Goal: Ask a question: Seek information or help from site administrators or community

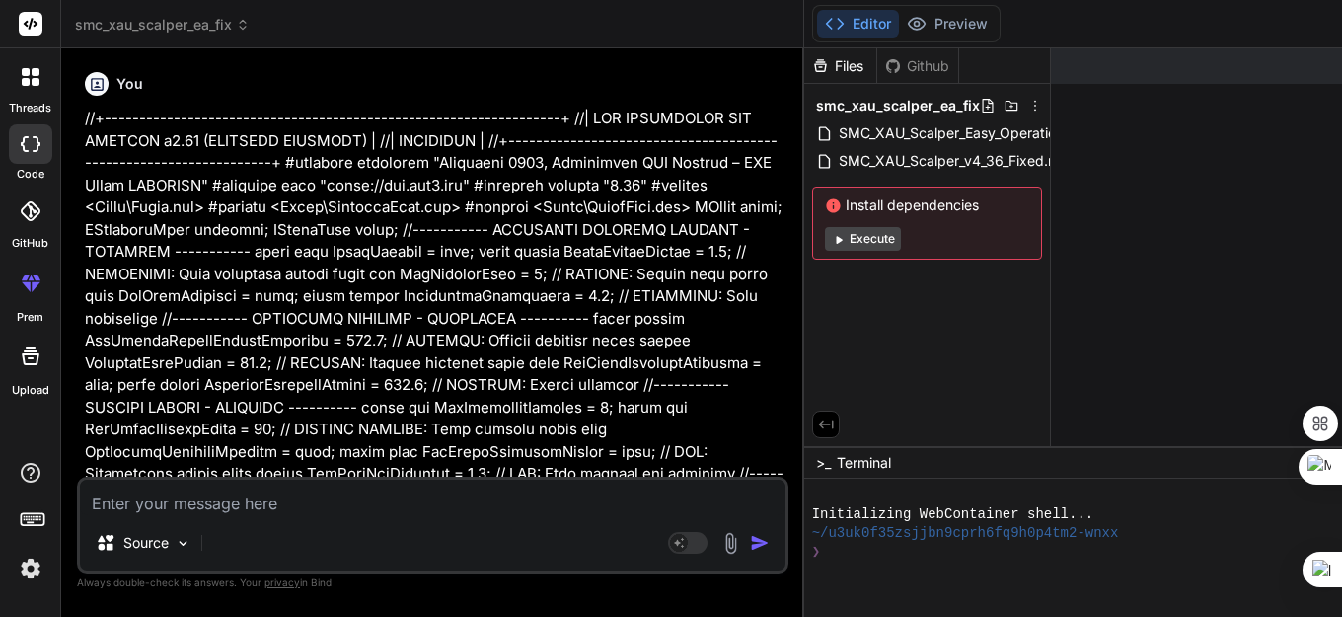
click at [166, 496] on textarea at bounding box center [432, 497] width 705 height 36
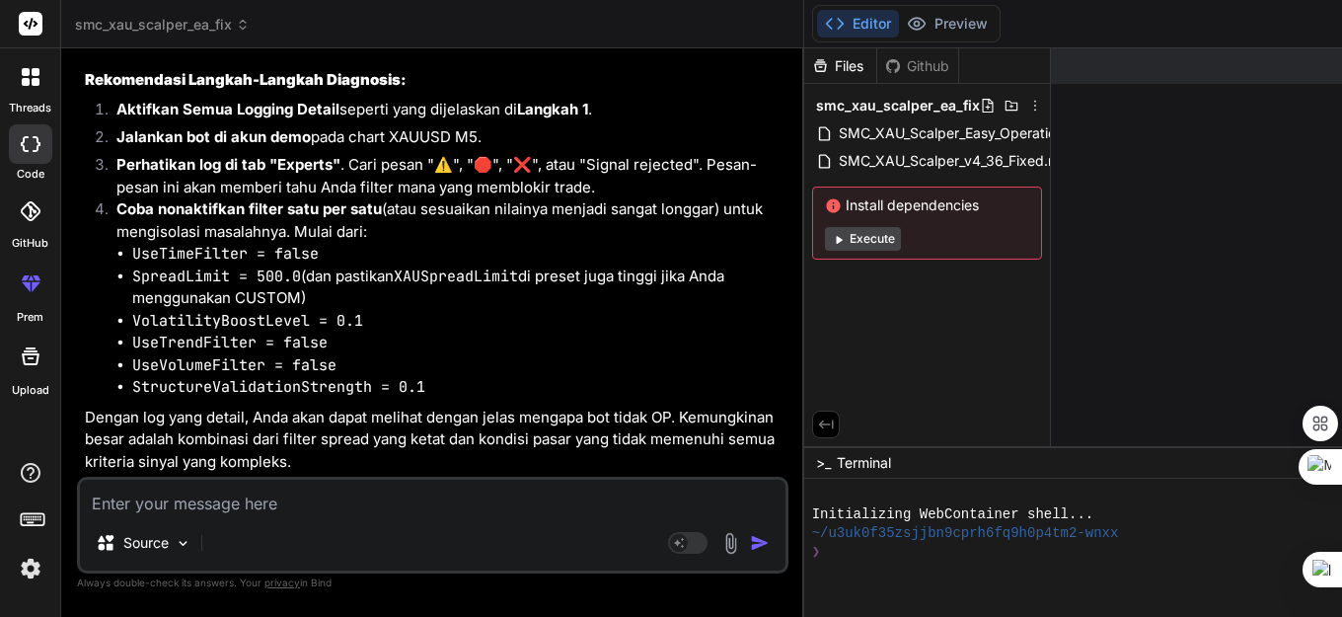
paste textarea "//+------------------------------------------------------------------+ //| LOR …"
type textarea "//+------------------------------------------------------------------+ //| LOR …"
type textarea "x"
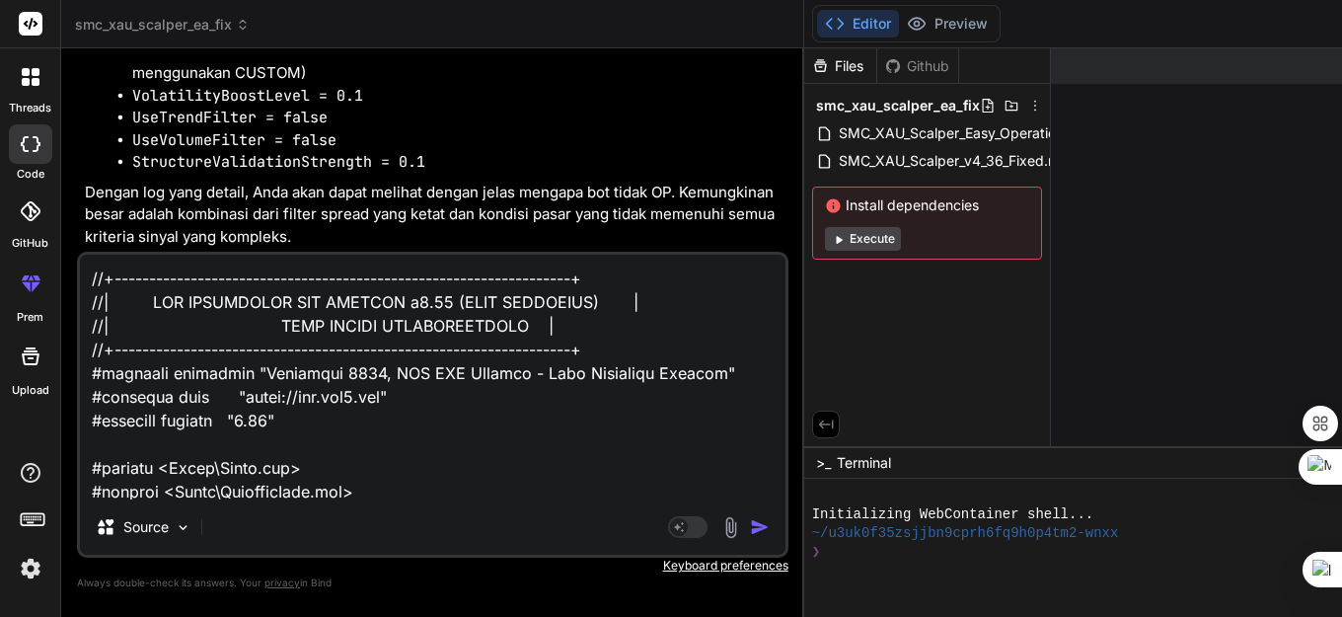
scroll to position [34661, 0]
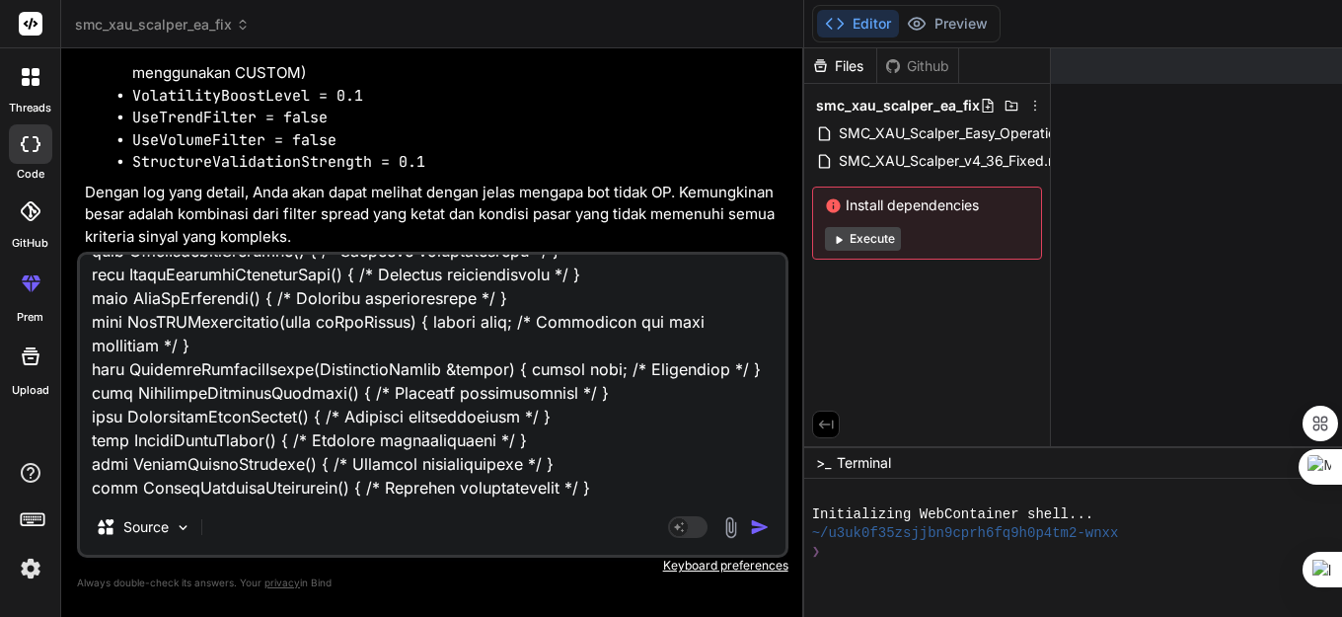
click at [137, 490] on textarea at bounding box center [432, 376] width 705 height 245
type textarea "//+------------------------------------------------------------------+ //| LOR …"
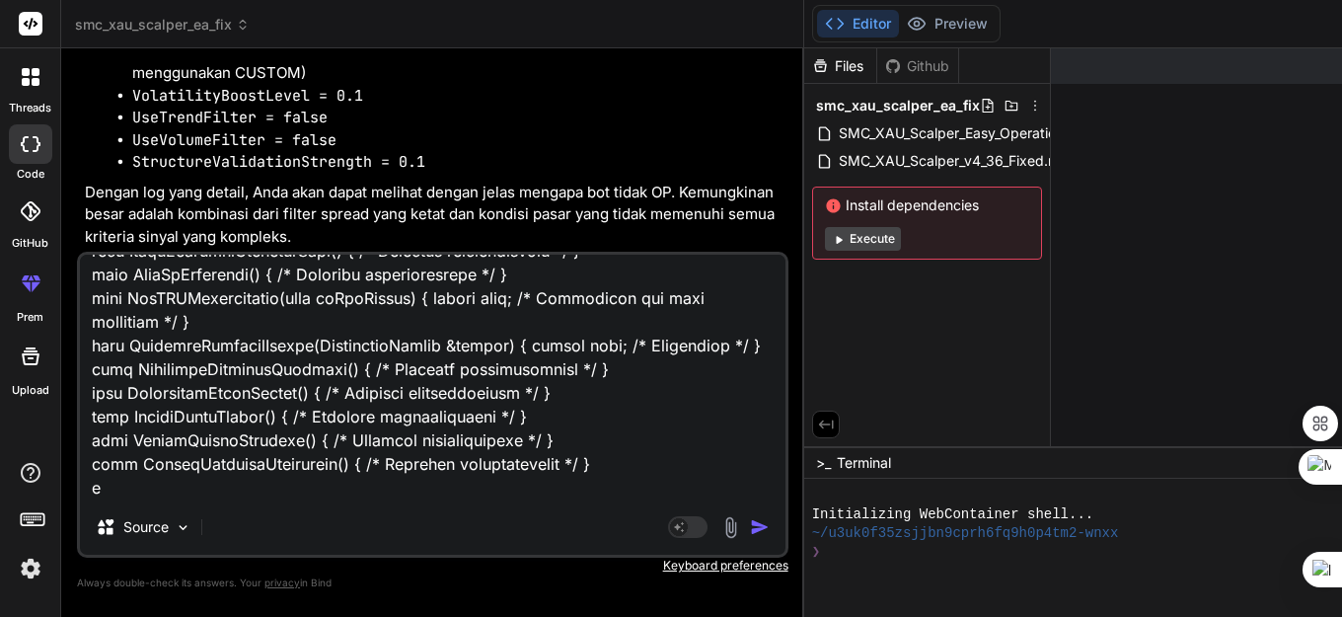
type textarea "x"
type textarea "//+------------------------------------------------------------------+ //| LOR …"
type textarea "x"
type textarea "//+------------------------------------------------------------------+ //| LOR …"
type textarea "x"
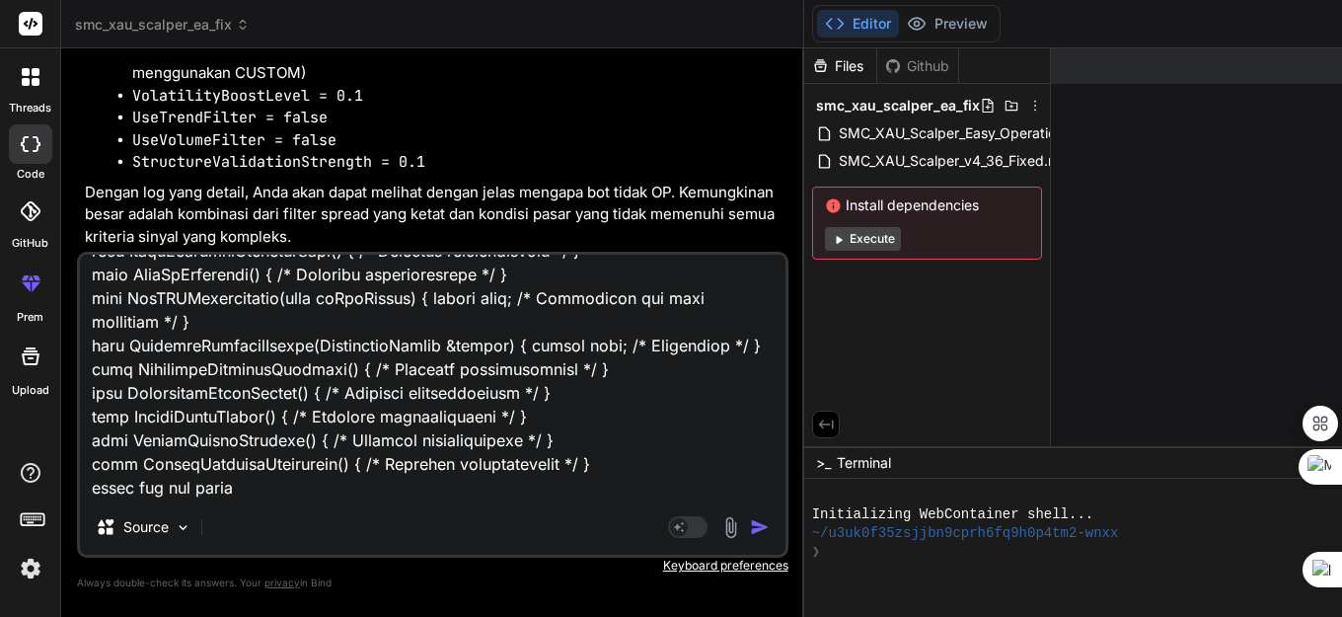
type textarea "//+------------------------------------------------------------------+ //| LOR …"
type textarea "x"
type textarea "//+------------------------------------------------------------------+ //| LOR …"
type textarea "x"
type textarea "//+------------------------------------------------------------------+ //| LOR …"
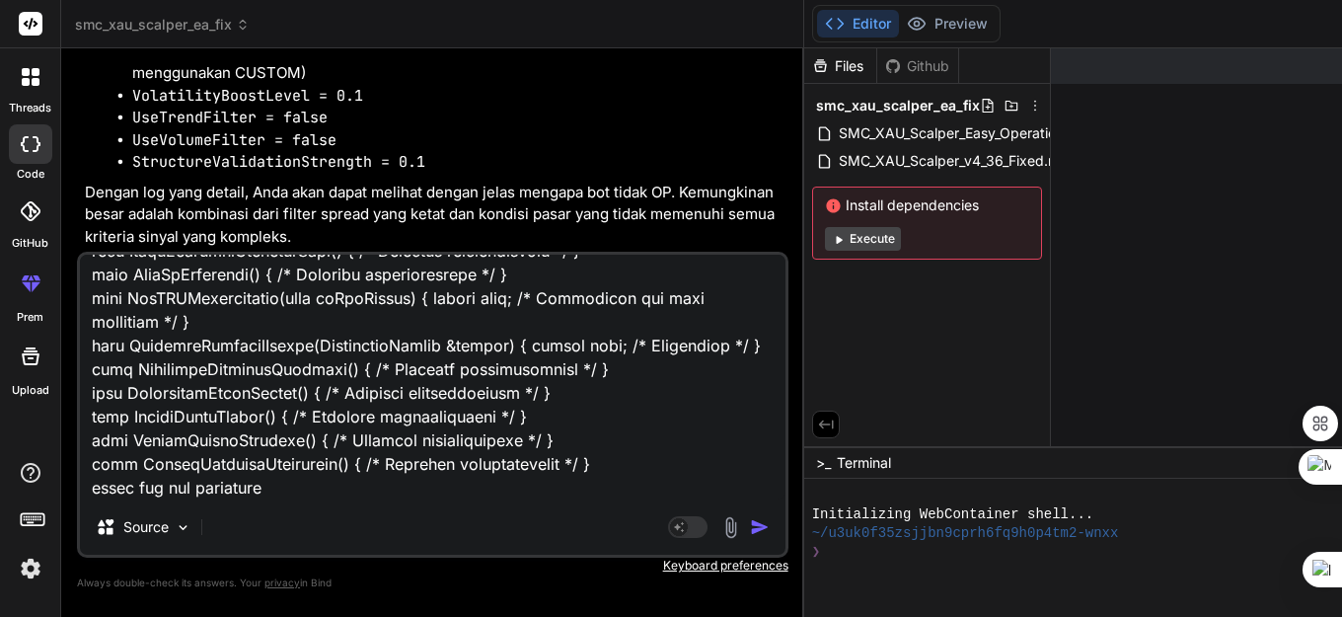
type textarea "x"
type textarea "//+------------------------------------------------------------------+ //| LOR …"
type textarea "x"
type textarea "//+------------------------------------------------------------------+ //| LOR …"
type textarea "x"
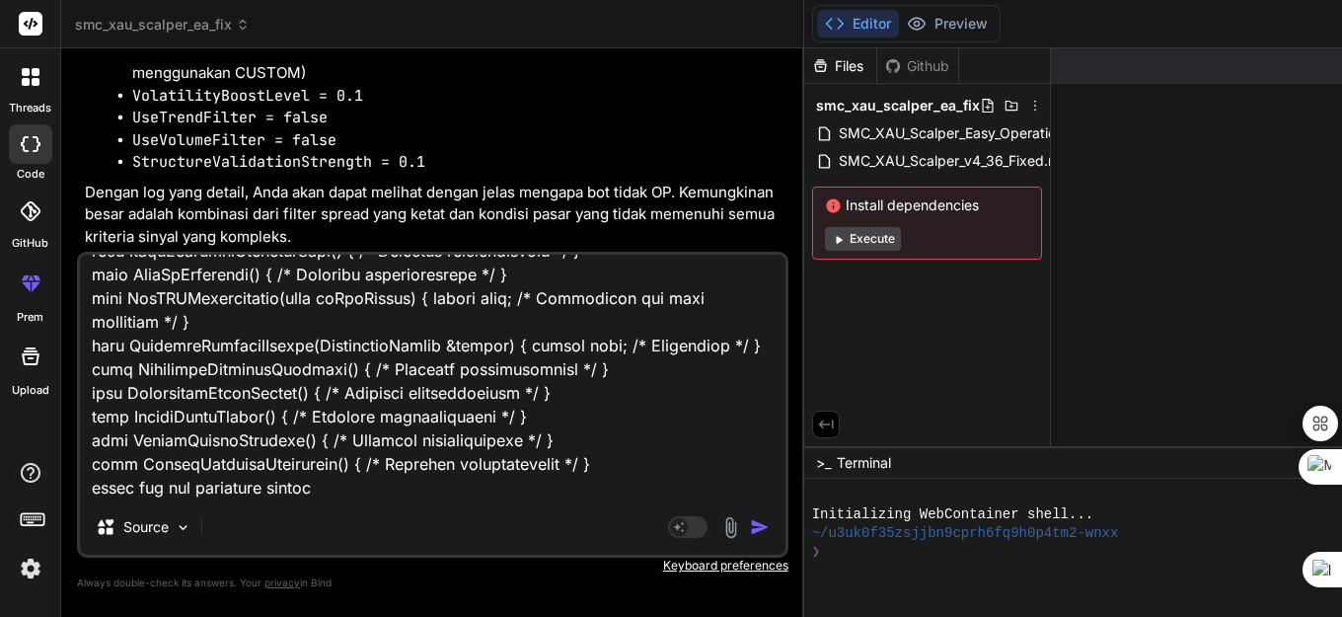
type textarea "//+------------------------------------------------------------------+ //| LOR …"
type textarea "x"
type textarea "//+------------------------------------------------------------------+ //| LOR …"
type textarea "x"
type textarea "//+------------------------------------------------------------------+ //| LOR …"
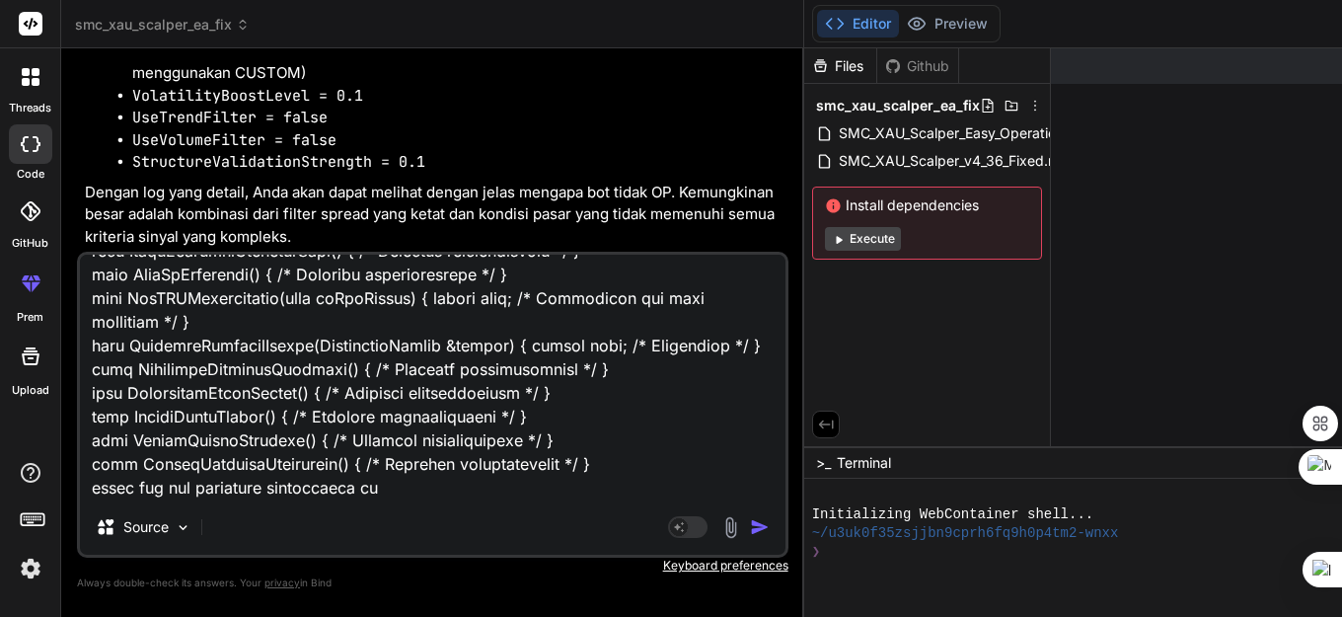
type textarea "x"
type textarea "//+------------------------------------------------------------------+ //| LOR …"
type textarea "x"
type textarea "//+------------------------------------------------------------------+ //| LOR …"
type textarea "x"
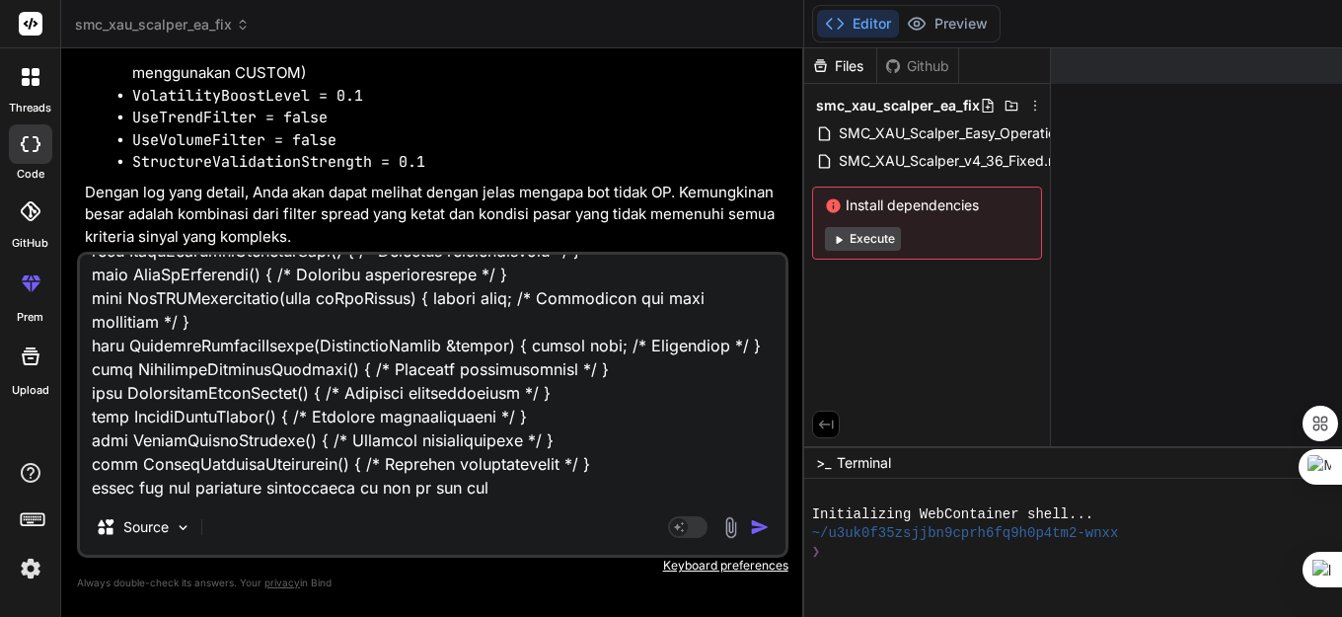
type textarea "//+------------------------------------------------------------------+ //| LOR …"
type textarea "x"
type textarea "//+------------------------------------------------------------------+ //| LOR …"
type textarea "x"
type textarea "//+------------------------------------------------------------------+ //| LOR …"
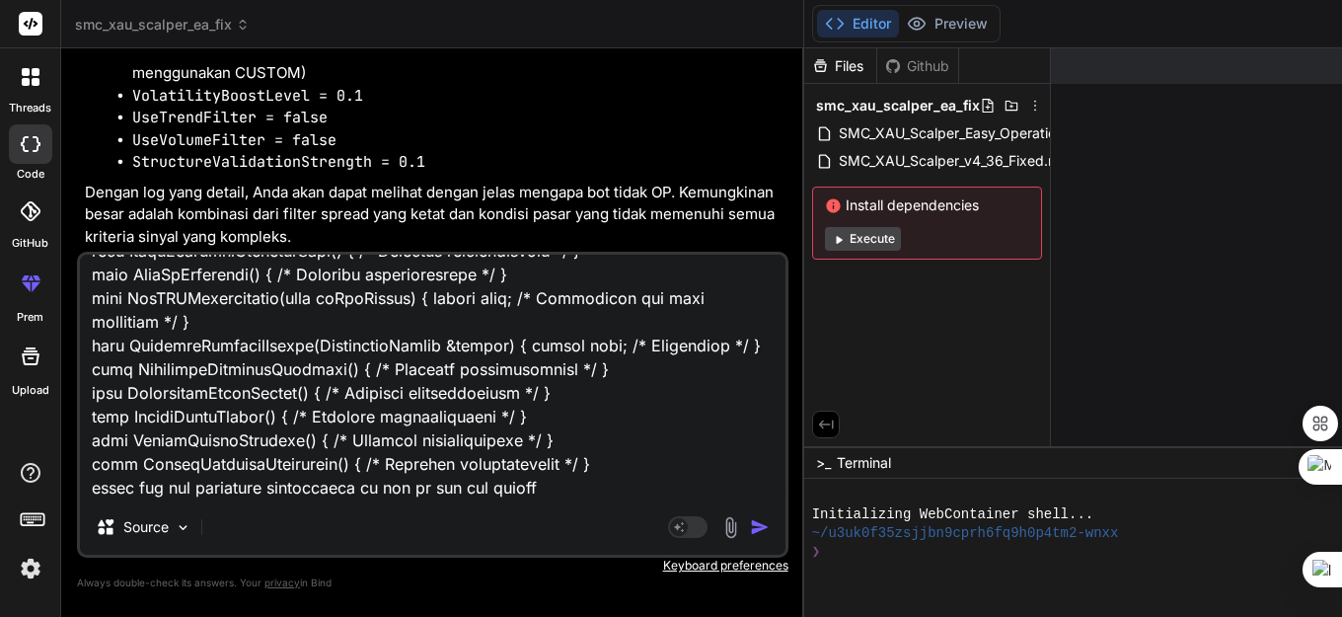
type textarea "x"
type textarea "//+------------------------------------------------------------------+ //| LOR …"
type textarea "x"
type textarea "//+------------------------------------------------------------------+ //| LOR …"
type textarea "x"
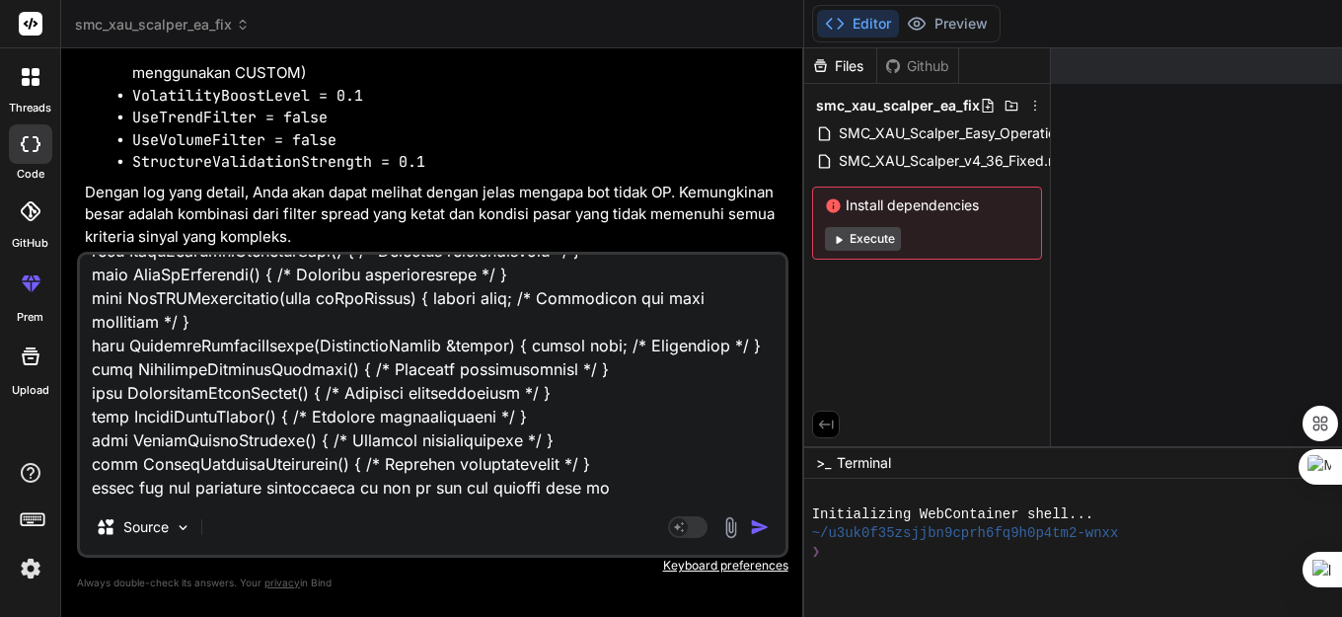
type textarea "//+------------------------------------------------------------------+ //| LOR …"
type textarea "x"
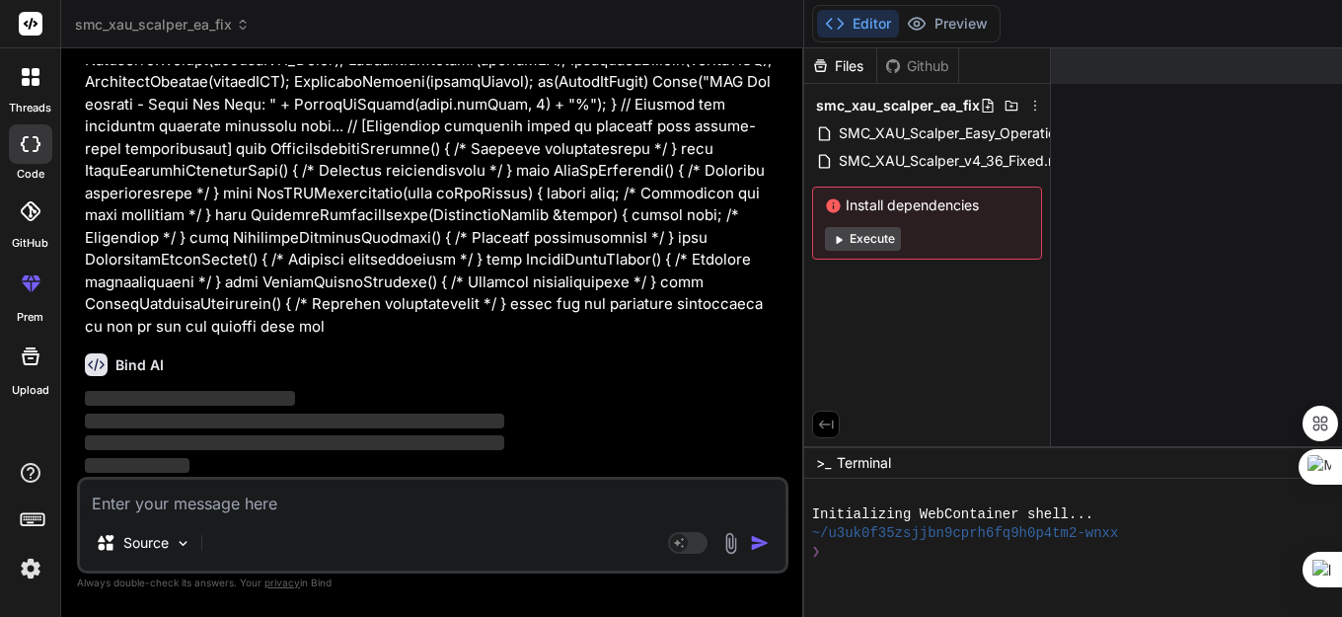
scroll to position [72775, 0]
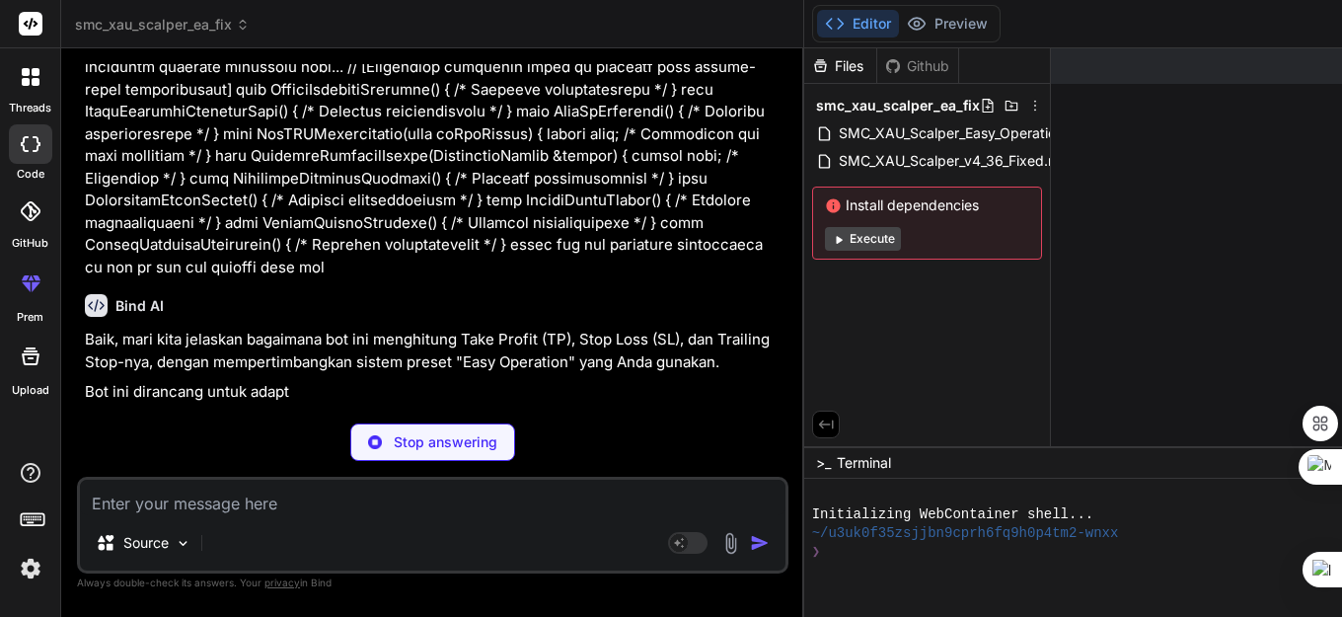
scroll to position [87889, 0]
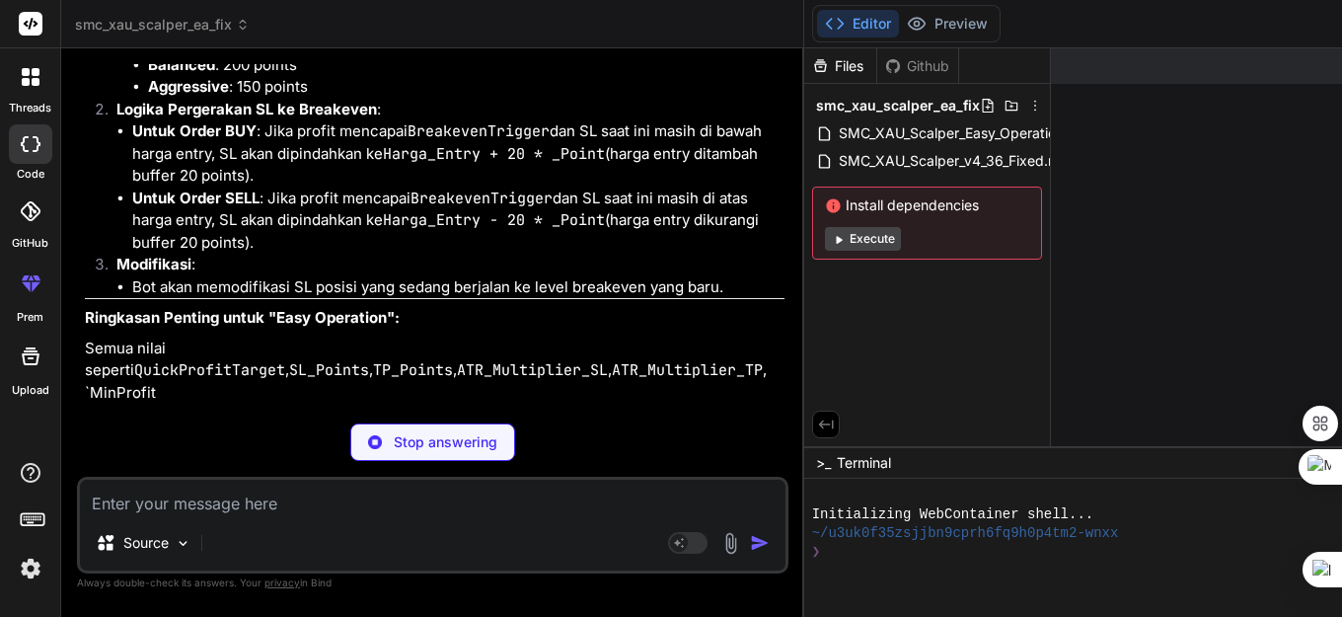
type textarea "x"
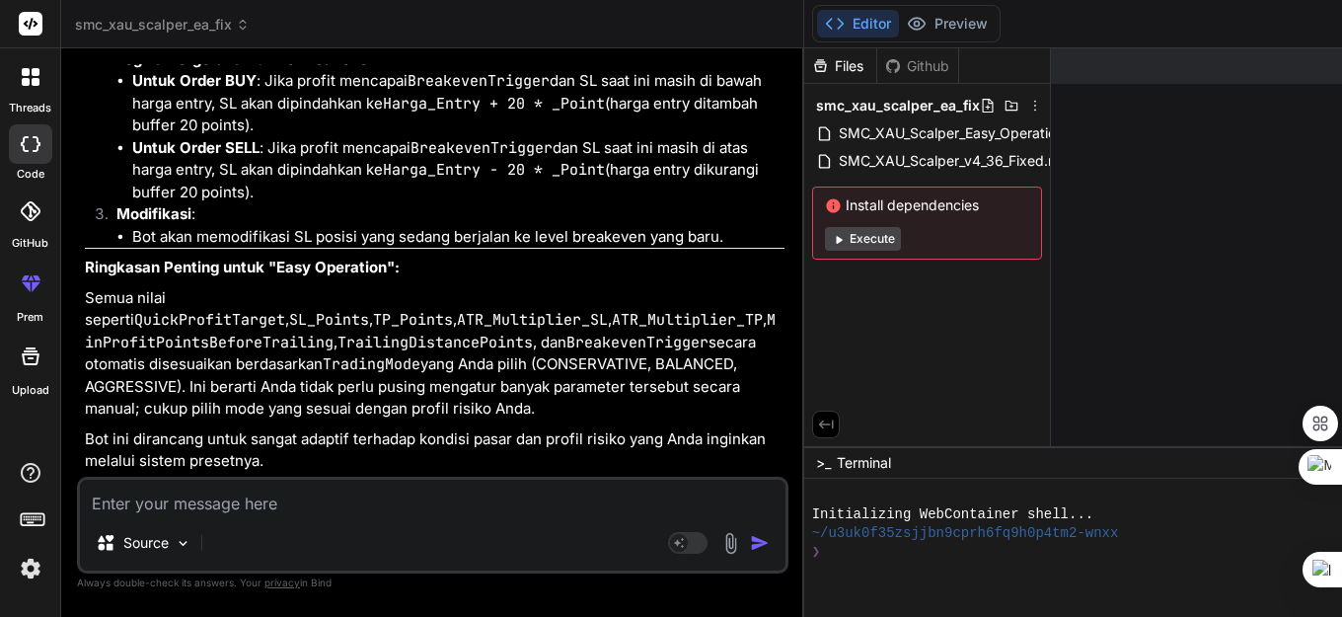
click at [228, 508] on textarea at bounding box center [432, 497] width 705 height 36
type textarea "s"
type textarea "x"
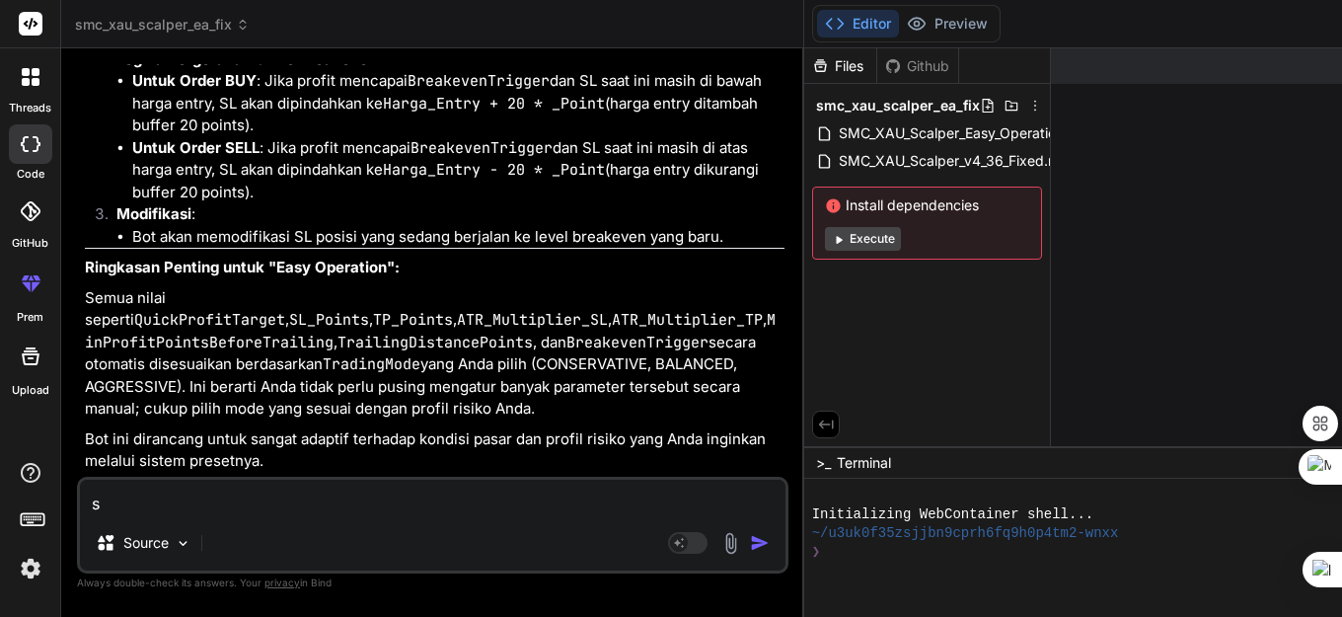
type textarea "sa"
type textarea "x"
type textarea "say"
type textarea "x"
type textarea "saya"
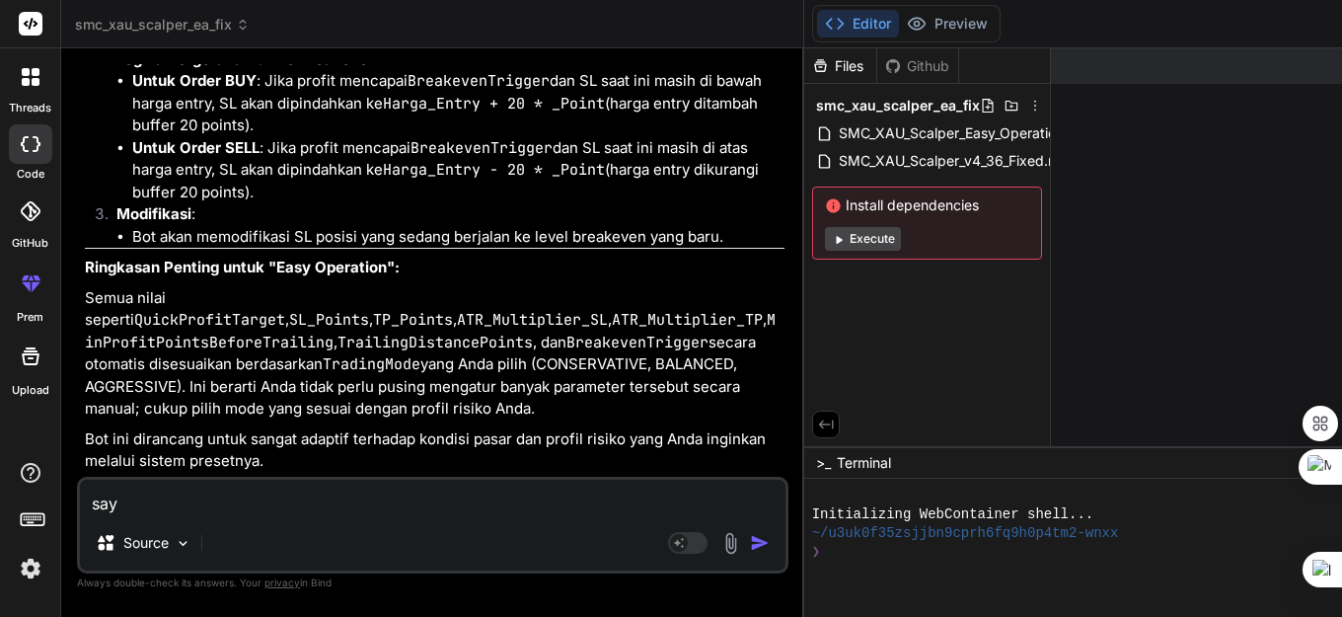
type textarea "x"
type textarea "saya"
type textarea "x"
type textarea "saya me"
type textarea "x"
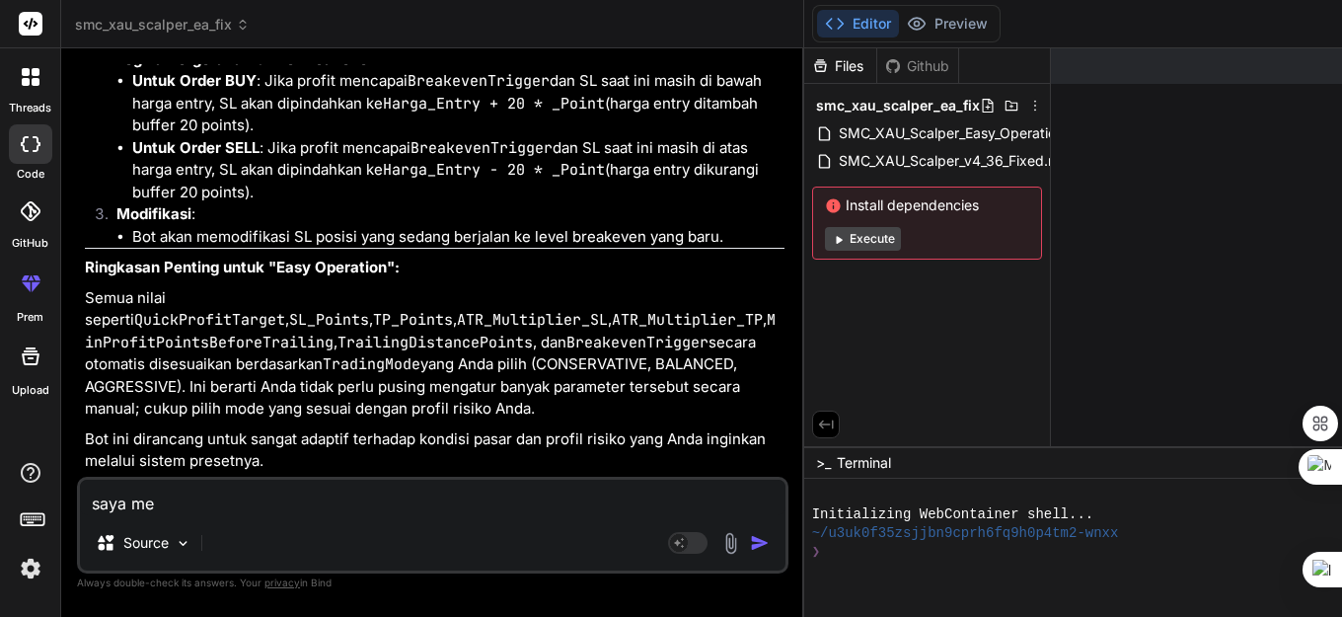
type textarea "saya men"
type textarea "x"
type textarea "saya meng"
type textarea "x"
type textarea "saya menggu"
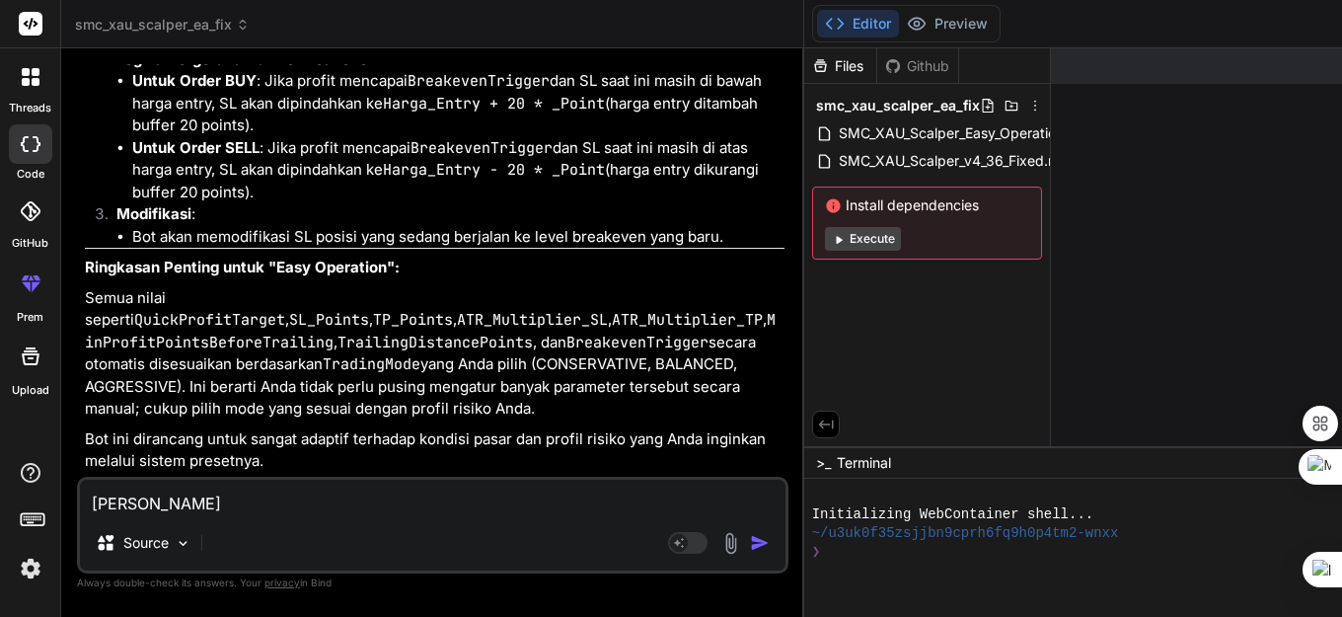
type textarea "x"
type textarea "saya menggun"
type textarea "x"
type textarea "saya mengguna"
type textarea "x"
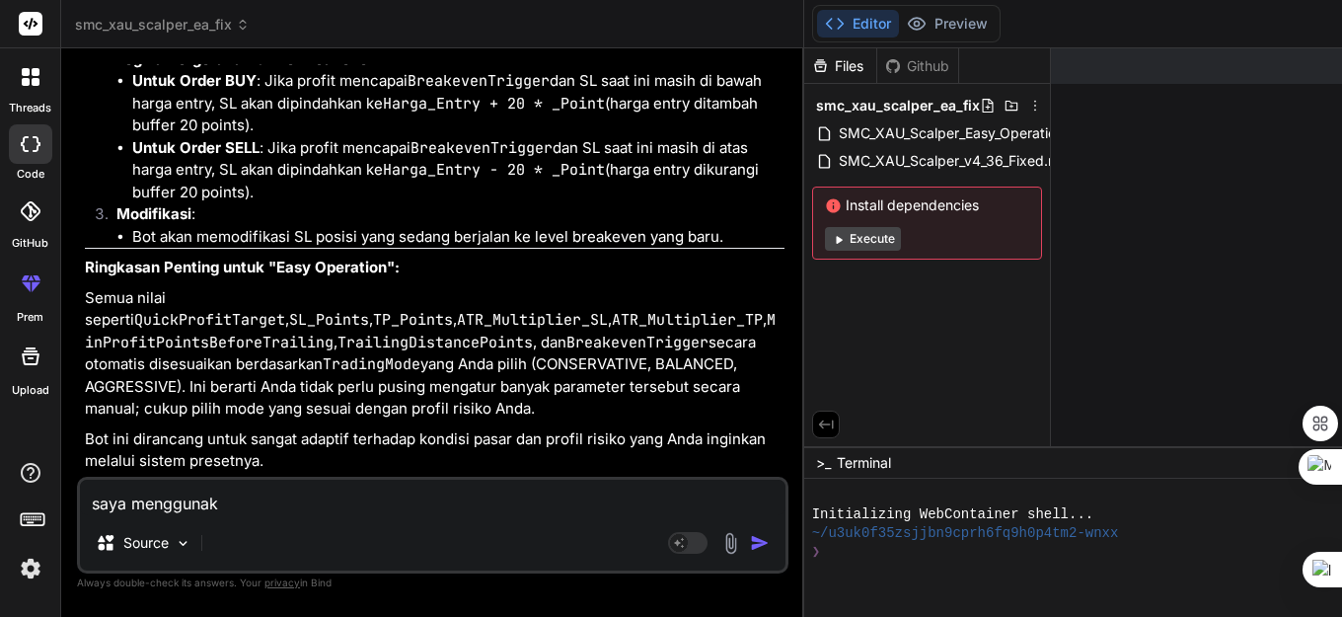
type textarea "saya menggunakl"
type textarea "x"
type textarea "saya menggunakla"
type textarea "x"
type textarea "saya menggunakl"
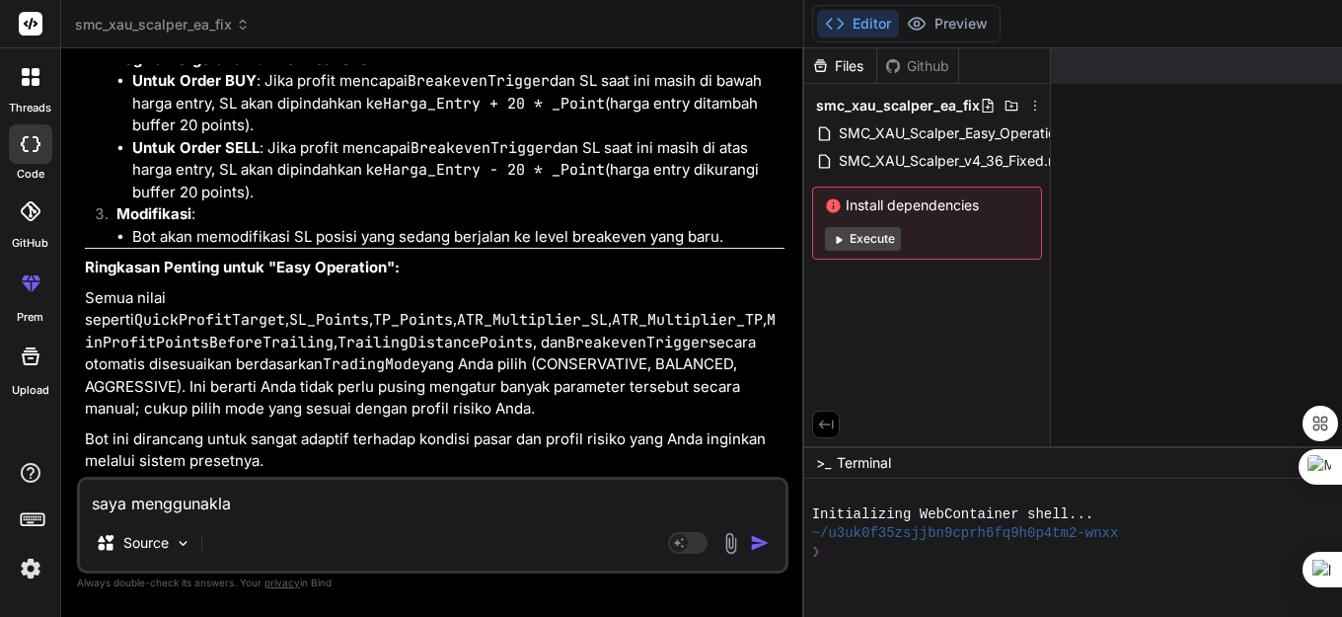
type textarea "x"
type textarea "saya menggunak"
type textarea "x"
type textarea "saya menggunaka"
type textarea "x"
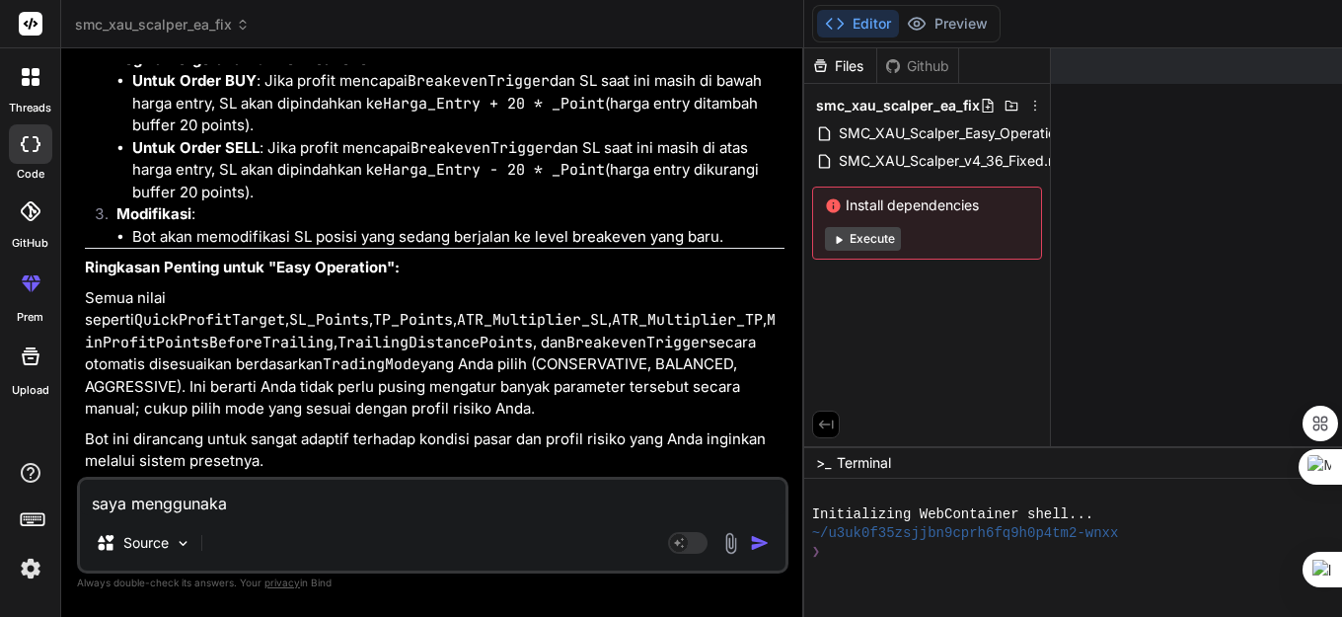
type textarea "saya menggunakan"
type textarea "x"
type textarea "saya menggunakan"
type textarea "x"
type textarea "saya menggunakan m"
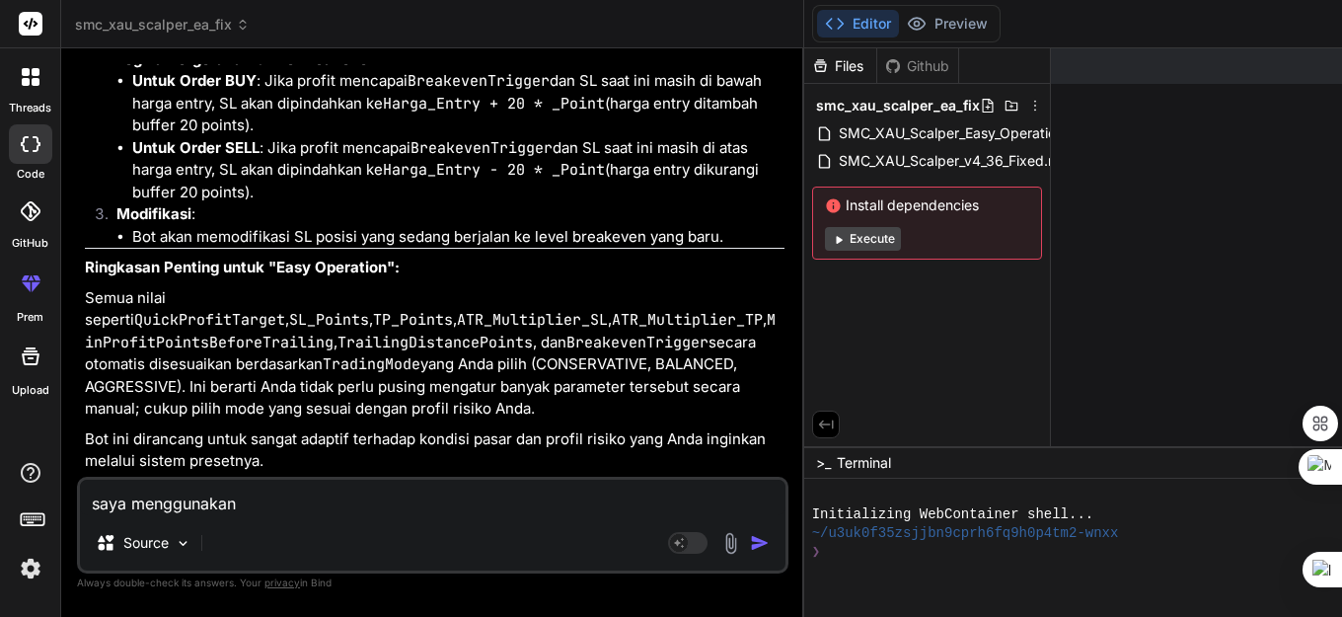
type textarea "x"
type textarea "saya menggunakan mo"
type textarea "x"
type textarea "saya menggunakan mod"
type textarea "x"
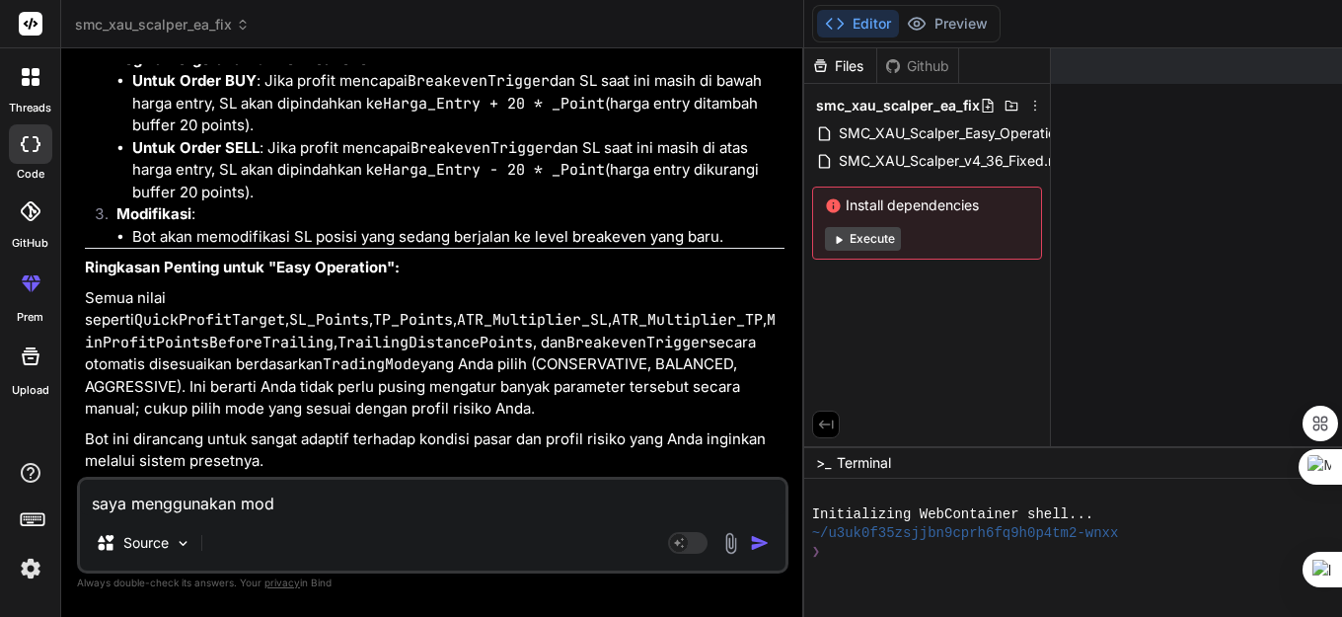
type textarea "saya menggunakan mode"
type textarea "x"
type textarea "saya menggunakan mode"
type textarea "x"
type textarea "saya menggunakan mode s"
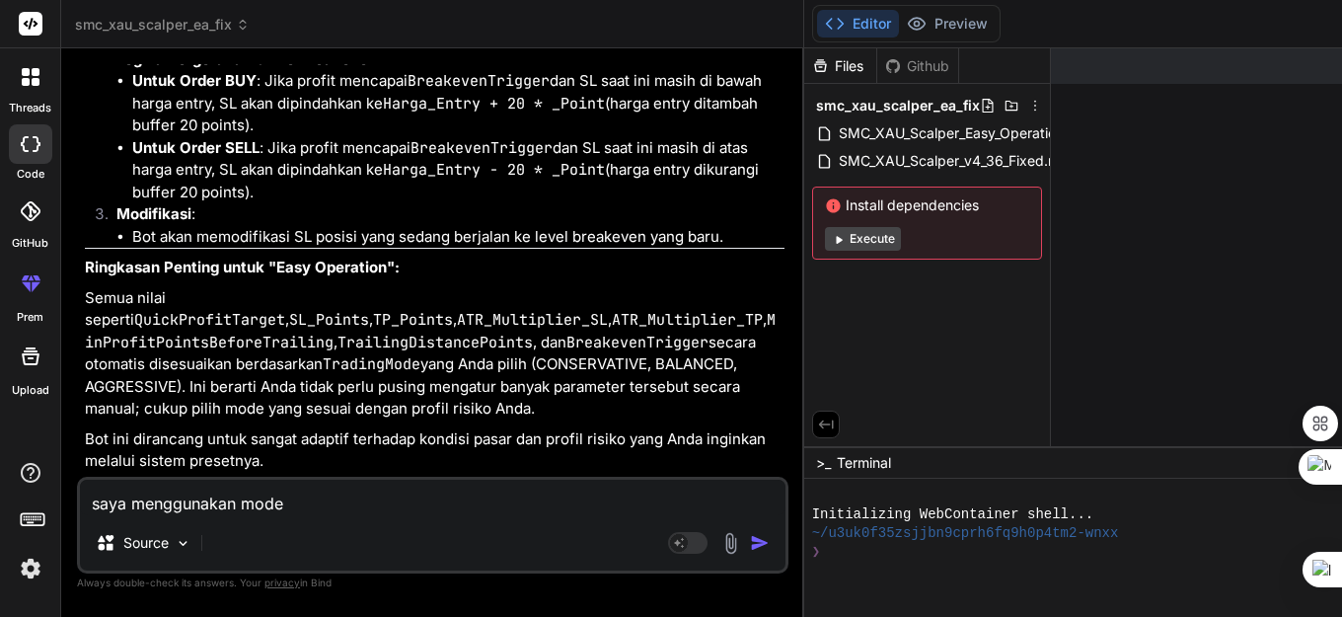
type textarea "x"
type textarea "saya menggunakan mode se"
type textarea "x"
type textarea "saya menggunakan mode sei"
type textarea "x"
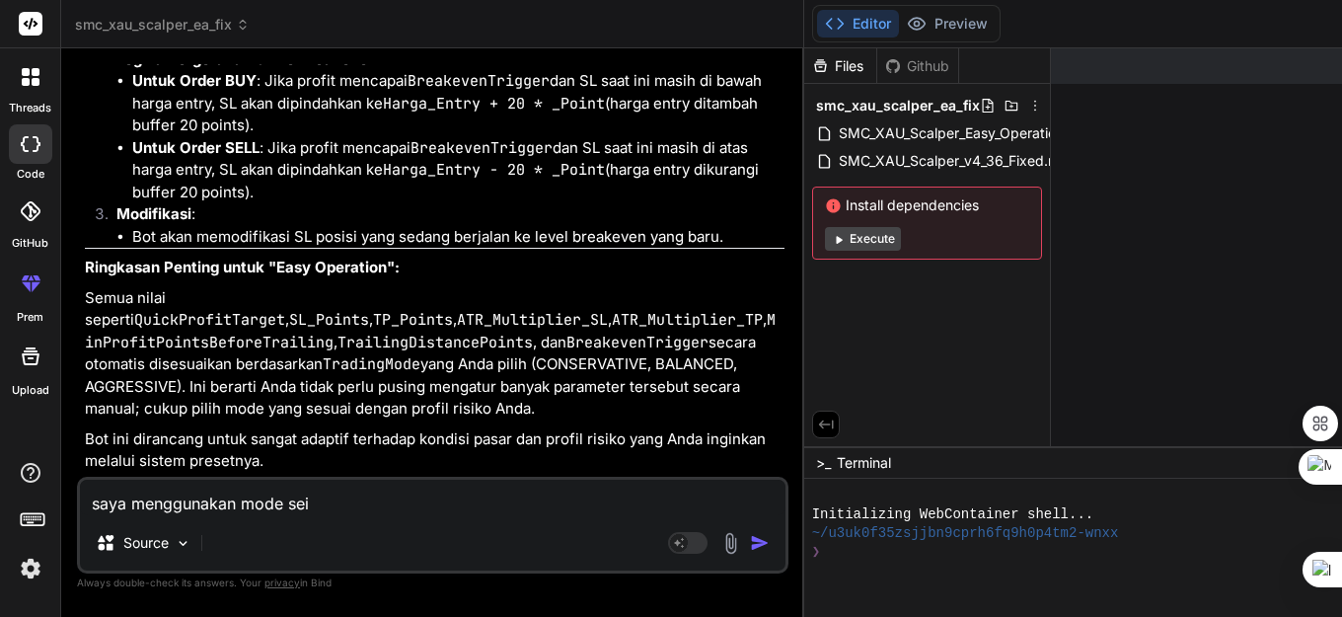
type textarea "saya menggunakan mode seim"
type textarea "x"
type textarea "saya menggunakan mode seimb"
type textarea "x"
type textarea "saya menggunakan mode seimba"
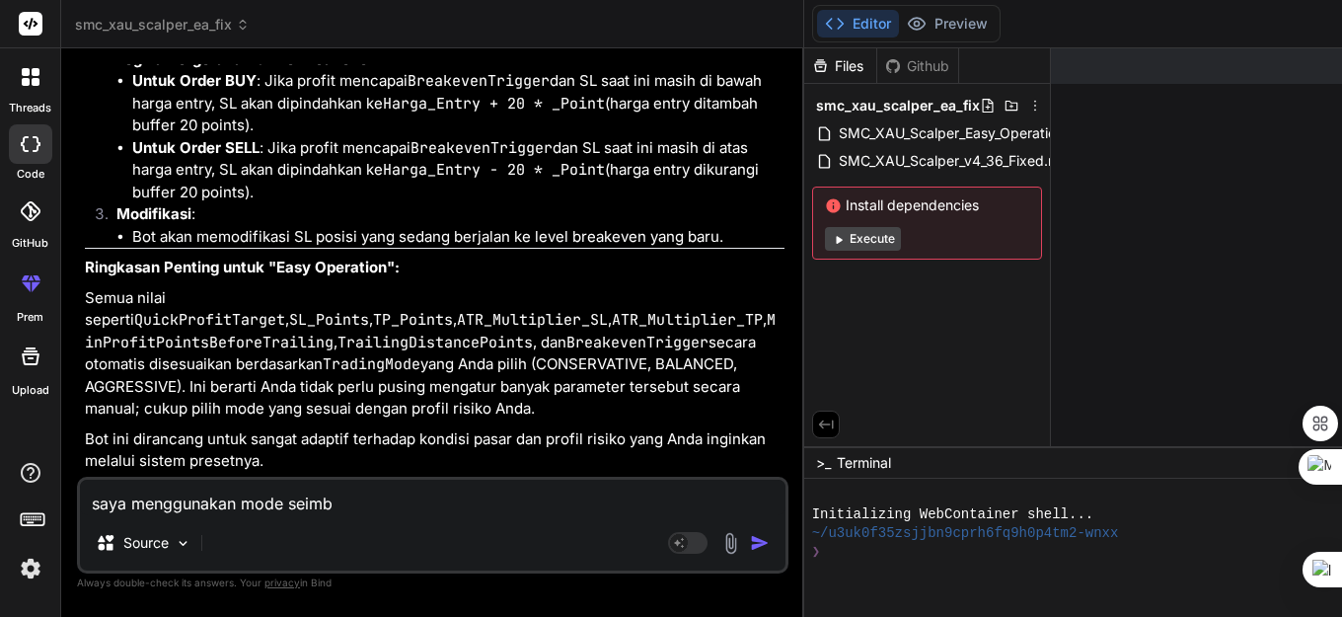
type textarea "x"
type textarea "saya menggunakan mode seimban"
type textarea "x"
type textarea "saya menggunakan mode seimbang"
type textarea "x"
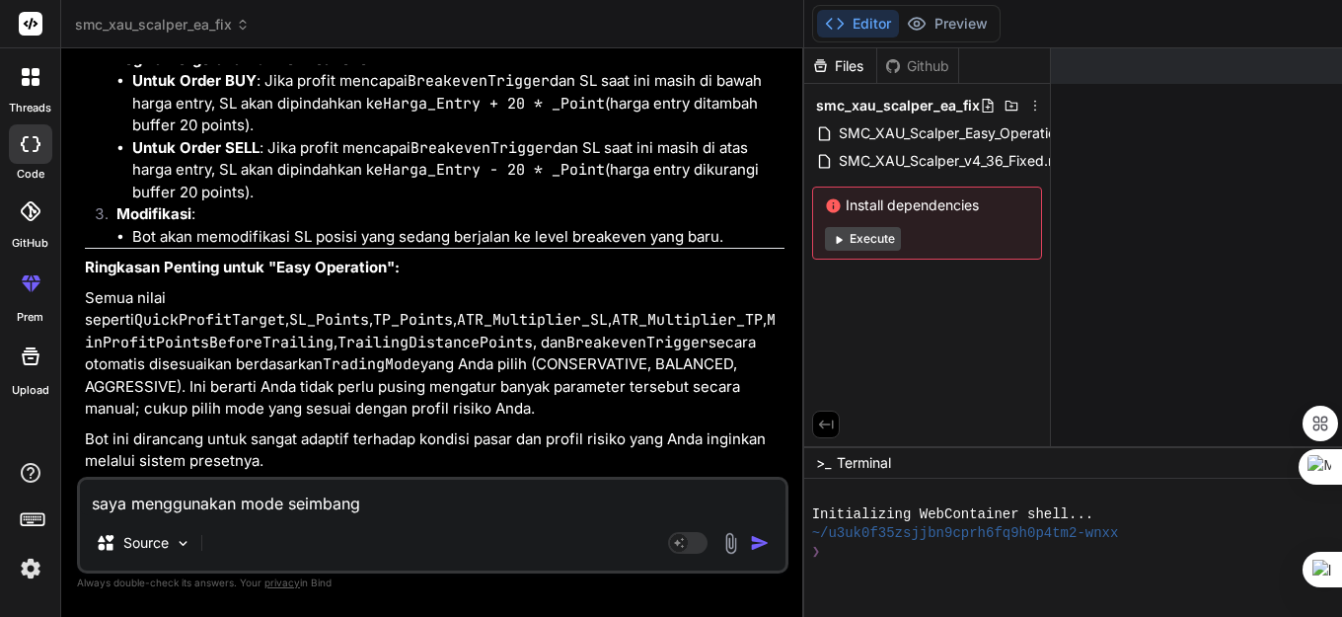
type textarea "saya menggunakan mode seimbang"
type textarea "x"
type textarea "saya menggunakan mode seimbang p"
type textarea "x"
type textarea "saya menggunakan mode seimbang pr"
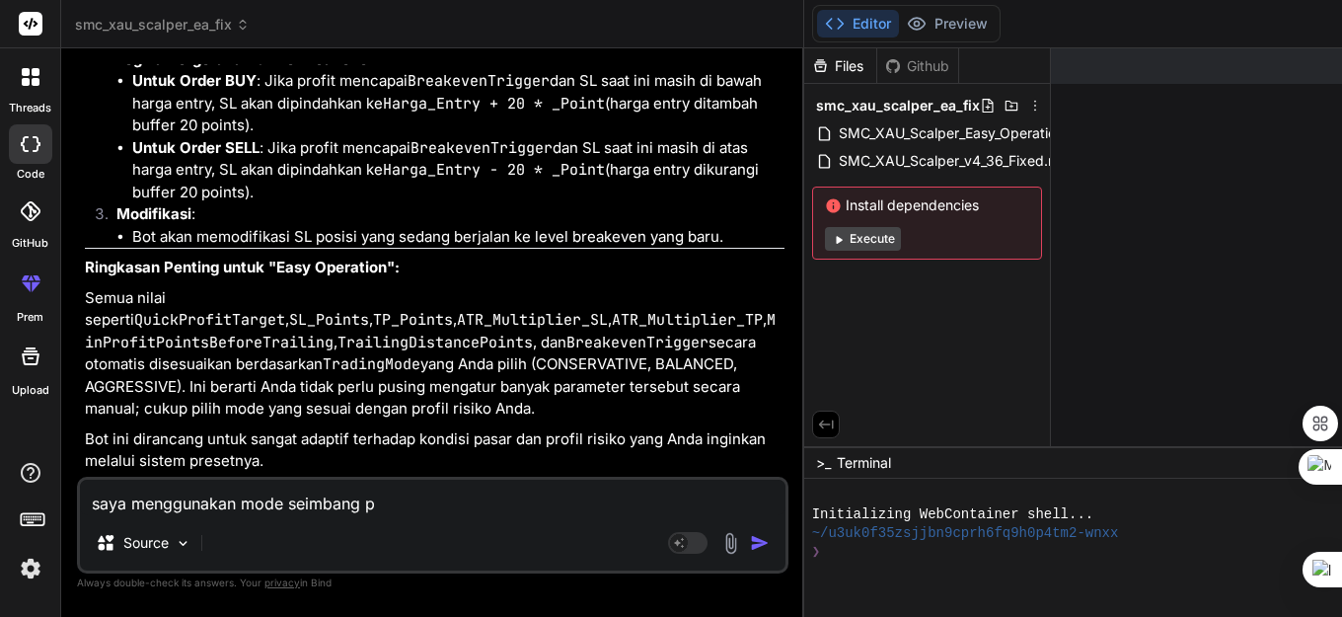
type textarea "x"
type textarea "saya menggunakan mode seimbang pri"
type textarea "x"
type textarea "saya menggunakan mode seimbang prif"
type textarea "x"
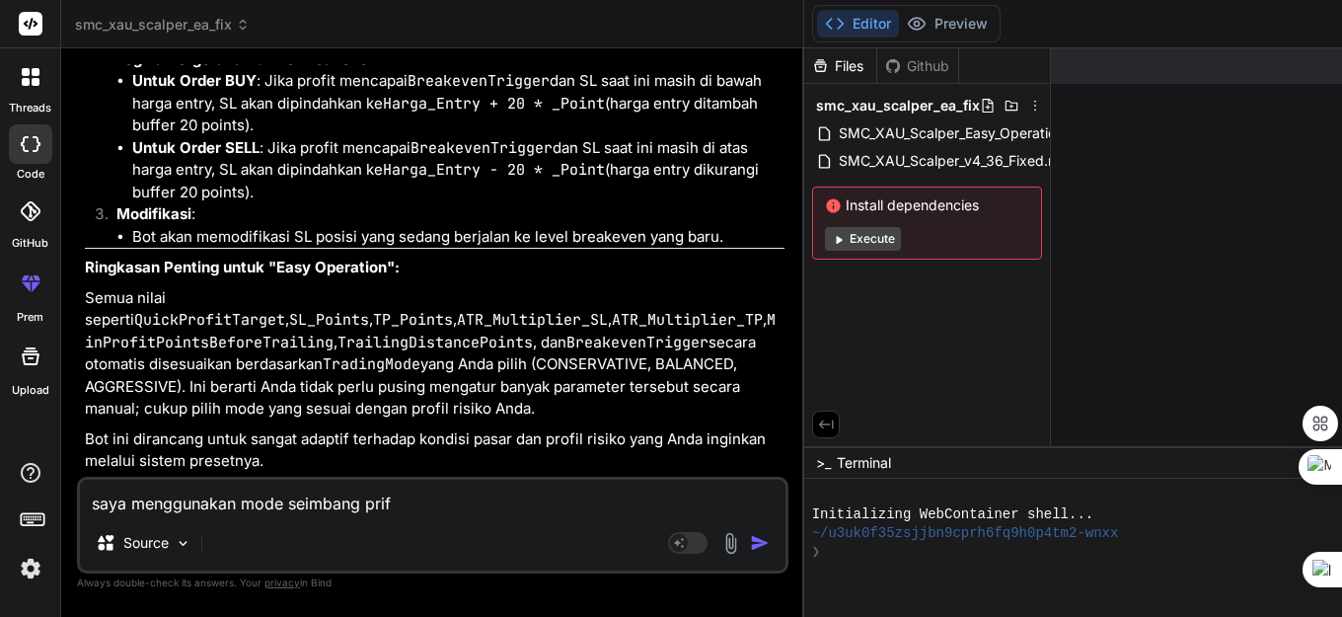
type textarea "saya menggunakan mode seimbang prifi"
type textarea "x"
type textarea "saya menggunakan mode seimbang prifit"
type textarea "x"
type textarea "saya menggunakan mode seimbang prifit"
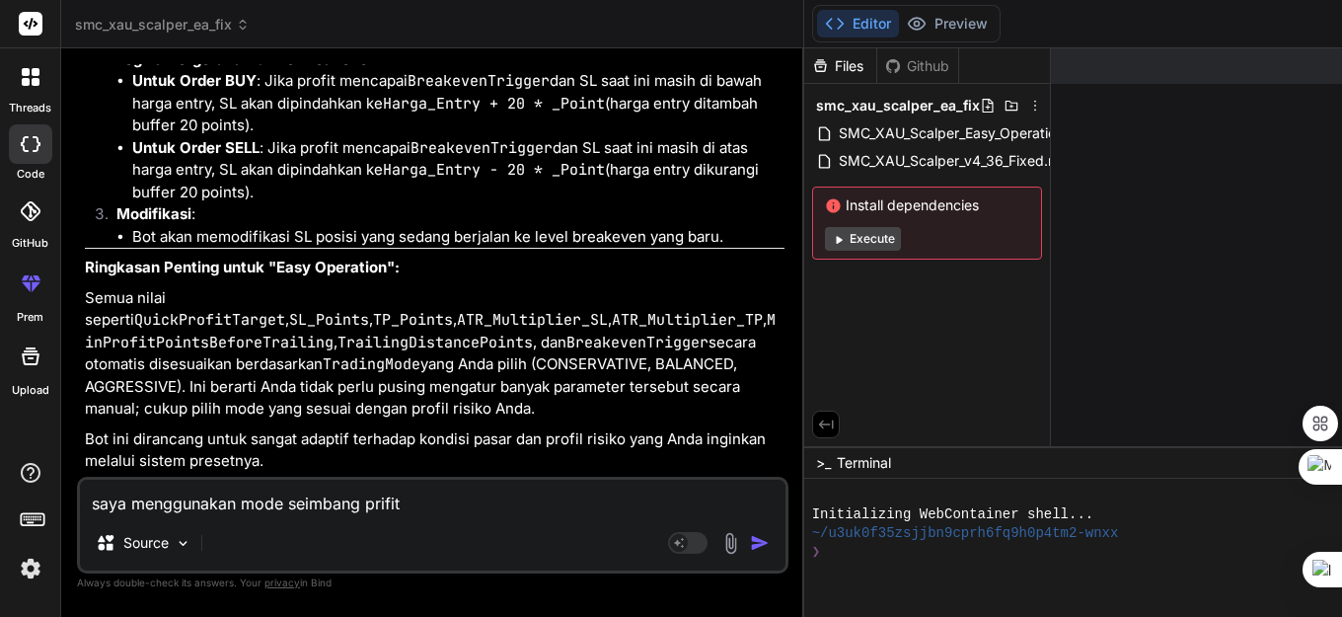
type textarea "x"
type textarea "saya menggunakan mode seimbang prifit d"
type textarea "x"
type textarea "saya menggunakan mode seimbang prifit da"
type textarea "x"
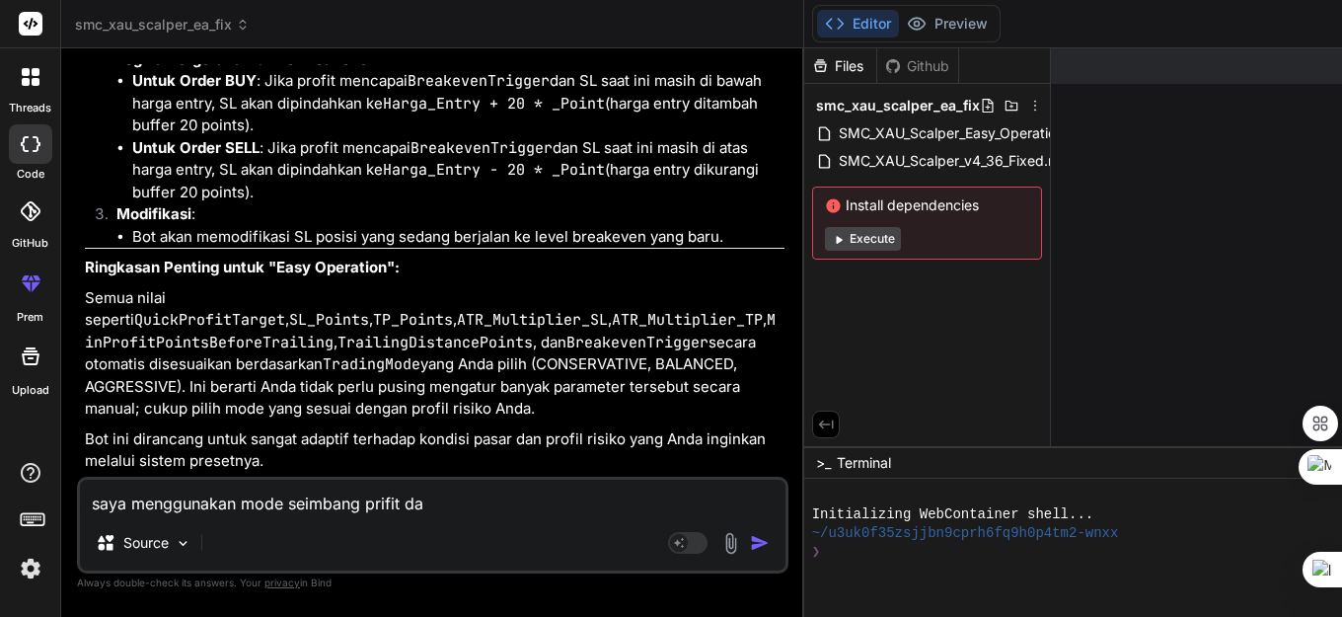
type textarea "saya menggunakan mode seimbang prifit dan"
type textarea "x"
type textarea "saya menggunakan mode seimbang prifit dan"
type textarea "x"
type textarea "saya menggunakan mode seimbang prifit dan r"
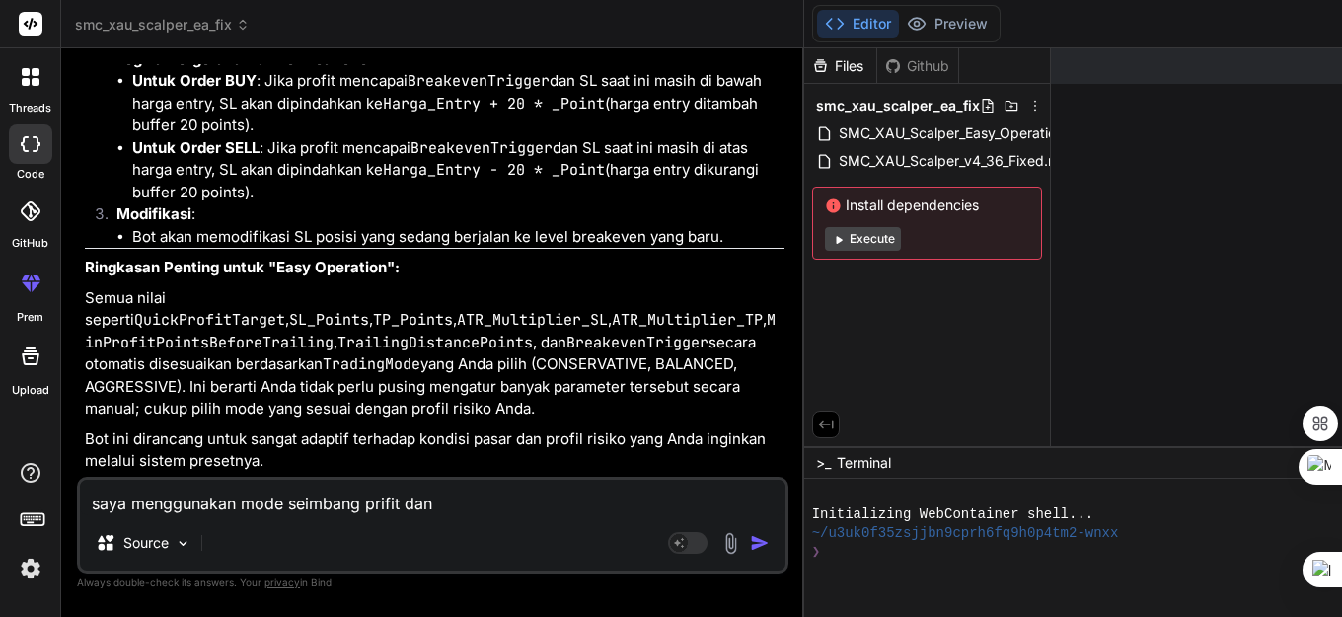
type textarea "x"
type textarea "saya menggunakan mode seimbang prifit dan ri"
type textarea "x"
type textarea "saya menggunakan mode seimbang prifit dan ris"
type textarea "x"
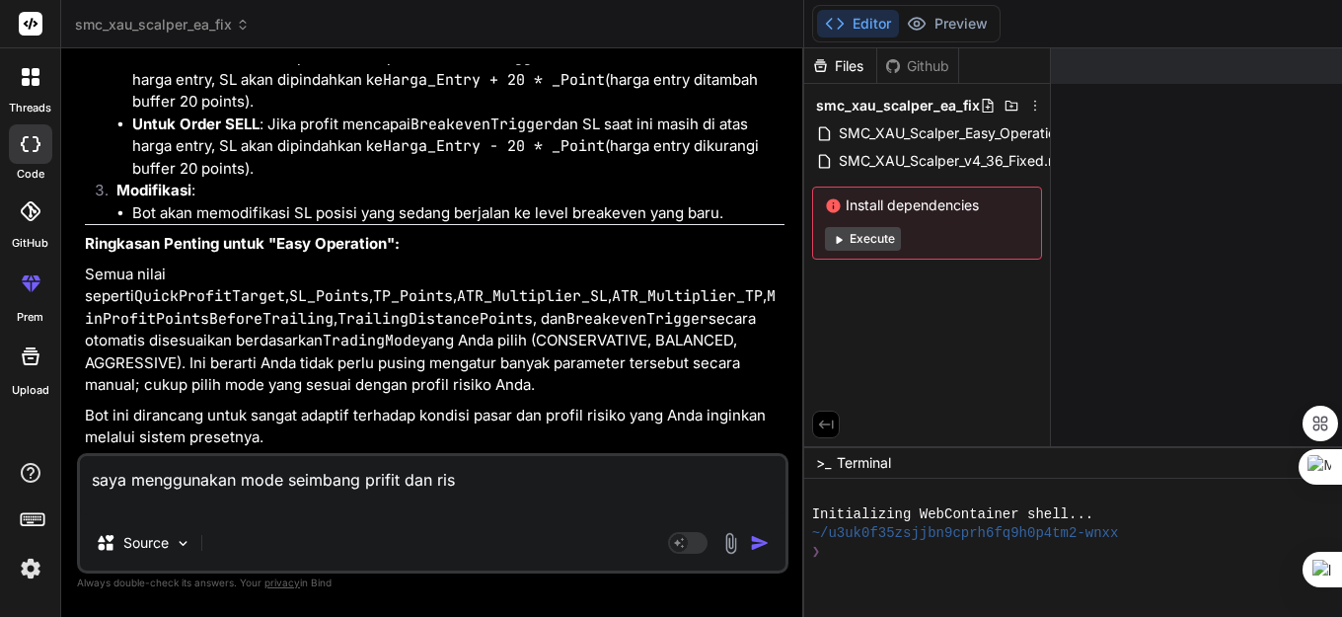
type textarea "saya menggunakan mode seimbang prifit dan risk"
type textarea "x"
type textarea "saya menggunakan mode seimbang prifit dan risk"
type textarea "x"
type textarea "saya menggunakan mode seimbang prifit dan risk ."
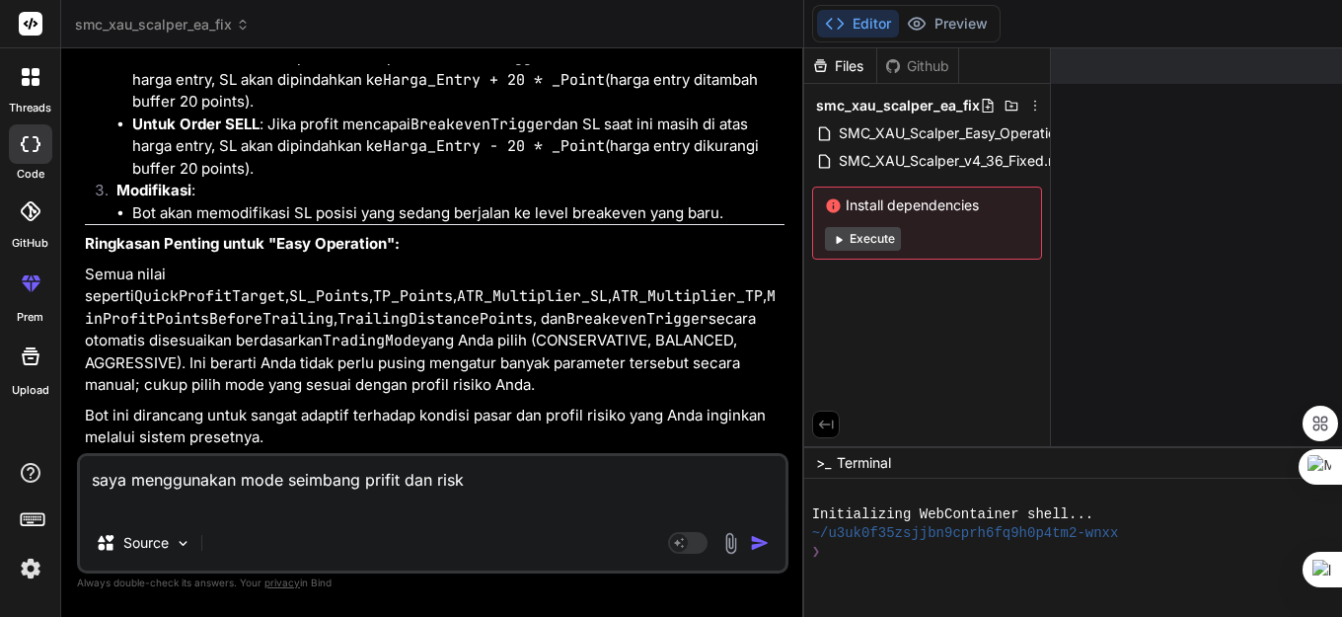
type textarea "x"
type textarea "saya menggunakan mode seimbang prifit dan risk ."
type textarea "x"
type textarea "saya menggunakan mode seimbang prifit dan risk . i"
type textarea "x"
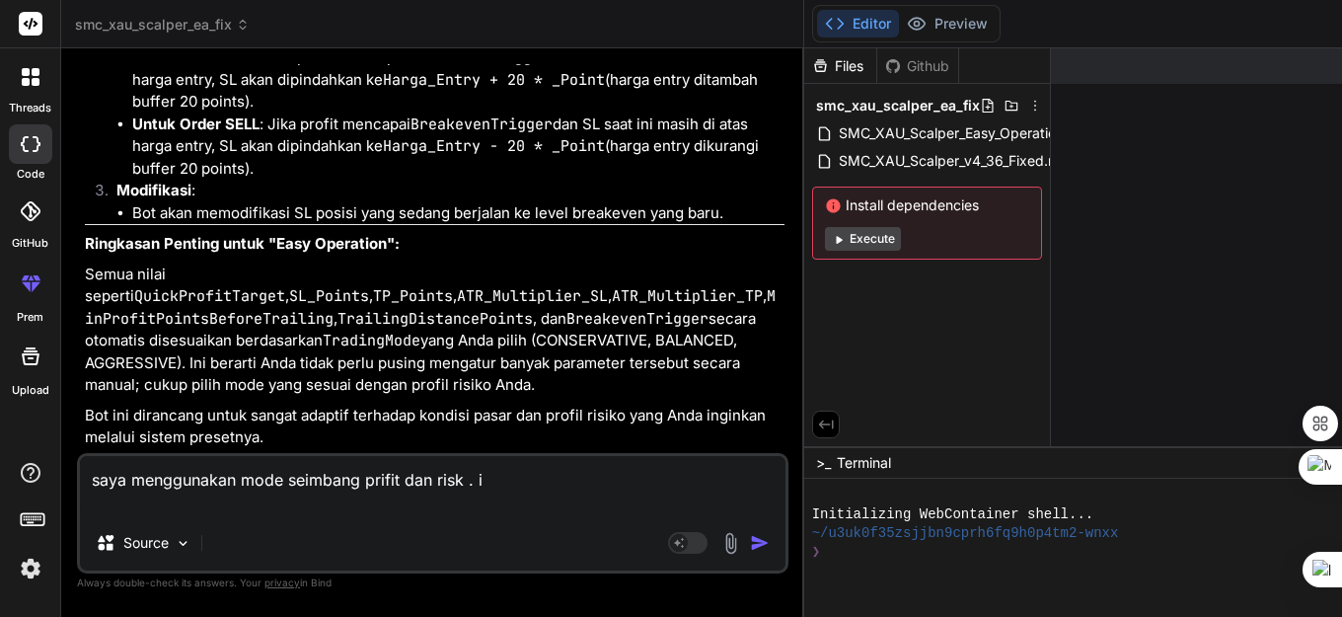
type textarea "saya menggunakan mode seimbang prifit dan risk . it"
type textarea "x"
type textarea "saya menggunakan mode seimbang prifit dan risk . itu"
type textarea "x"
type textarea "saya menggunakan mode seimbang prifit dan risk . itu"
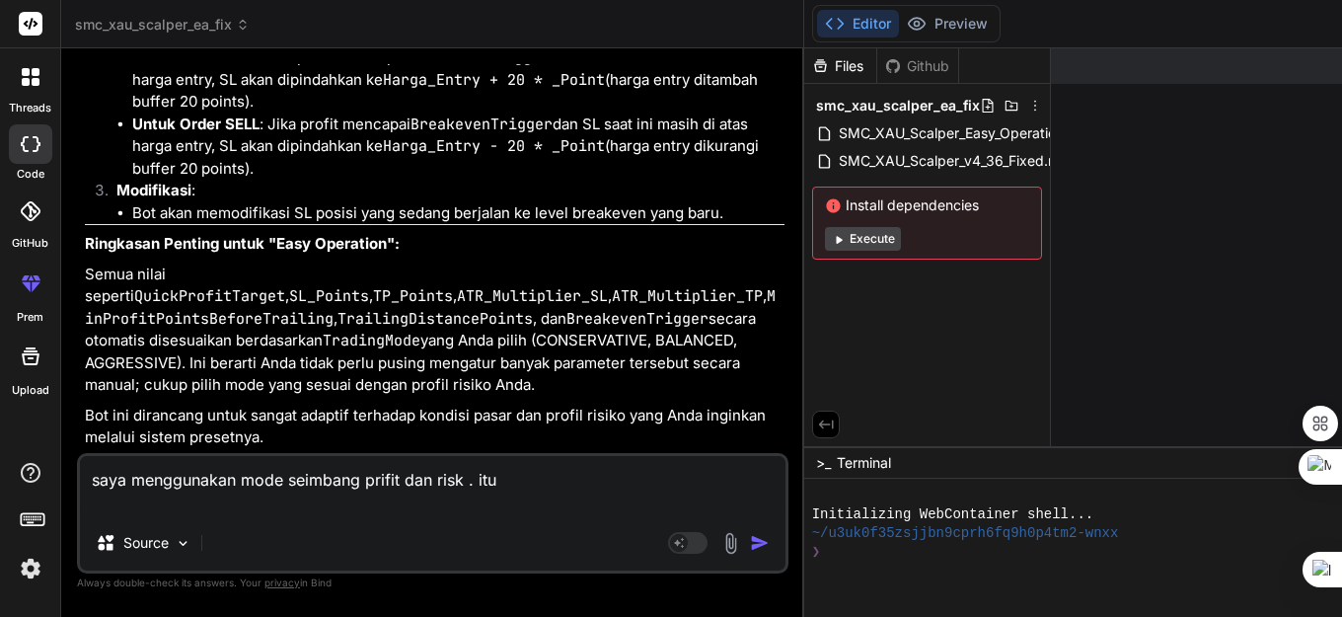
type textarea "x"
type textarea "saya menggunakan mode seimbang prifit dan risk . itu b"
type textarea "x"
type textarea "saya menggunakan mode seimbang prifit dan risk . itu ba"
type textarea "x"
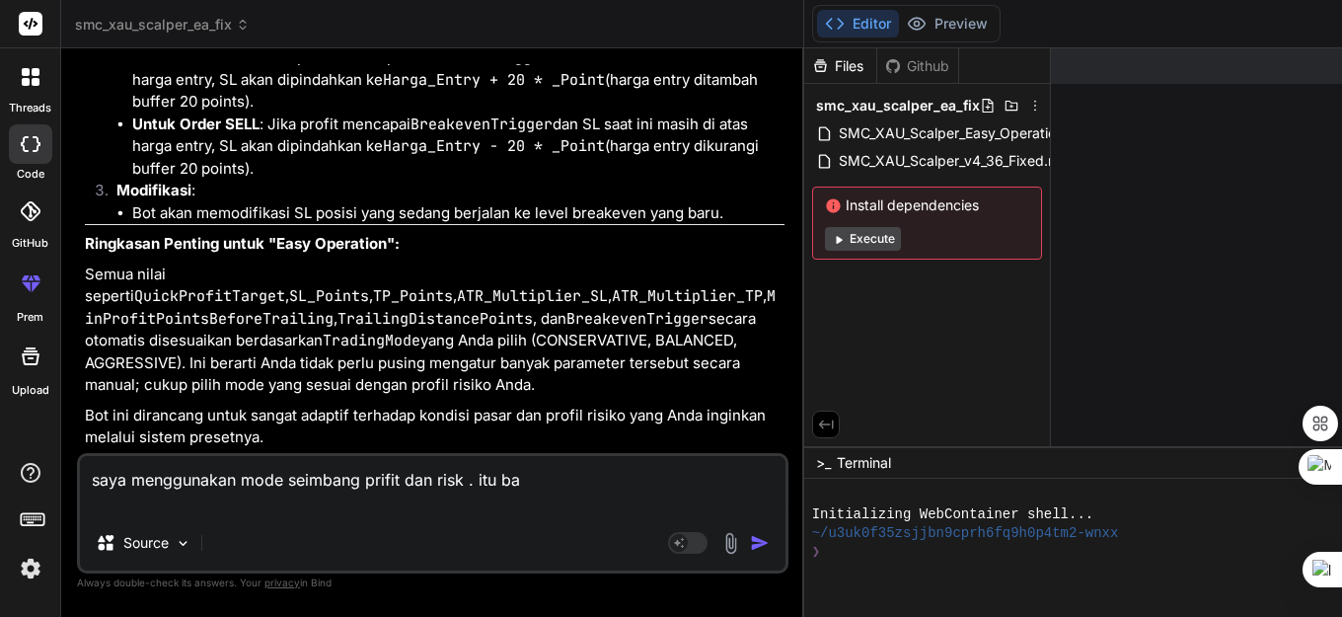
type textarea "saya menggunakan mode seimbang prifit dan risk . itu bag"
type textarea "x"
type textarea "saya menggunakan mode seimbang prifit dan risk . itu baga"
type textarea "x"
type textarea "saya menggunakan mode seimbang prifit dan risk . itu bagai"
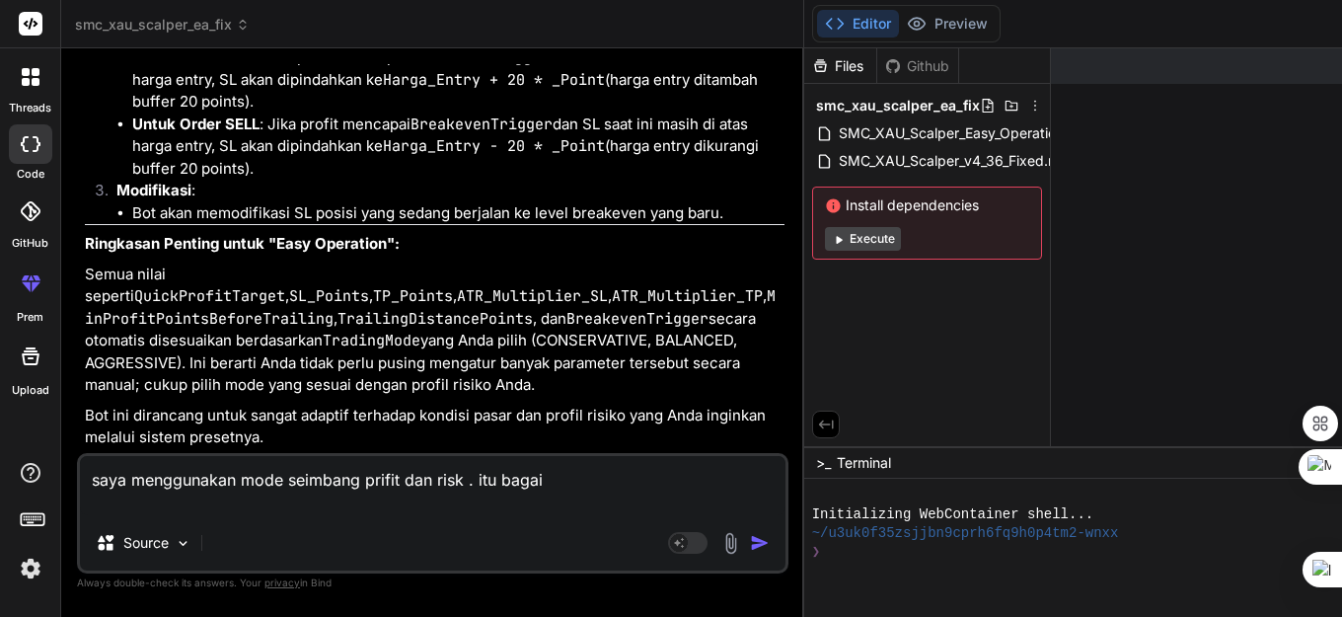
type textarea "x"
type textarea "saya menggunakan mode seimbang prifit dan risk . itu bagaim"
type textarea "x"
type textarea "saya menggunakan mode seimbang prifit dan risk . itu bagaima"
type textarea "x"
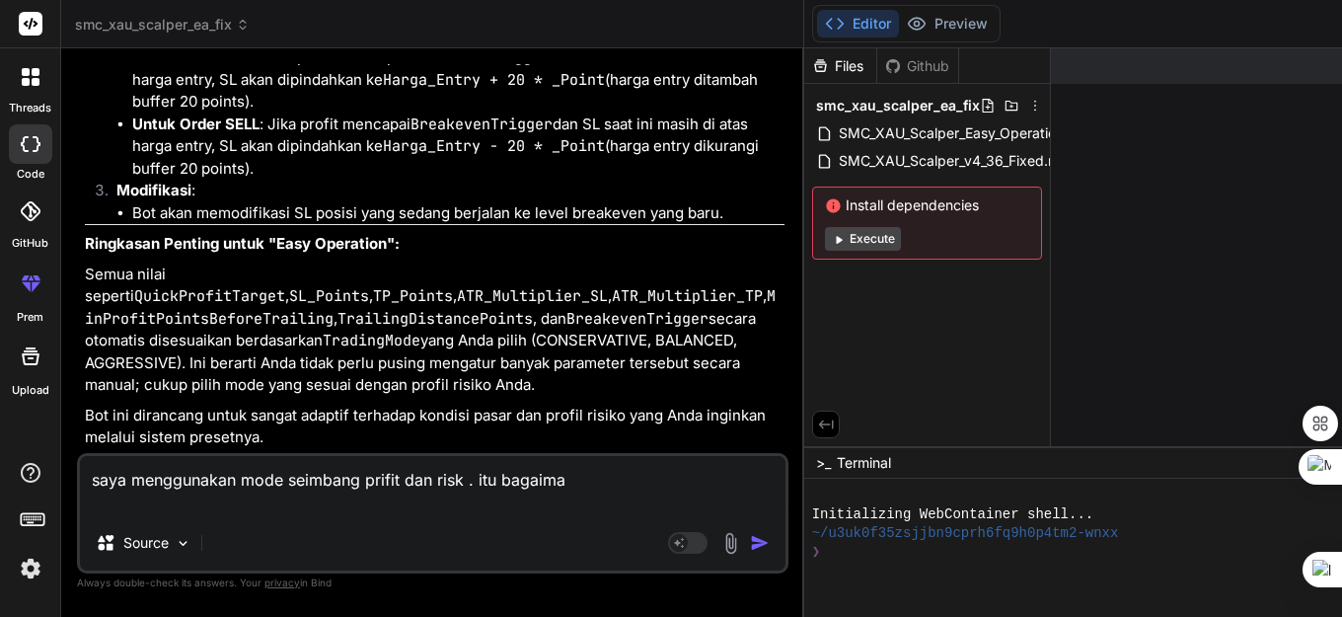
type textarea "saya menggunakan mode seimbang prifit dan risk . itu bagaiman"
type textarea "x"
type textarea "saya menggunakan mode seimbang prifit dan risk . itu bagaimana"
type textarea "x"
type textarea "saya menggunakan mode seimbang prifit dan risk . itu bagaimana"
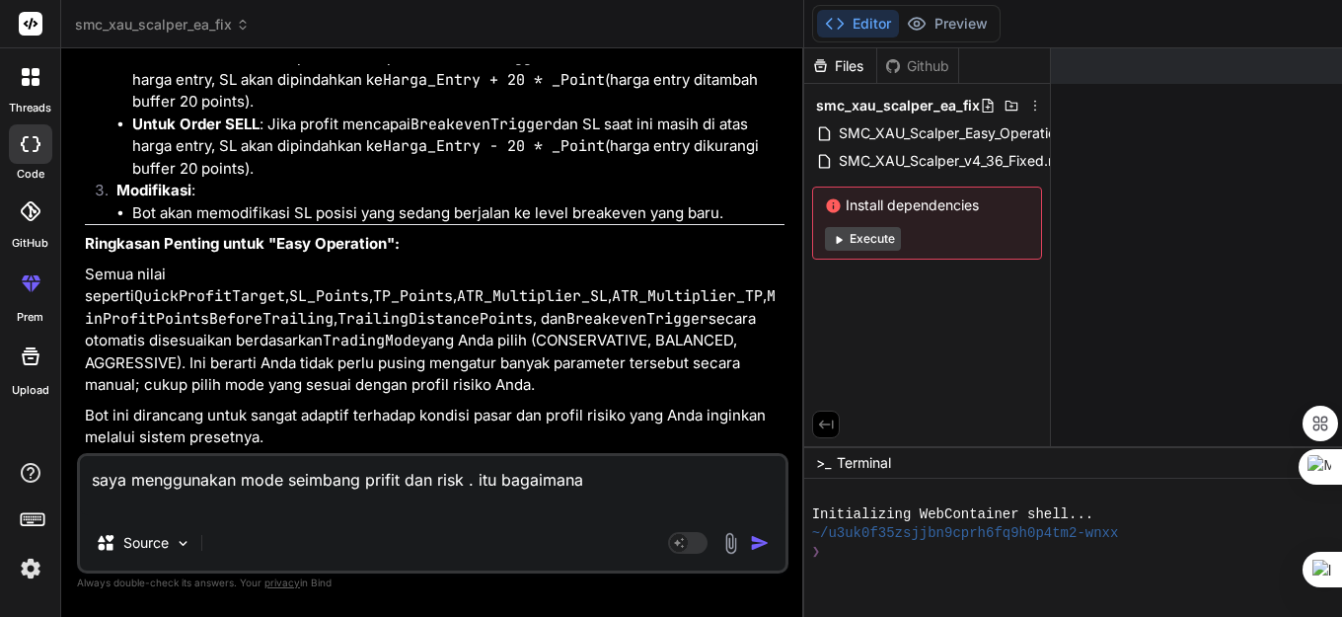
type textarea "x"
type textarea "saya menggunakan mode seimbang prifit dan risk . itu bagaimana h"
type textarea "x"
type textarea "saya menggunakan mode seimbang prifit dan risk . itu bagaimana hi"
type textarea "x"
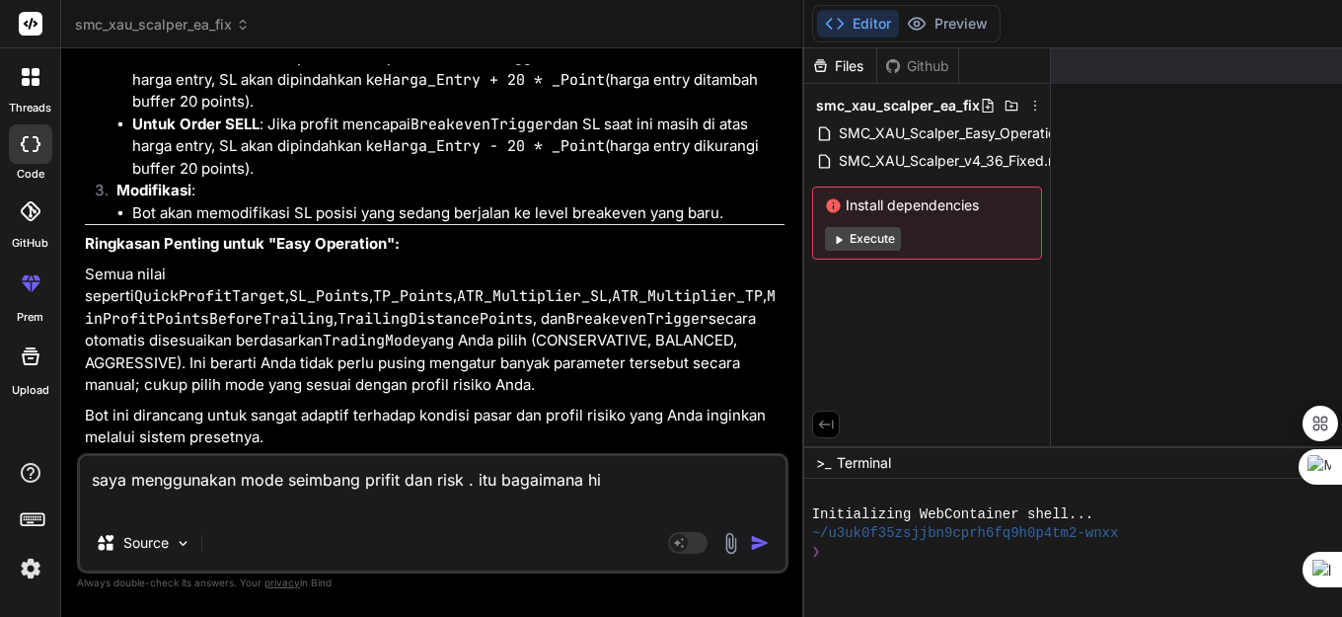
type textarea "saya menggunakan mode seimbang prifit dan risk . itu bagaimana hit"
type textarea "x"
type textarea "saya menggunakan mode seimbang prifit dan risk . itu bagaimana hitu"
type textarea "x"
type textarea "saya menggunakan mode seimbang prifit dan risk . itu bagaimana hitun"
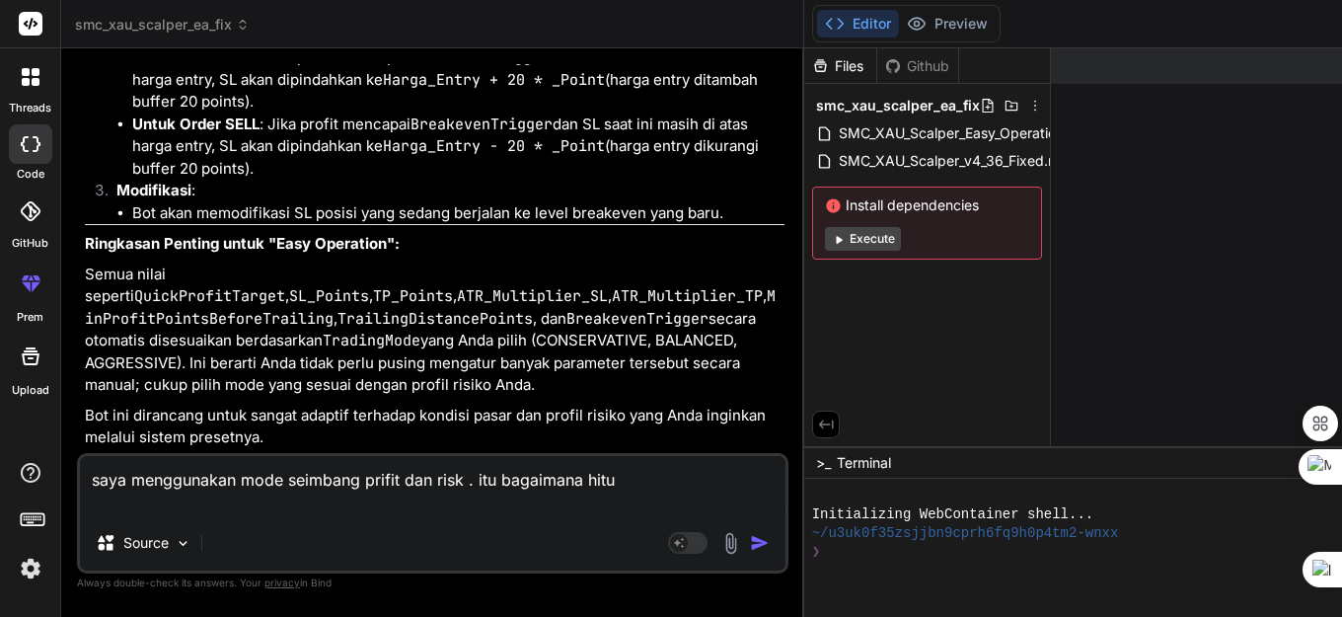
type textarea "x"
type textarea "saya menggunakan mode seimbang prifit dan risk . itu bagaimana hitung"
type textarea "x"
type textarea "saya menggunakan mode seimbang prifit dan risk . itu bagaimana hitunga"
type textarea "x"
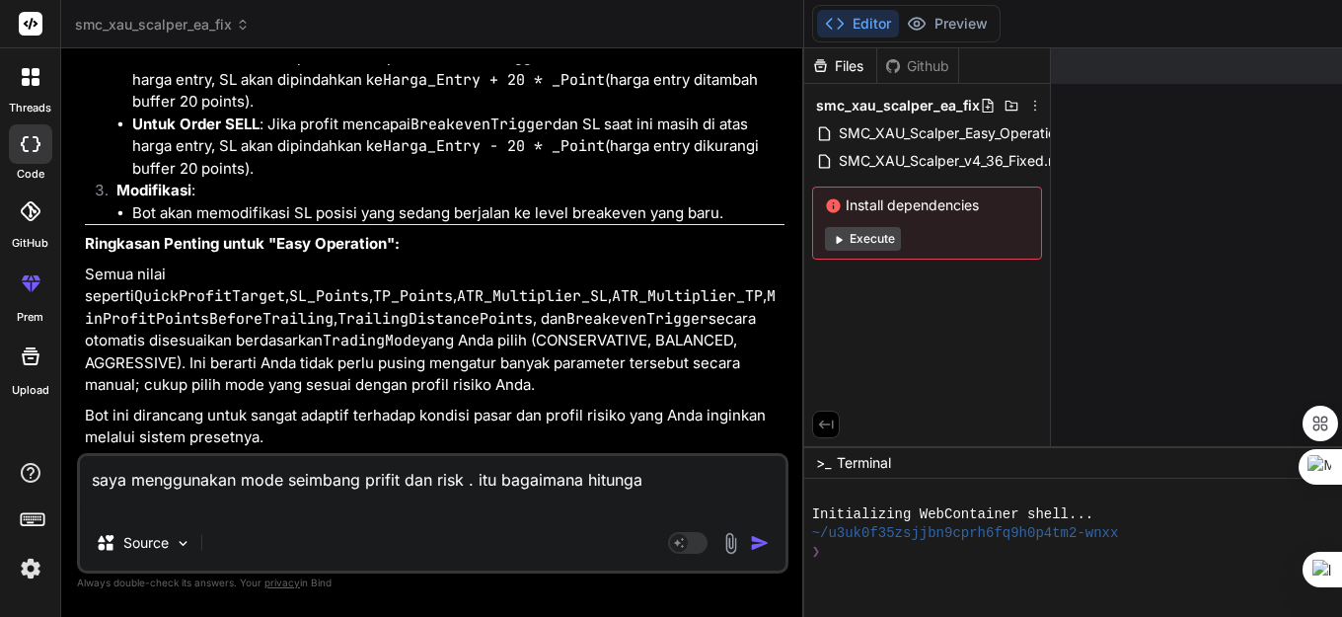
type textarea "saya menggunakan mode seimbang prifit dan risk . itu bagaimana hitungan"
type textarea "x"
type textarea "saya menggunakan mode seimbang prifit dan risk . itu bagaimana hitungan"
type textarea "x"
type textarea "saya menggunakan mode seimbang prifit dan risk . itu bagaimana hitungan t"
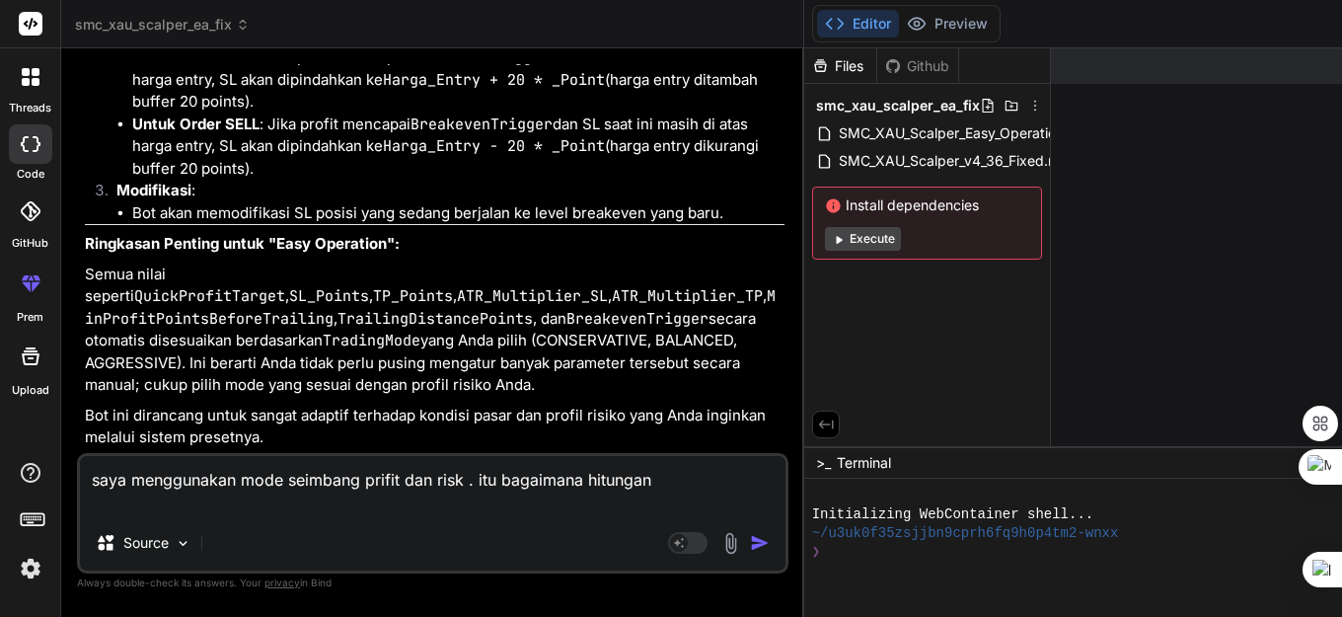
type textarea "x"
type textarea "saya menggunakan mode seimbang prifit dan risk . itu bagaimana hitungan tp"
type textarea "x"
type textarea "saya menggunakan mode seimbang prifit dan risk . itu bagaimana hitungan tp"
type textarea "x"
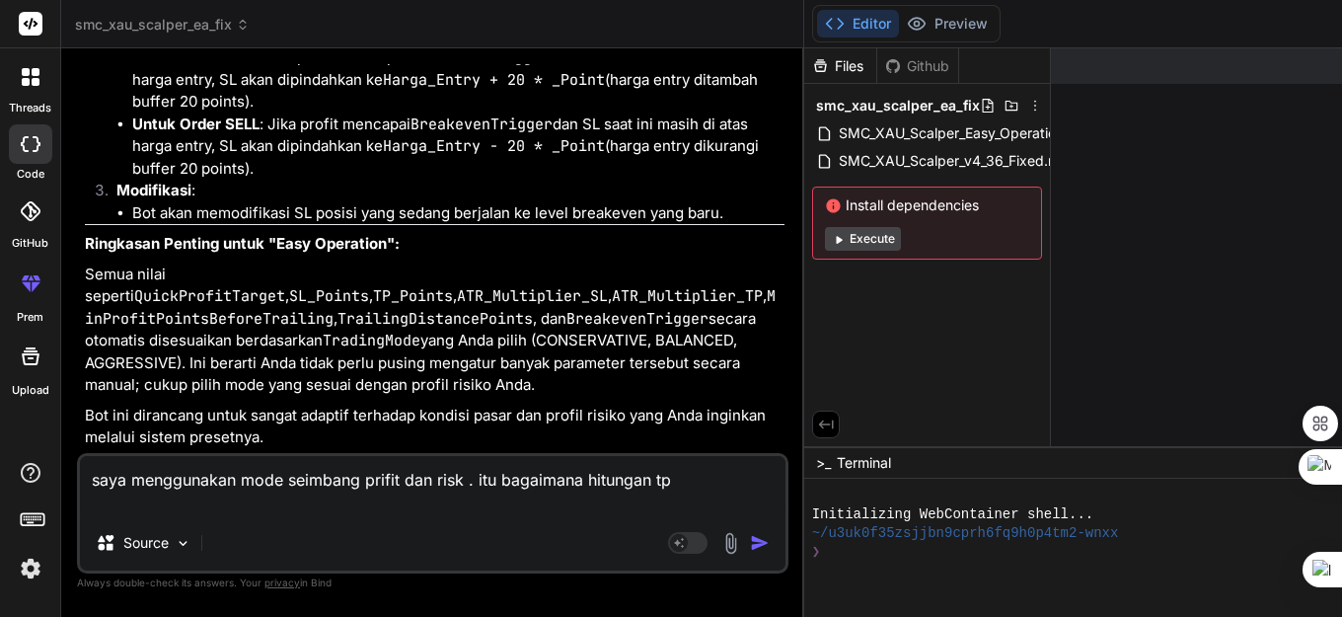
type textarea "saya menggunakan mode seimbang prifit dan risk . itu bagaimana hitungan tp d"
type textarea "x"
type textarea "saya menggunakan mode seimbang prifit dan risk . itu bagaimana hitungan tp da"
type textarea "x"
type textarea "saya menggunakan mode seimbang prifit dan risk . itu bagaimana hitungan tp dan"
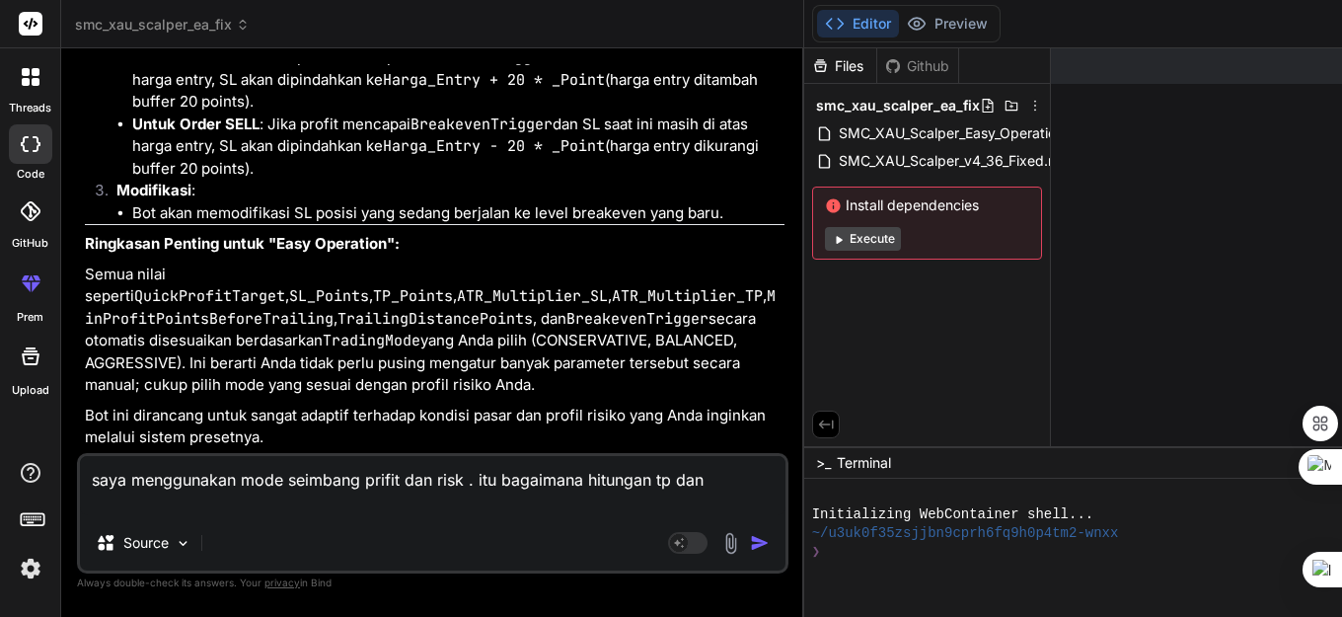
type textarea "x"
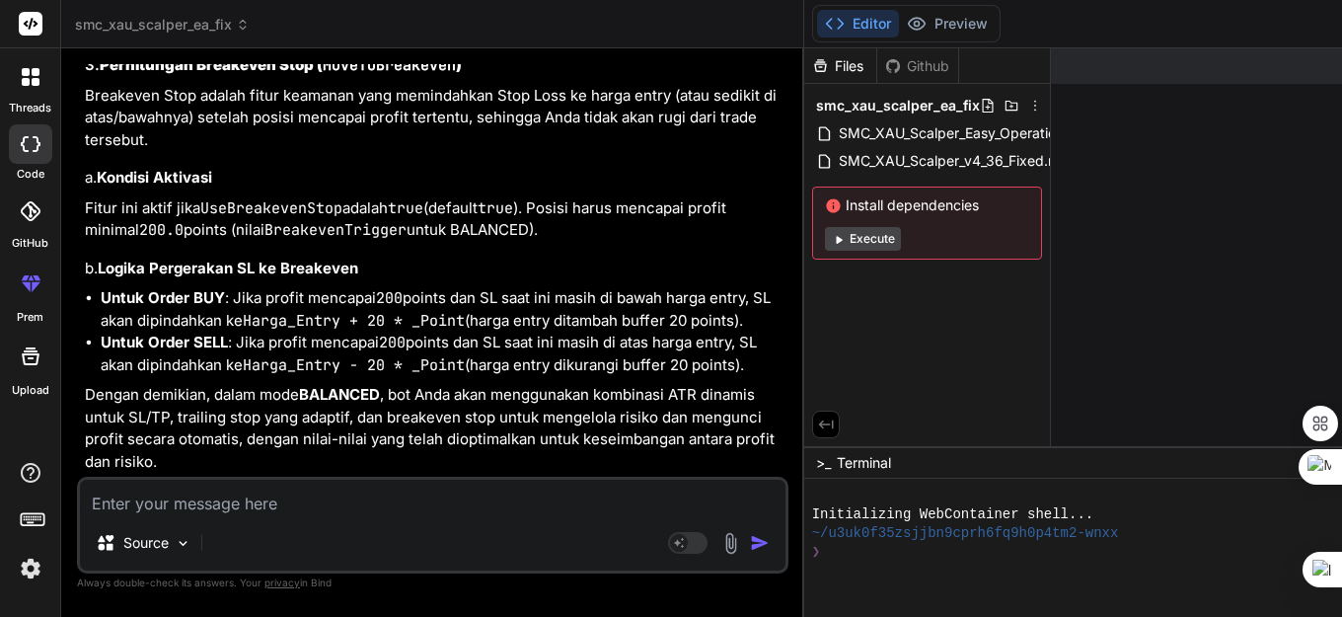
scroll to position [93095, 0]
click at [267, 510] on textarea at bounding box center [432, 497] width 705 height 36
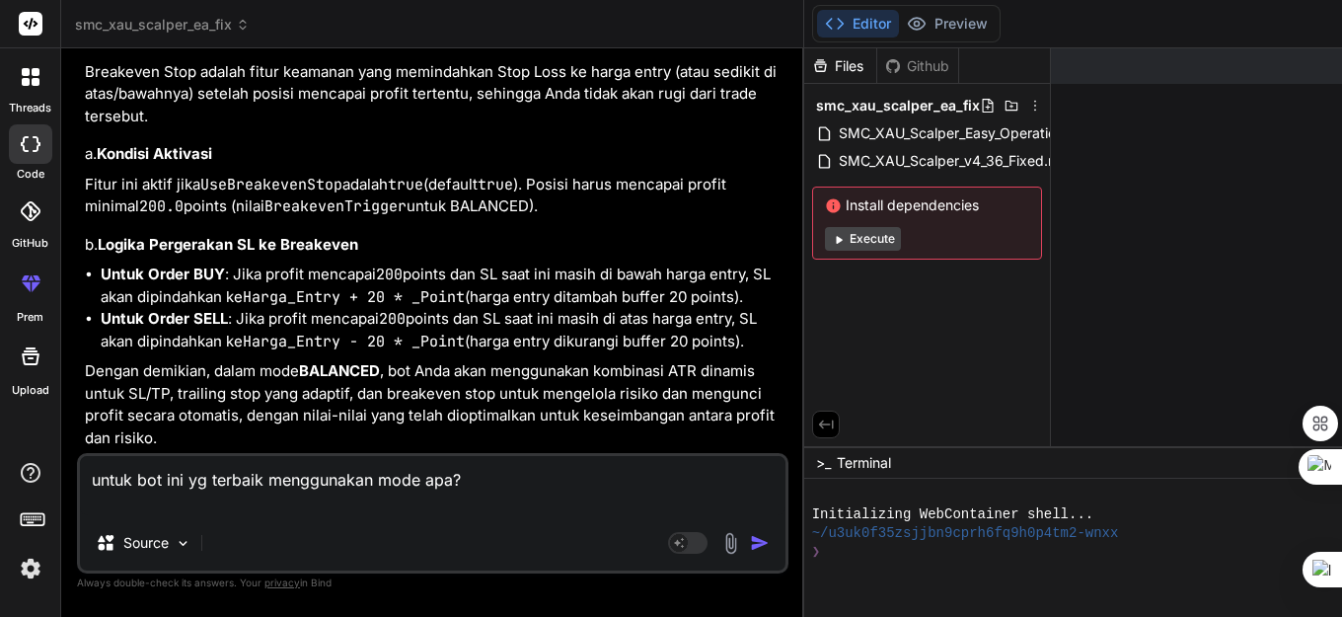
click at [750, 543] on img "button" at bounding box center [760, 543] width 20 height 20
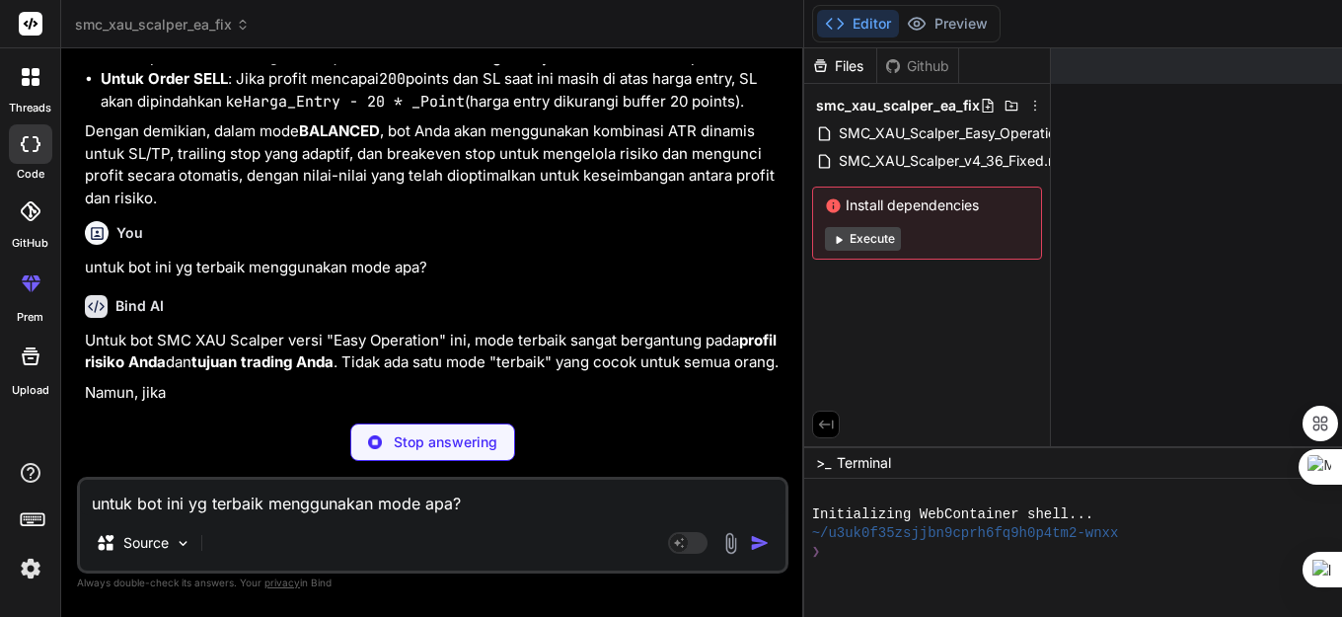
scroll to position [95224, 0]
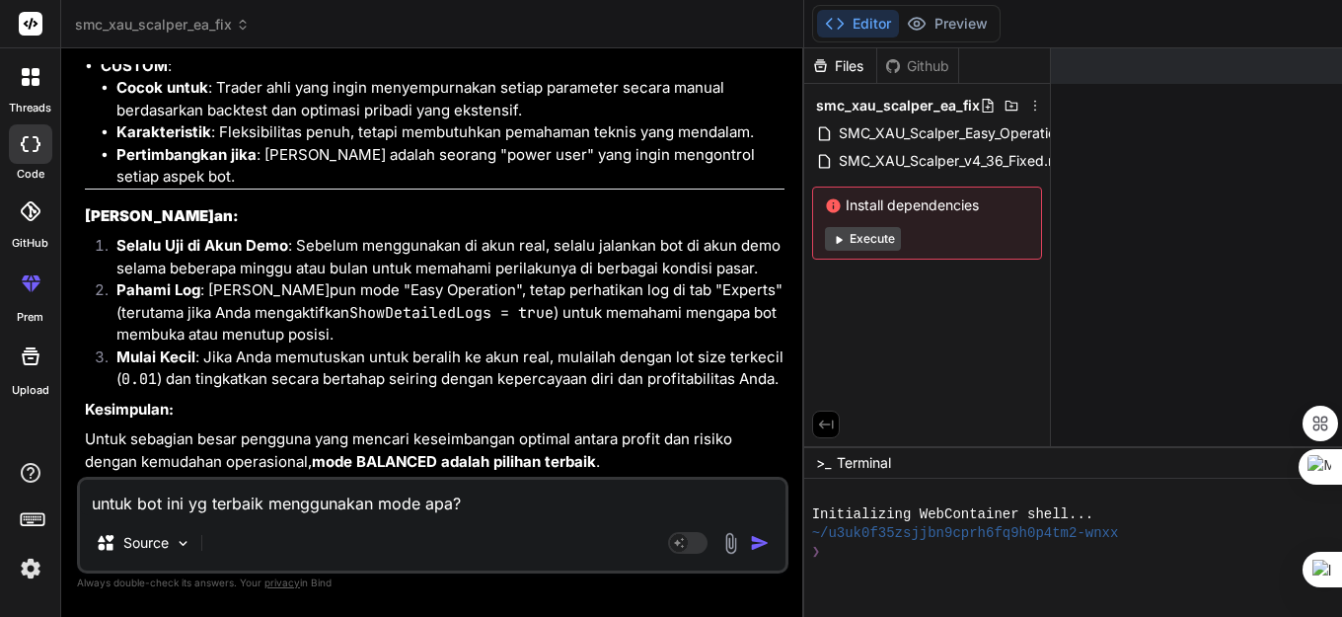
drag, startPoint x: 327, startPoint y: 327, endPoint x: 336, endPoint y: 342, distance: 18.6
drag, startPoint x: 305, startPoint y: 328, endPoint x: 225, endPoint y: 381, distance: 95.5
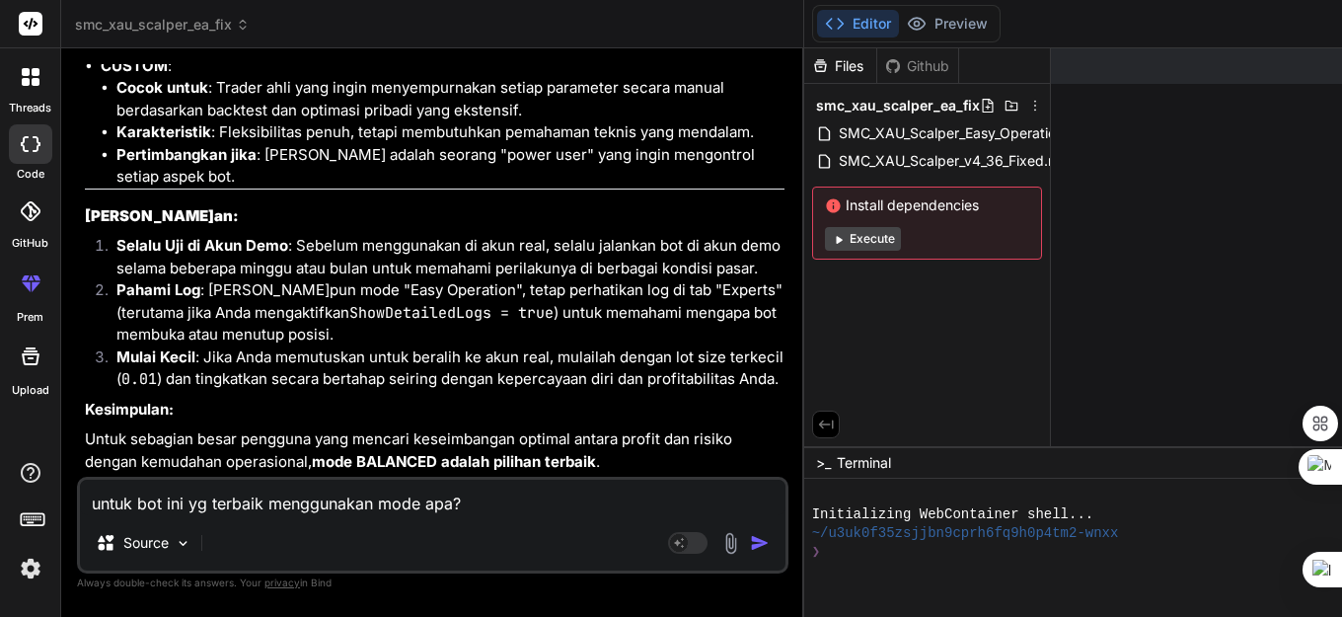
click at [165, 512] on textarea "untuk bot ini yg terbaik menggunakan mode apa?" at bounding box center [432, 497] width 705 height 36
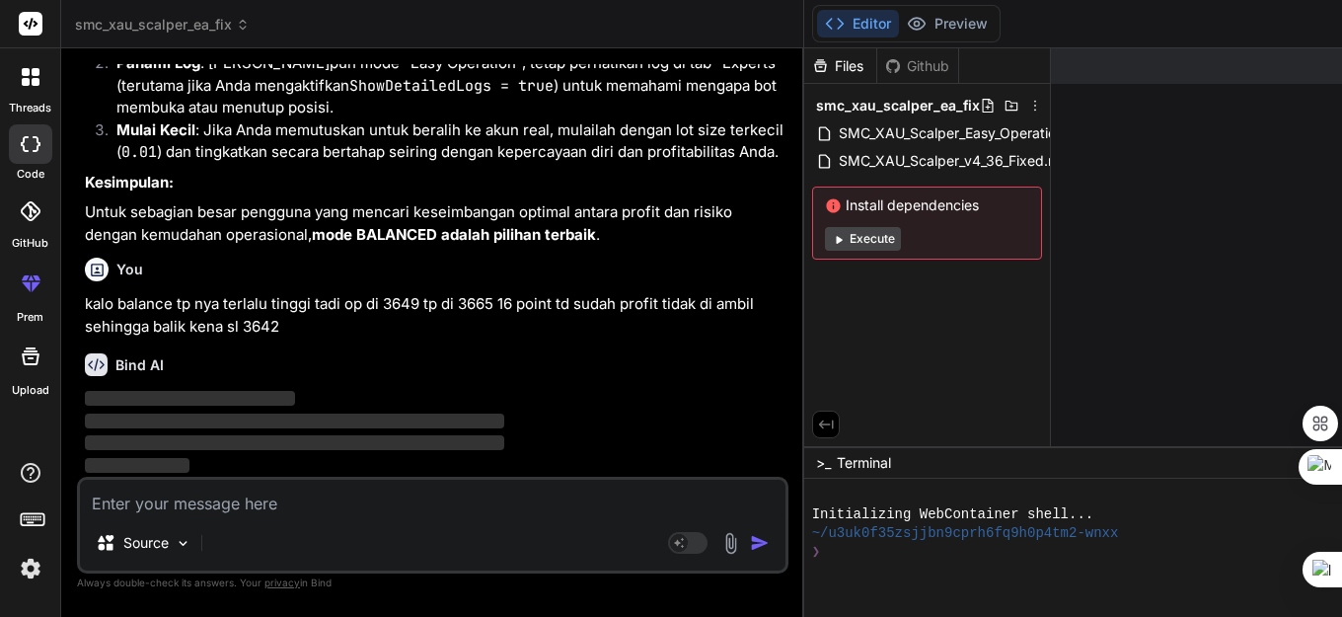
scroll to position [97414, 0]
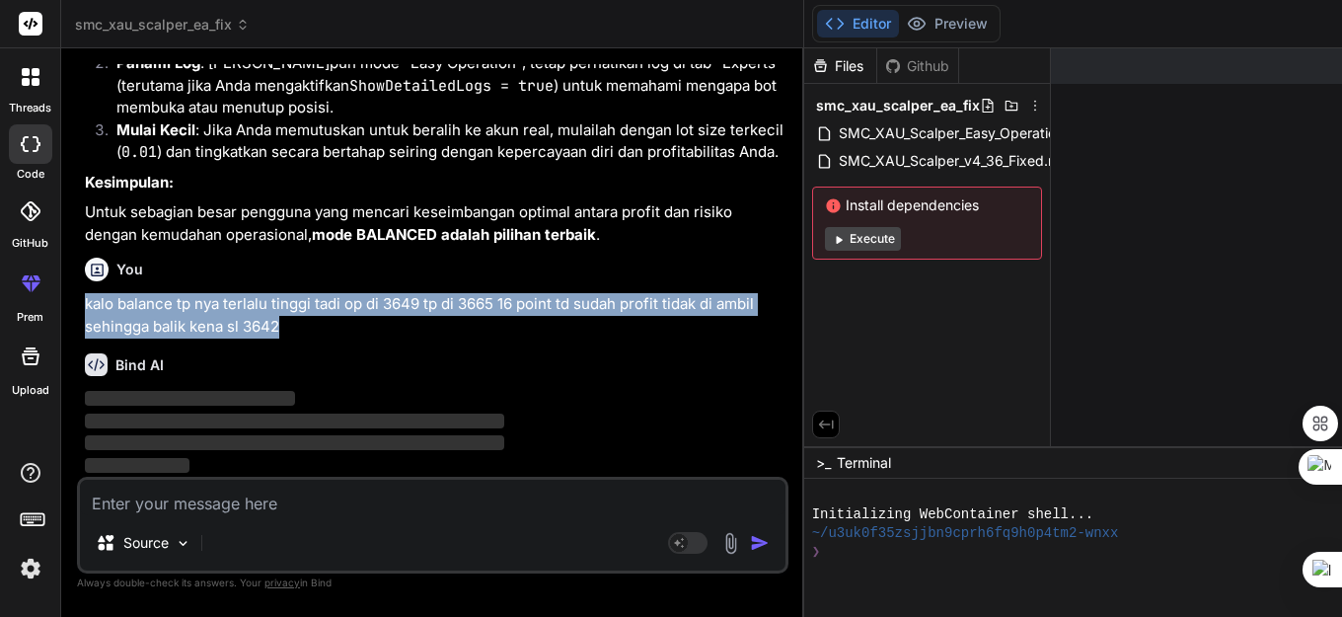
drag, startPoint x: 83, startPoint y: 280, endPoint x: 215, endPoint y: 300, distance: 133.6
click at [226, 334] on div "You Bind AI 🔹 Project : SMC XAU Scalper EA Fix 🔧 Tech Stack : MQL5 Expert Advis…" at bounding box center [434, 270] width 707 height 412
copy p "kalo balance tp nya terlalu tinggi tadi op di 3649 tp di 3665 16 point td sudah…"
click at [225, 505] on textarea at bounding box center [432, 497] width 705 height 36
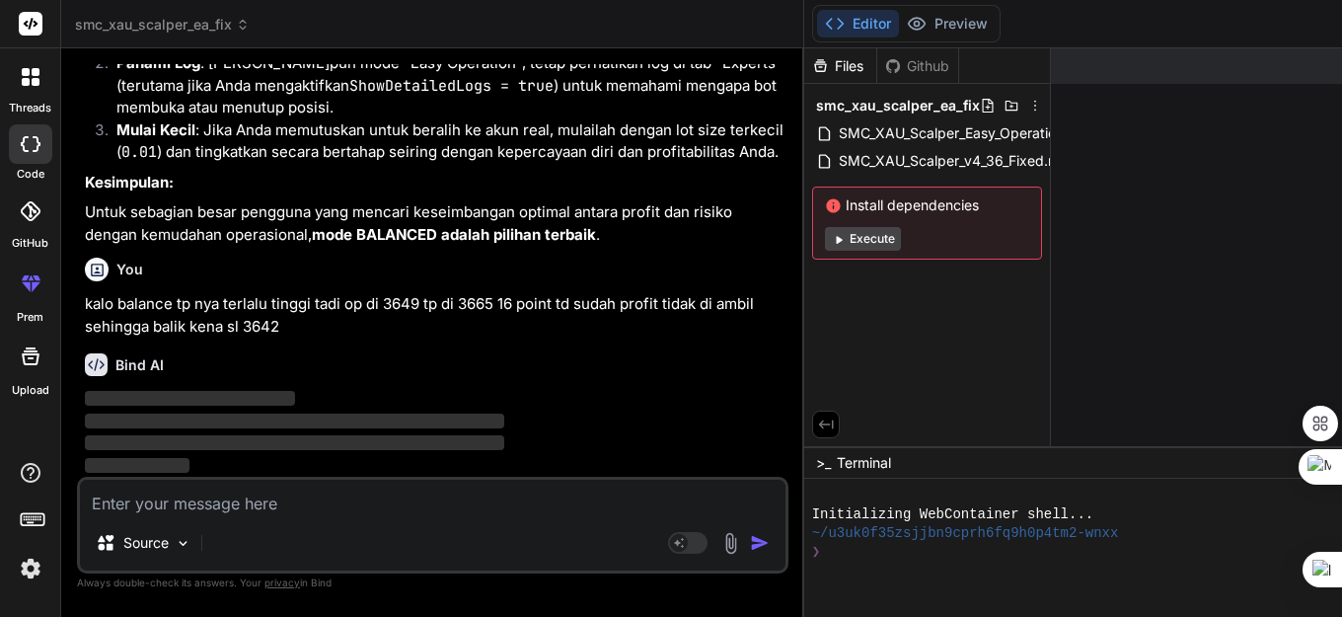
paste textarea "kalo balance tp nya terlalu tinggi tadi op di 3649 tp di 3665 16 point td sudah…"
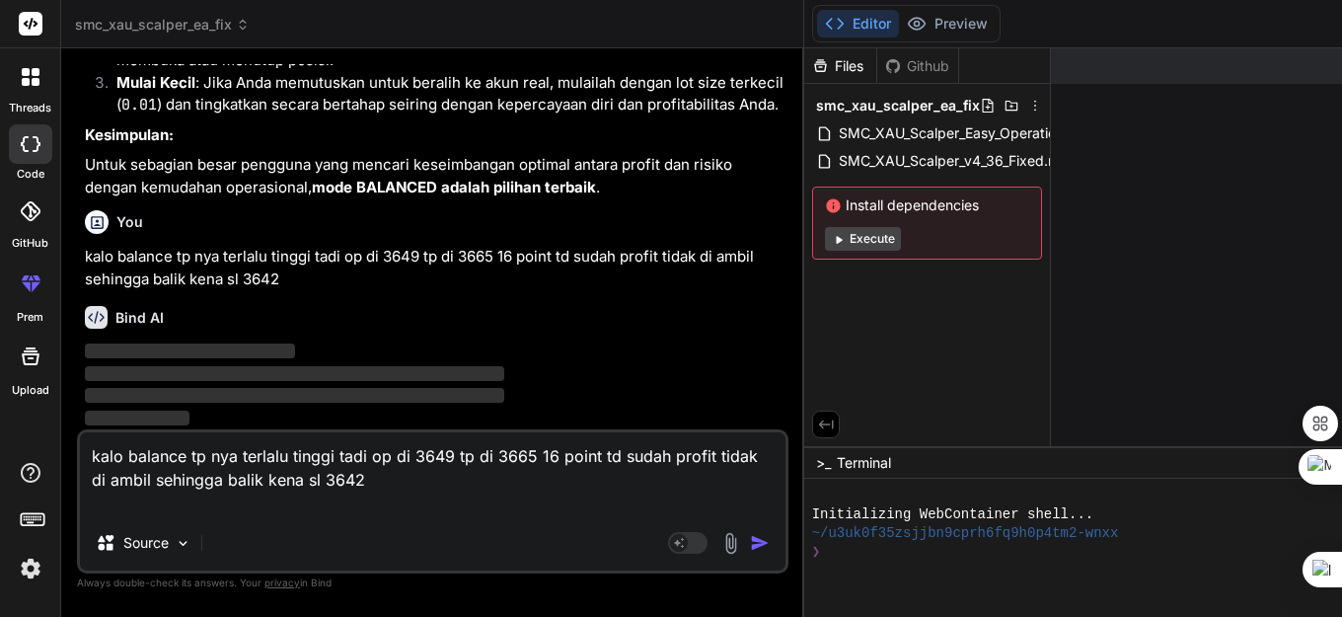
drag, startPoint x: 396, startPoint y: 460, endPoint x: 433, endPoint y: 466, distance: 37.9
click at [396, 460] on textarea "kalo balance tp nya terlalu tinggi tadi op di 3649 tp di 3665 16 point td sudah…" at bounding box center [432, 473] width 705 height 83
click at [750, 547] on img "button" at bounding box center [760, 543] width 20 height 20
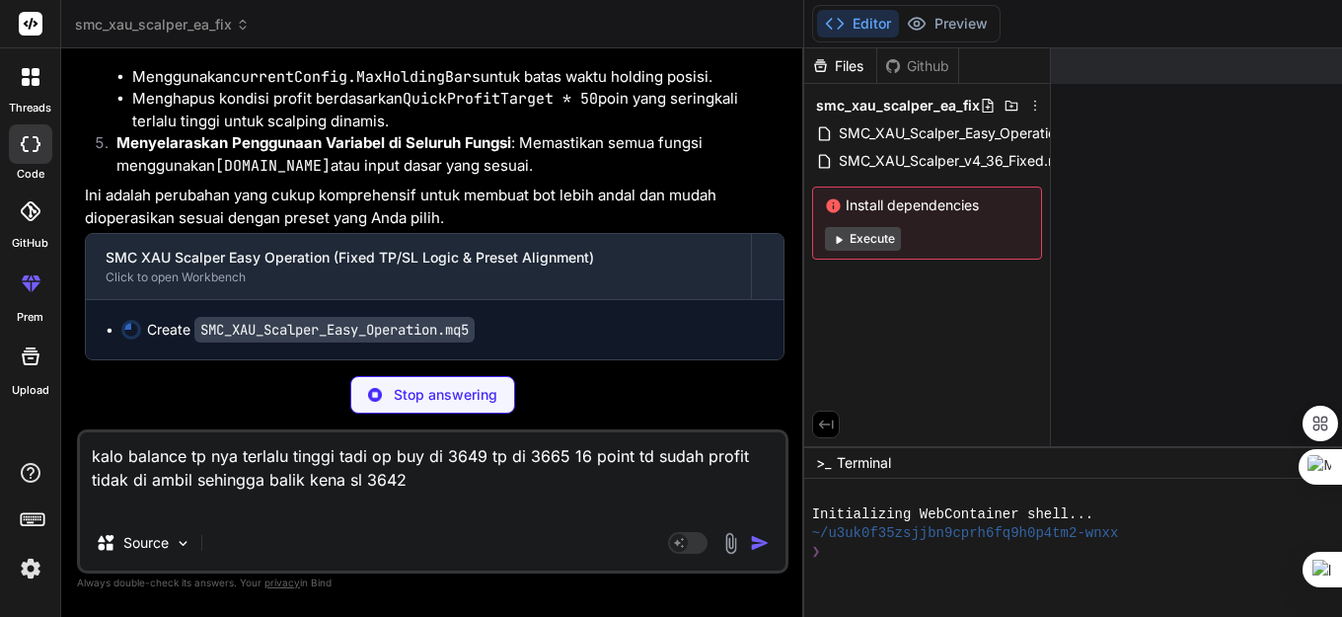
drag, startPoint x: 307, startPoint y: 391, endPoint x: 320, endPoint y: 433, distance: 44.3
click at [394, 391] on p "Stop answering" at bounding box center [446, 395] width 104 height 20
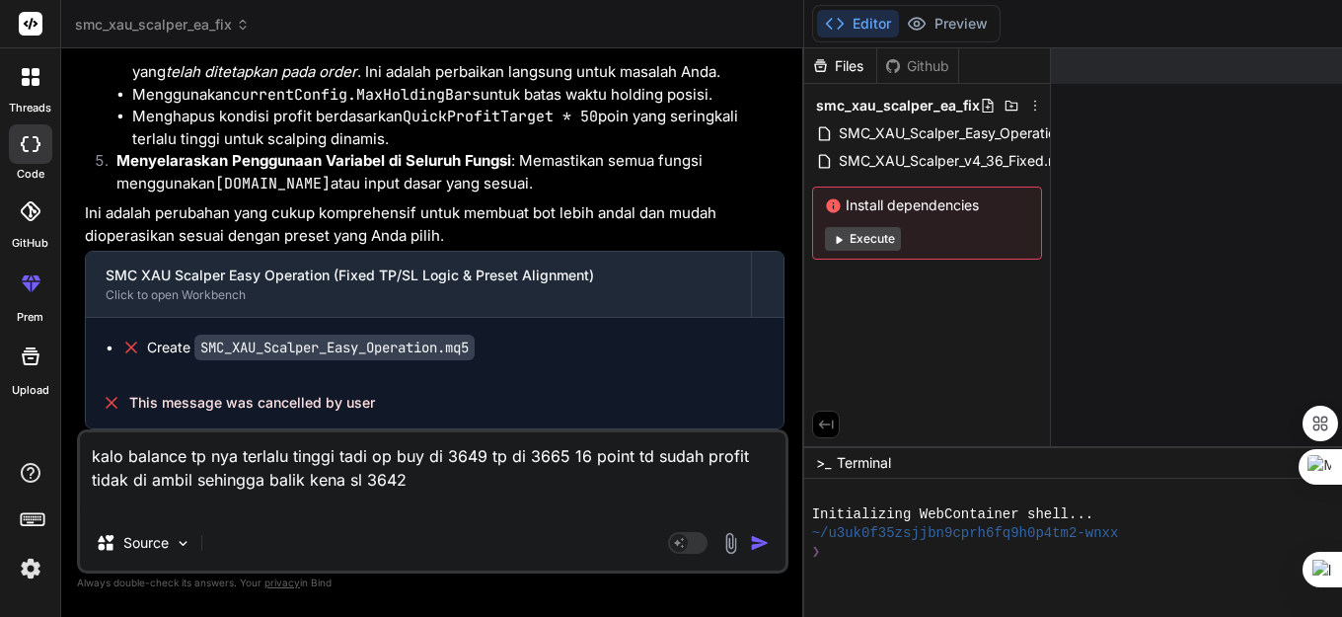
click at [750, 544] on img "button" at bounding box center [760, 543] width 20 height 20
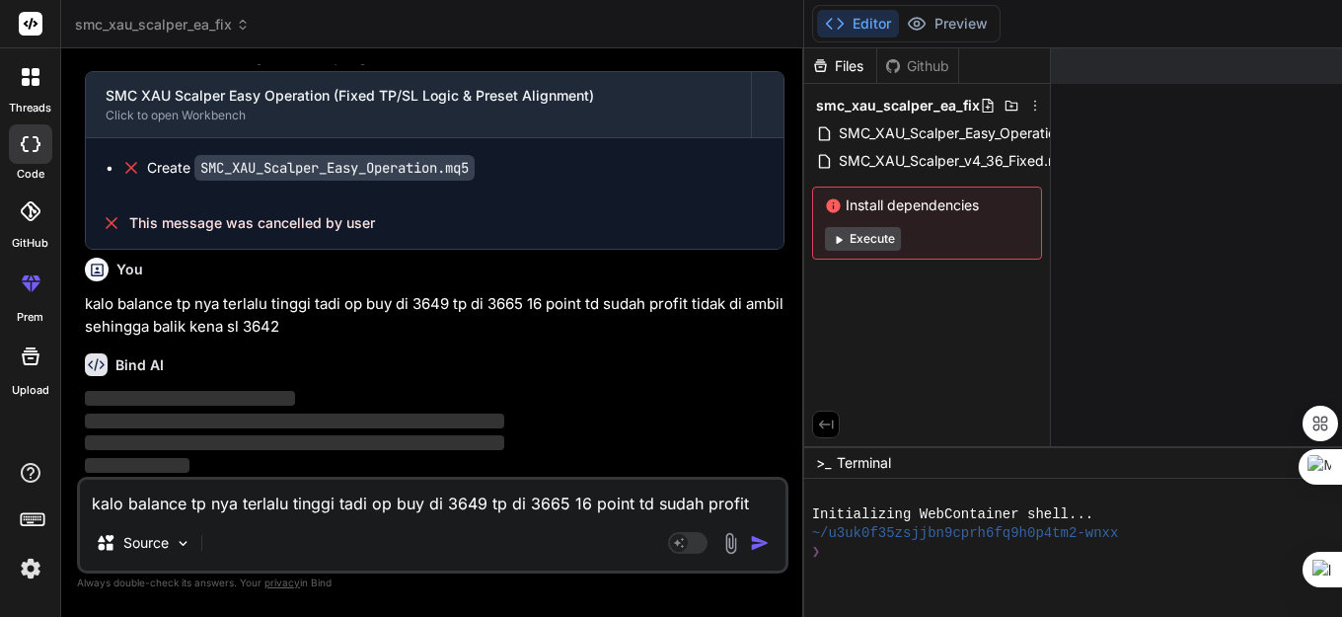
scroll to position [99314, 0]
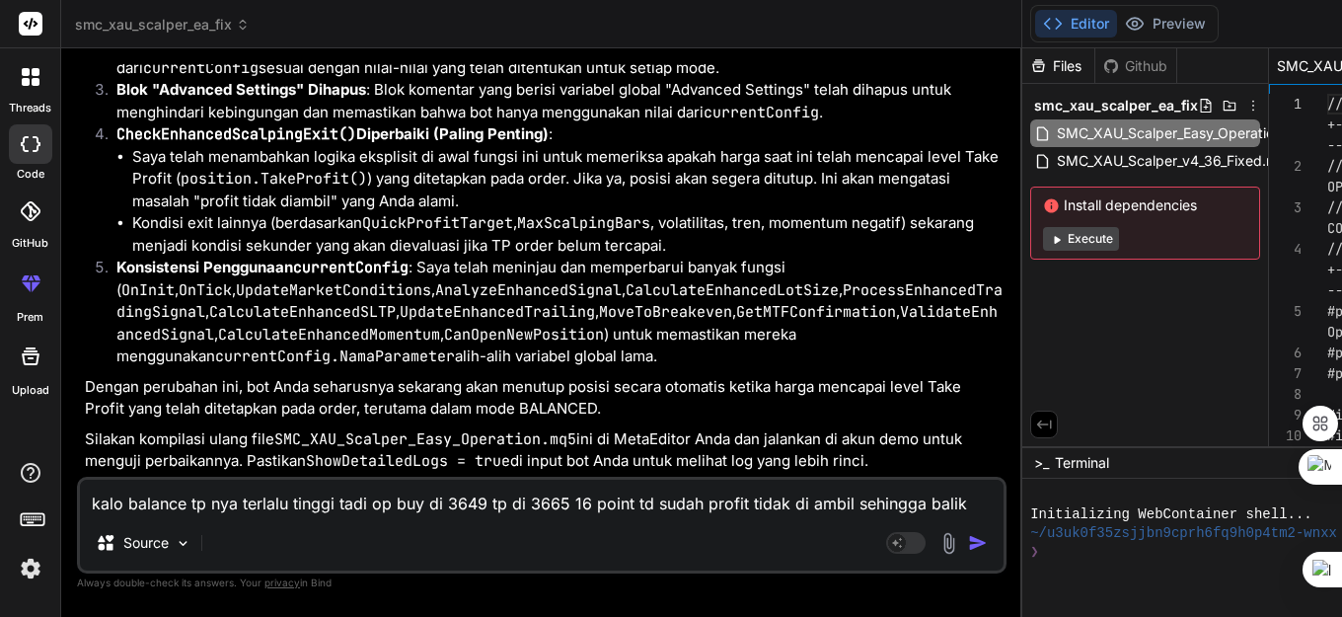
click at [193, 501] on textarea "kalo balance tp nya terlalu tinggi tadi op buy di 3649 tp di 3665 16 point td s…" at bounding box center [541, 497] width 923 height 36
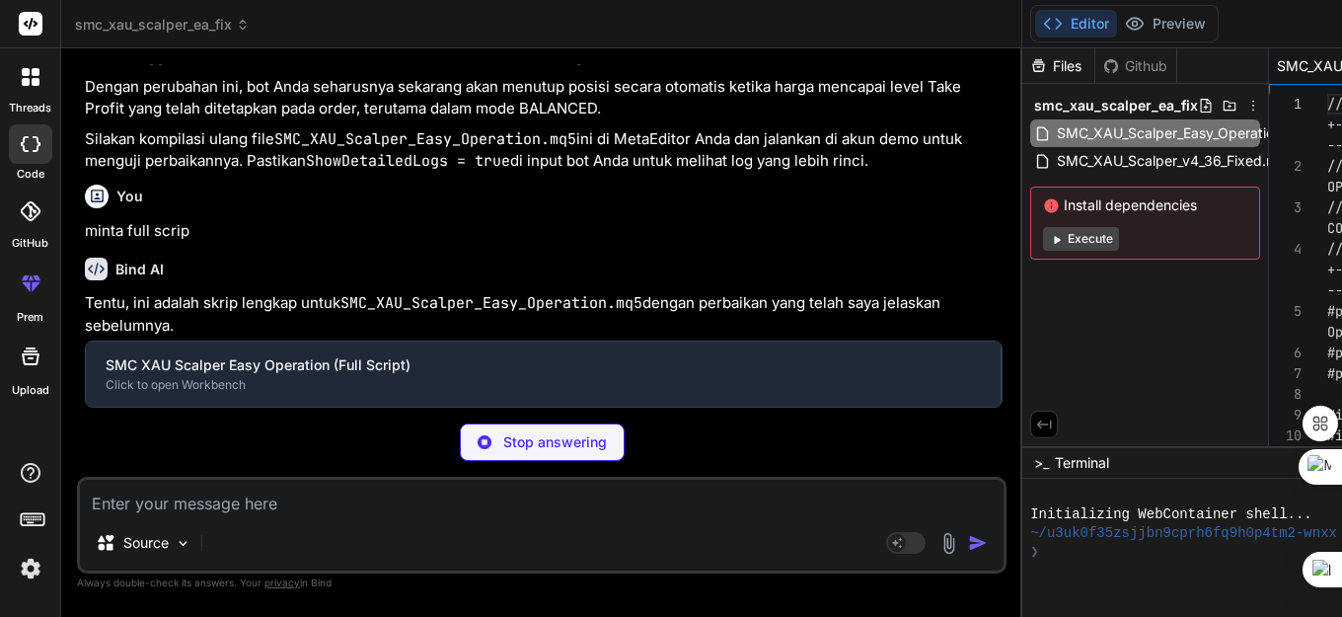
scroll to position [102415, 0]
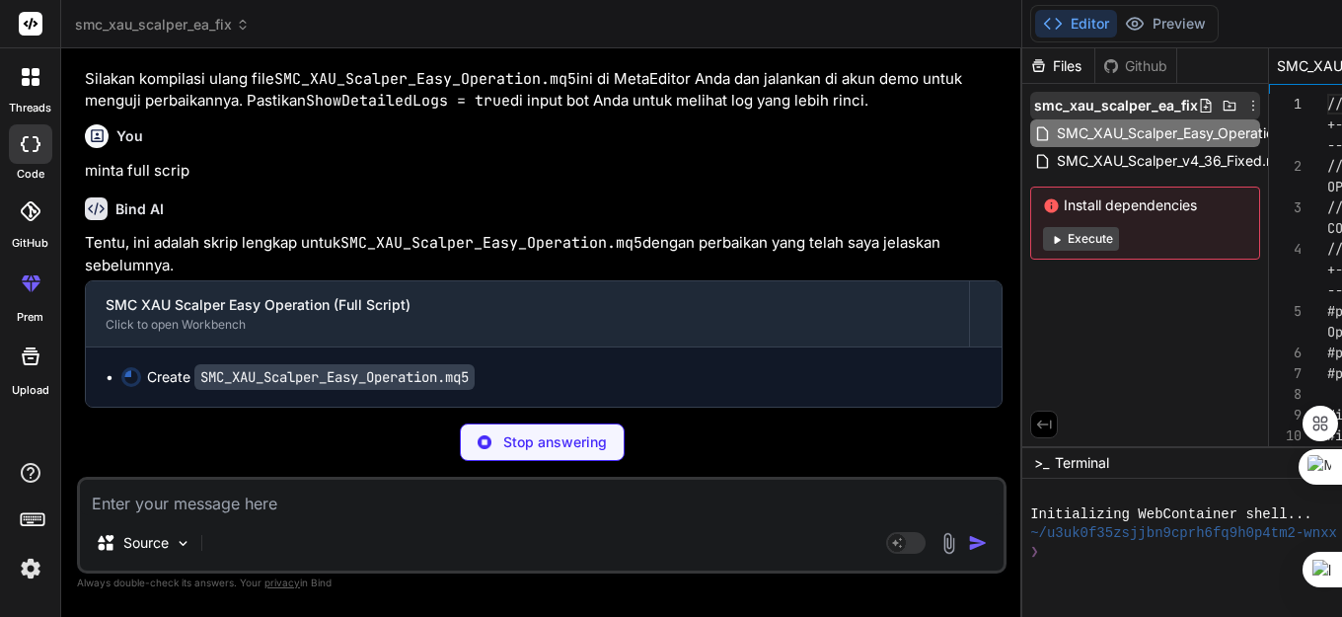
click at [1034, 106] on span "smc_xau_scalper_ea_fix" at bounding box center [1116, 106] width 164 height 20
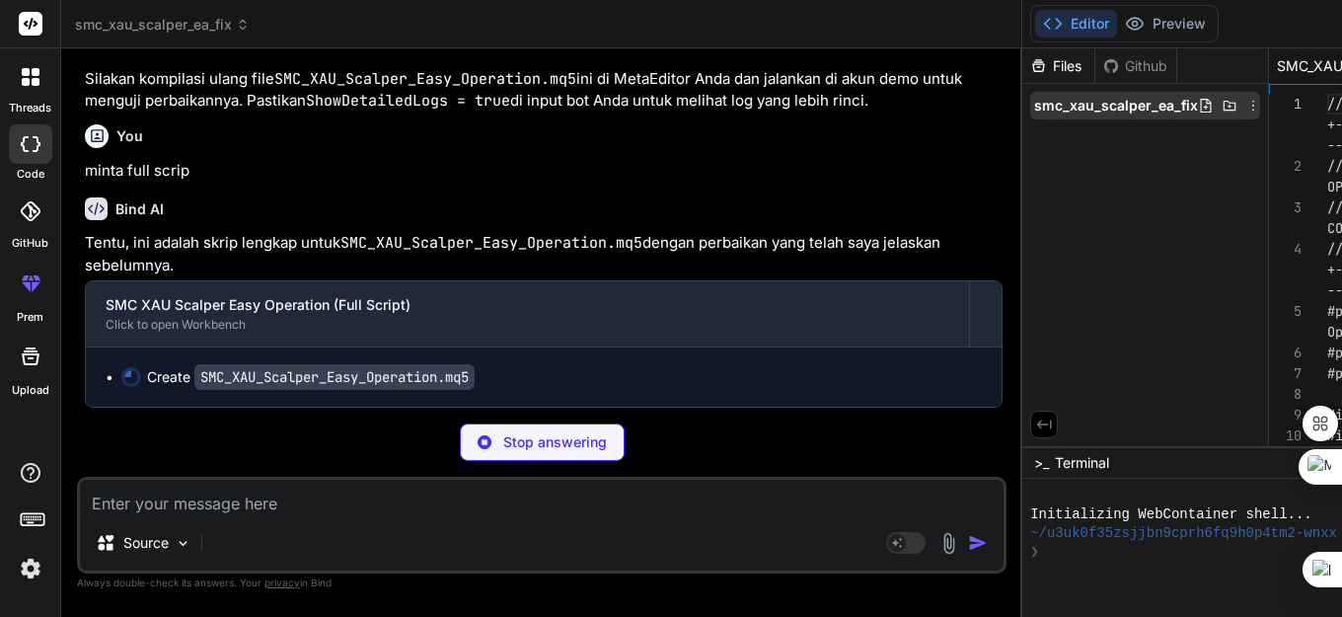
click at [1034, 102] on span "smc_xau_scalper_ea_fix" at bounding box center [1116, 106] width 164 height 20
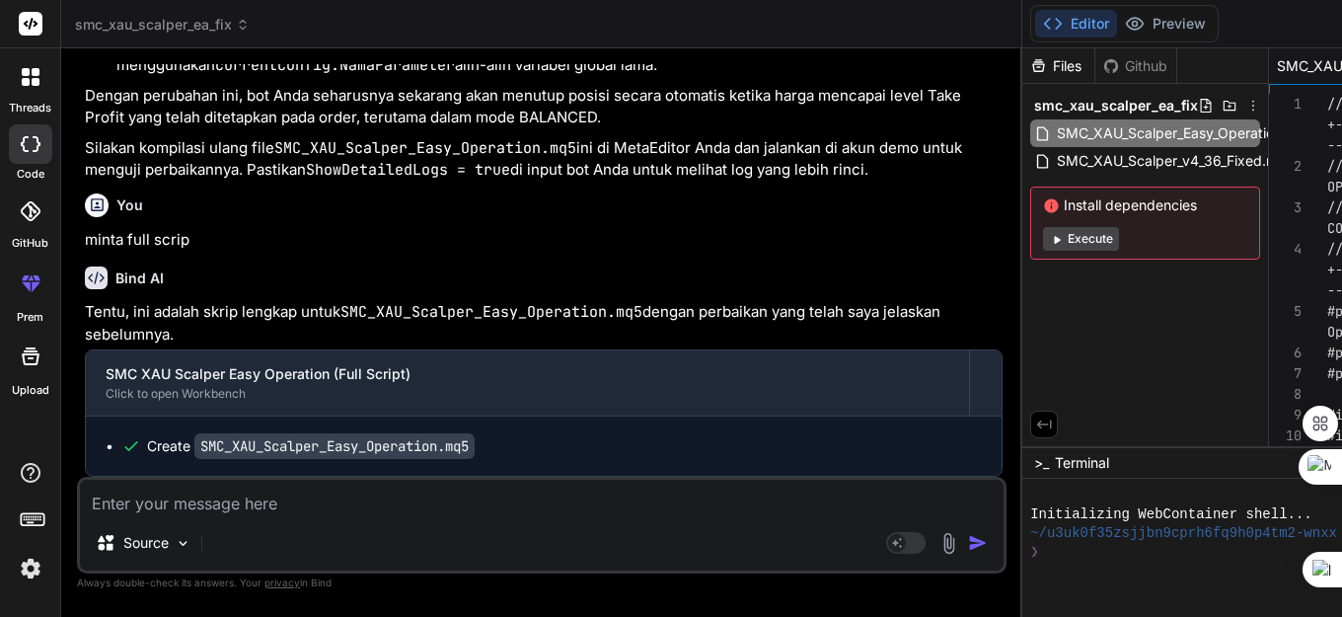
scroll to position [102543, 0]
click at [210, 500] on textarea at bounding box center [541, 497] width 923 height 36
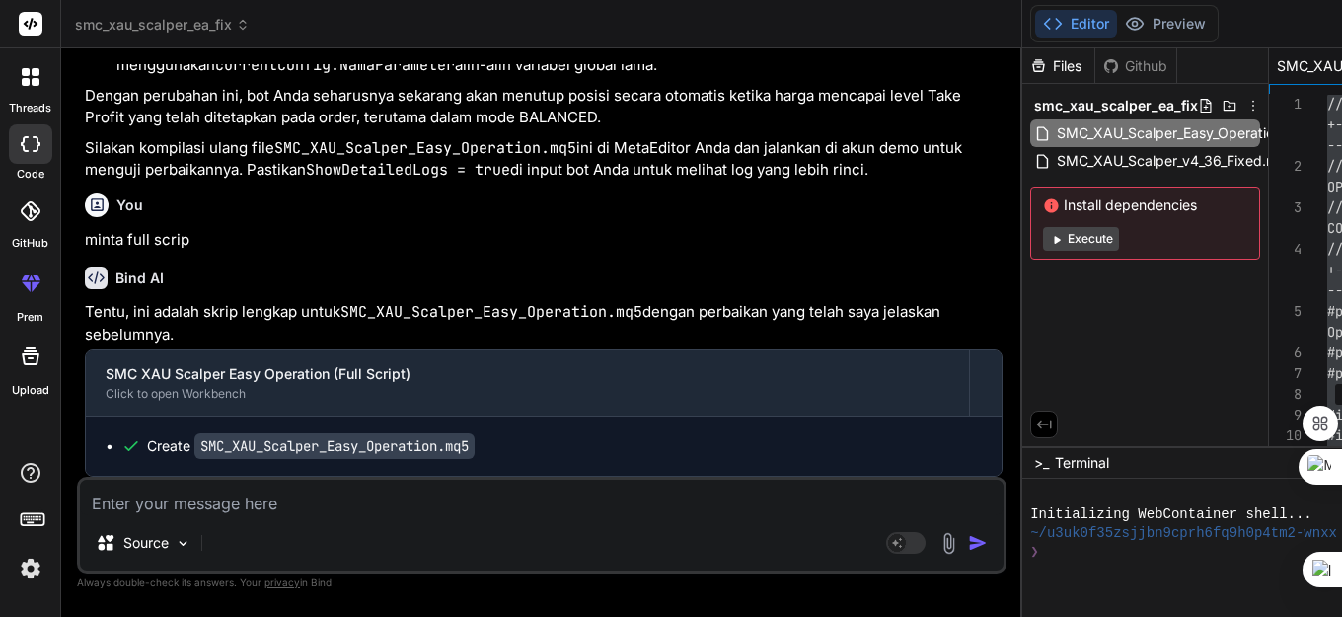
paste textarea "undeclared identifier SMC = KAORI VERSI TERBARU UPDATE.mq5 671 8 ')' - expressi…"
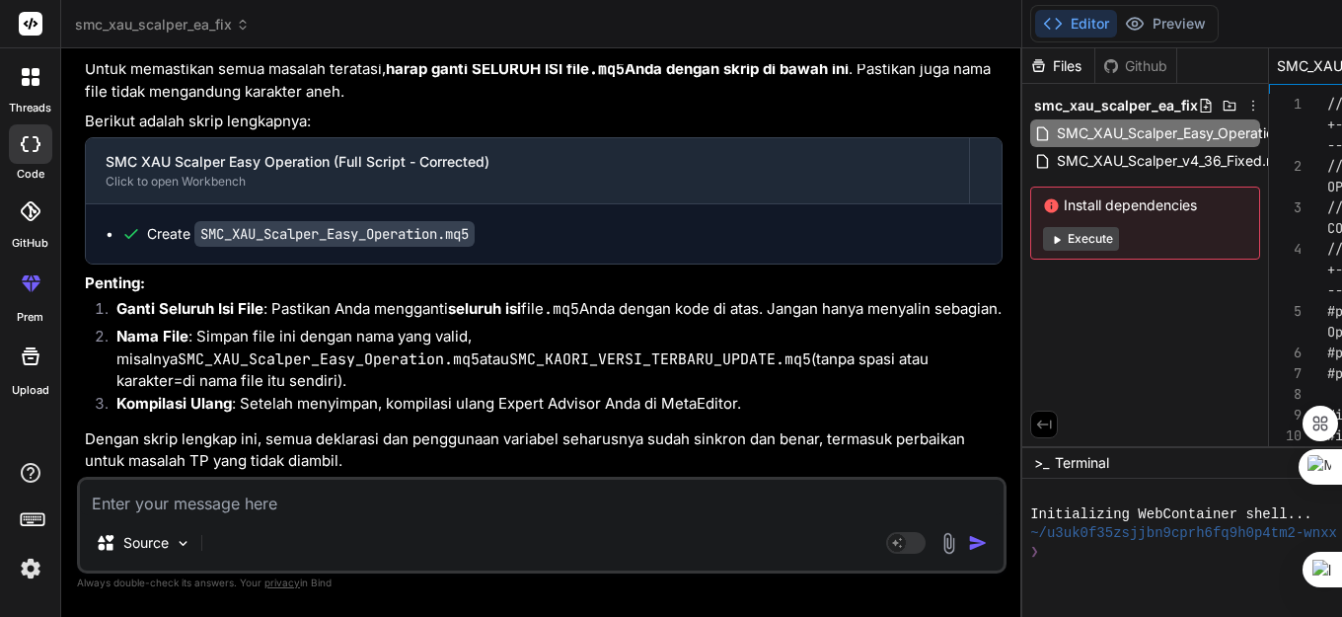
scroll to position [103937, 0]
click at [343, 221] on code "SMC_XAU_Scalper_Easy_Operation.mq5" at bounding box center [334, 234] width 280 height 26
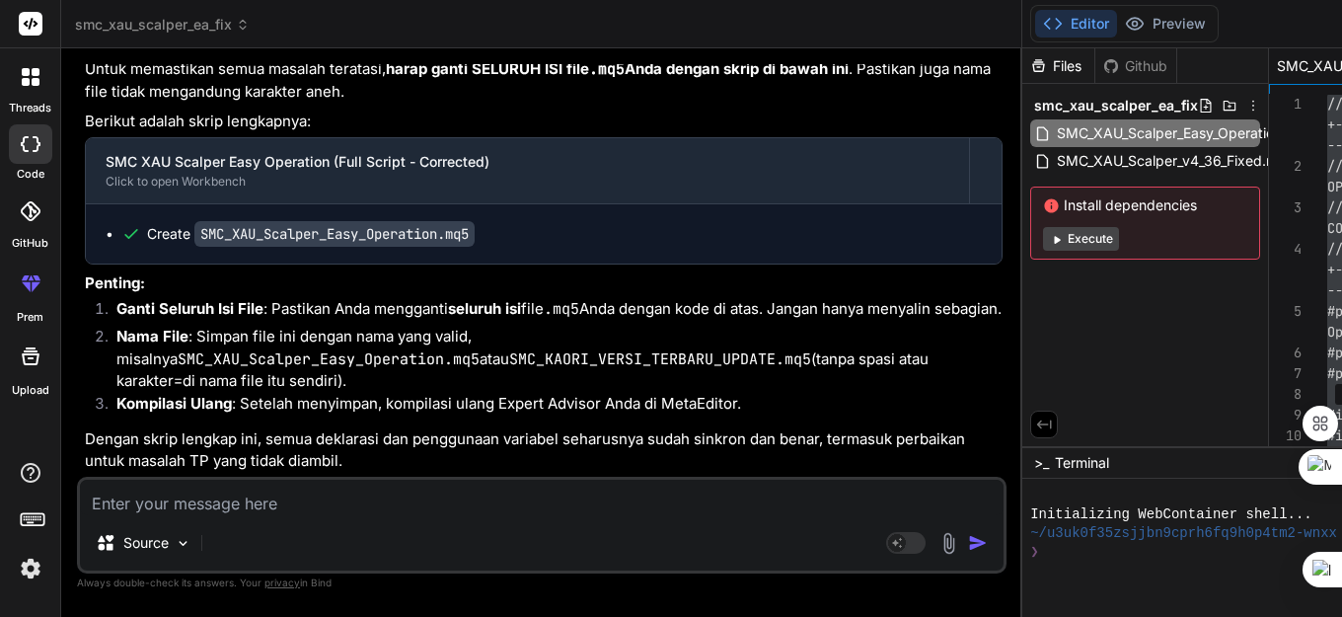
click at [239, 509] on textarea at bounding box center [541, 497] width 923 height 36
paste textarea "//+------------------------------------------------------------------+ //| SMC …"
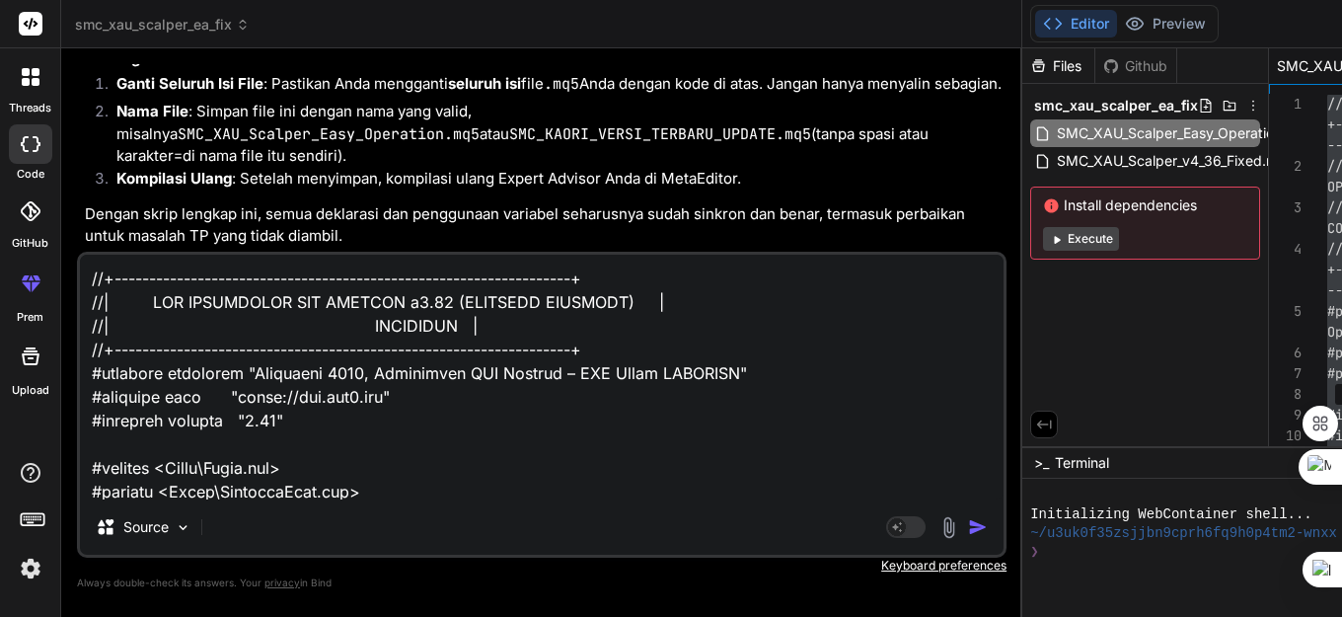
scroll to position [51777, 0]
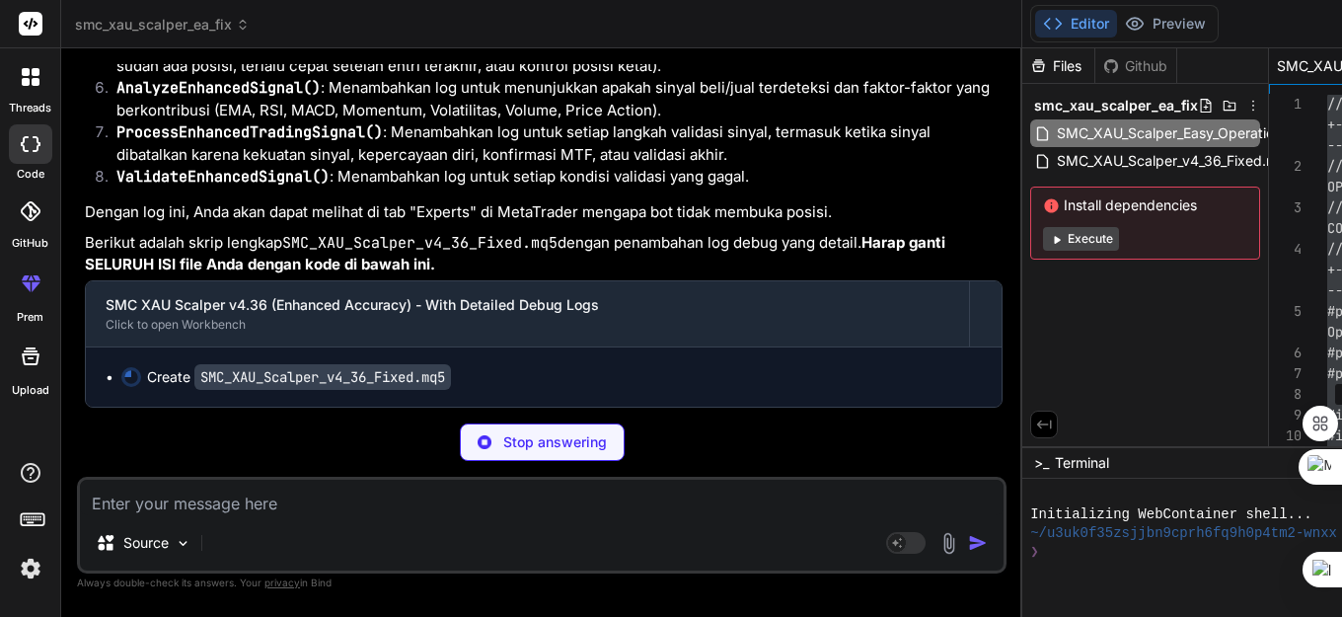
scroll to position [128552, 0]
type textarea "x"
type textarea "IndicatorRelease(handleEMA_Fast); IndicatorRelease(handleEMA_Slow); IndicatorRe…"
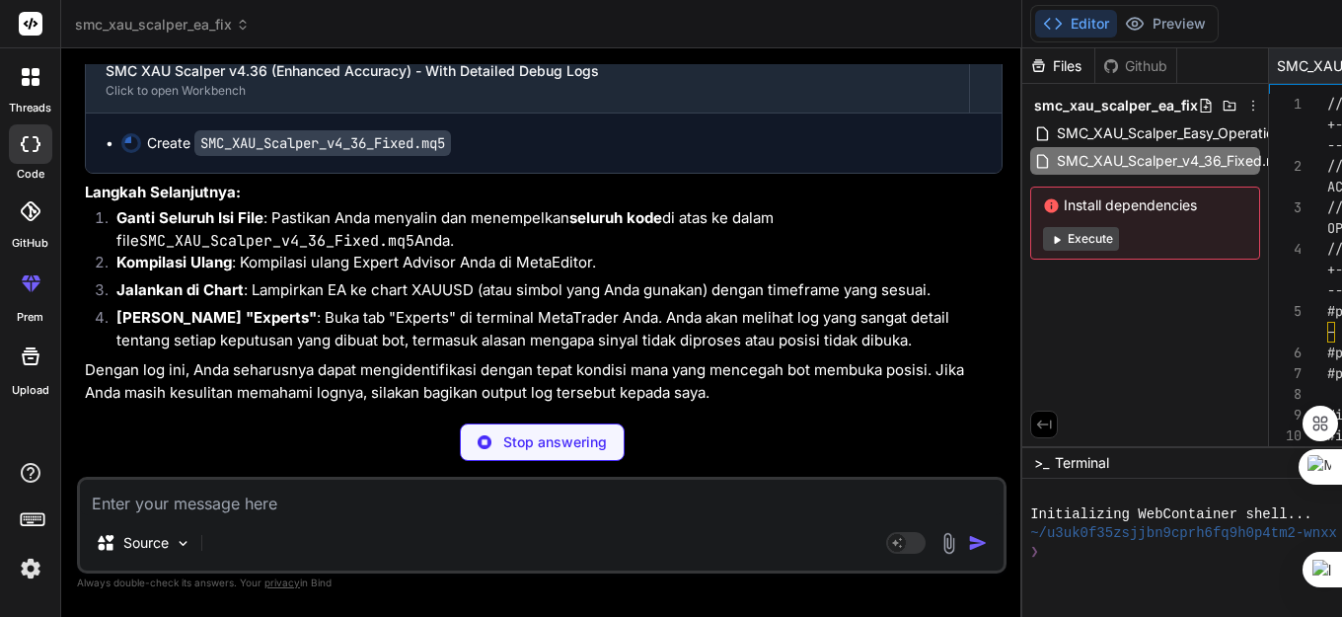
type textarea "x"
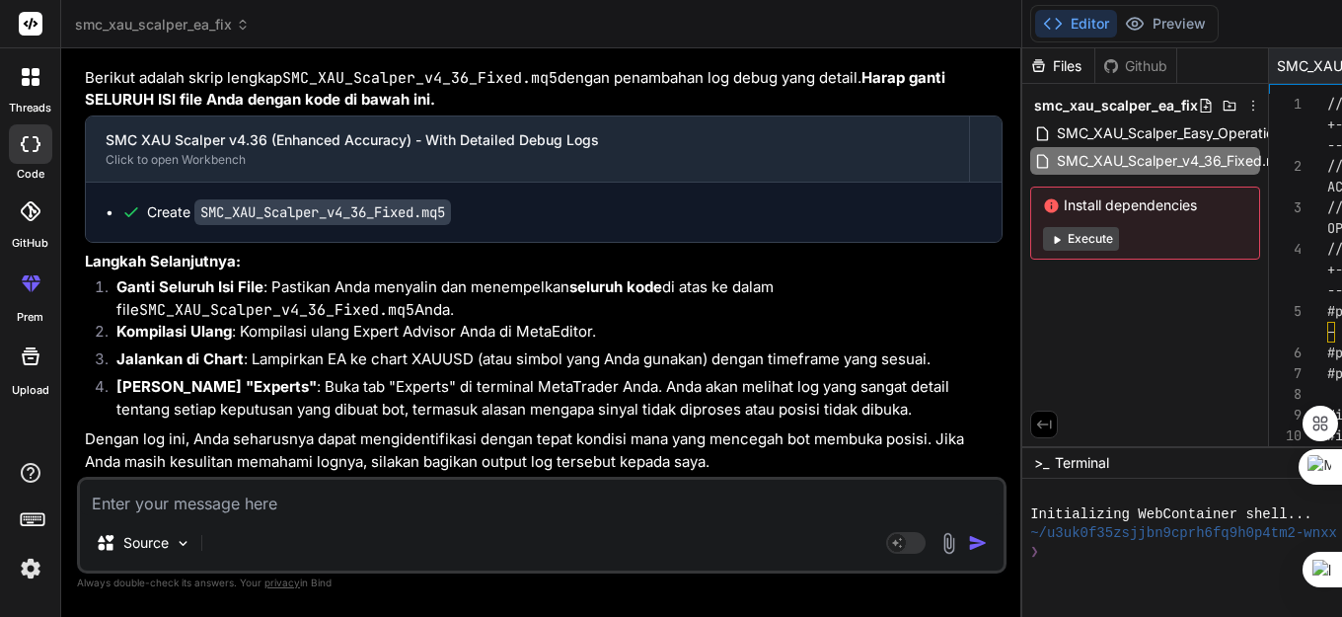
scroll to position [128928, 0]
type textarea "//+------------------------------------------------------------------+ //| SMC …"
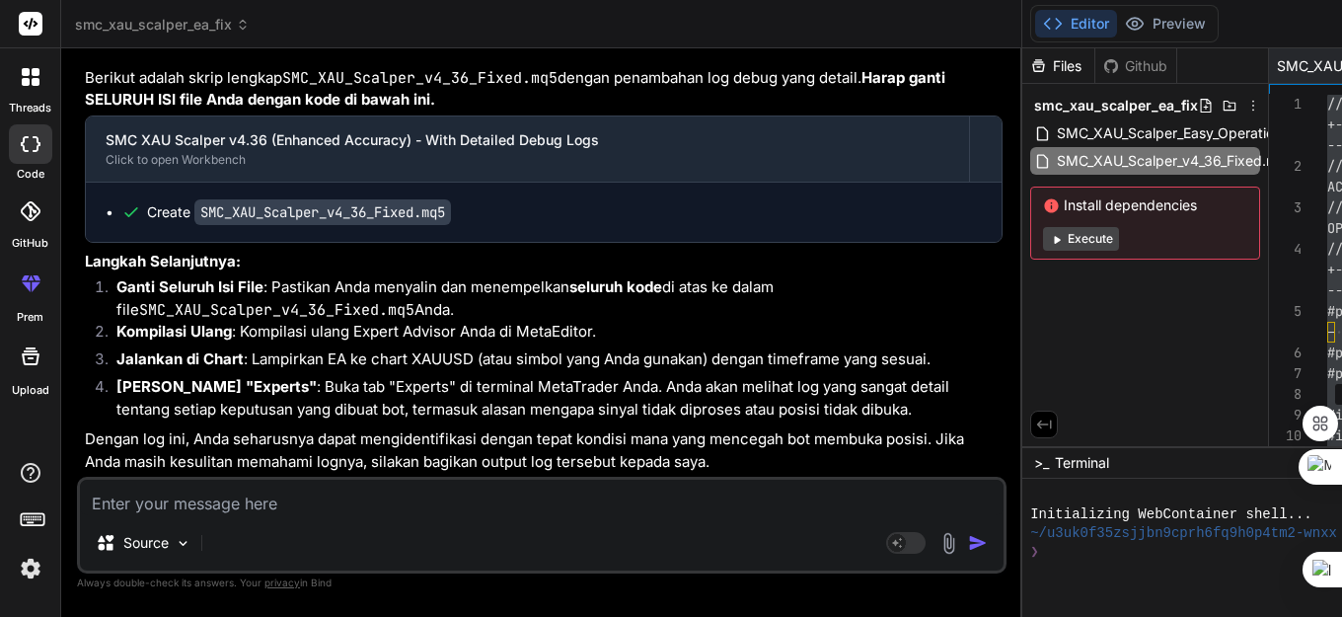
click at [221, 506] on textarea at bounding box center [541, 497] width 923 height 36
paste textarea "undeclared identifier op agak lama smc kaori.mq5 1074 21"
type textarea "undeclared identifier op agak lama smc kaori.mq5 1074 21"
type textarea "x"
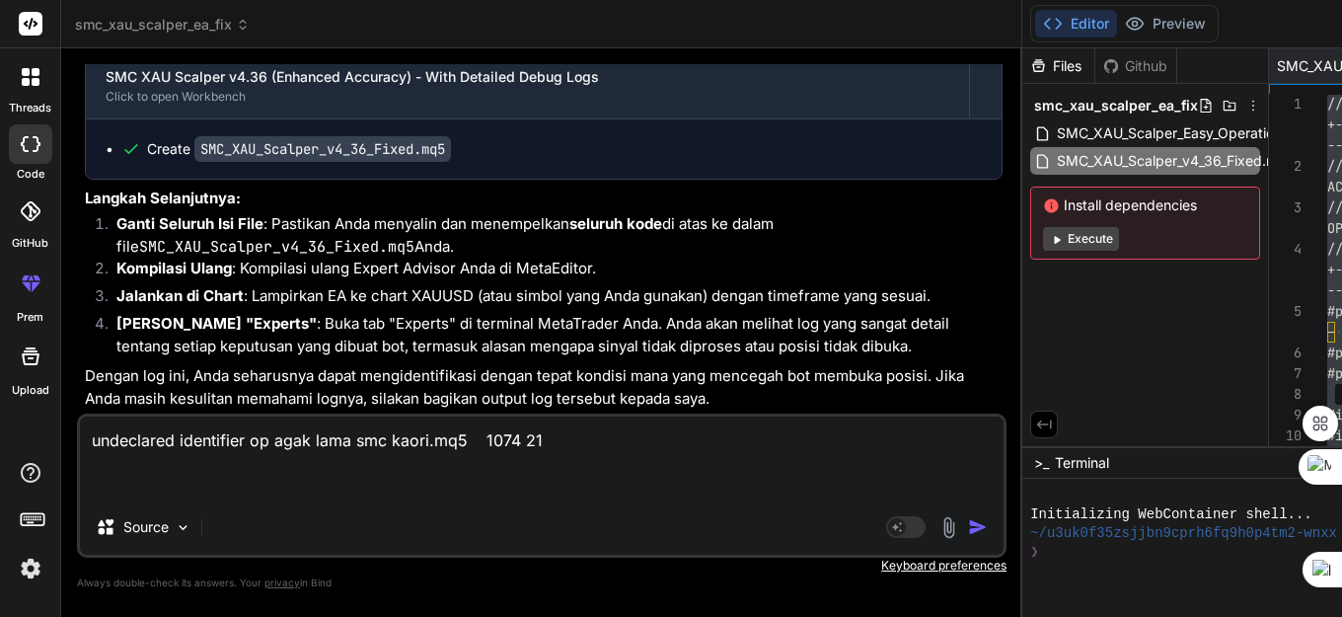
type textarea "undeclared identifier op agak lama smc kaori.mq5 1074 21 a"
type textarea "x"
type textarea "undeclared identifier op agak lama smc kaori.mq5 1074 21 ad"
type textarea "x"
type textarea "undeclared identifier op agak lama smc kaori.mq5 1074 21 ada"
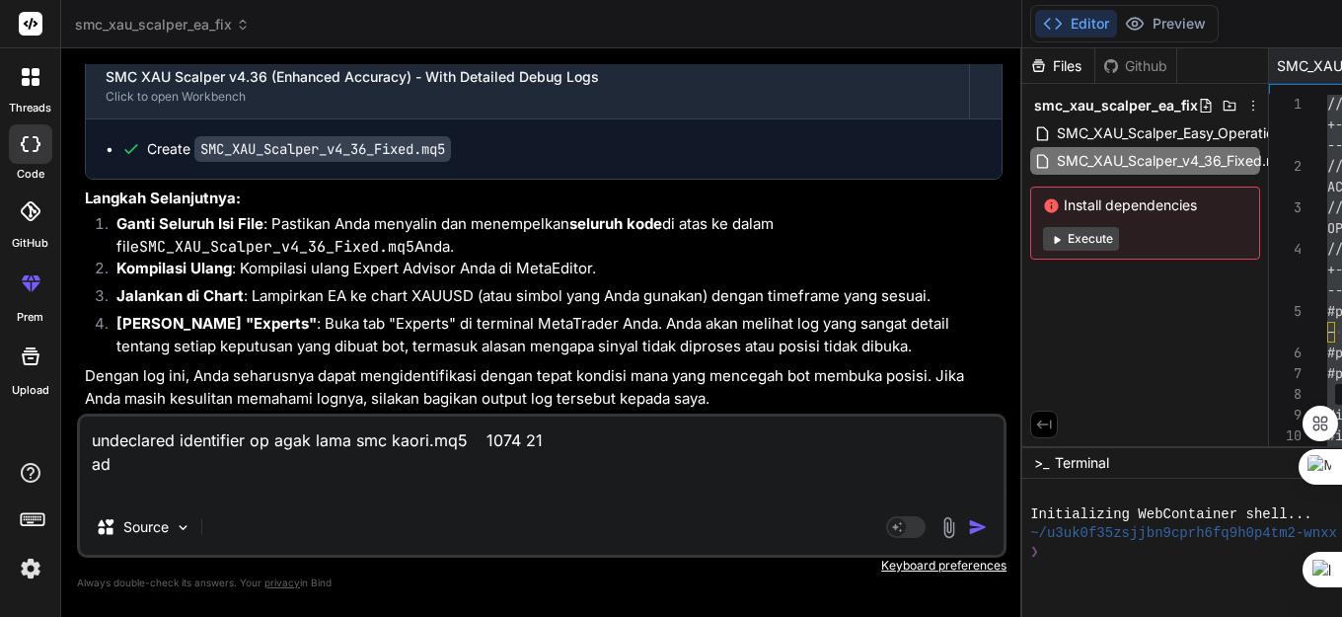
type textarea "x"
type textarea "undeclared identifier op agak lama smc kaori.mq5 1074 21 ada"
type textarea "x"
type textarea "undeclared identifier op agak lama smc kaori.mq5 1074 21 ada e"
type textarea "x"
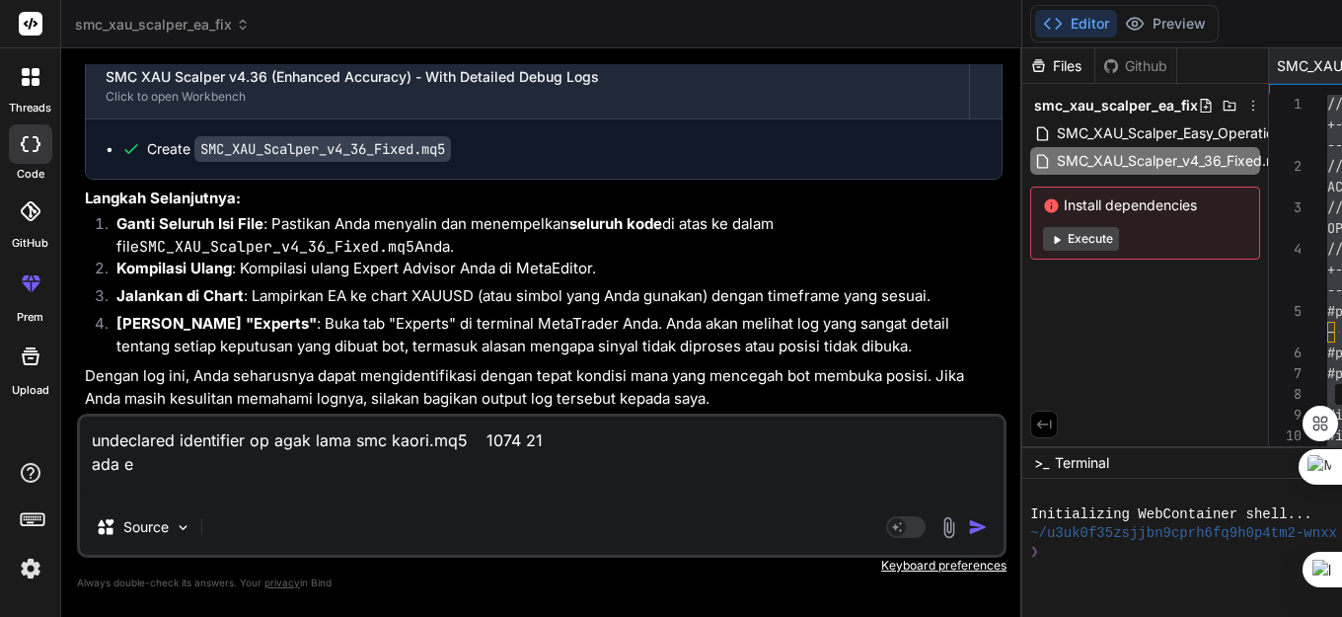
type textarea "undeclared identifier op agak lama smc kaori.mq5 1074 21 ada er"
type textarea "x"
type textarea "undeclared identifier op agak lama smc kaori.mq5 1074 21 ada err"
type textarea "x"
type textarea "undeclared identifier op agak lama smc kaori.mq5 1074 21 ada erro"
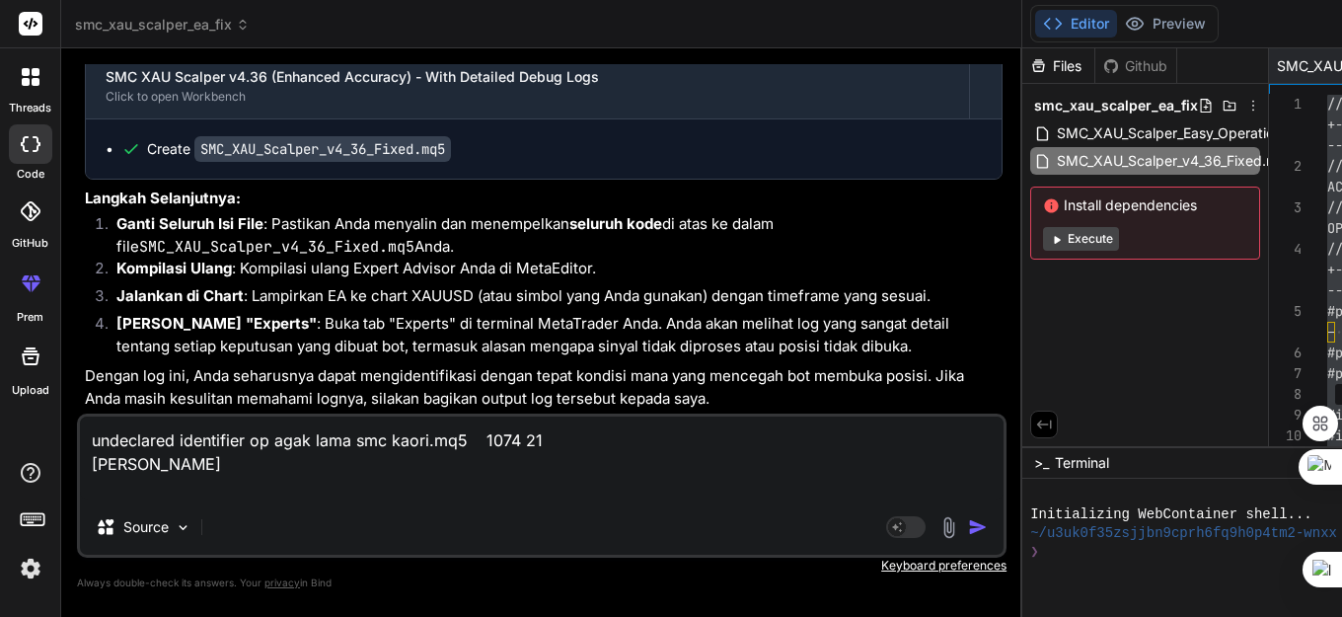
type textarea "x"
type textarea "undeclared identifier op agak lama smc kaori.mq5 1074 21 ada error"
type textarea "x"
type textarea "undeclared identifier op agak lama smc kaori.mq5 1074 21 ada error"
type textarea "x"
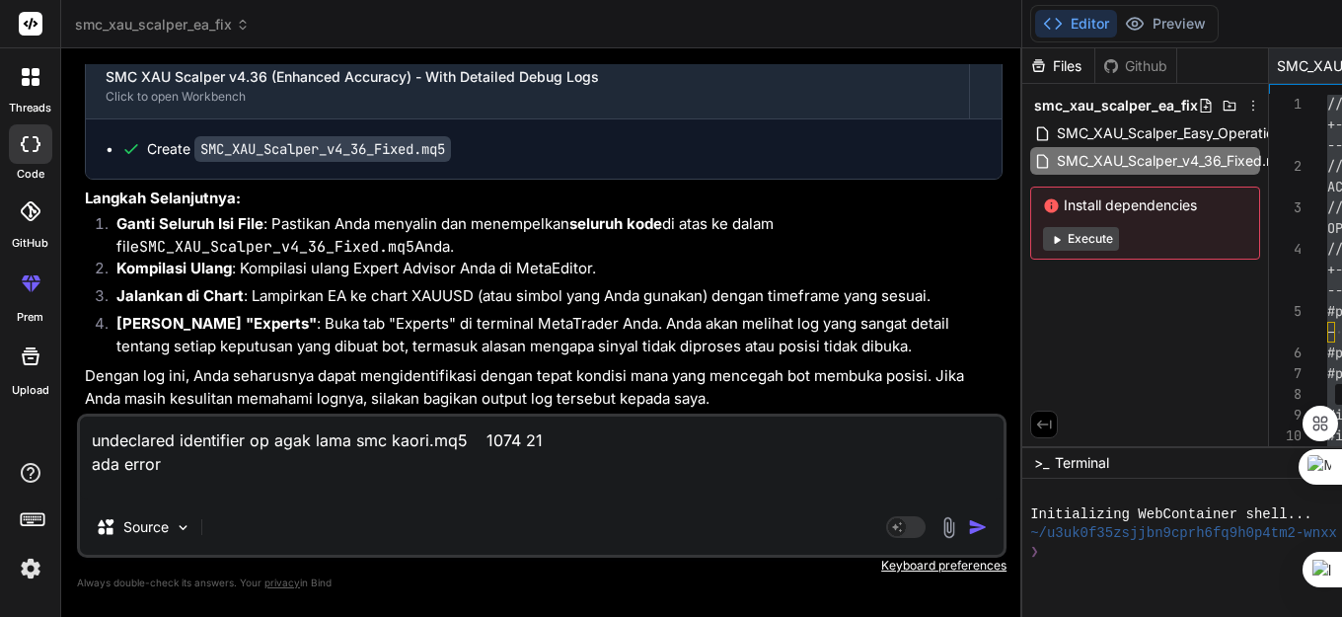
type textarea "undeclared identifier op agak lama smc kaori.mq5 1074 21 ada error 1"
type textarea "x"
type textarea "undeclared identifier op agak lama smc kaori.mq5 1074 21 ada error 1"
type textarea "x"
type textarea "undeclared identifier op agak lama smc kaori.mq5 1074 21 ada error 1 t"
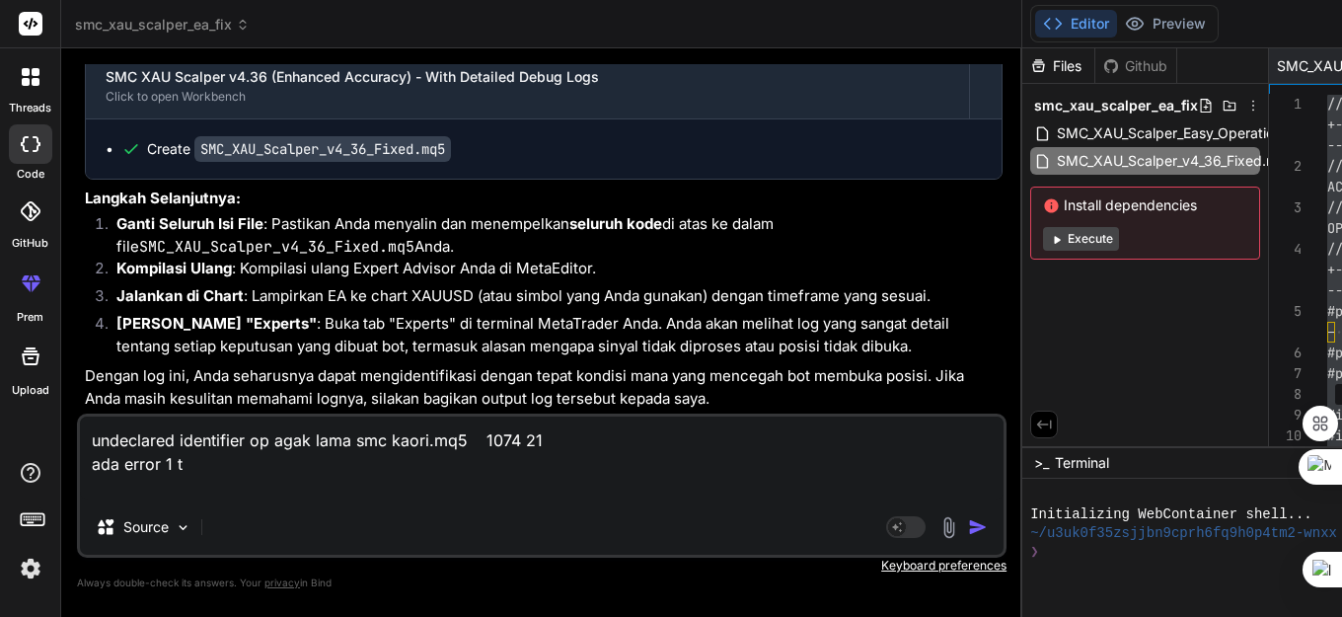
type textarea "x"
type textarea "undeclared identifier op agak lama smc kaori.mq5 1074 21 ada error 1 to"
type textarea "x"
type textarea "undeclared identifier op agak lama smc kaori.mq5 1074 21 ada error 1 tol"
type textarea "x"
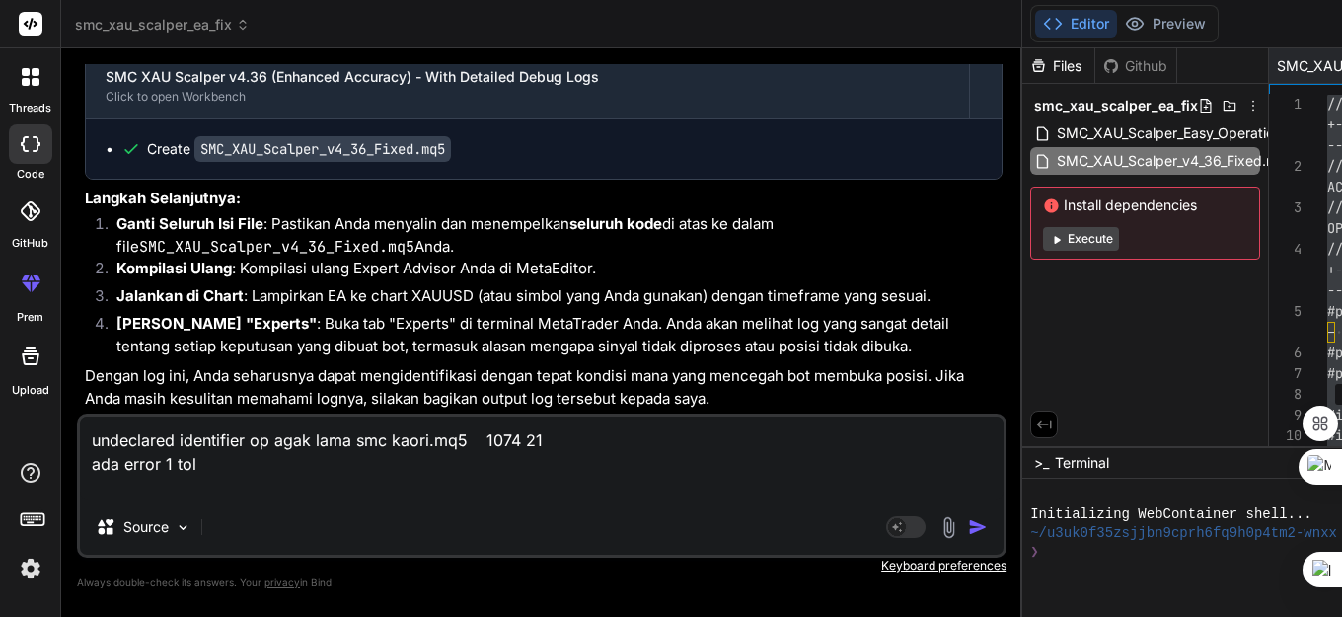
type textarea "undeclared identifier op agak lama smc kaori.mq5 1074 21 ada error 1 tolo"
type textarea "x"
type textarea "undeclared identifier op agak lama smc kaori.mq5 1074 21 ada error 1 tolon"
type textarea "x"
type textarea "undeclared identifier op agak lama smc kaori.mq5 1074 21 ada error 1 tolong"
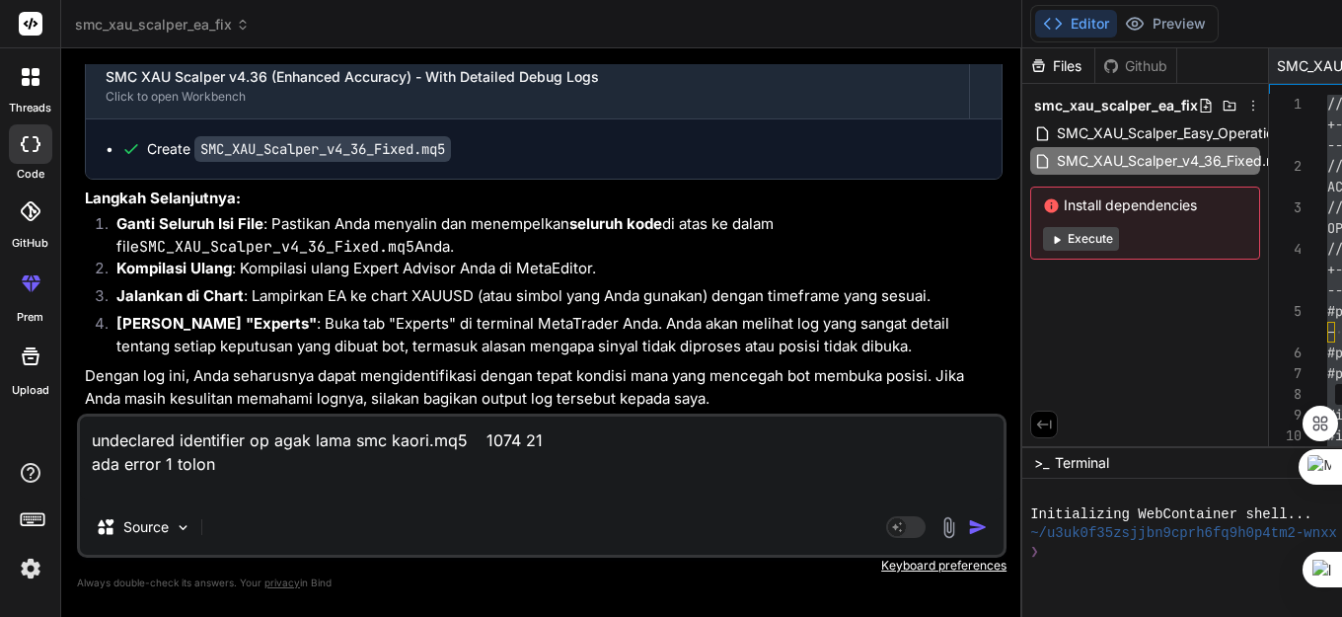
type textarea "x"
type textarea "undeclared identifier op agak lama smc kaori.mq5 1074 21 ada error 1 tolong"
type textarea "x"
type textarea "undeclared identifier op agak lama smc kaori.mq5 1074 21 ada error 1 tolong b"
type textarea "x"
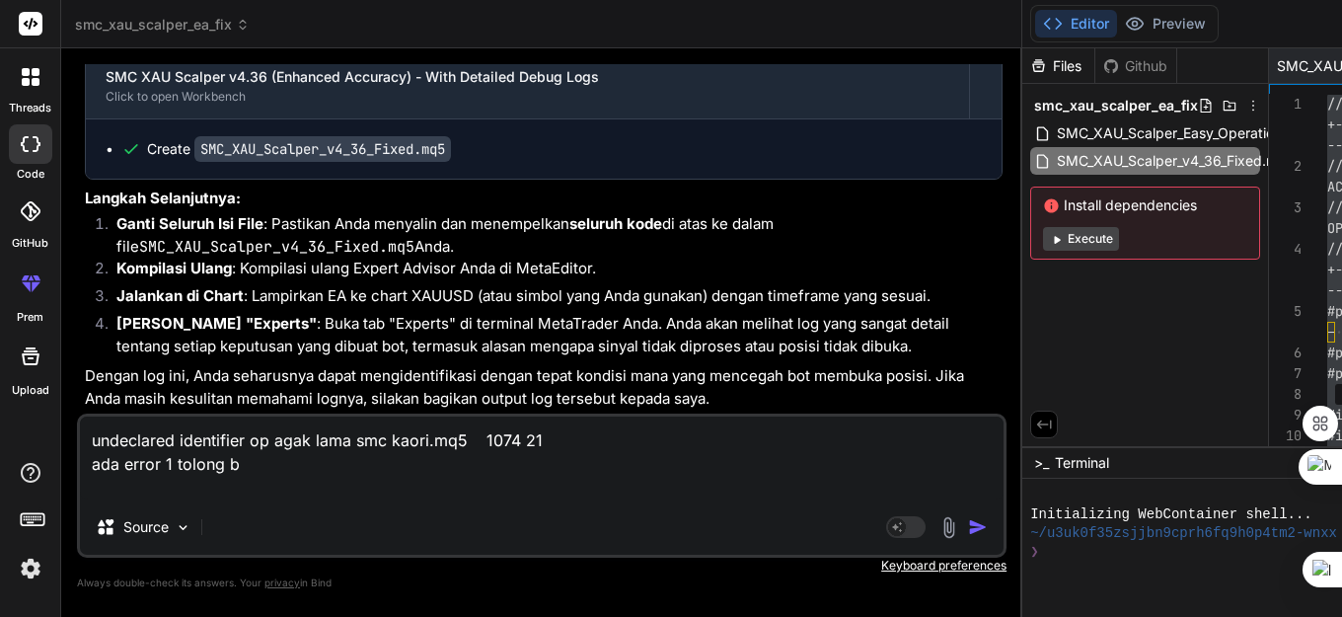
type textarea "undeclared identifier op agak lama smc kaori.mq5 1074 21 ada error 1 tolong be"
type textarea "x"
type textarea "undeclared identifier op agak lama smc kaori.mq5 1074 21 ada error 1 tolong ben"
type textarea "x"
type textarea "undeclared identifier op agak lama smc kaori.mq5 1074 21 ada error 1 tolong bene"
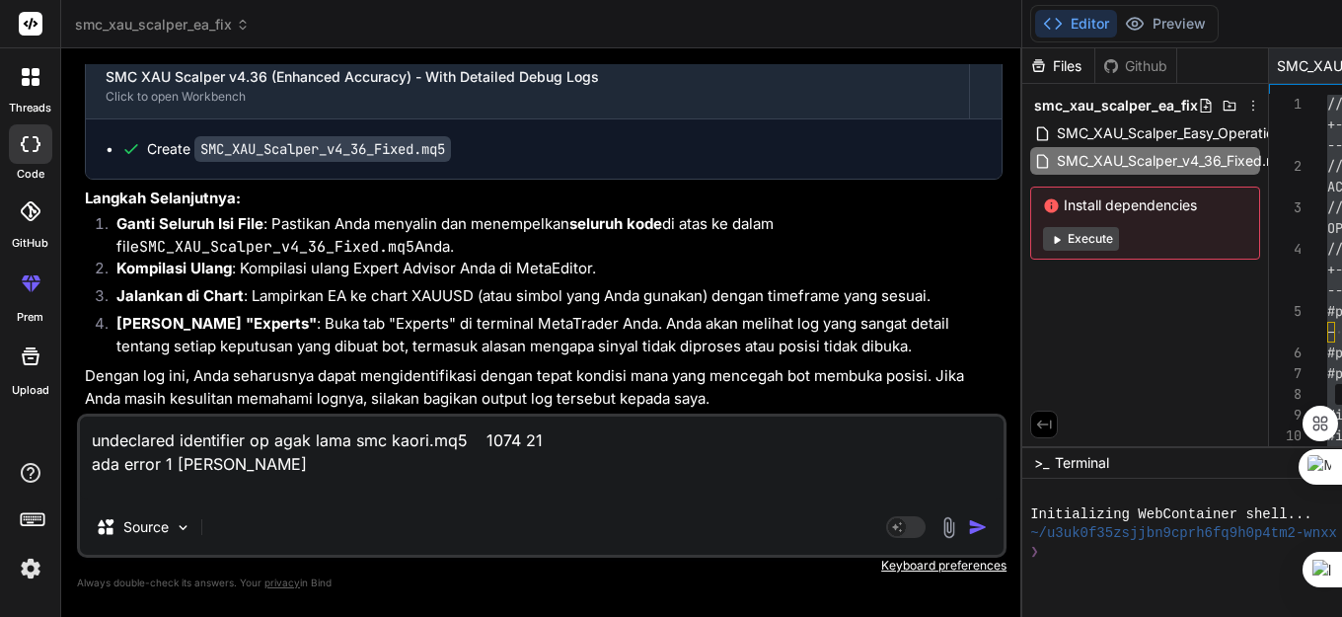
type textarea "x"
type textarea "undeclared identifier op agak lama smc kaori.mq5 1074 21 ada error 1 tolong ben…"
type textarea "x"
type textarea "undeclared identifier op agak lama smc kaori.mq5 1074 21 ada error 1 tolong ben…"
type textarea "x"
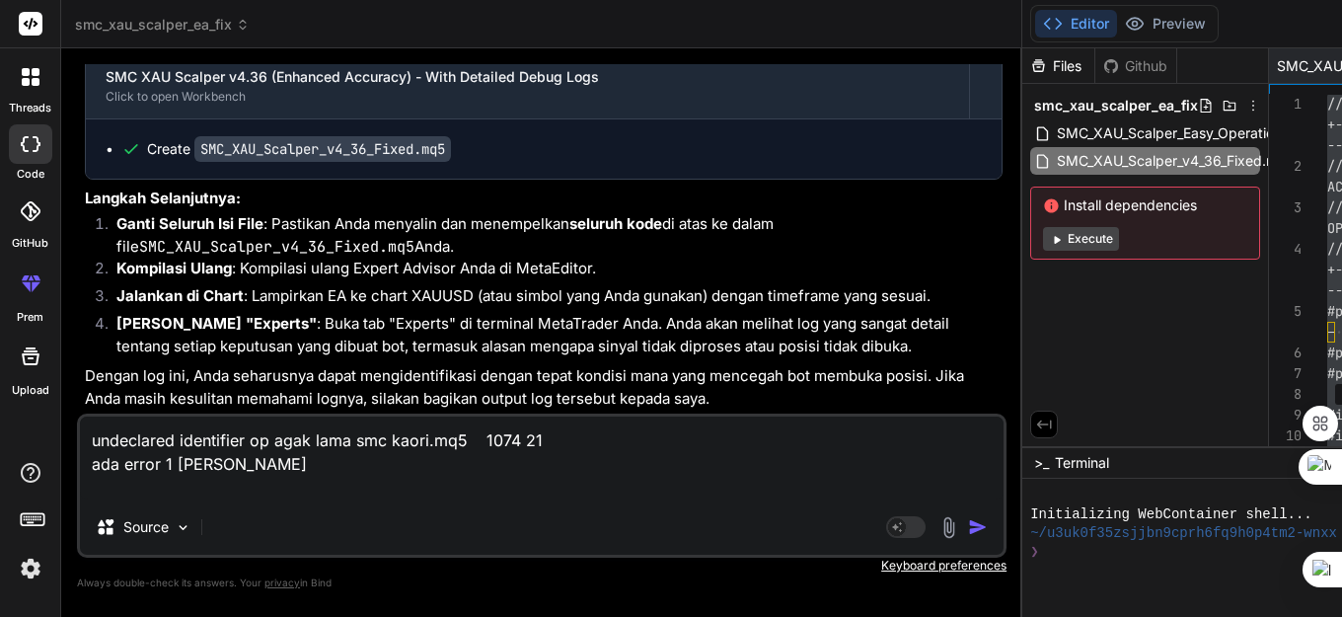
type textarea "undeclared identifier op agak lama smc kaori.mq5 1074 21 ada error 1 tolong ben…"
type textarea "x"
type textarea "undeclared identifier op agak lama smc kaori.mq5 1074 21 ada error 1 tolong ben…"
type textarea "x"
type textarea "undeclared identifier op agak lama smc kaori.mq5 1074 21 ada error 1 tolong ben…"
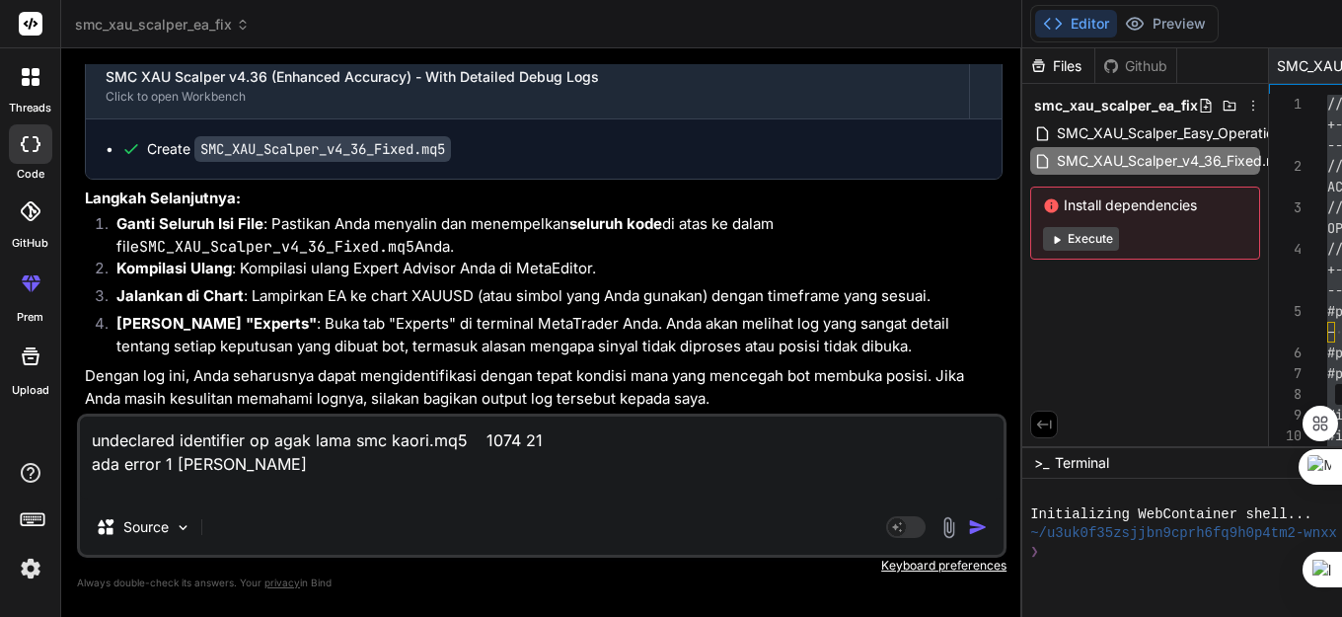
type textarea "x"
type textarea "undeclared identifier op agak lama smc kaori.mq5 1074 21 ada error 1 tolong ben…"
type textarea "x"
type textarea "undeclared identifier op agak lama smc kaori.mq5 1074 21 ada error 1 tolong ben…"
type textarea "x"
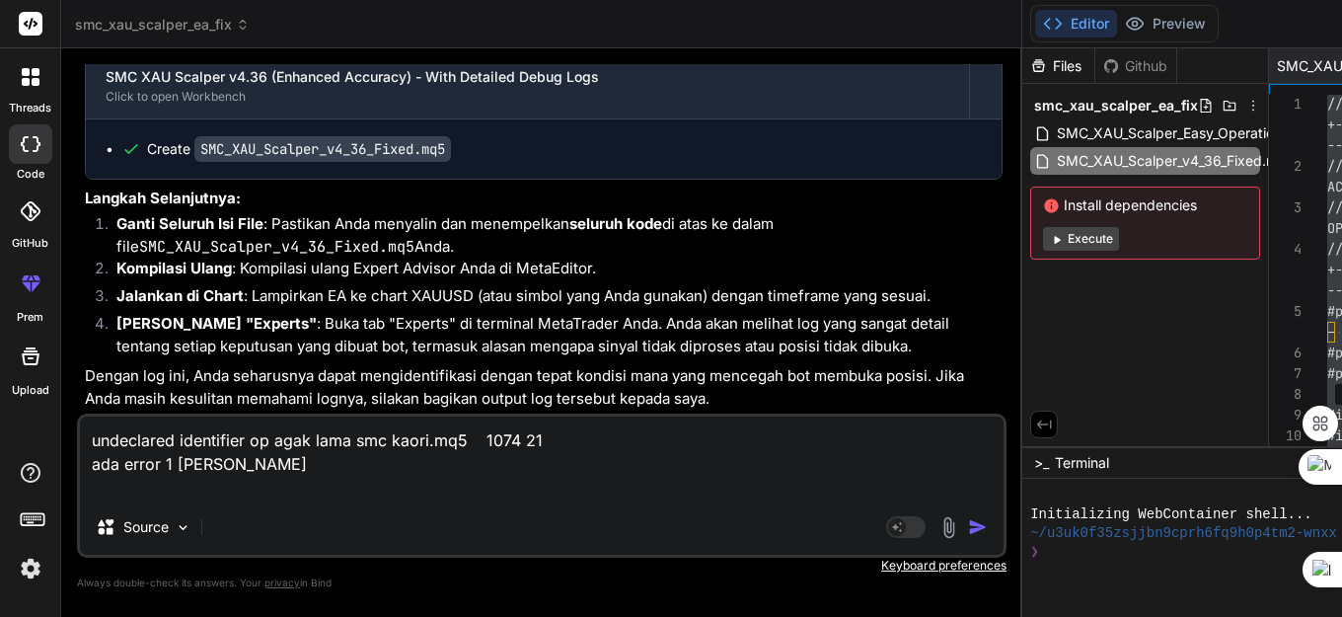
type textarea "undeclared identifier op agak lama smc kaori.mq5 1074 21 ada error 1 tolong ben…"
type textarea "x"
type textarea "undeclared identifier op agak lama smc kaori.mq5 1074 21 ada error 1 tolong ben…"
type textarea "x"
type textarea "undeclared identifier op agak lama smc kaori.mq5 1074 21 ada error 1 tolong ben…"
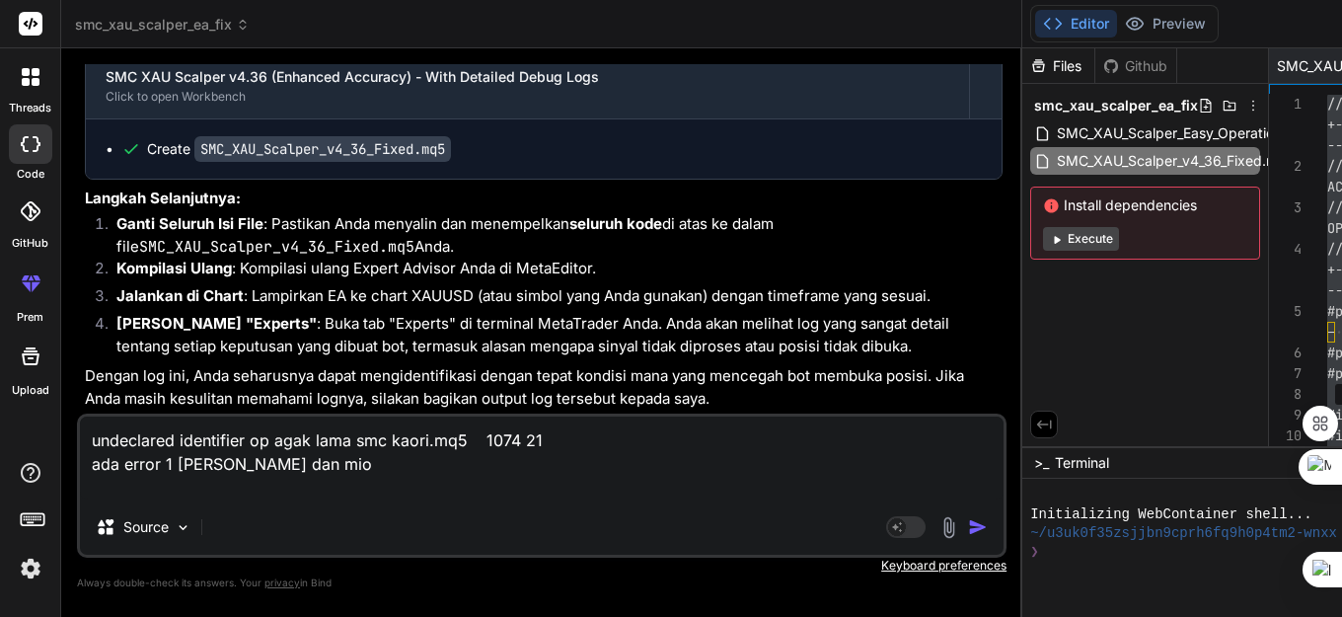
type textarea "x"
type textarea "undeclared identifier op agak lama smc kaori.mq5 1074 21 ada error 1 tolong ben…"
type textarea "x"
type textarea "undeclared identifier op agak lama smc kaori.mq5 1074 21 ada error 1 tolong ben…"
type textarea "x"
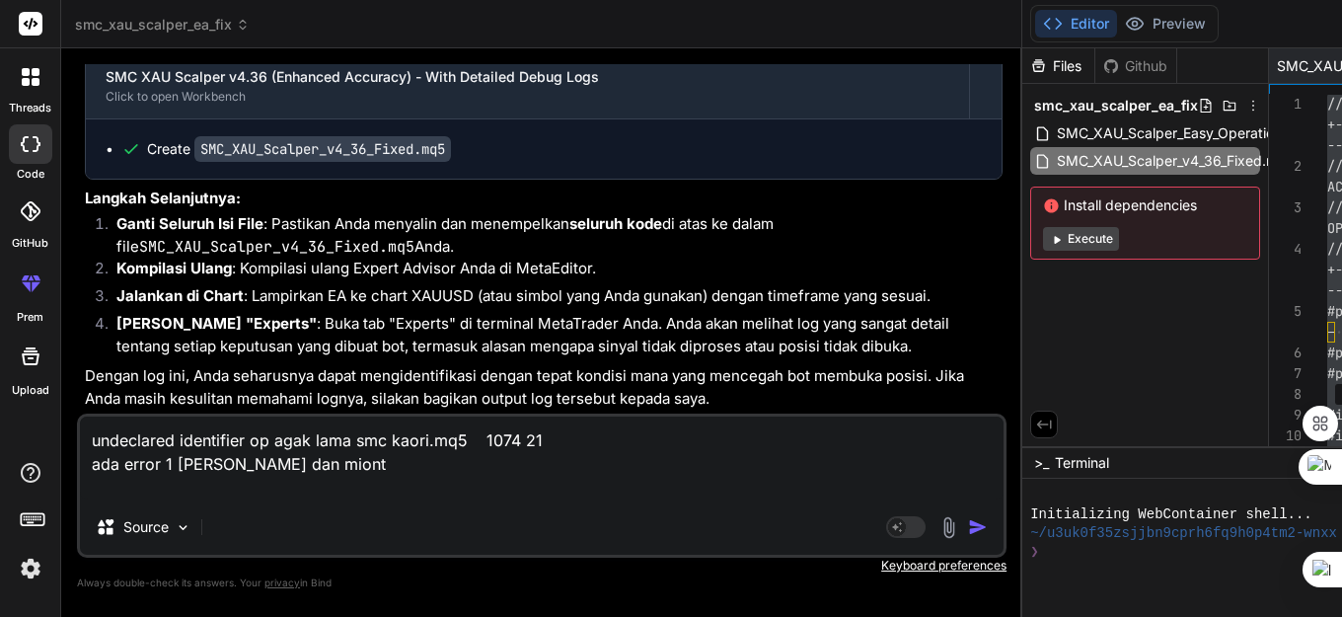
type textarea "undeclared identifier op agak lama smc kaori.mq5 1074 21 ada error 1 tolong ben…"
type textarea "x"
type textarea "undeclared identifier op agak lama smc kaori.mq5 1074 21 ada error 1 tolong ben…"
type textarea "x"
type textarea "undeclared identifier op agak lama smc kaori.mq5 1074 21 ada error 1 tolong ben…"
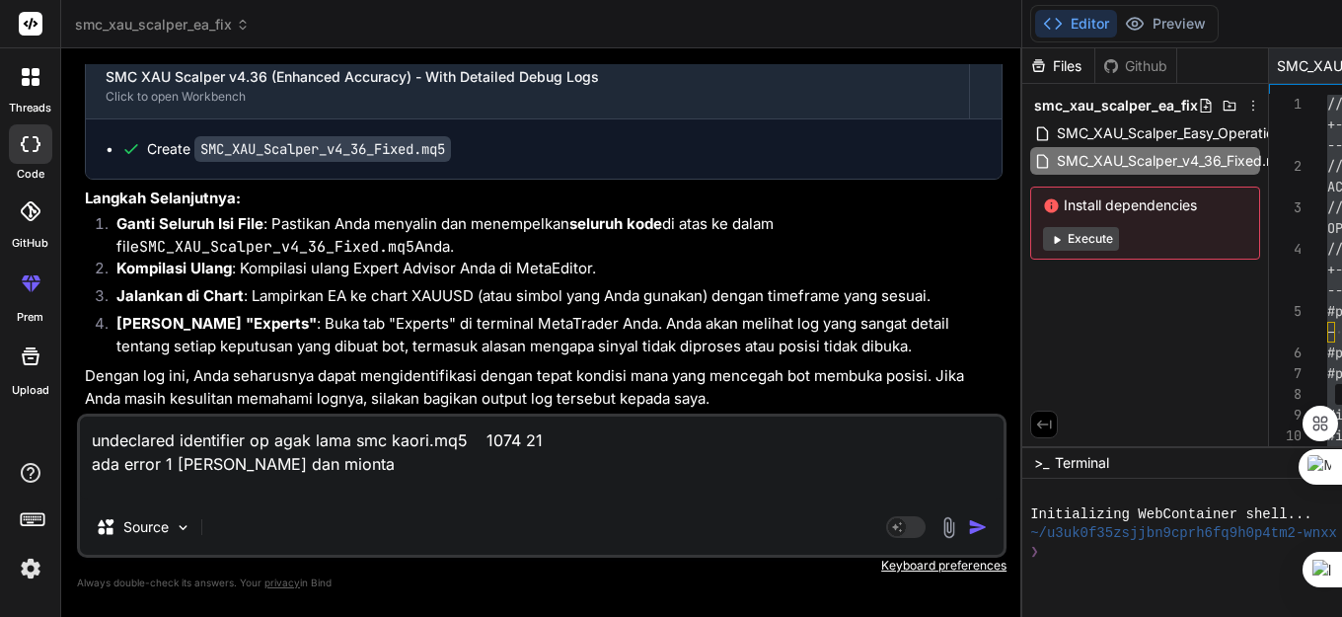
type textarea "x"
type textarea "undeclared identifier op agak lama smc kaori.mq5 1074 21 ada error 1 tolong ben…"
type textarea "x"
type textarea "undeclared identifier op agak lama smc kaori.mq5 1074 21 ada error 1 tolong ben…"
type textarea "x"
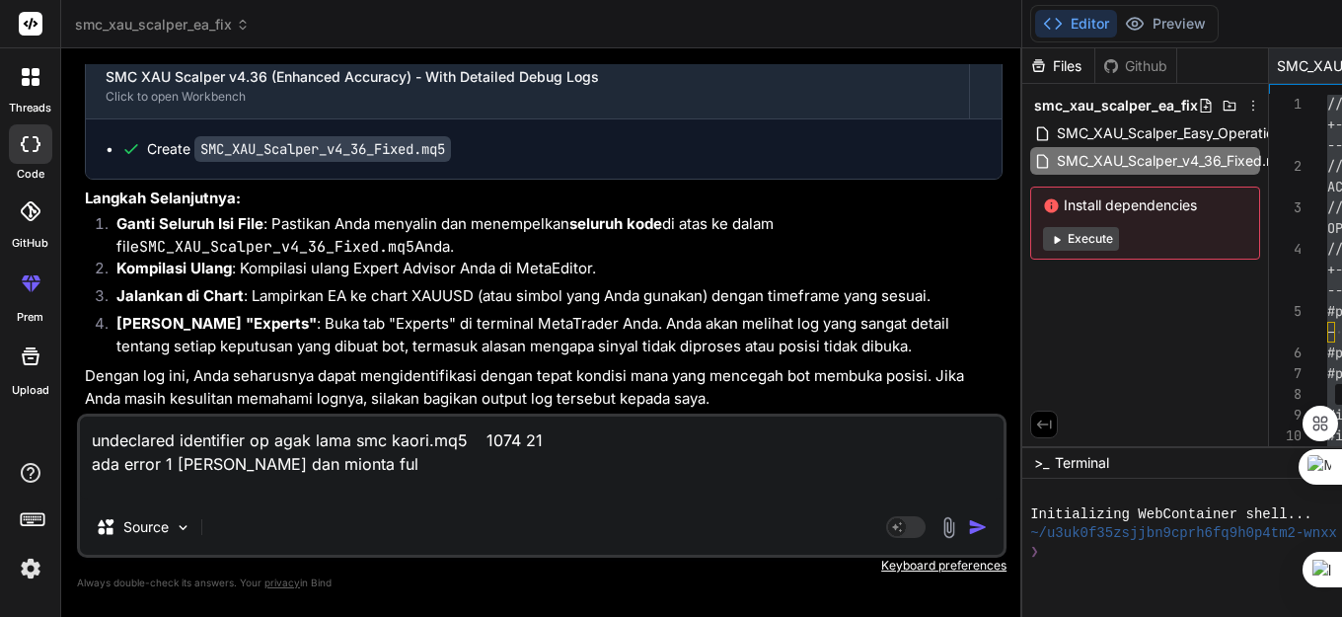
type textarea "undeclared identifier op agak lama smc kaori.mq5 1074 21 ada error 1 tolong ben…"
type textarea "x"
type textarea "undeclared identifier op agak lama smc kaori.mq5 1074 21 ada error 1 tolong ben…"
type textarea "x"
type textarea "undeclared identifier op agak lama smc kaori.mq5 1074 21 ada error 1 tolong ben…"
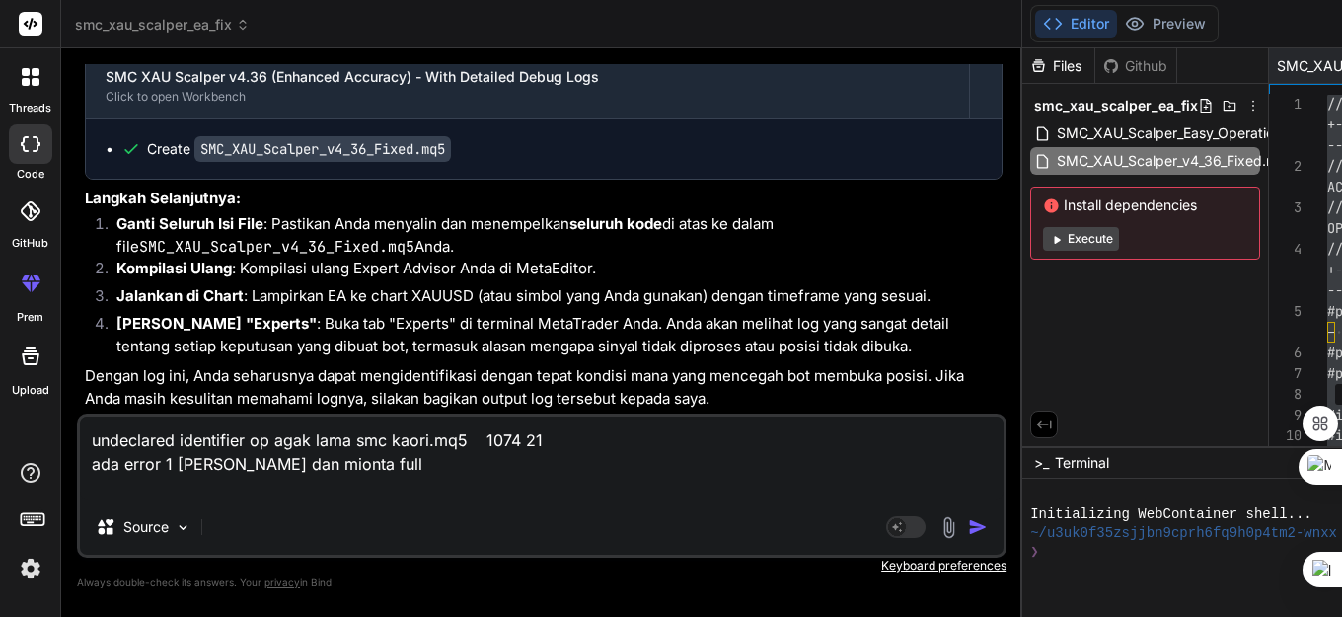
type textarea "x"
type textarea "undeclared identifier op agak lama smc kaori.mq5 1074 21 ada error 1 tolong ben…"
type textarea "x"
type textarea "undeclared identifier op agak lama smc kaori.mq5 1074 21 ada error 1 tolong ben…"
type textarea "x"
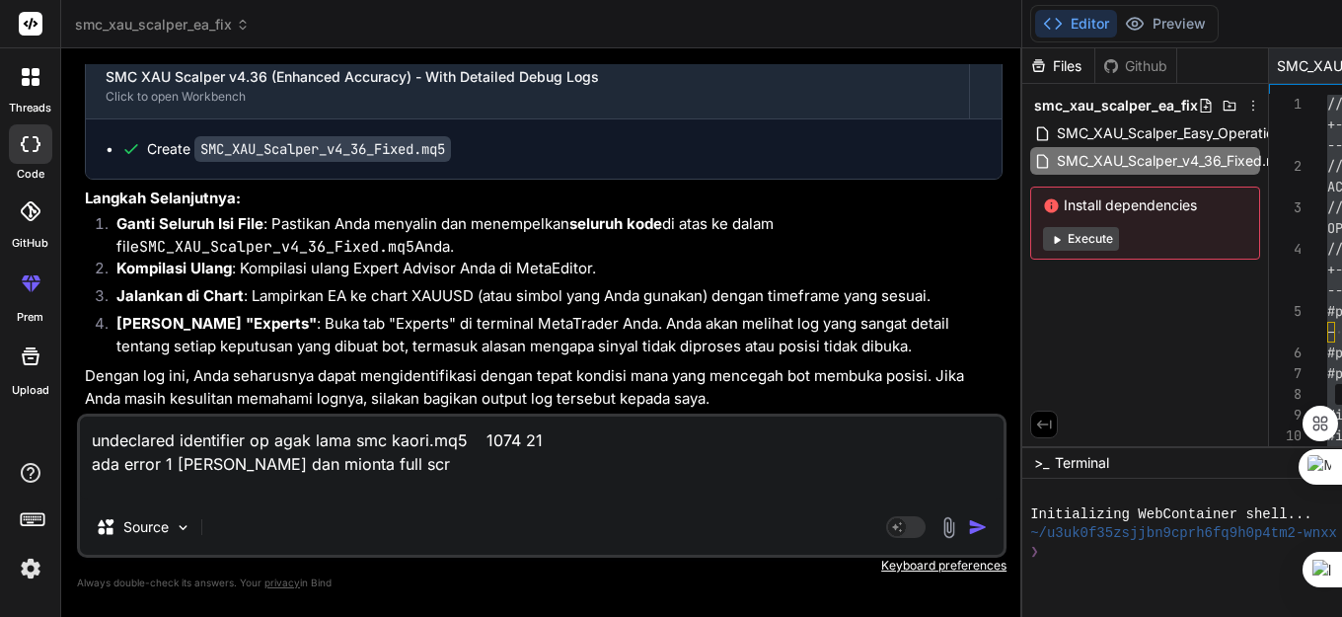
type textarea "undeclared identifier op agak lama smc kaori.mq5 1074 21 ada error 1 tolong ben…"
type textarea "x"
type textarea "undeclared identifier op agak lama smc kaori.mq5 1074 21 ada error 1 tolong ben…"
type textarea "x"
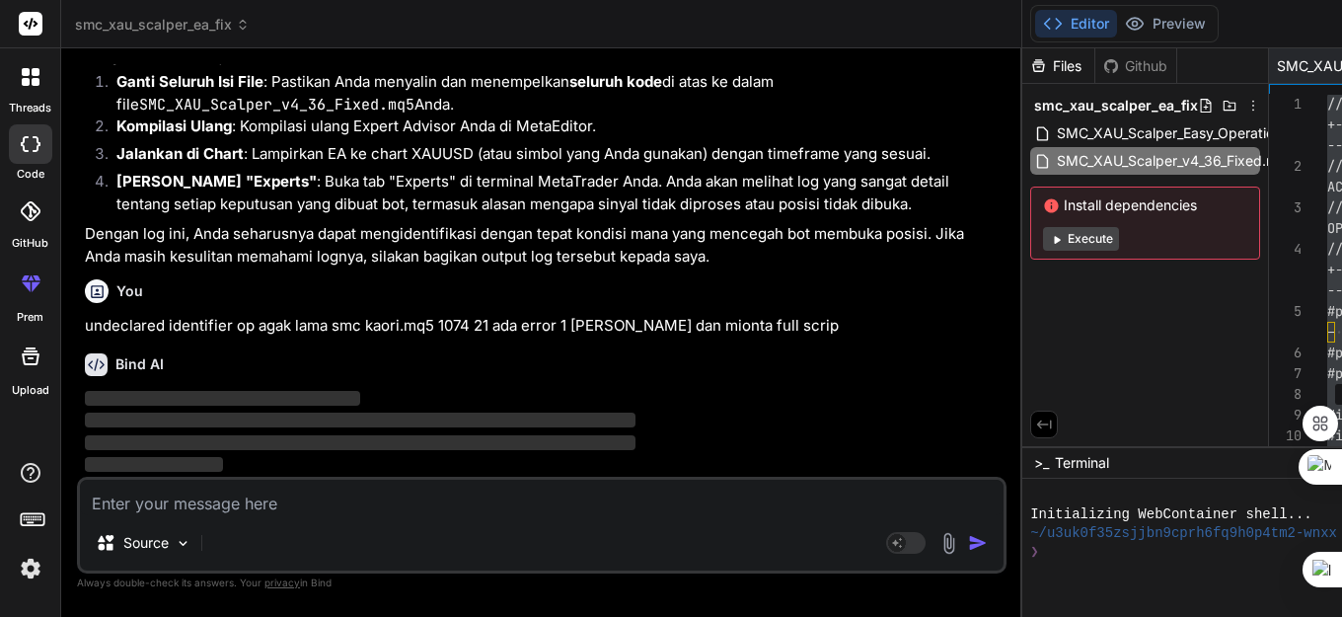
scroll to position [129155, 0]
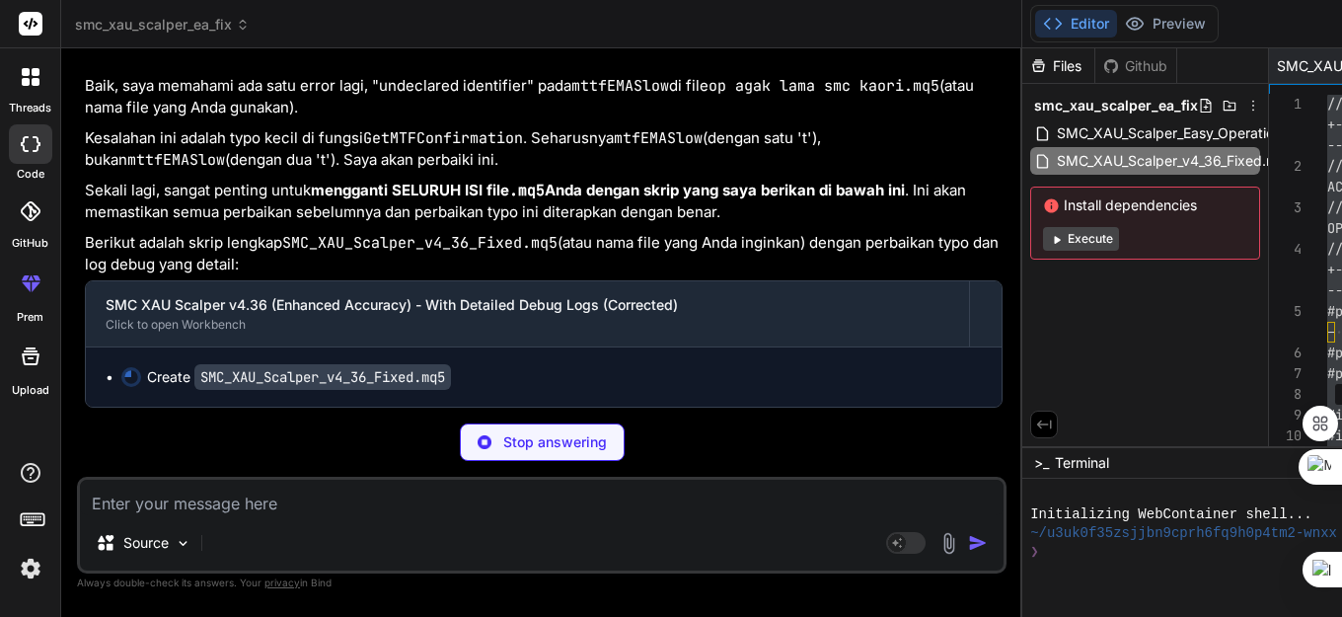
type textarea "x"
type textarea "// Release all indicators IndicatorRelease(handleEMA_Fast); IndicatorRelease(ha…"
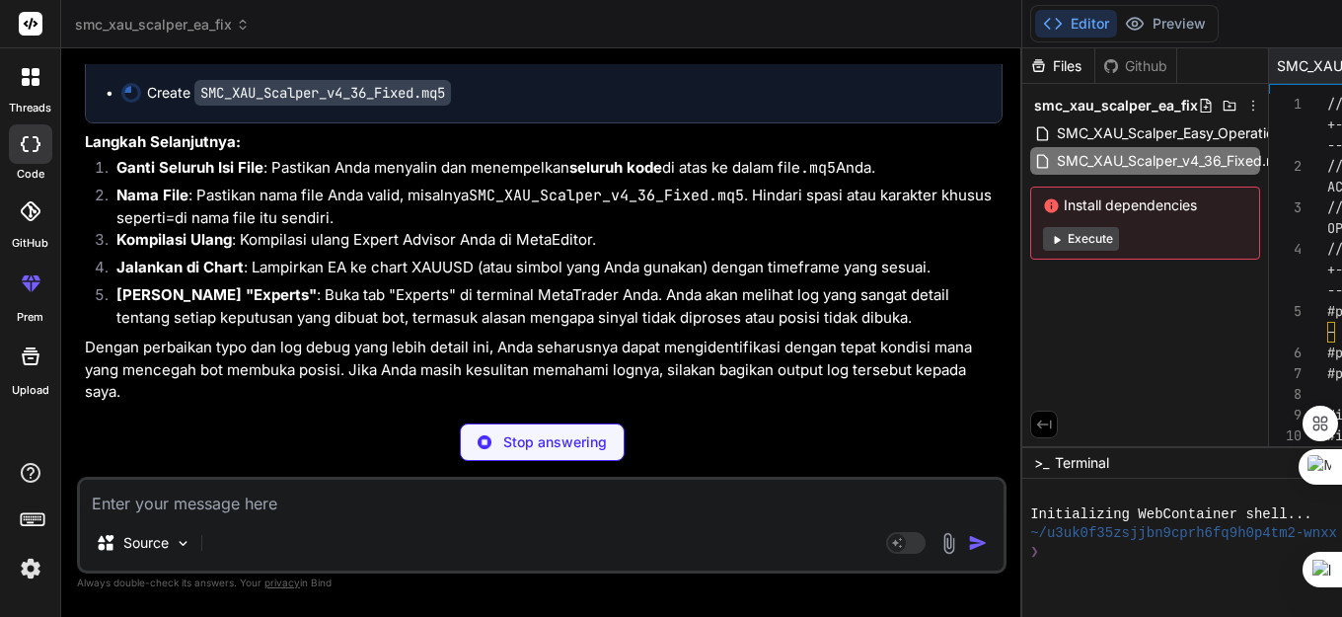
type textarea "x"
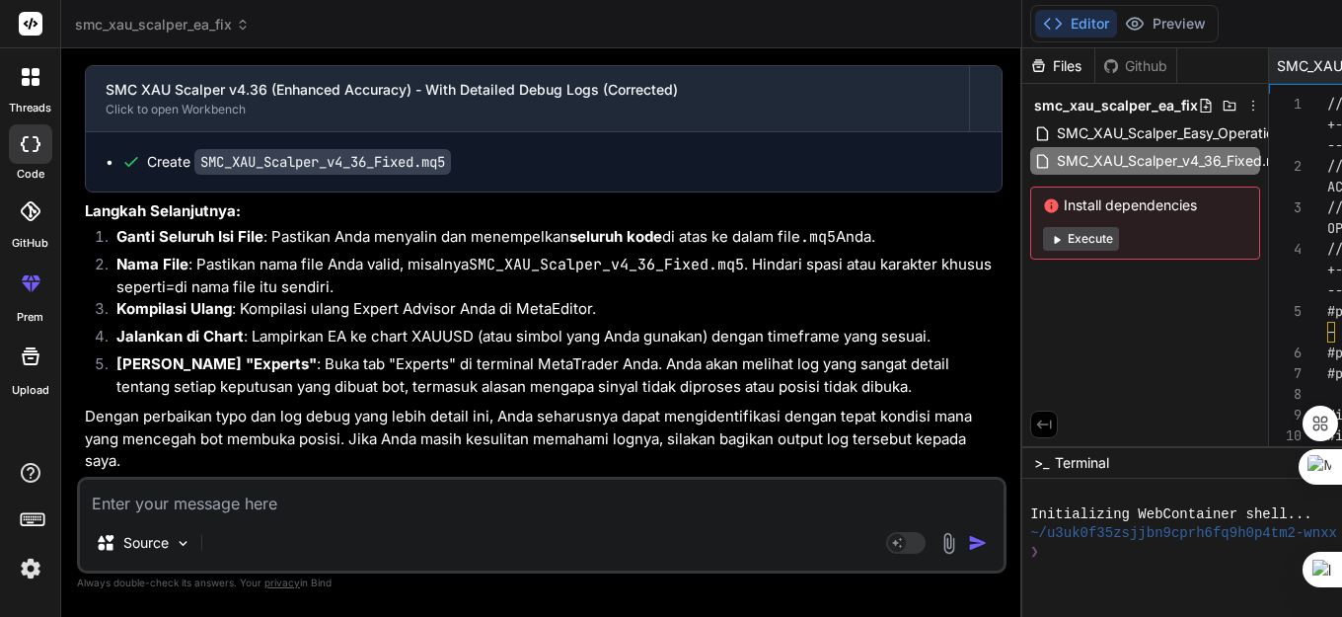
scroll to position [129747, 0]
type textarea "//+------------------------------------------------------------------+ //| SMC …"
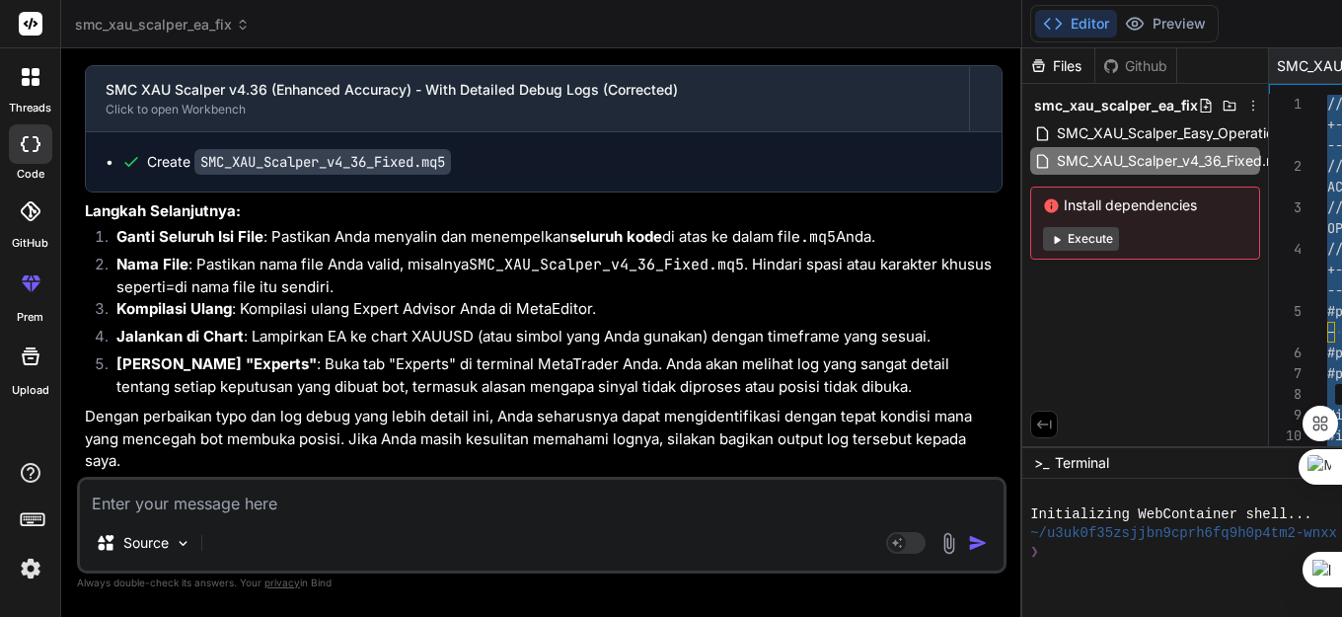
click at [228, 504] on textarea at bounding box center [541, 497] width 923 height 36
paste textarea "closing quote '"' expected op agak lama smc kaori.mq5 1207 144 'return' - semic…"
type textarea "closing quote '"' expected op agak lama smc kaori.mq5 1207 144 'return' - semic…"
type textarea "x"
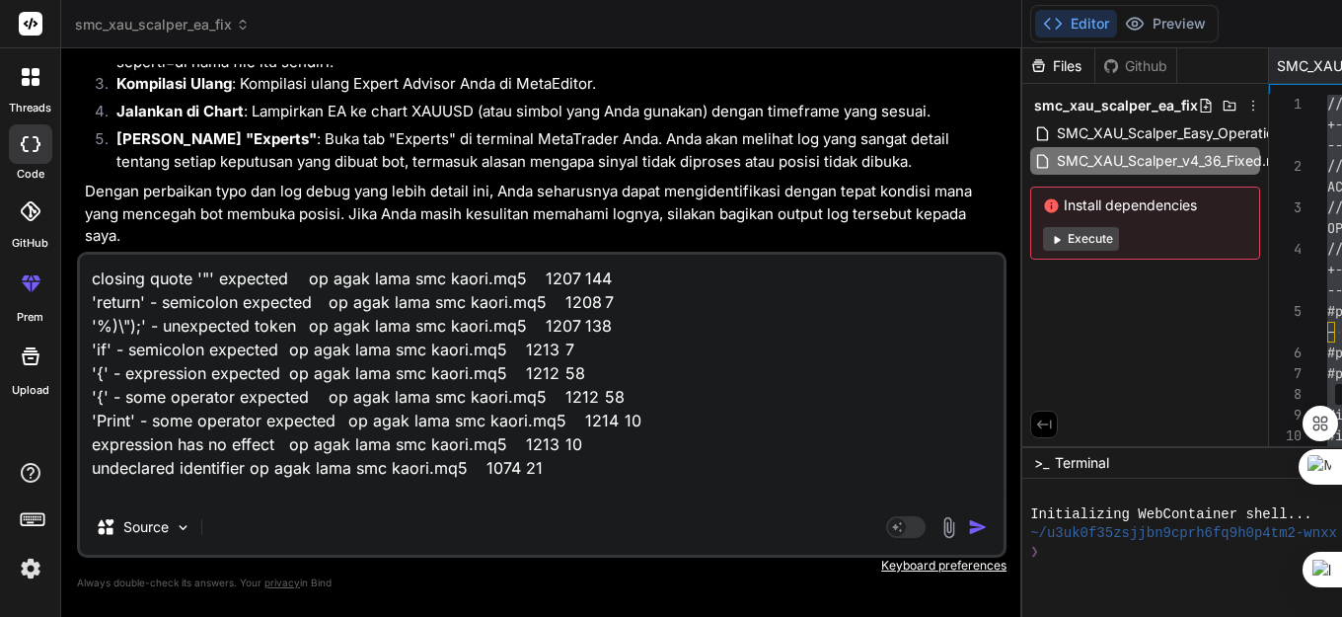
scroll to position [215, 0]
type textarea "closing quote '"' expected op agak lama smc kaori.mq5 1207 144 'return' - semic…"
type textarea "x"
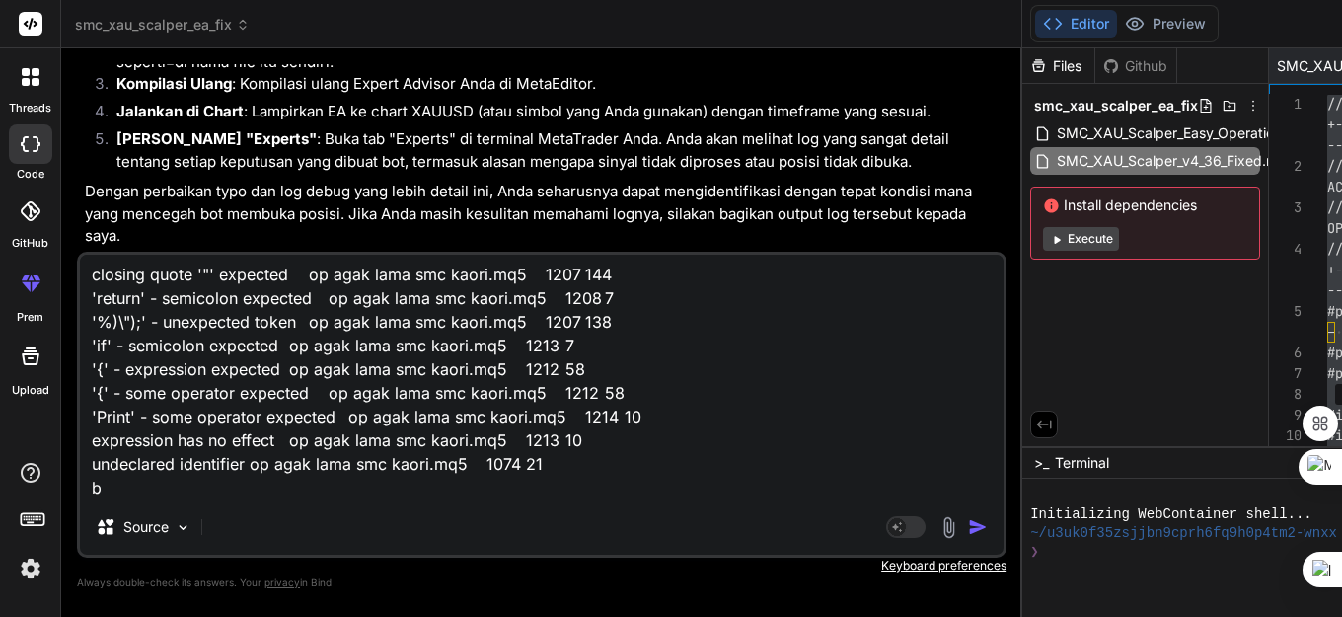
type textarea "closing quote '"' expected op agak lama smc kaori.mq5 1207 144 'return' - semic…"
type textarea "x"
type textarea "closing quote '"' expected op agak lama smc kaori.mq5 1207 144 'return' - semic…"
type textarea "x"
type textarea "closing quote '"' expected op agak lama smc kaori.mq5 1207 144 'return' - semic…"
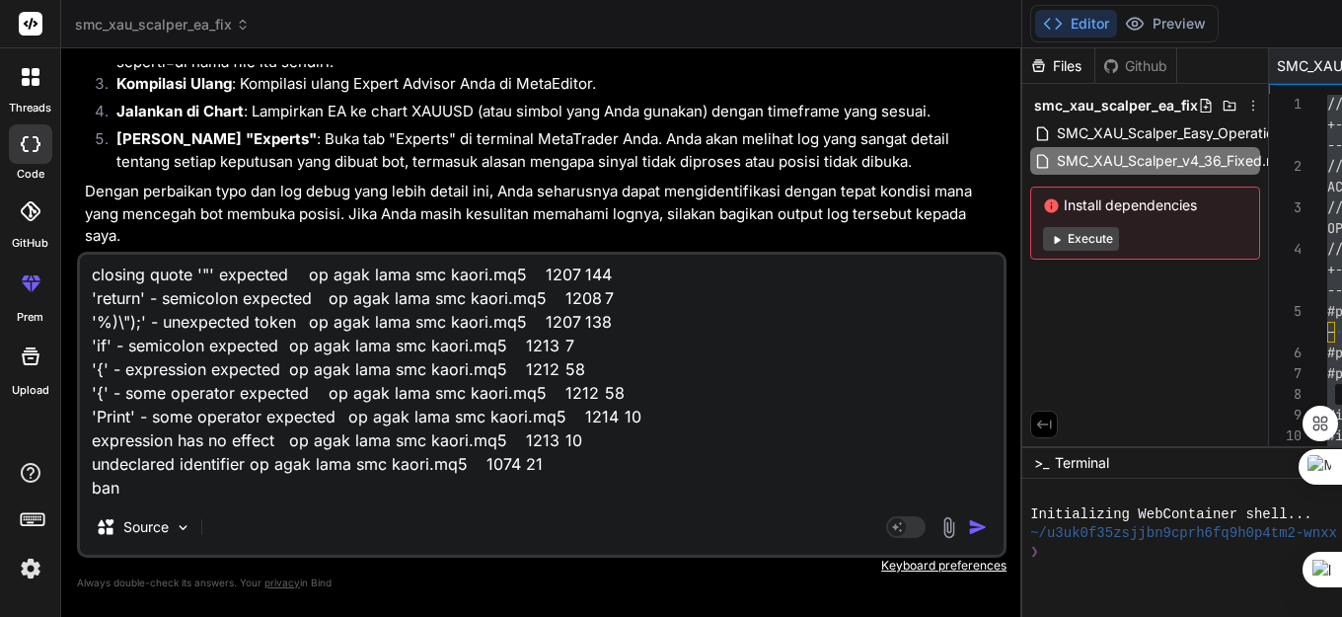
type textarea "x"
type textarea "closing quote '"' expected op agak lama smc kaori.mq5 1207 144 'return' - semic…"
type textarea "x"
type textarea "closing quote '"' expected op agak lama smc kaori.mq5 1207 144 'return' - semic…"
type textarea "x"
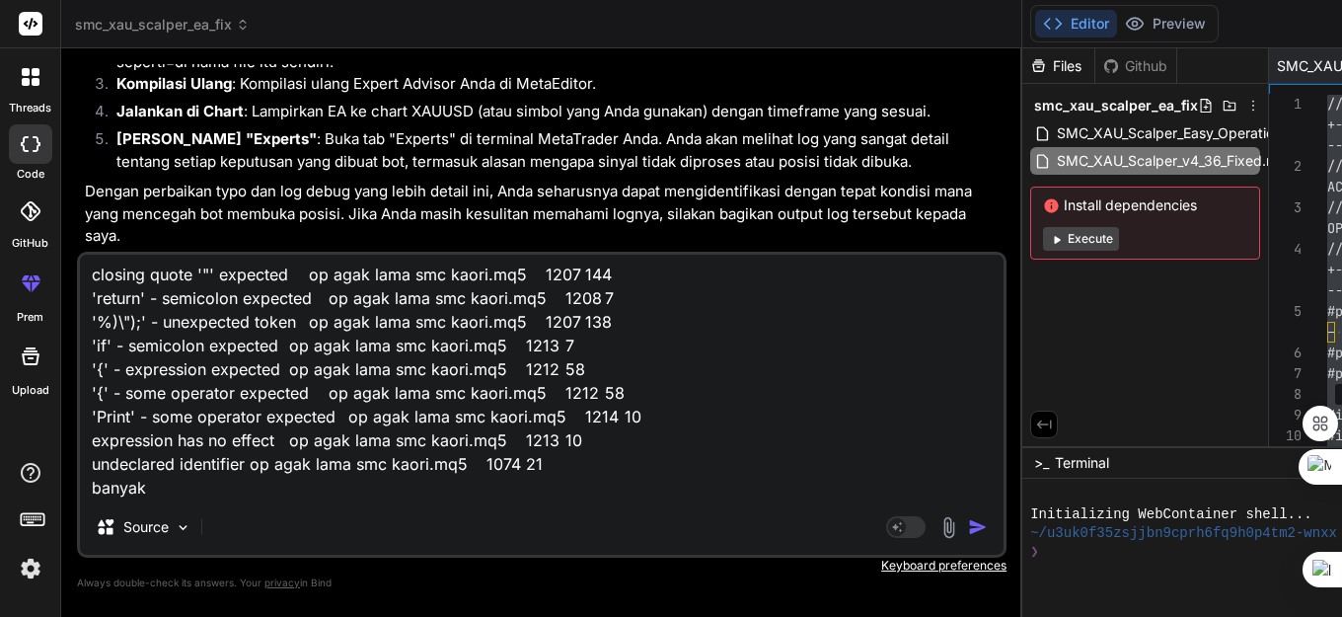
type textarea "closing quote '"' expected op agak lama smc kaori.mq5 1207 144 'return' - semic…"
type textarea "x"
type textarea "closing quote '"' expected op agak lama smc kaori.mq5 1207 144 'return' - semic…"
type textarea "x"
type textarea "closing quote '"' expected op agak lama smc kaori.mq5 1207 144 'return' - semic…"
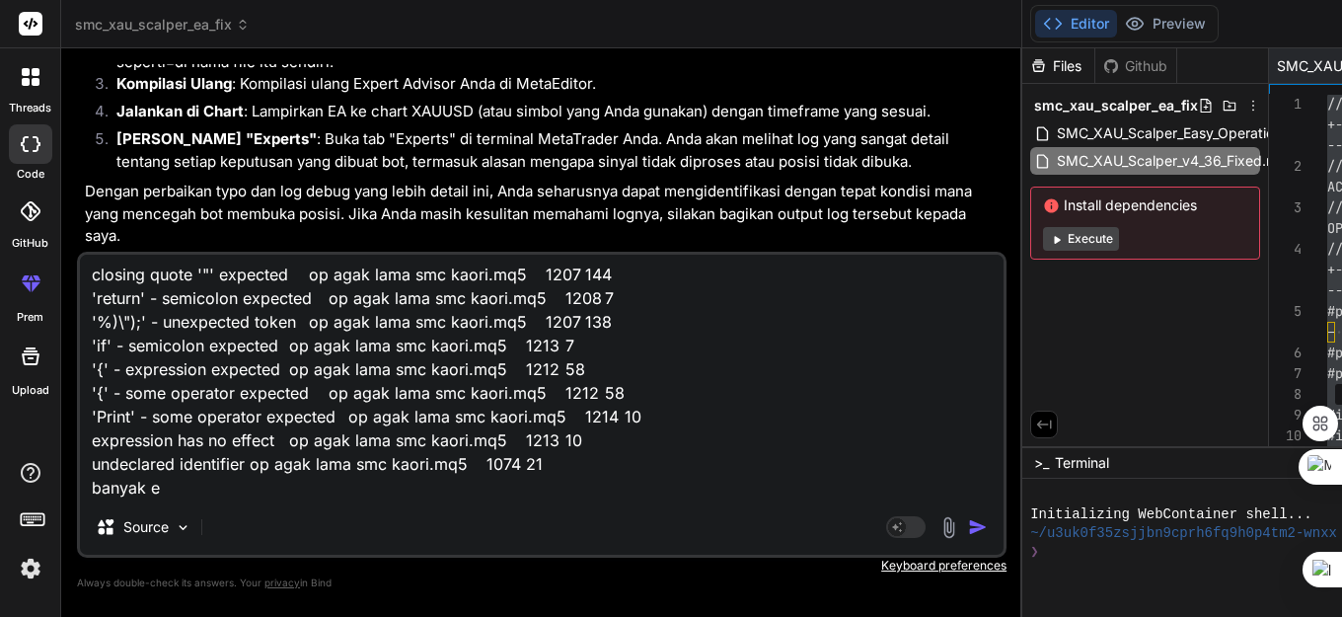
type textarea "x"
type textarea "closing quote '"' expected op agak lama smc kaori.mq5 1207 144 'return' - semic…"
type textarea "x"
type textarea "closing quote '"' expected op agak lama smc kaori.mq5 1207 144 'return' - semic…"
type textarea "x"
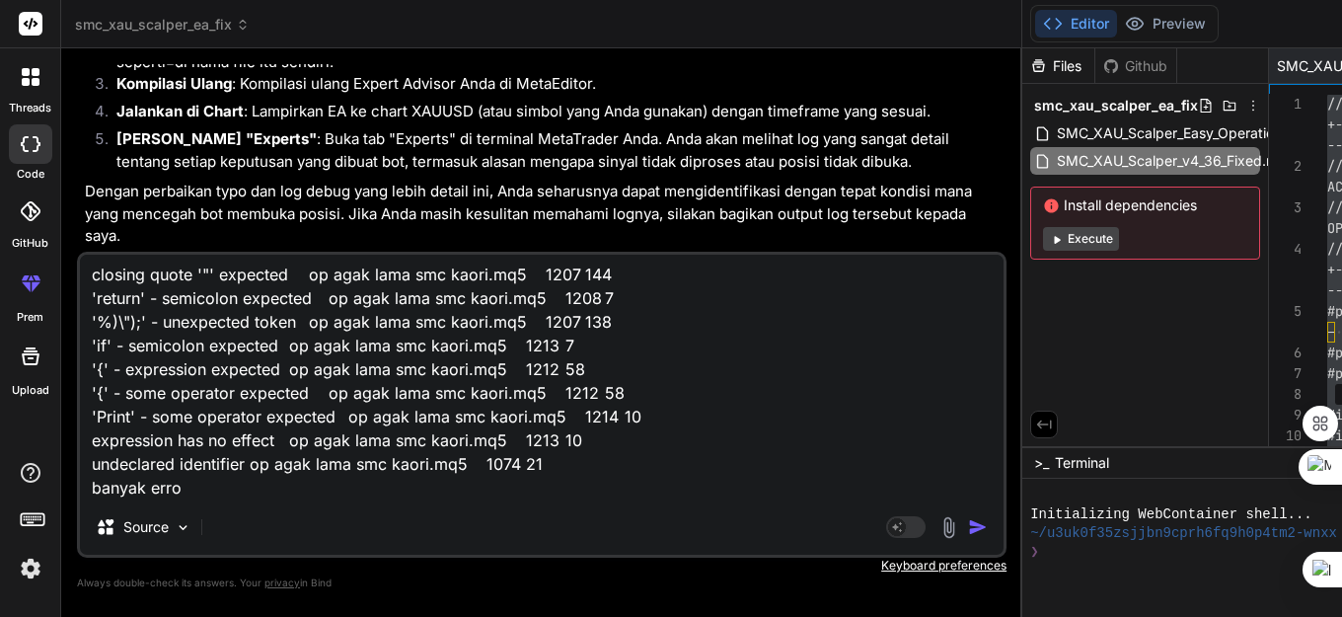
type textarea "closing quote '"' expected op agak lama smc kaori.mq5 1207 144 'return' - semic…"
type textarea "x"
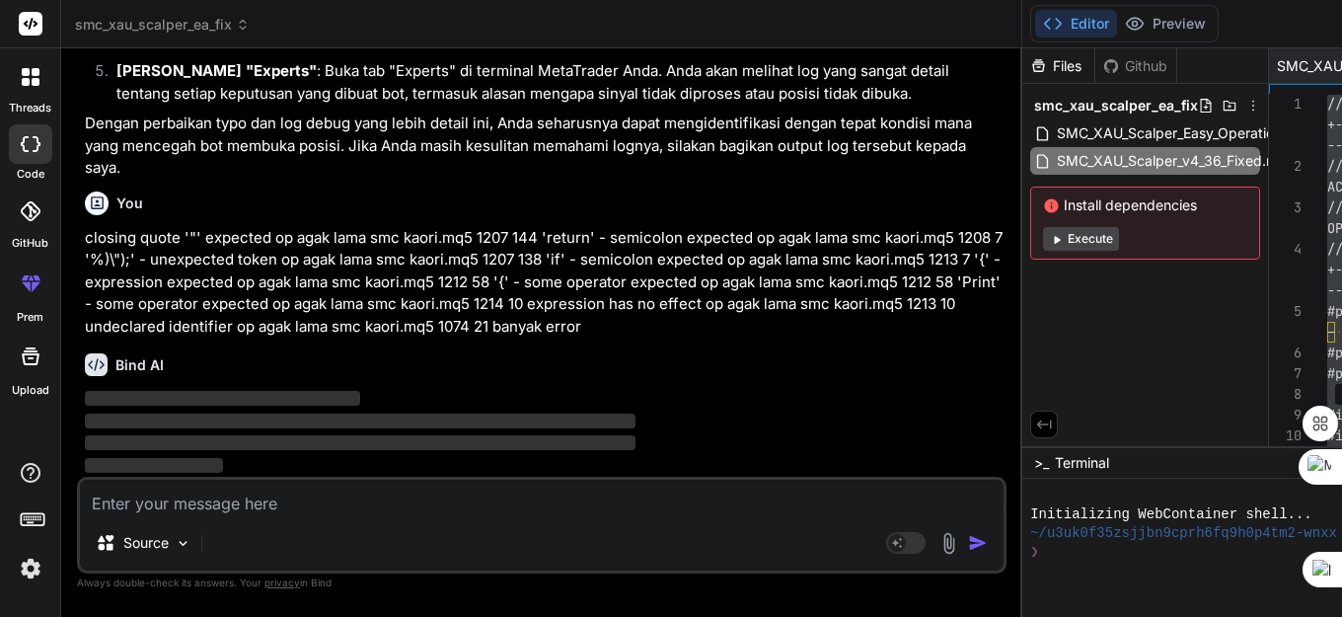
scroll to position [0, 0]
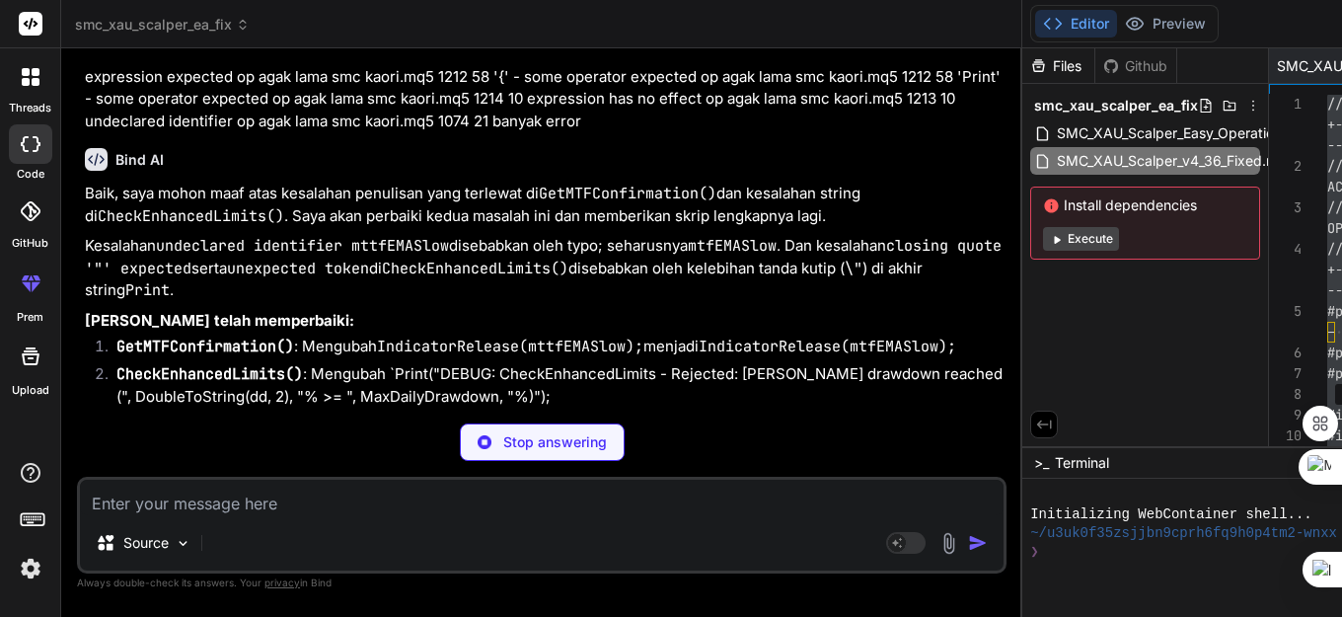
scroll to position [130599, 0]
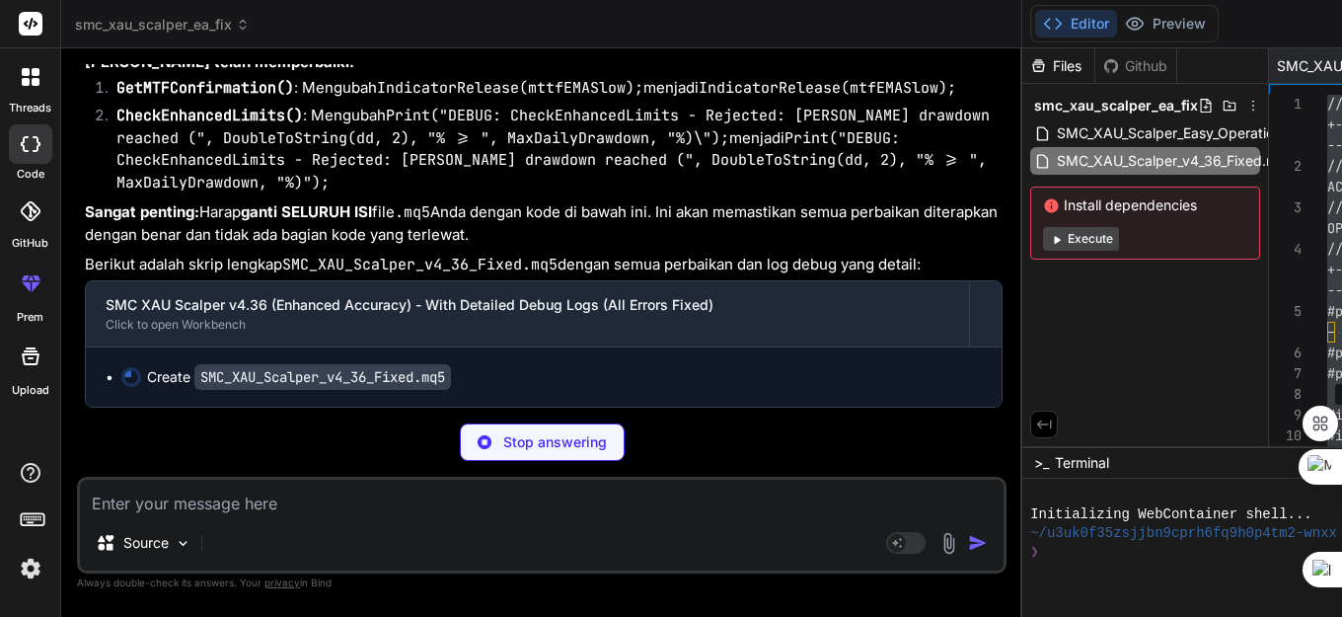
type textarea "x"
type textarea "// Release all indicators IndicatorRelease(handleEMA_Fast); IndicatorRelease(ha…"
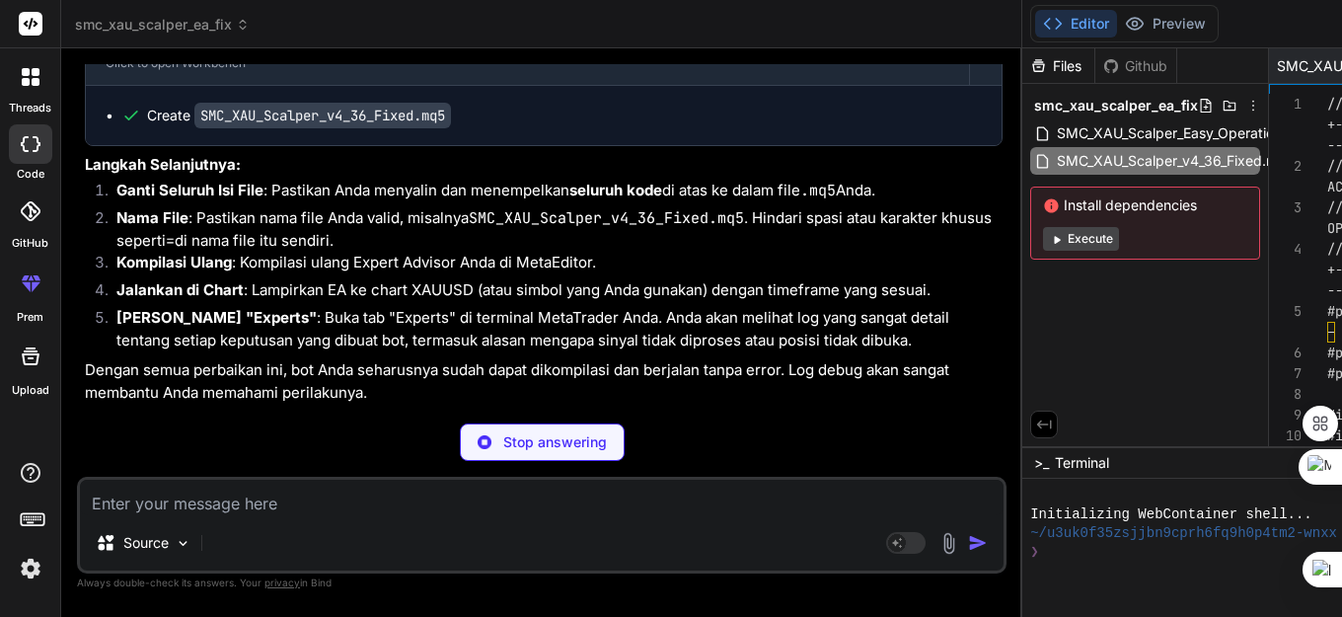
type textarea "x"
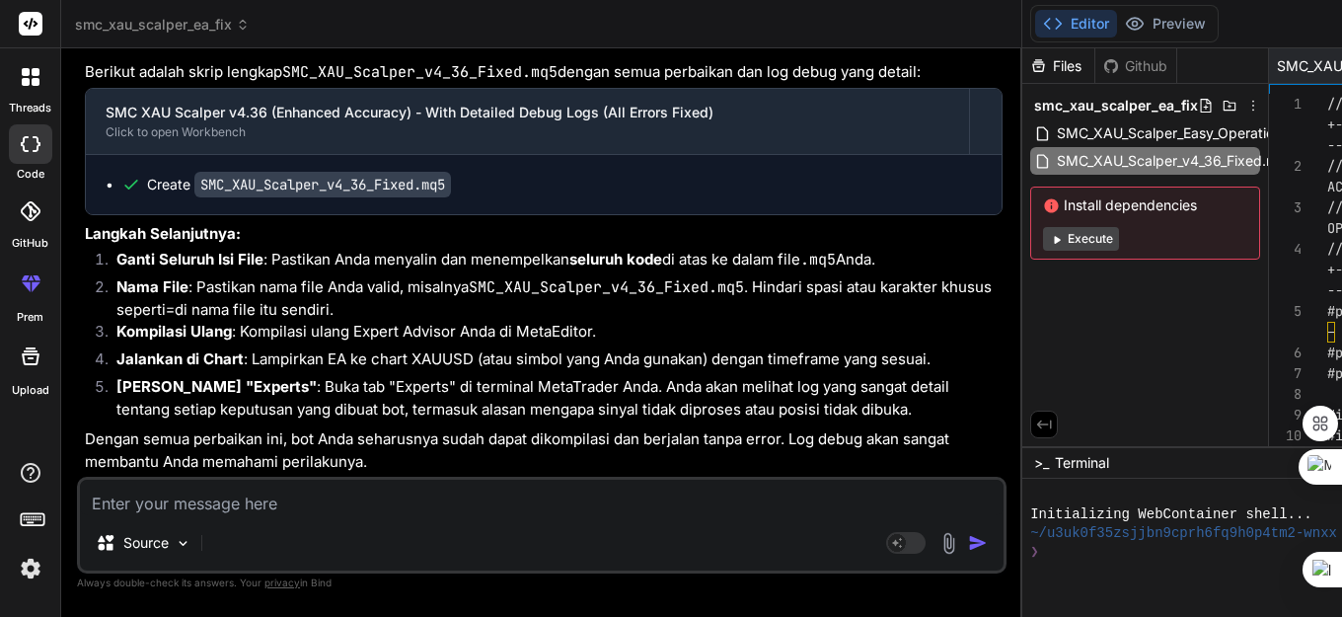
scroll to position [131916, 0]
type textarea "//+------------------------------------------------------------------+ //| SMC …"
drag, startPoint x: 822, startPoint y: 178, endPoint x: 860, endPoint y: 263, distance: 94.0
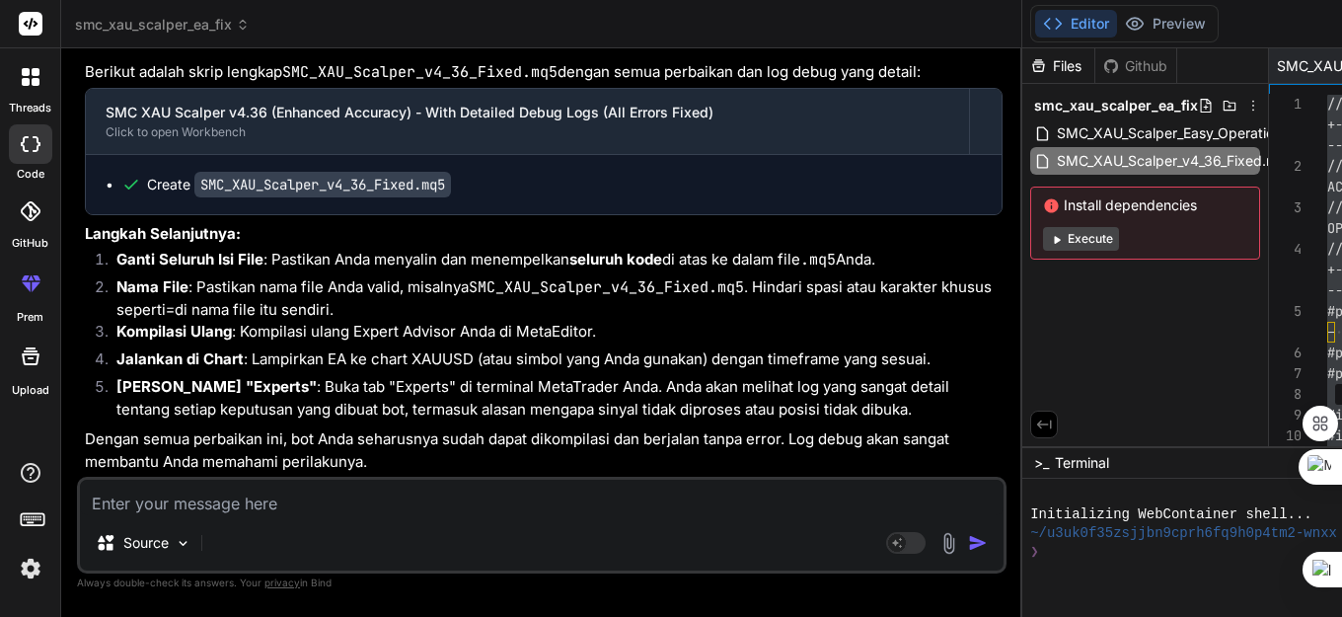
click at [229, 502] on textarea at bounding box center [541, 497] width 923 height 36
paste textarea "undeclared identifier op agak lama smc kaori.mq5 1074 21"
type textarea "undeclared identifier op agak lama smc kaori.mq5 1074 21"
type textarea "x"
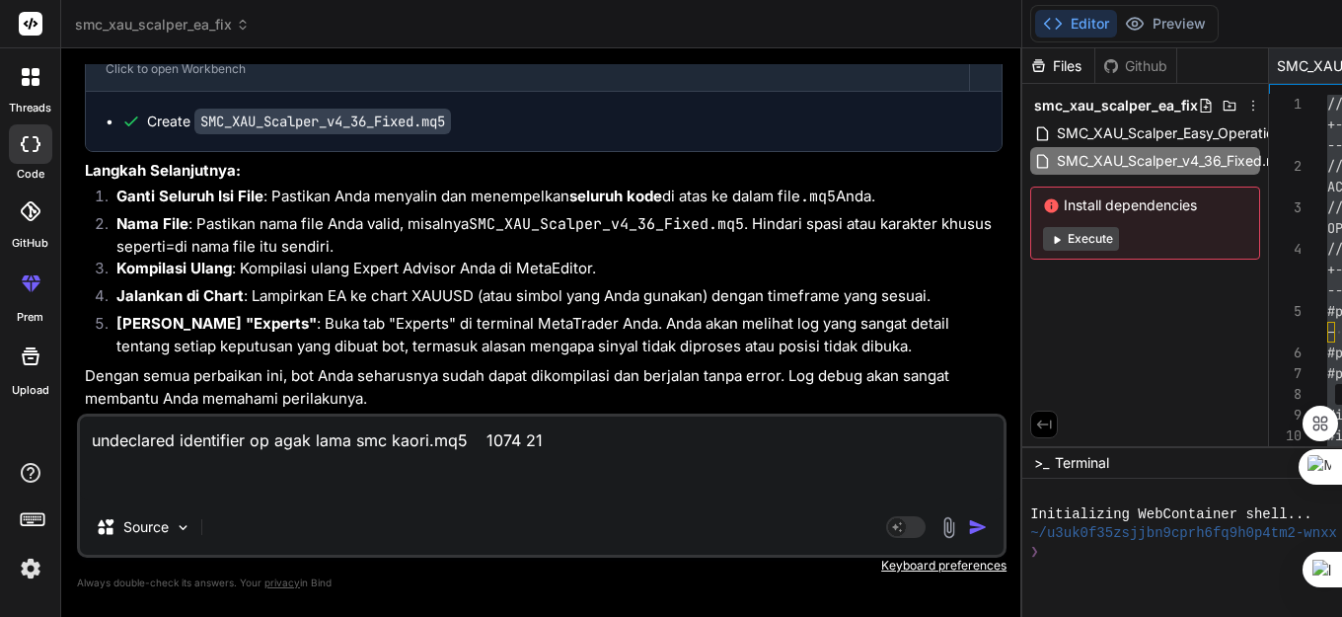
type textarea "undeclared identifier op agak lama smc kaori.mq5 1074 21"
click at [968, 528] on img "button" at bounding box center [978, 527] width 20 height 20
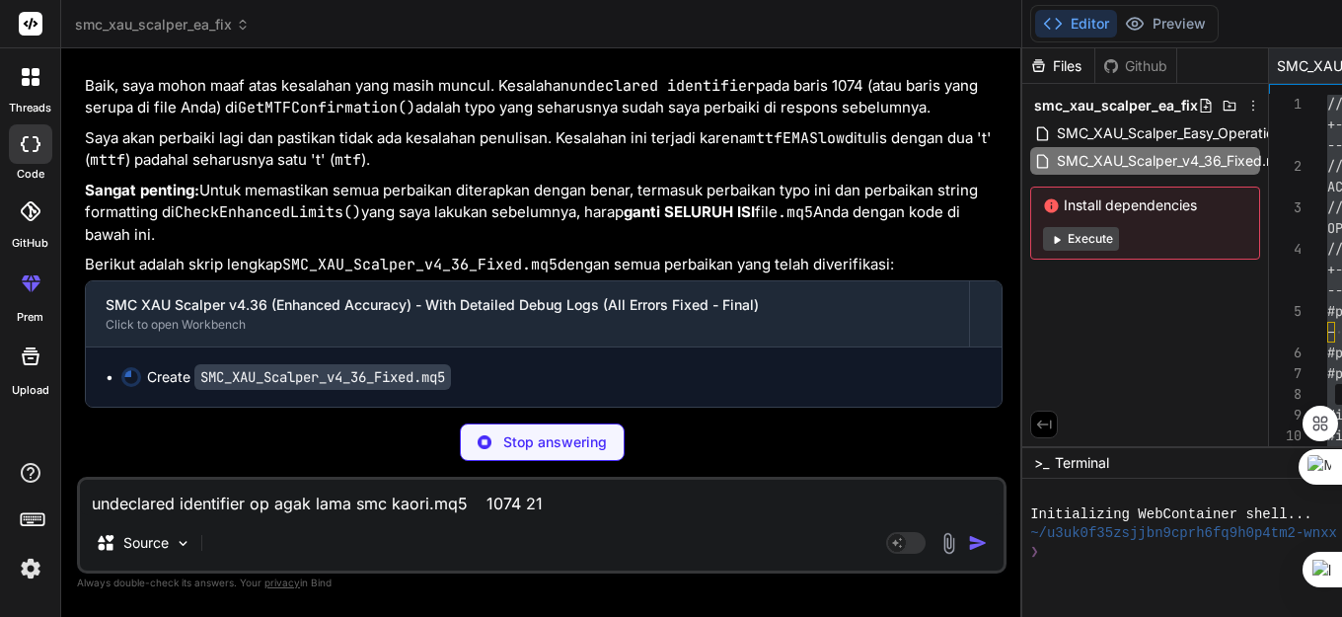
scroll to position [132737, 0]
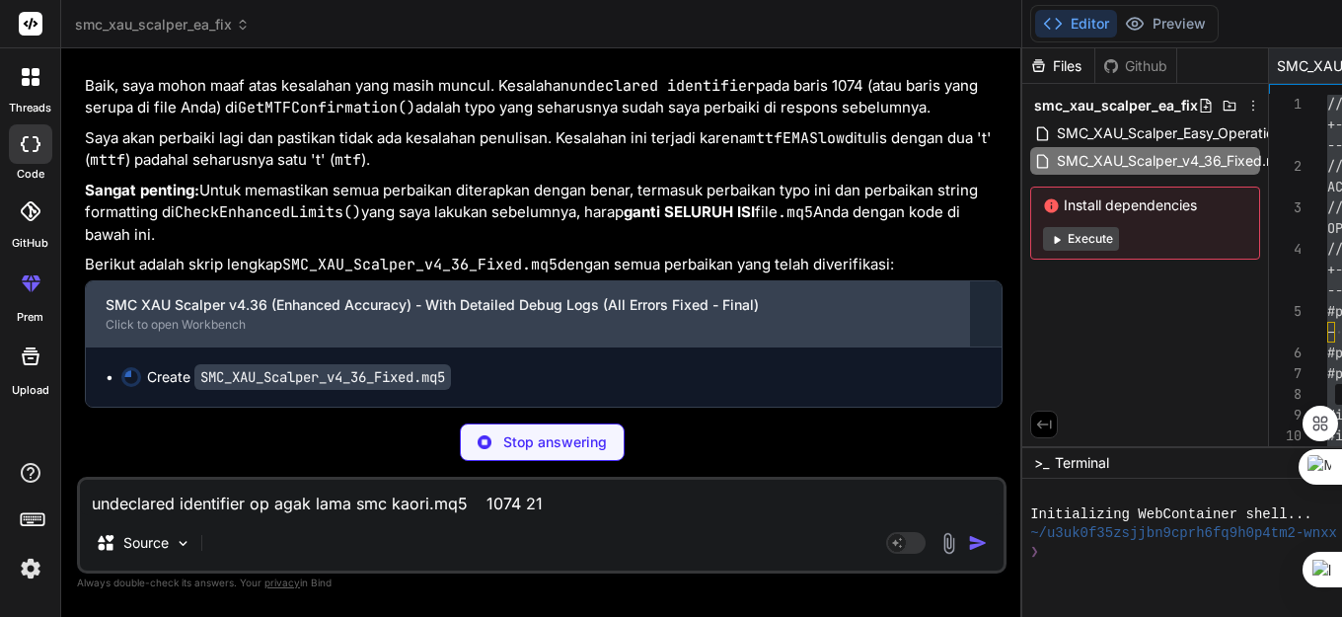
type textarea "x"
type textarea "// Release all indicators IndicatorRelease(handleEMA_Fast); IndicatorRelease(ha…"
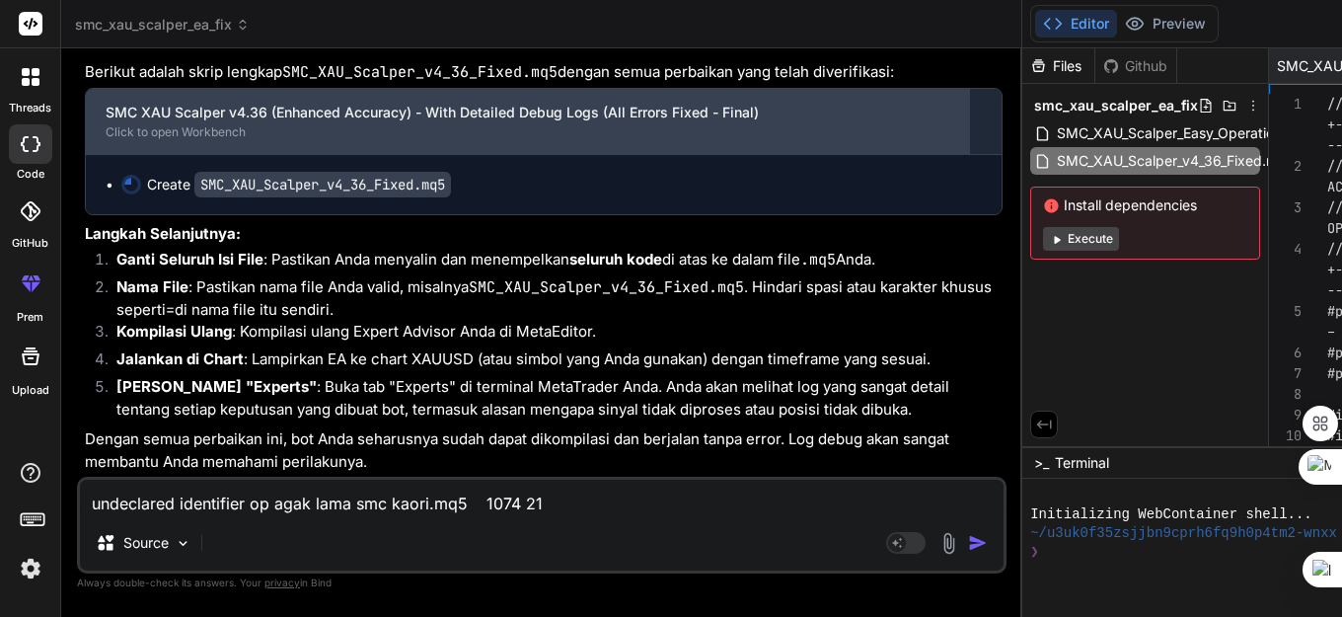
type textarea "x"
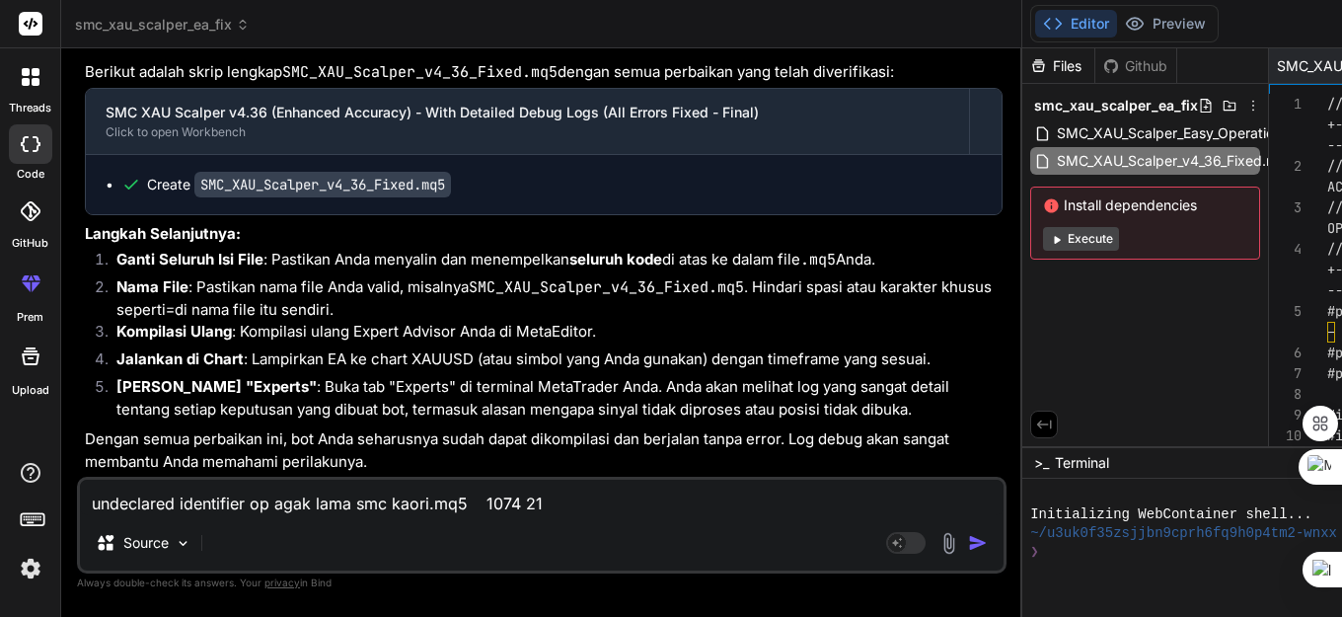
scroll to position [133180, 0]
type textarea "//+------------------------------------------------------------------+ //| SMC …"
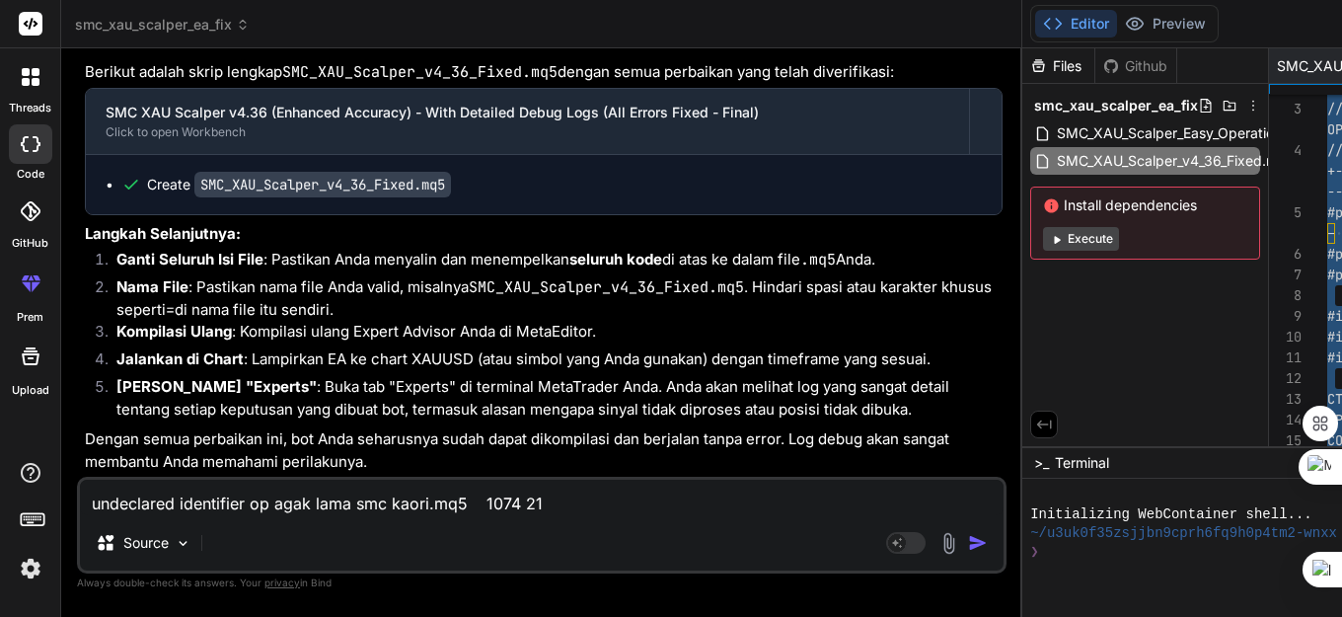
click at [214, 501] on textarea "undeclared identifier op agak lama smc kaori.mq5 1074 21" at bounding box center [541, 497] width 923 height 36
paste textarea "closing quote '"' expected op agak lama smc kaori.mq5 795 112 '}' - unexpected …"
type textarea "closing quote '"' expected op agak lama smc kaori.mq5 795 112 '}' - unexpected …"
type textarea "x"
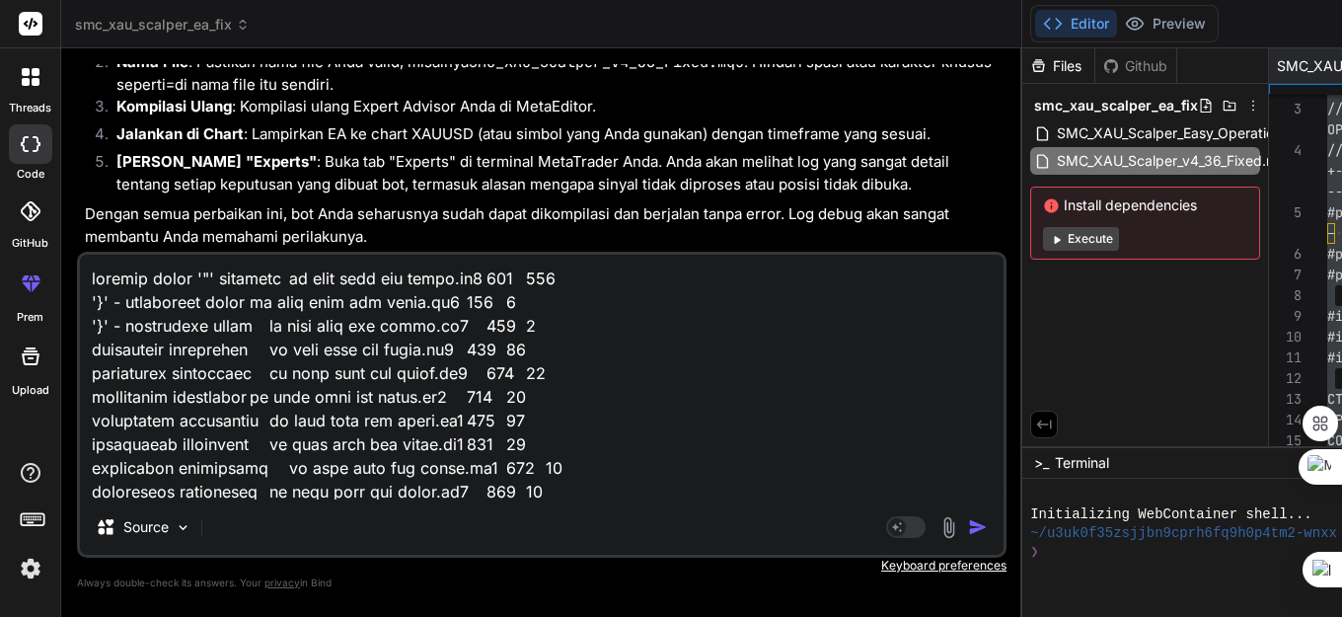
scroll to position [3932, 0]
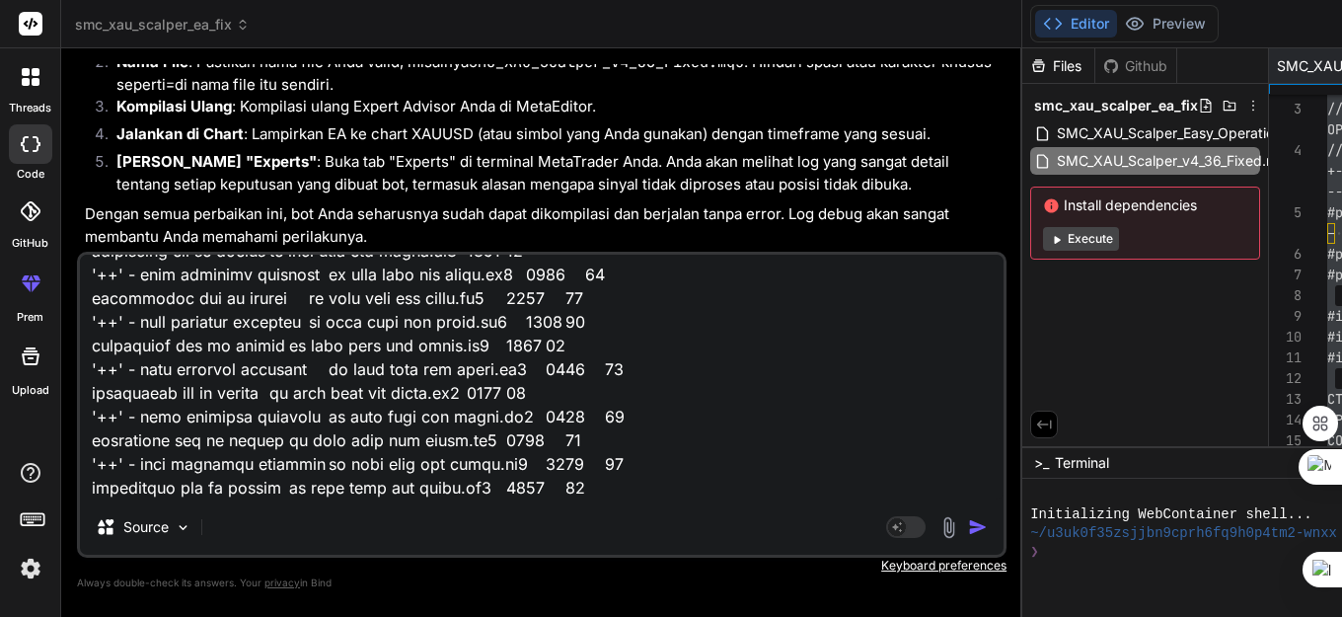
type textarea "closing quote '"' expected op agak lama smc kaori.mq5 795 112 '}' - unexpected …"
click at [968, 529] on img "button" at bounding box center [978, 527] width 20 height 20
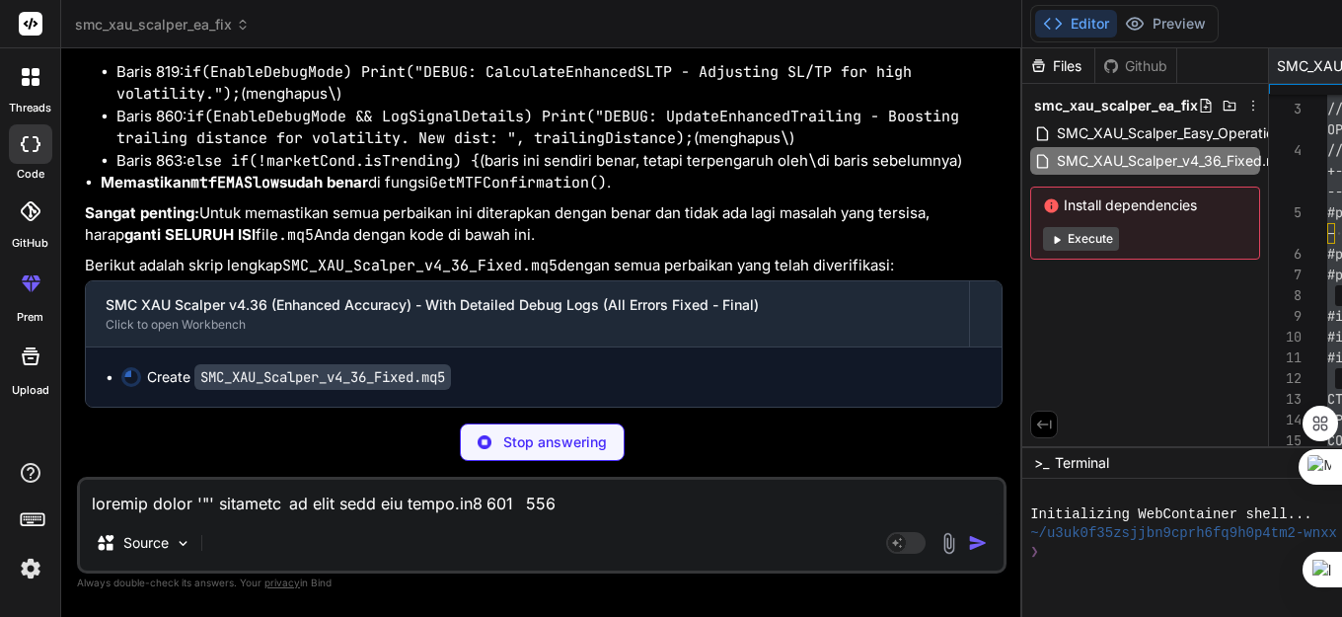
scroll to position [134578, 0]
type textarea "x"
type textarea "}"
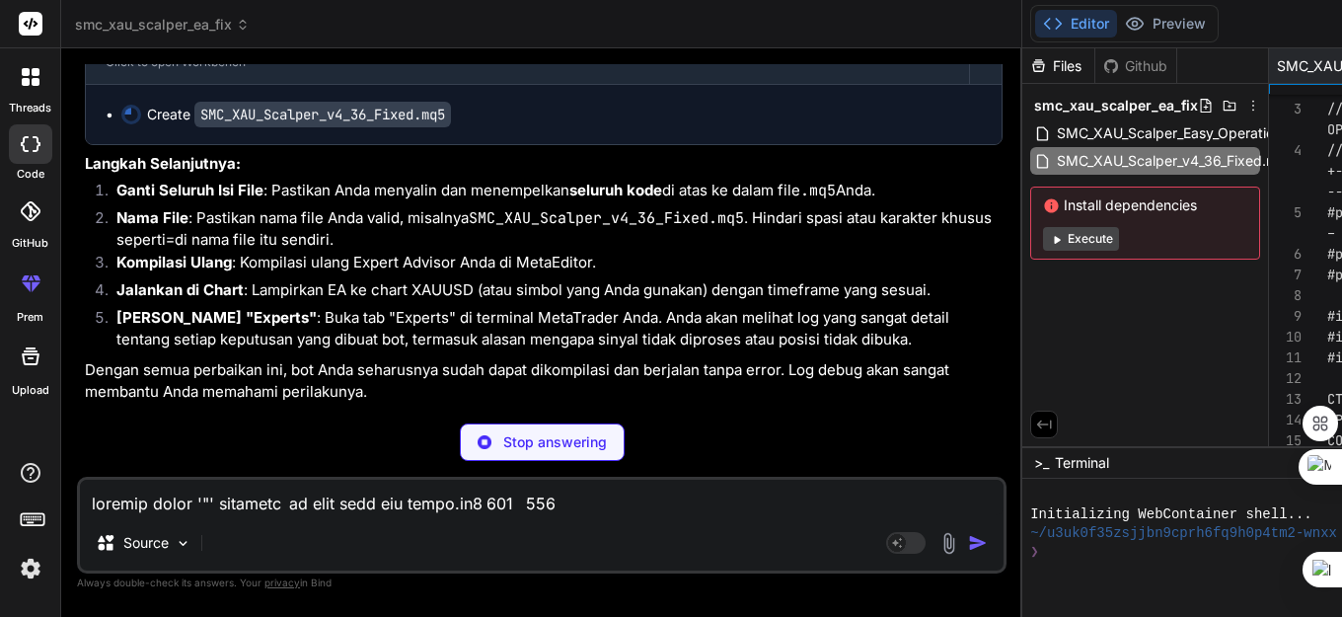
type textarea "x"
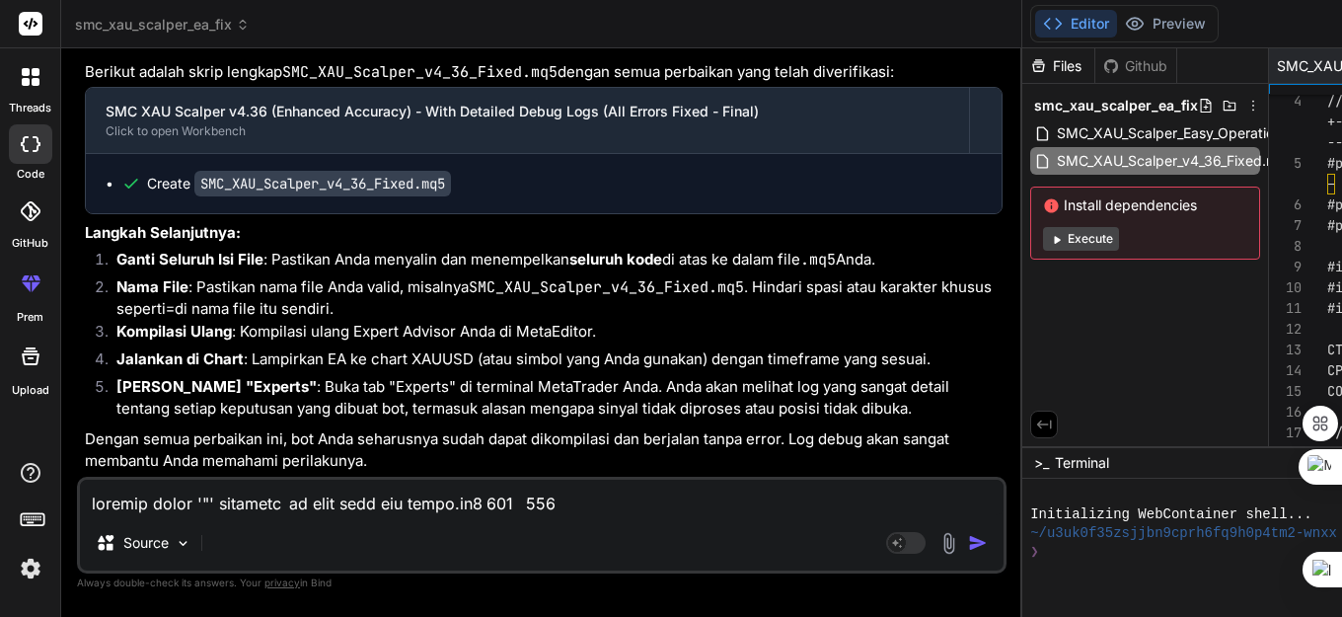
type textarea "//+------------------------------------------------------------------+ //| SMC …"
click at [179, 506] on textarea at bounding box center [541, 497] width 923 height 36
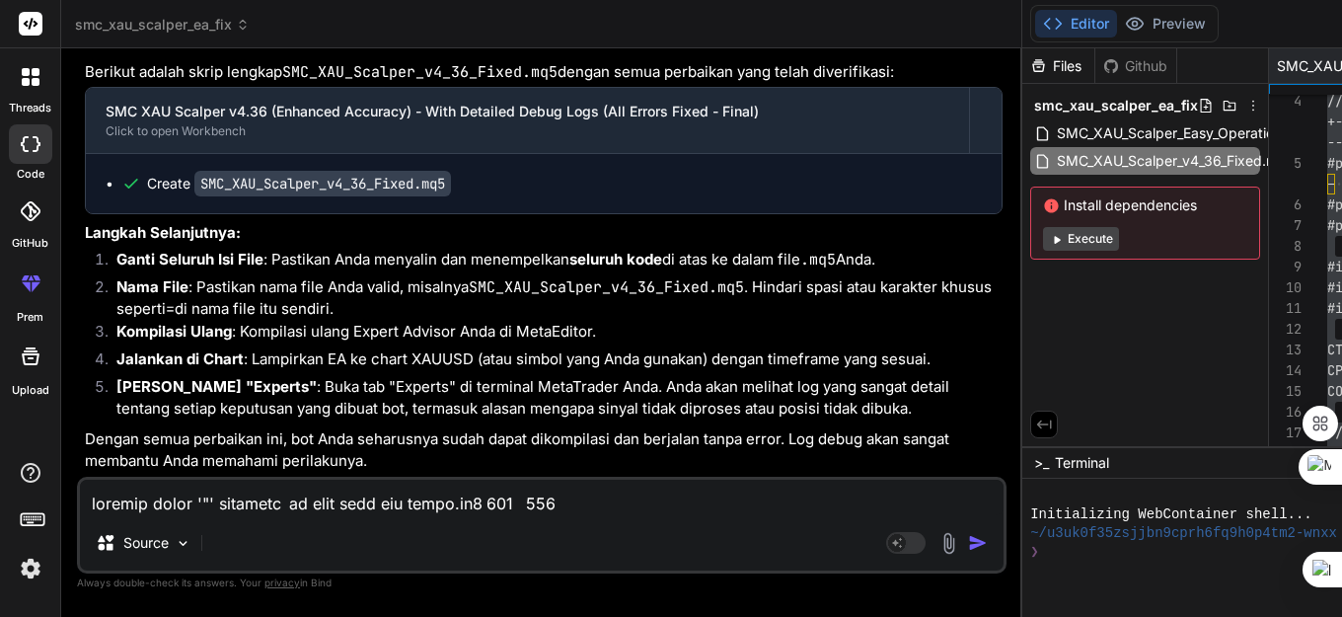
paste textarea "2025.09.10 22:25:48.744 op agak lama smc kaori (XAUUSDm,M5) DEBUG: AnalyzeEnhan…"
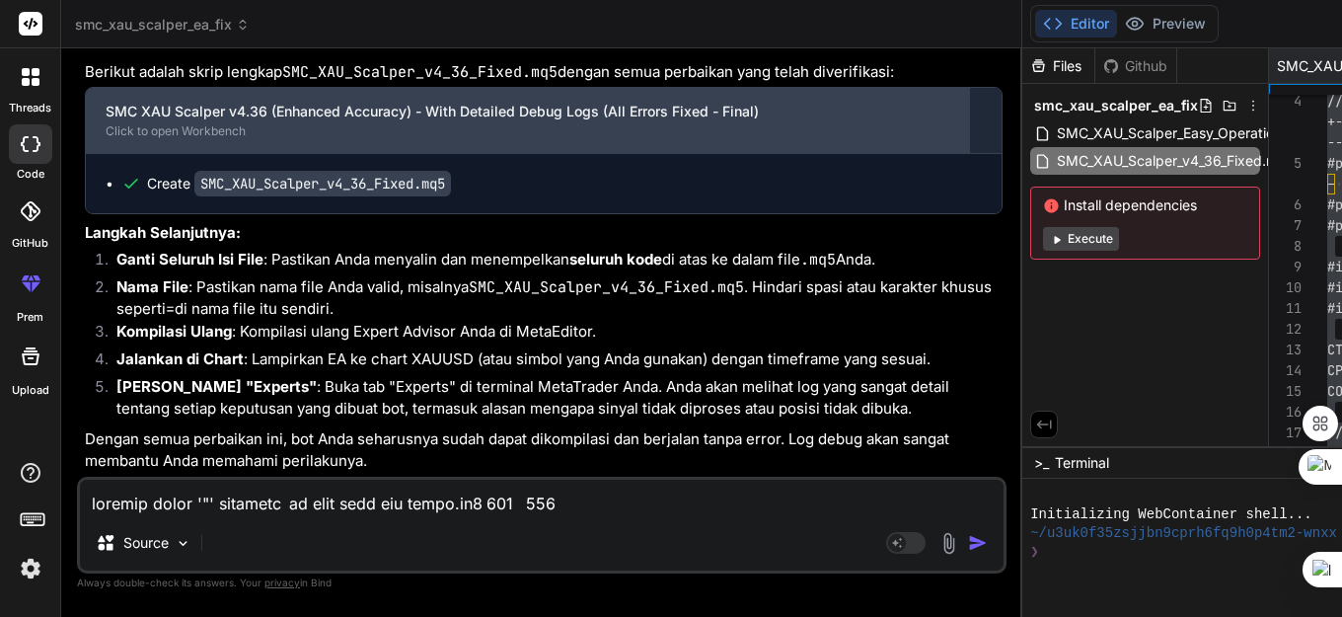
type textarea "2025.09.10 22:25:48.744 op agak lama smc kaori (XAUUSDm,M5) DEBUG: AnalyzeEnhan…"
type textarea "x"
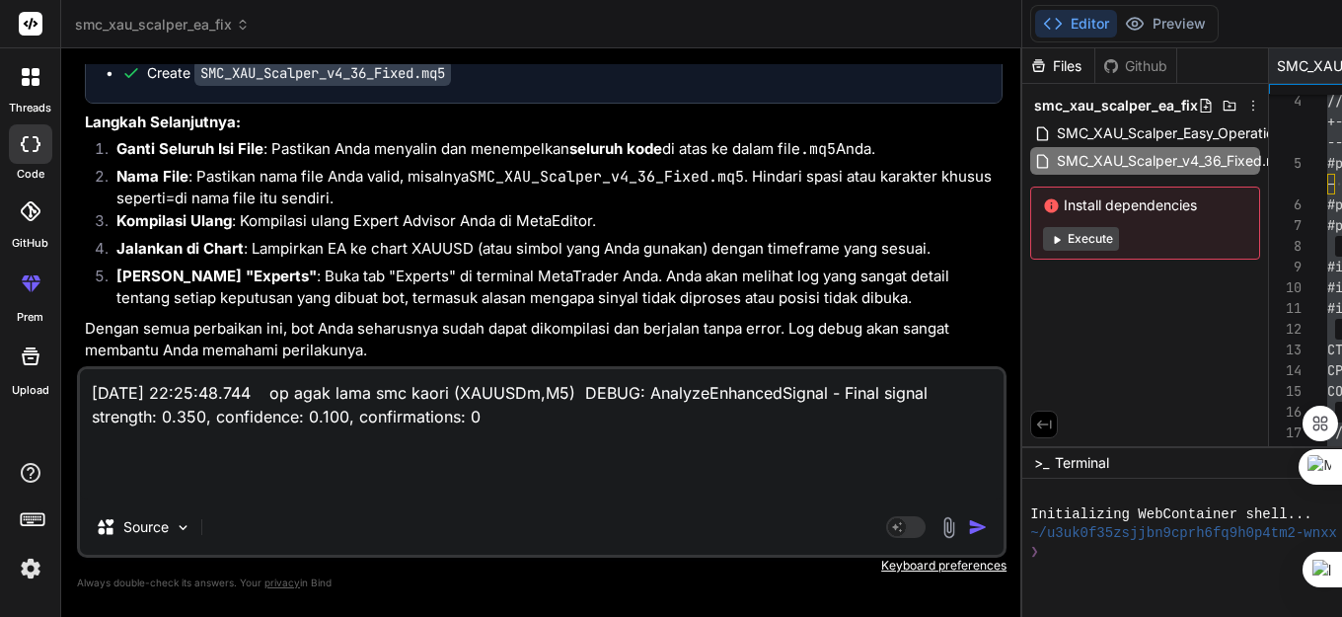
click at [90, 396] on textarea "2025.09.10 22:25:48.744 op agak lama smc kaori (XAUUSDm,M5) DEBUG: AnalyzeEnhan…" at bounding box center [541, 434] width 923 height 130
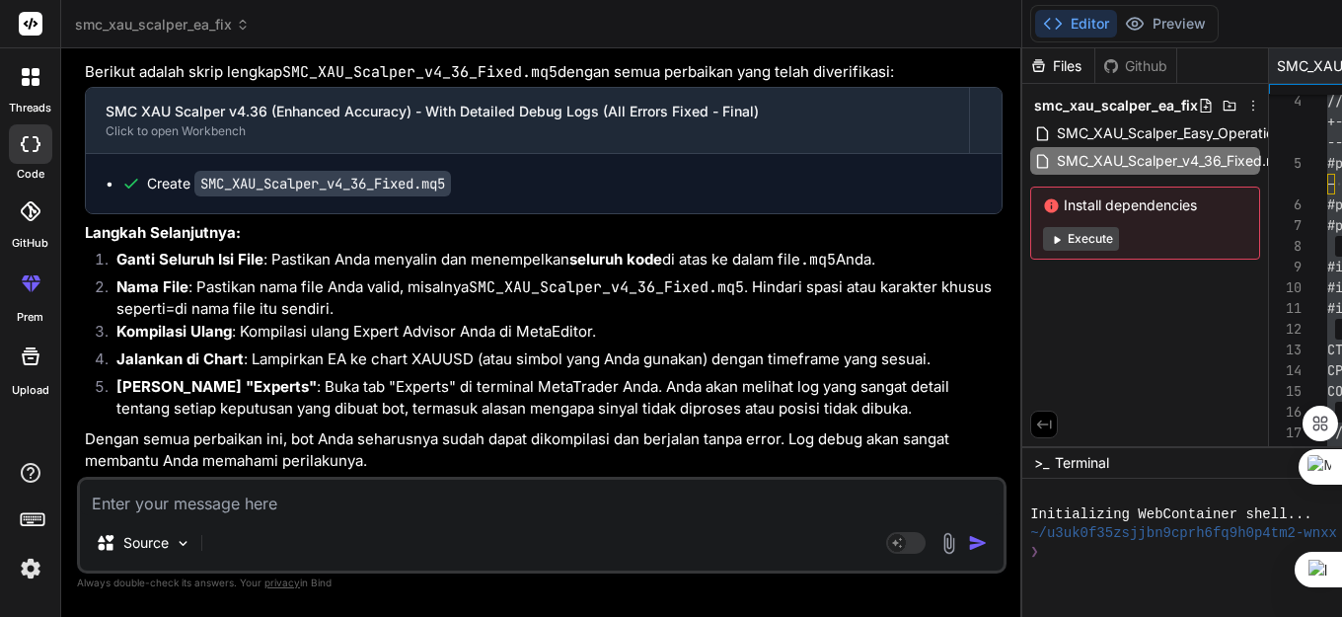
type textarea "x"
click at [211, 498] on textarea at bounding box center [541, 497] width 923 height 36
paste textarea "2025.09.10 22:26:38.463 op agak lama smc kaori (XAUUSDm,M5) DEBUG: Final signal…"
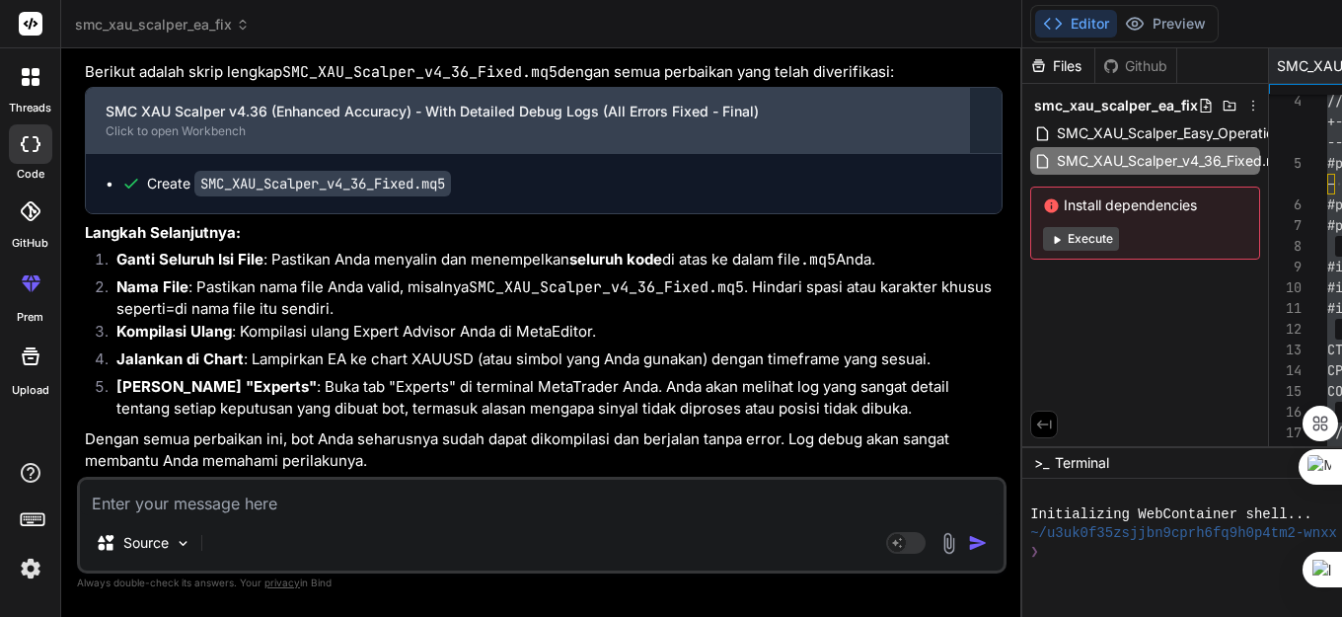
type textarea "2025.09.10 22:26:38.463 op agak lama smc kaori (XAUUSDm,M5) DEBUG: Final signal…"
type textarea "x"
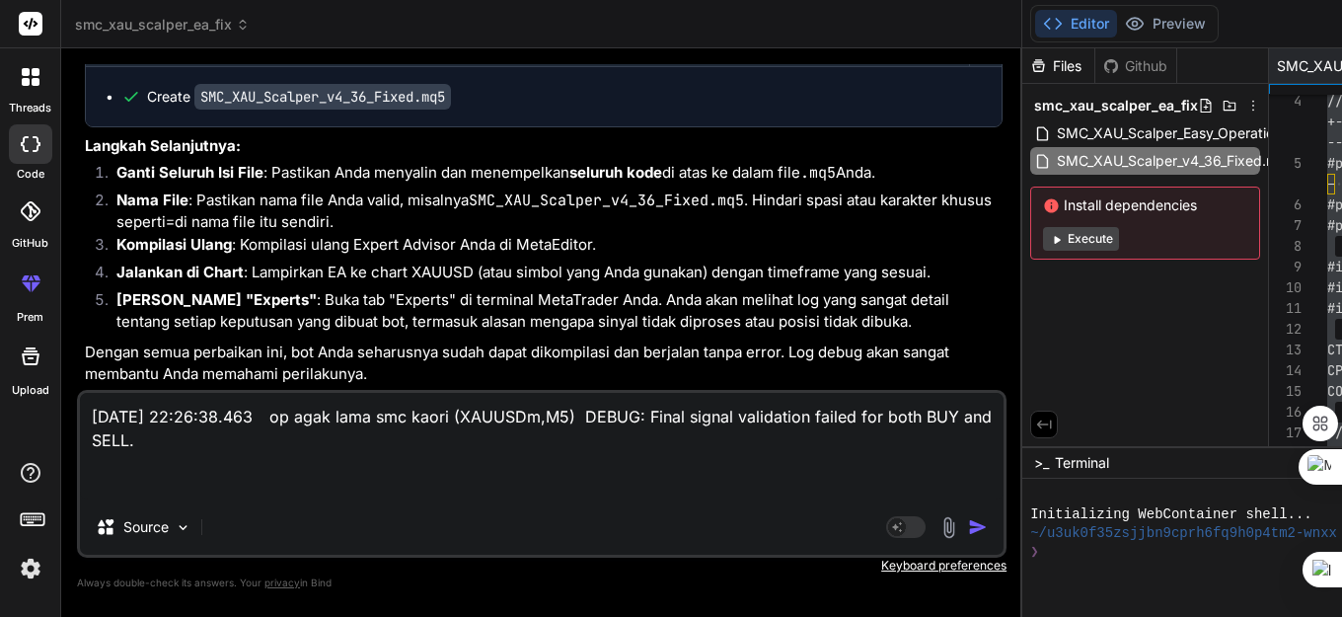
type textarea "2025.09.10 22:26:38.463 op agak lama smc kaori (XAUUSDm,M5) DEBUG: Final signal…"
type textarea "x"
type textarea "2025.09.10 22:26:38.463 op agak lama smc kaori (XAUUSDm,M5) DEBUG: Final signal…"
type textarea "x"
type textarea "2025.09.10 22:26:38.463 op agak lama smc kaori (XAUUSDm,M5) DEBUG: Final signal…"
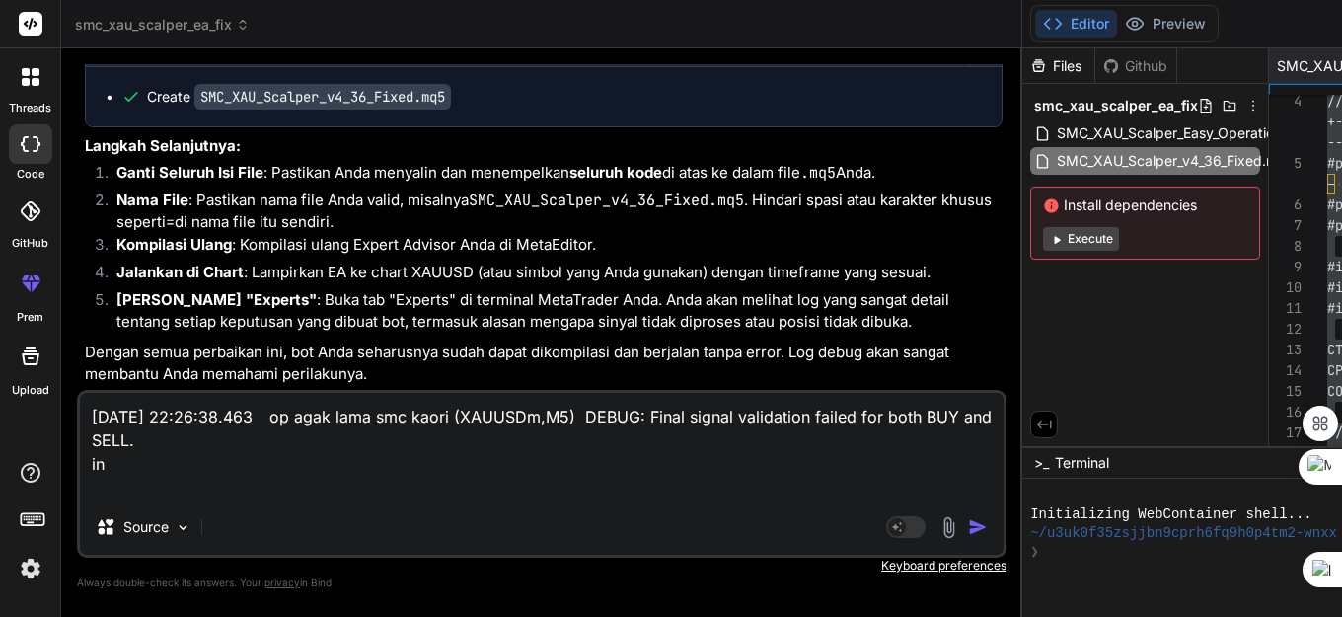
type textarea "x"
type textarea "2025.09.10 22:26:38.463 op agak lama smc kaori (XAUUSDm,M5) DEBUG: Final signal…"
type textarea "x"
type textarea "2025.09.10 22:26:38.463 op agak lama smc kaori (XAUUSDm,M5) DEBUG: Final signal…"
type textarea "x"
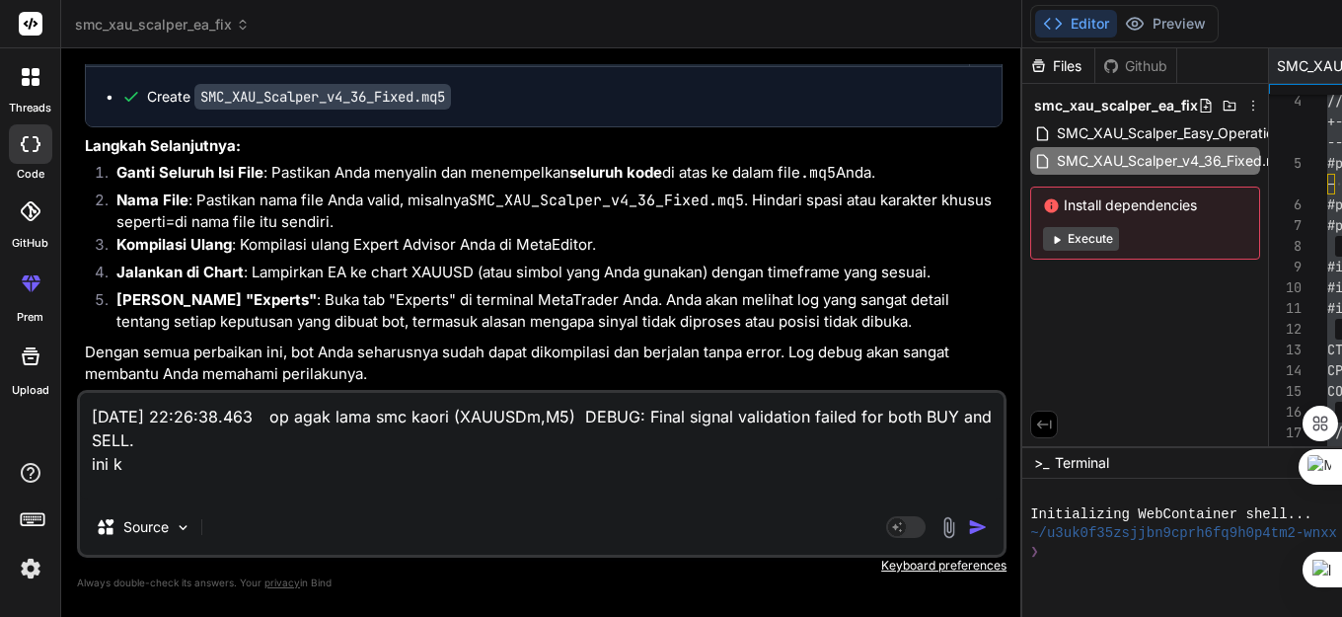
type textarea "2025.09.10 22:26:38.463 op agak lama smc kaori (XAUUSDm,M5) DEBUG: Final signal…"
type textarea "x"
type textarea "2025.09.10 22:26:38.463 op agak lama smc kaori (XAUUSDm,M5) DEBUG: Final signal…"
type textarea "x"
type textarea "2025.09.10 22:26:38.463 op agak lama smc kaori (XAUUSDm,M5) DEBUG: Final signal…"
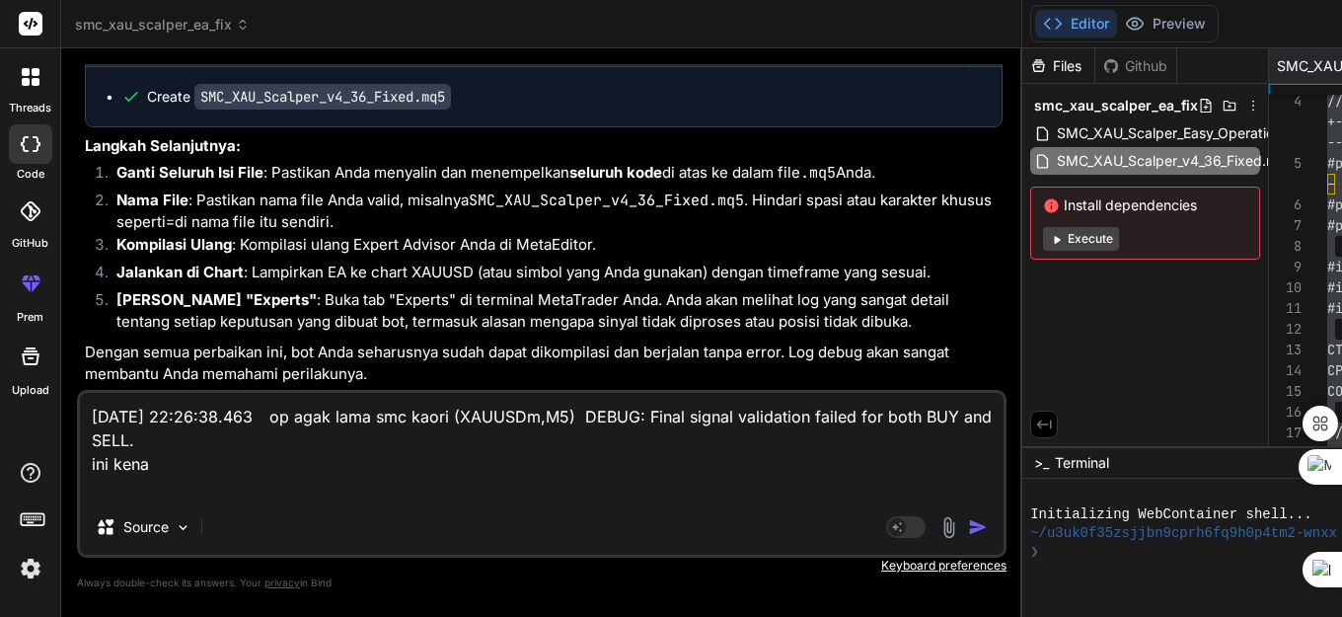
type textarea "x"
type textarea "2025.09.10 22:26:38.463 op agak lama smc kaori (XAUUSDm,M5) DEBUG: Final signal…"
type textarea "x"
type textarea "2025.09.10 22:26:38.463 op agak lama smc kaori (XAUUSDm,M5) DEBUG: Final signal…"
type textarea "x"
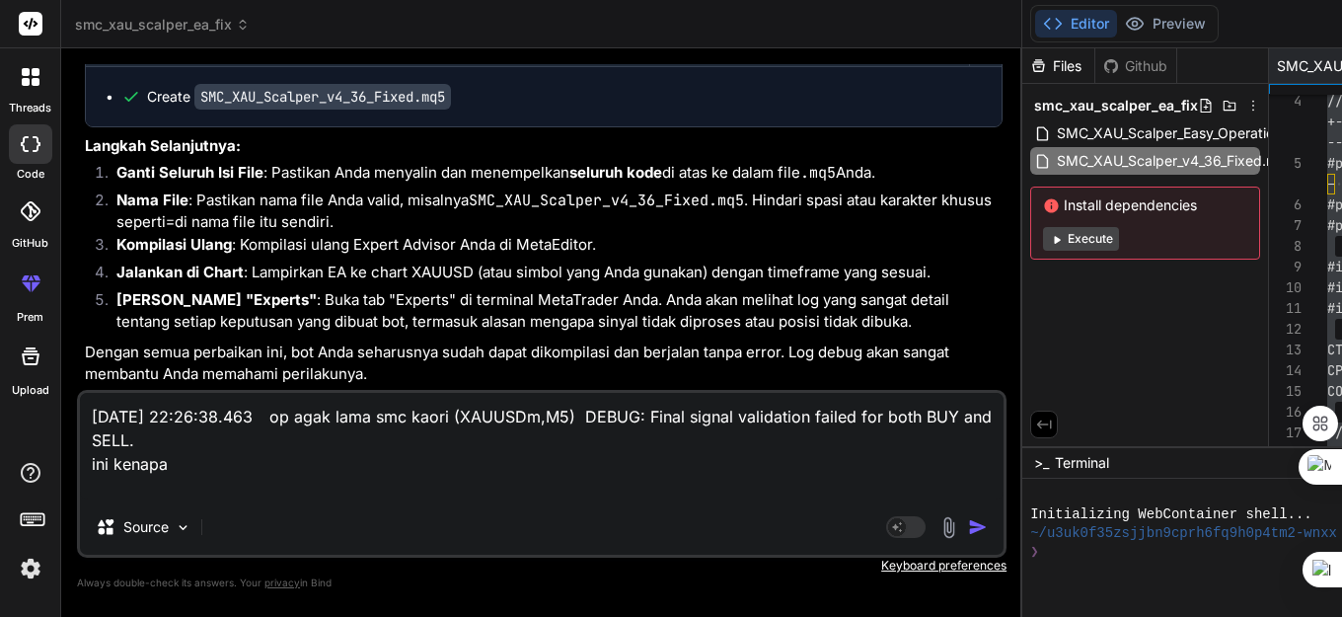
type textarea "2025.09.10 22:26:38.463 op agak lama smc kaori (XAUUSDm,M5) DEBUG: Final signal…"
type textarea "x"
type textarea "2025.09.10 22:26:38.463 op agak lama smc kaori (XAUUSDm,M5) DEBUG: Final signal…"
type textarea "x"
type textarea "2025.09.10 22:26:38.463 op agak lama smc kaori (XAUUSDm,M5) DEBUG: Final signal…"
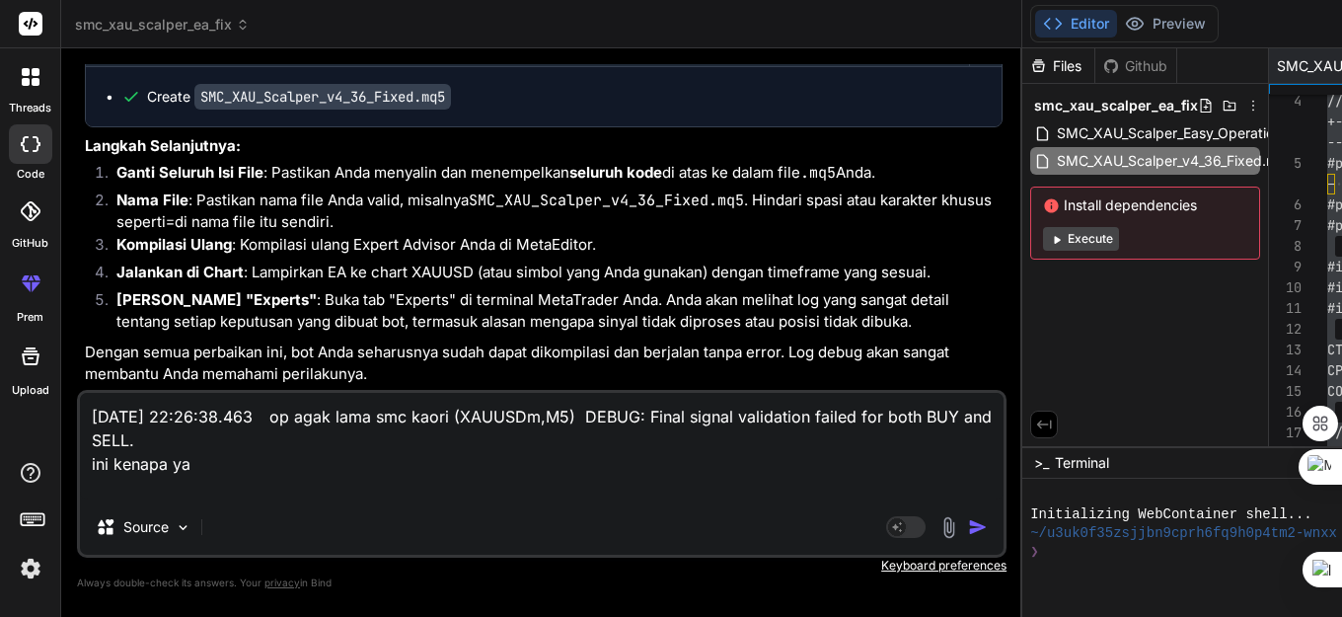
type textarea "x"
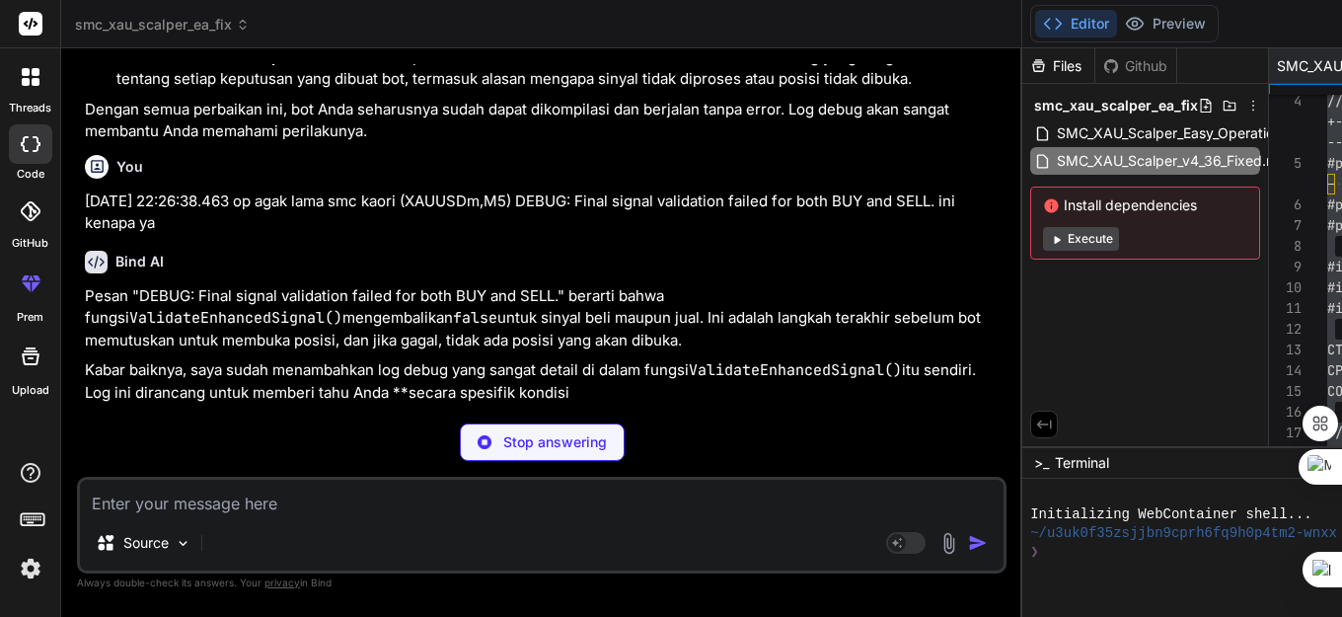
scroll to position [138156, 0]
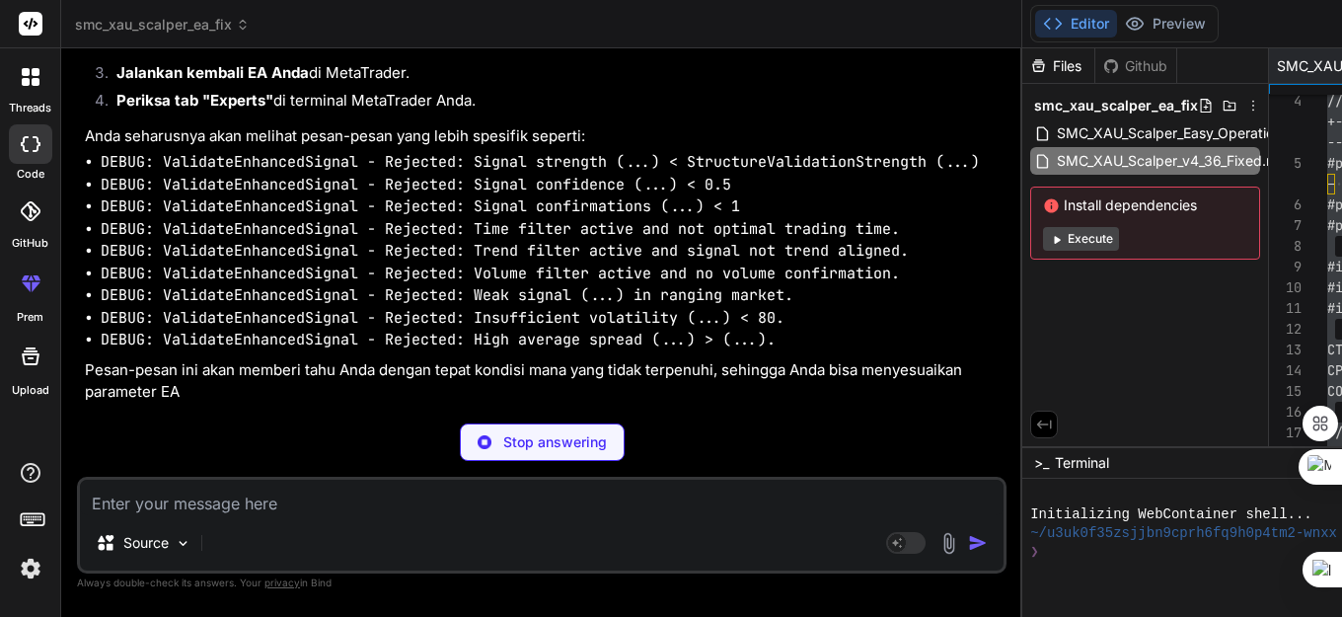
type textarea "x"
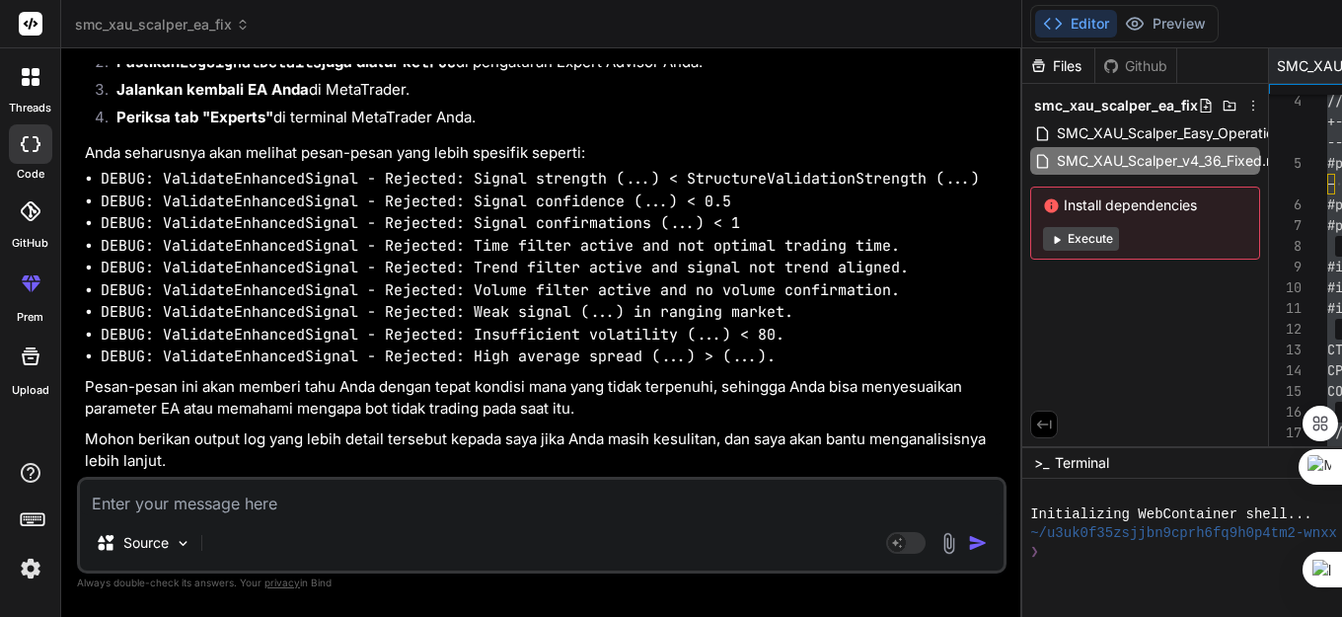
scroll to position [138649, 0]
click at [156, 502] on textarea at bounding box center [541, 497] width 923 height 36
paste textarea "2025.09.10 22:30:44.900 op agak lama smc kaori (XAUUSDm,M5) Account: Balance=98…"
type textarea "2025.09.10 22:30:44.900 op agak lama smc kaori (XAUUSDm,M5) Account: Balance=98…"
type textarea "x"
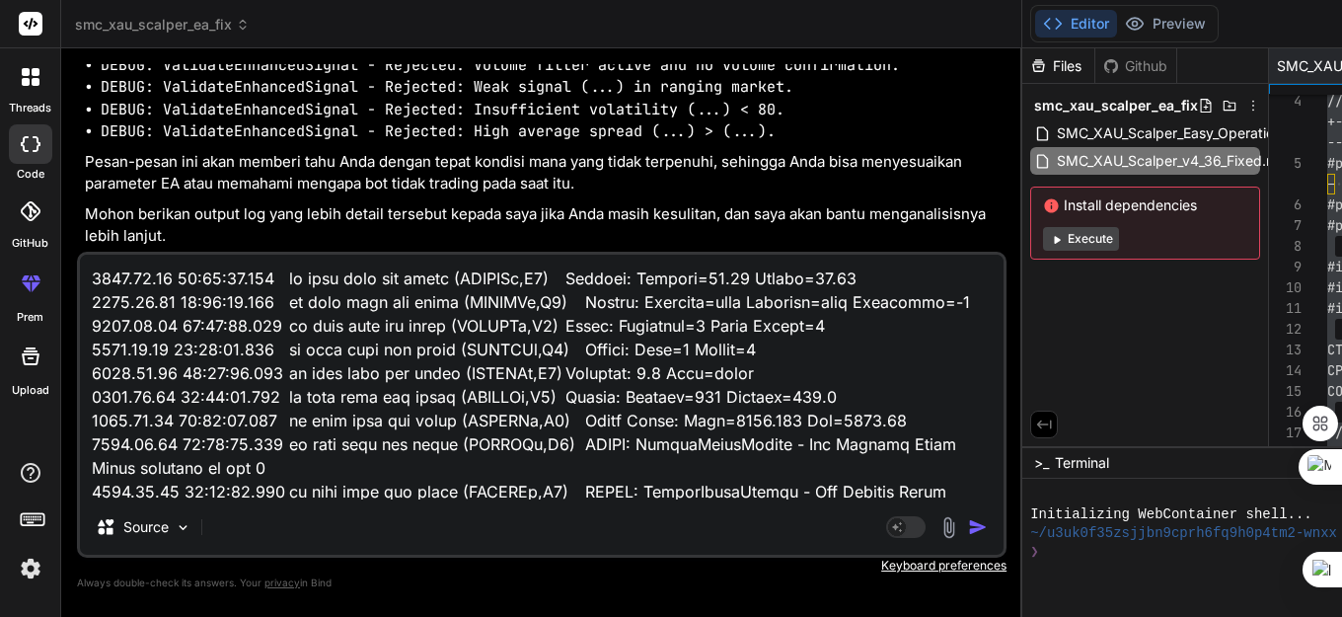
scroll to position [25262, 0]
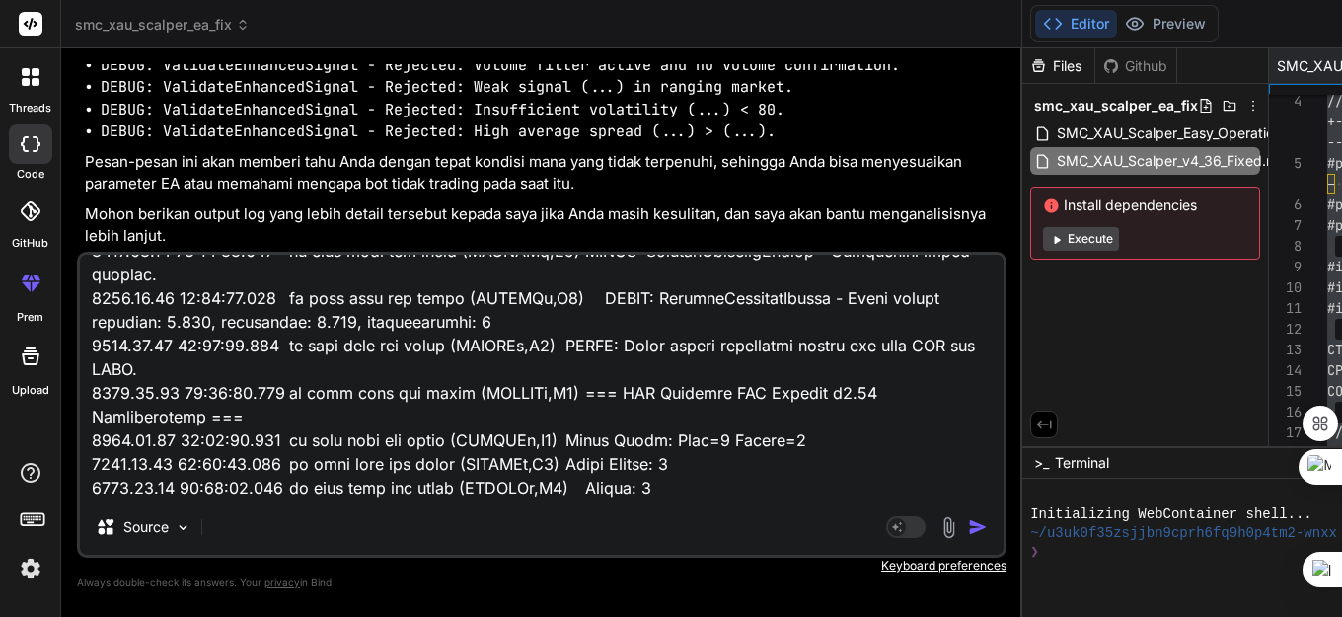
type textarea "2025.09.10 22:30:44.900 op agak lama smc kaori (XAUUSDm,M5) Account: Balance=98…"
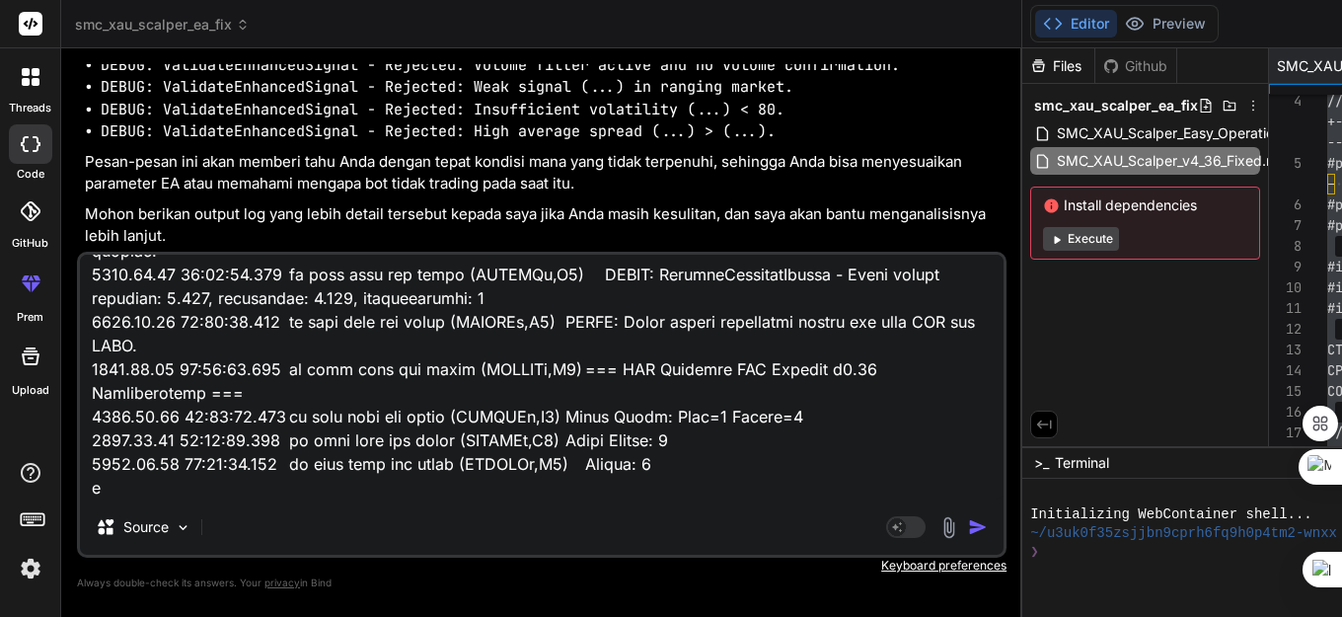
type textarea "x"
type textarea "2025.09.10 22:30:44.900 op agak lama smc kaori (XAUUSDm,M5) Account: Balance=98…"
type textarea "x"
type textarea "2025.09.10 22:30:44.900 op agak lama smc kaori (XAUUSDm,M5) Account: Balance=98…"
type textarea "x"
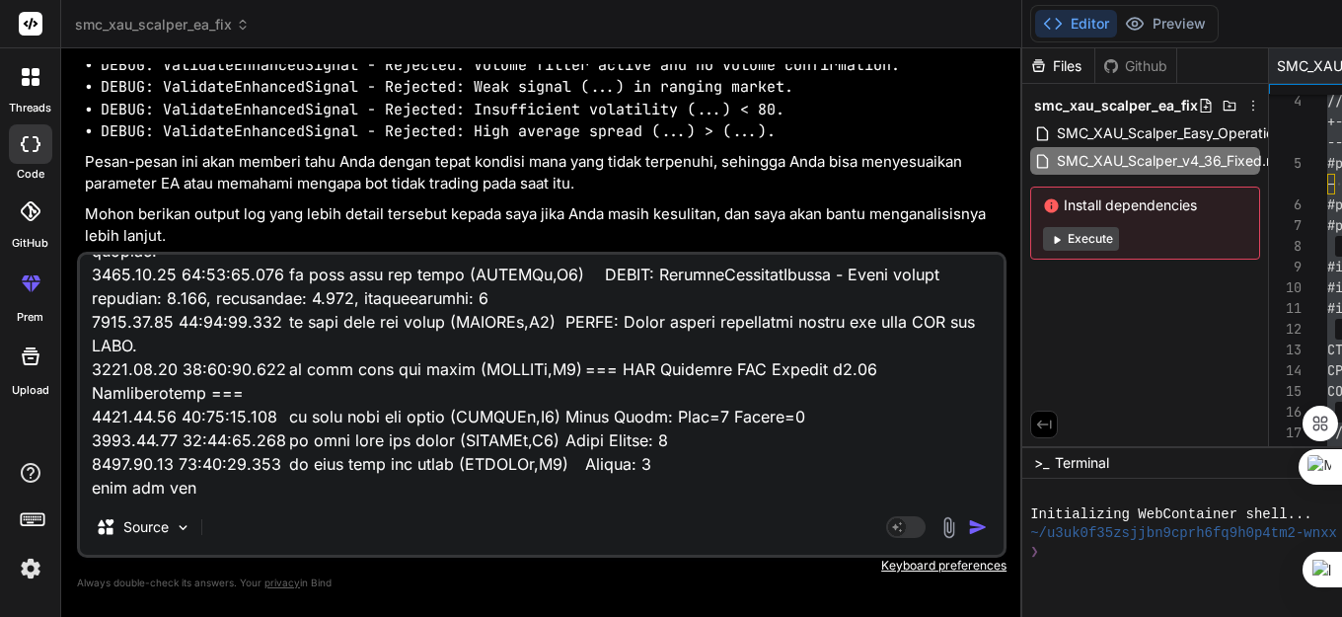
type textarea "2025.09.10 22:30:44.900 op agak lama smc kaori (XAUUSDm,M5) Account: Balance=98…"
type textarea "x"
type textarea "2025.09.10 22:30:44.900 op agak lama smc kaori (XAUUSDm,M5) Account: Balance=98…"
type textarea "x"
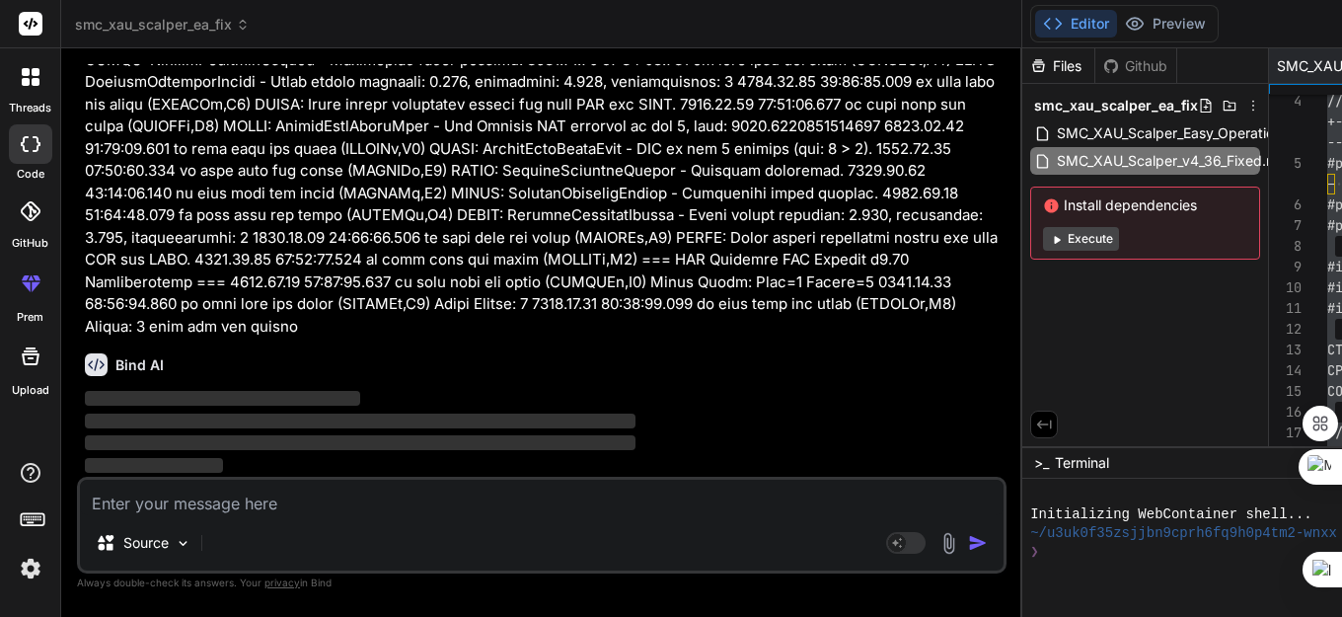
scroll to position [139713, 0]
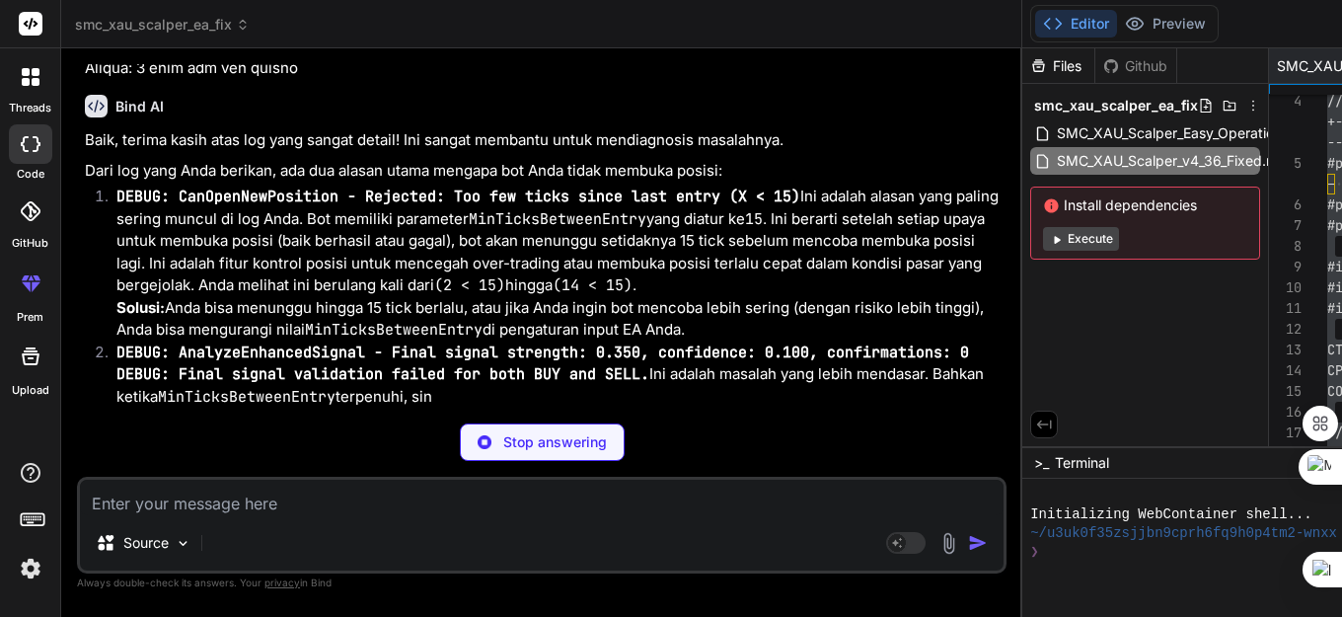
type textarea "x"
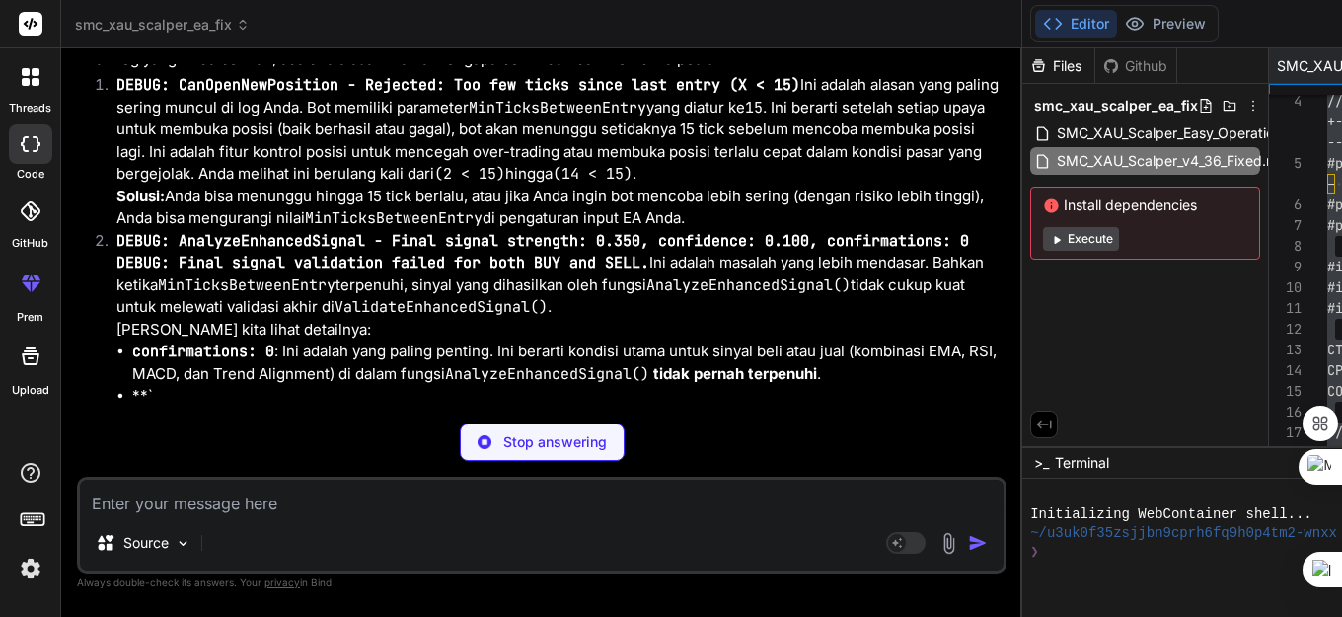
type textarea "//+------------------------------------------------------------------+ //| SMC …"
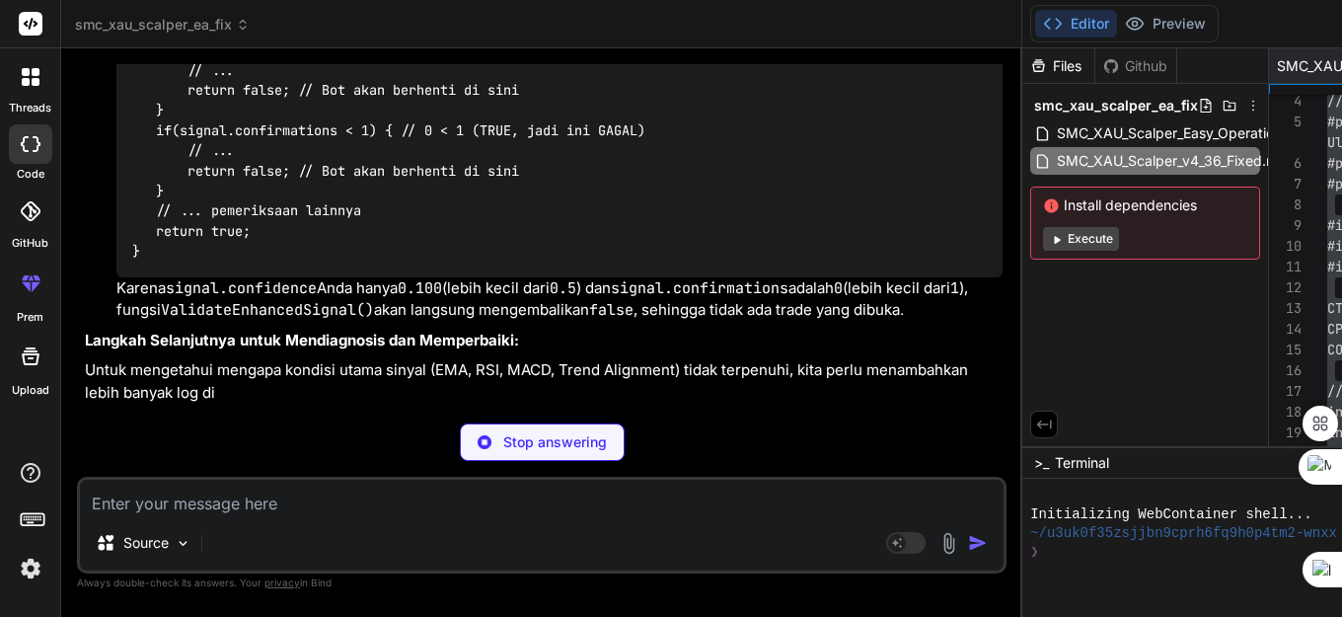
scroll to position [126083, 0]
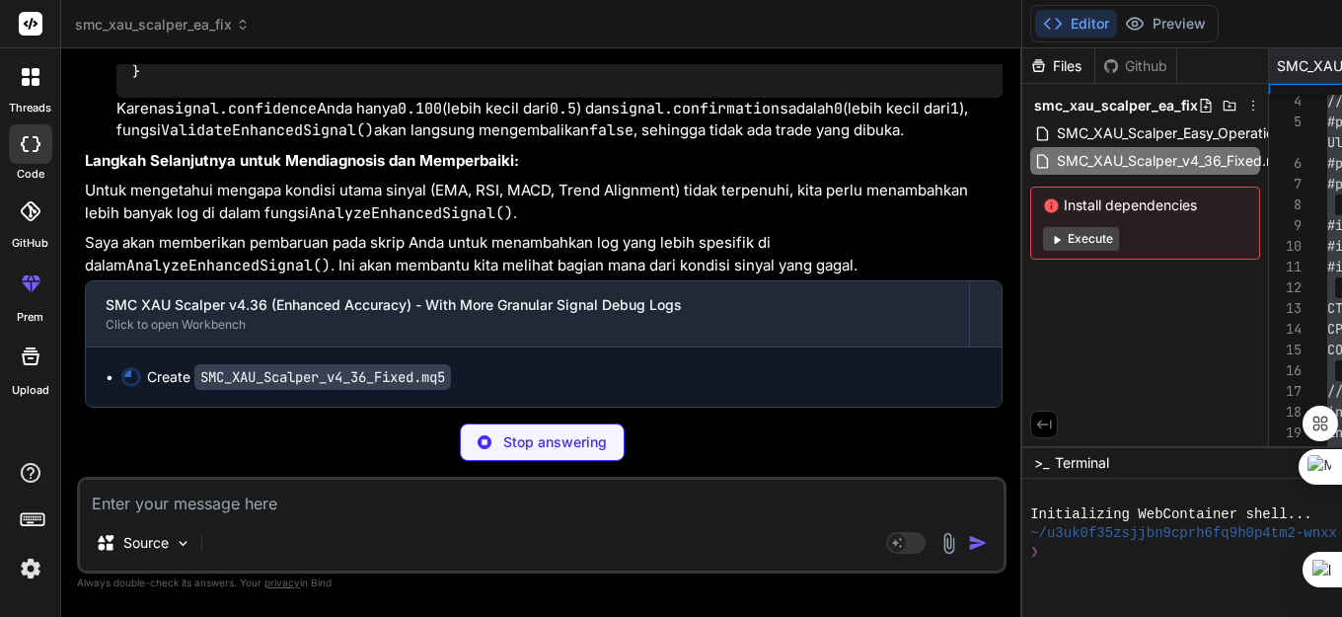
type textarea "x"
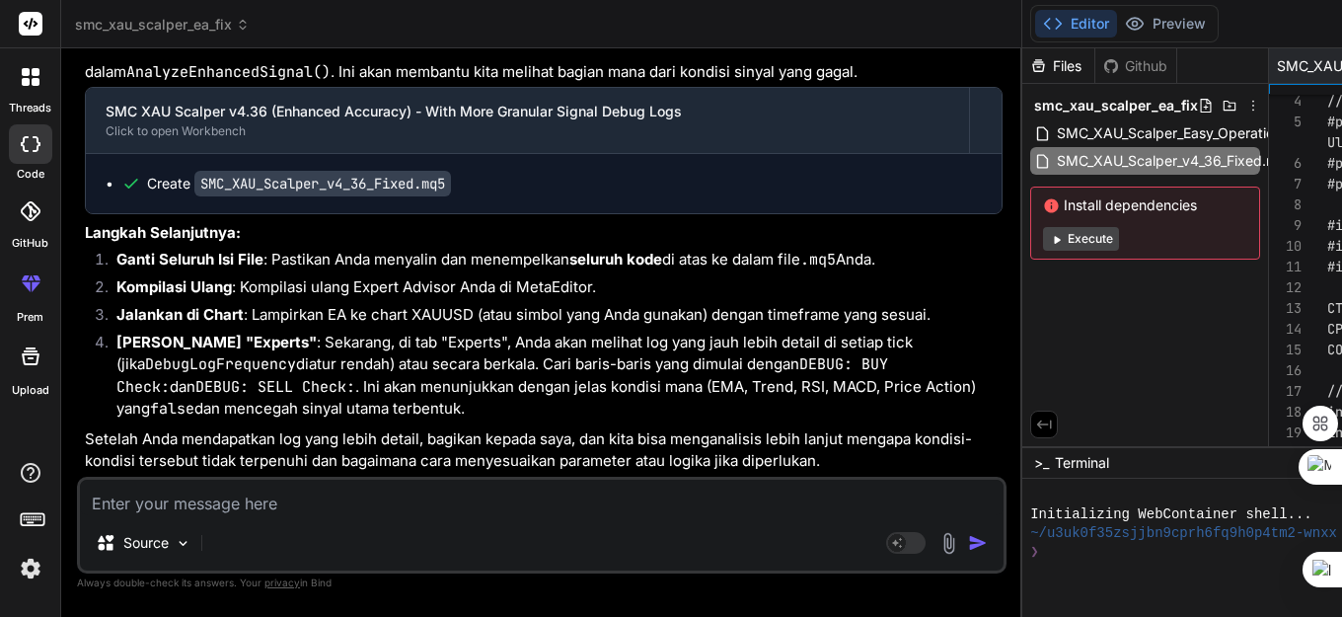
scroll to position [126281, 0]
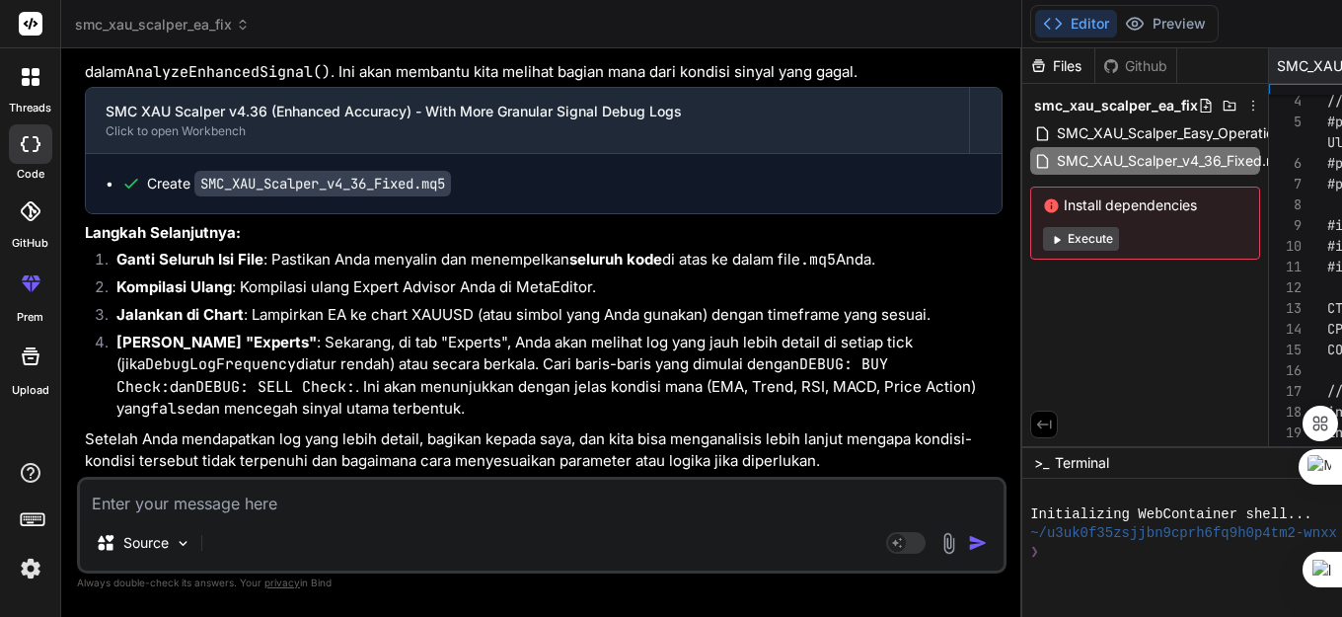
scroll to position [143370, 0]
click at [323, 428] on p "Setelah Anda mendapatkan log yang lebih detail, bagikan kepada saya, dan kita b…" at bounding box center [543, 450] width 917 height 44
click at [186, 505] on textarea at bounding box center [541, 497] width 923 height 36
click at [180, 506] on textarea at bounding box center [541, 497] width 923 height 36
paste textarea "2025.09.10 22:30:44.900 op agak lama smc kaori (XAUUSDm,M5) Account: Balance=98…"
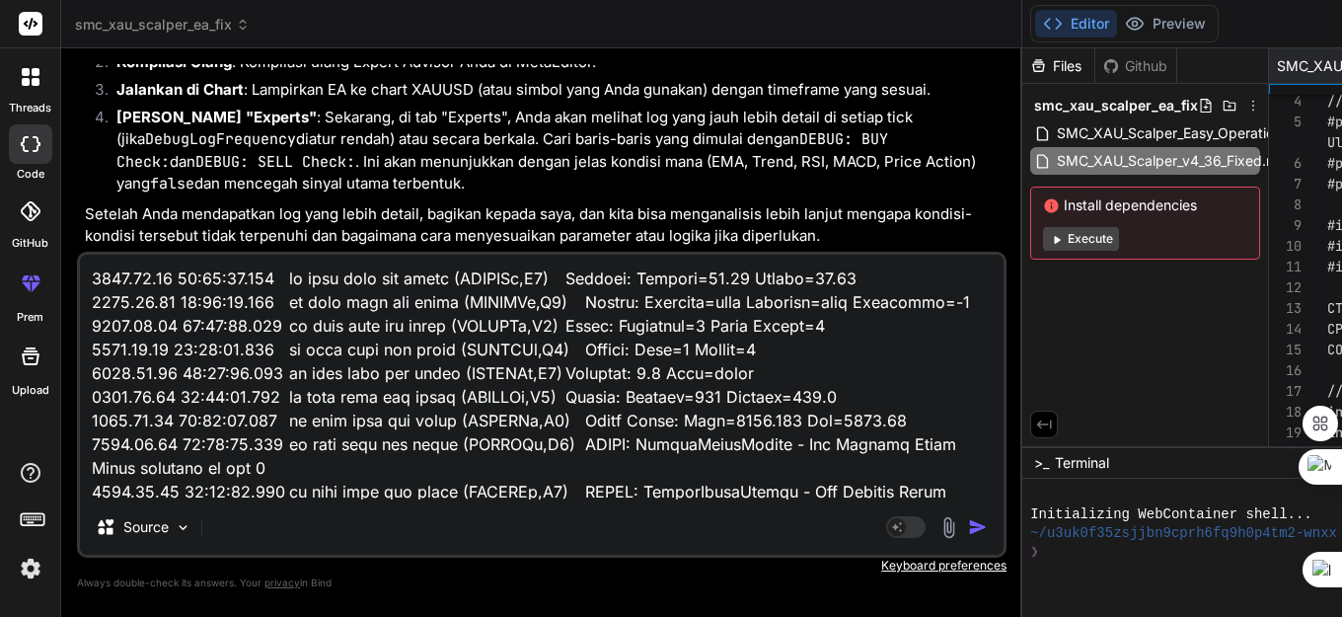
scroll to position [22350, 0]
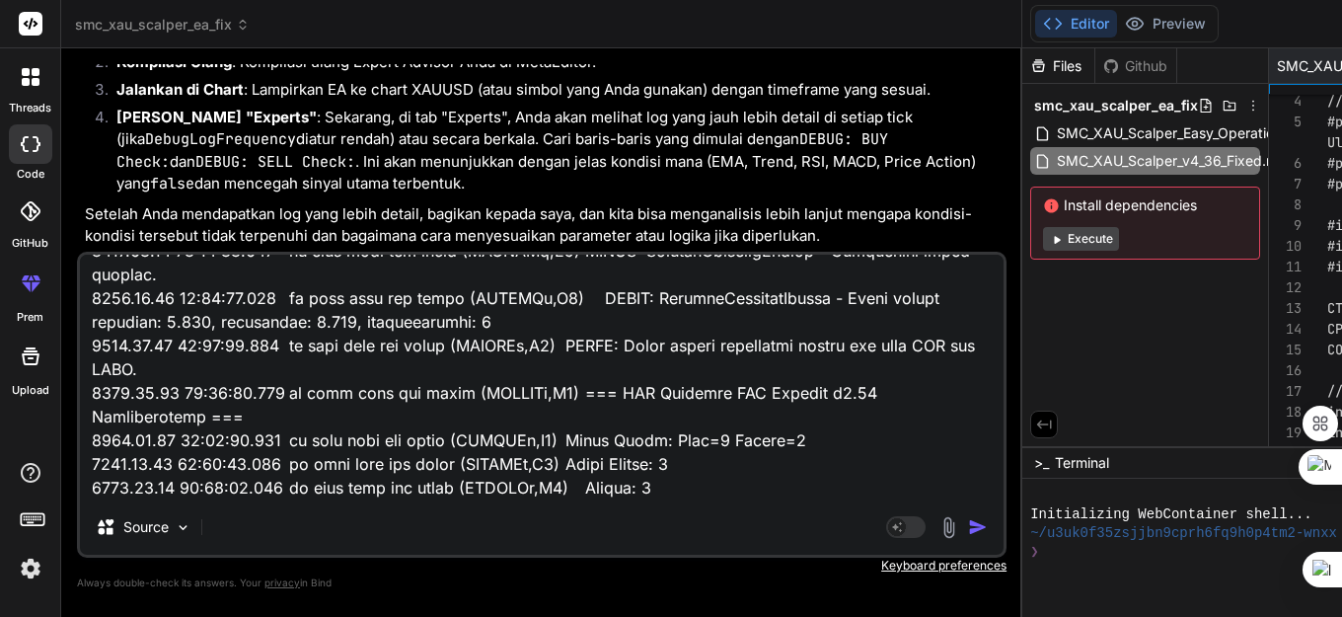
click at [968, 526] on img "button" at bounding box center [978, 527] width 20 height 20
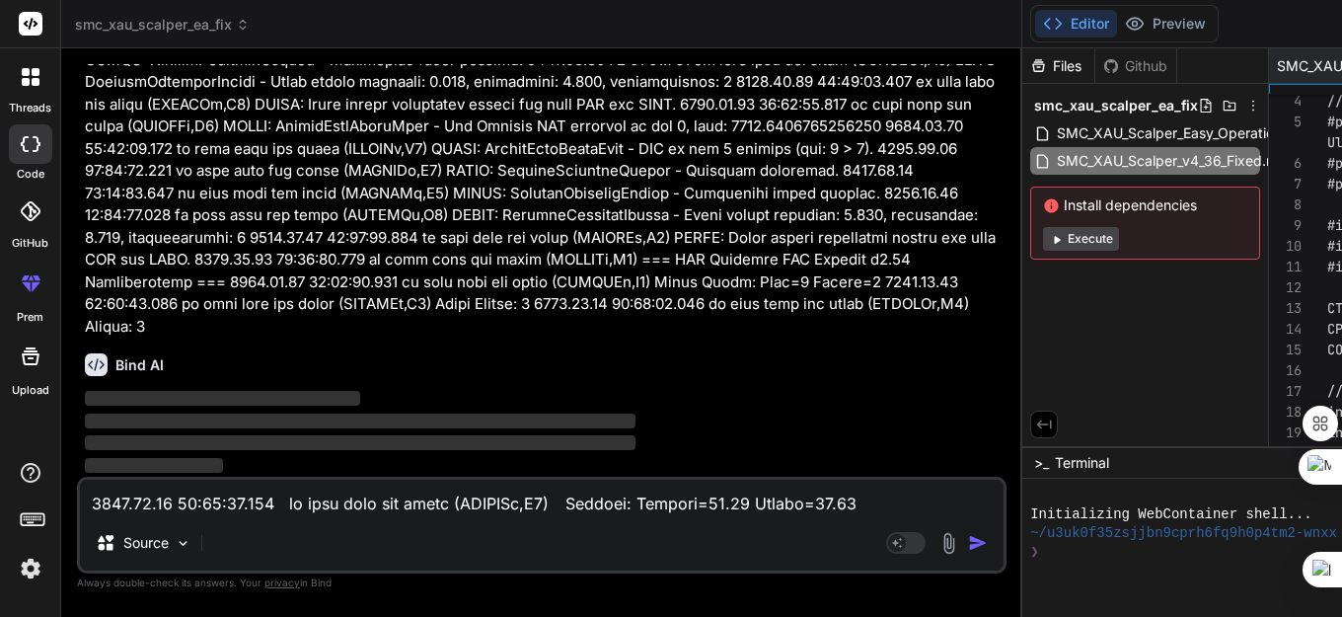
scroll to position [145738, 0]
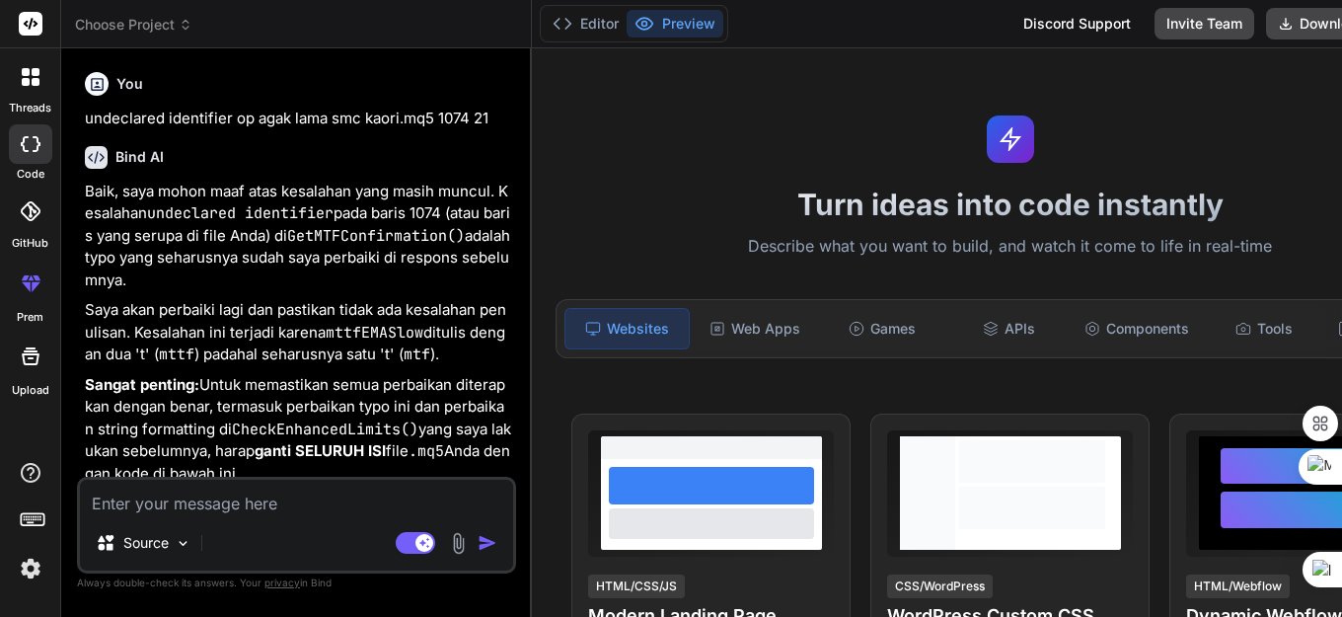
type textarea "x"
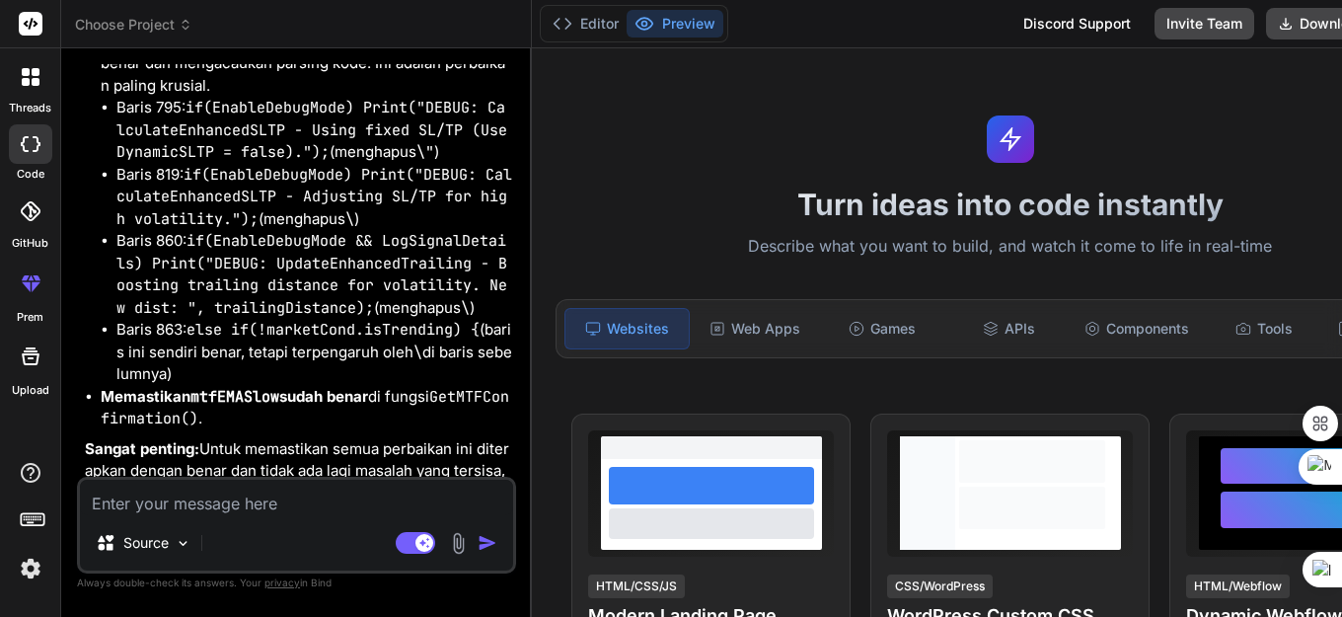
click at [184, 511] on textarea at bounding box center [296, 497] width 433 height 36
type textarea "Masalah Utama yang Terdeteksi: 1. Signal Validation Gagal DEBUG: Final signal v…"
type textarea "x"
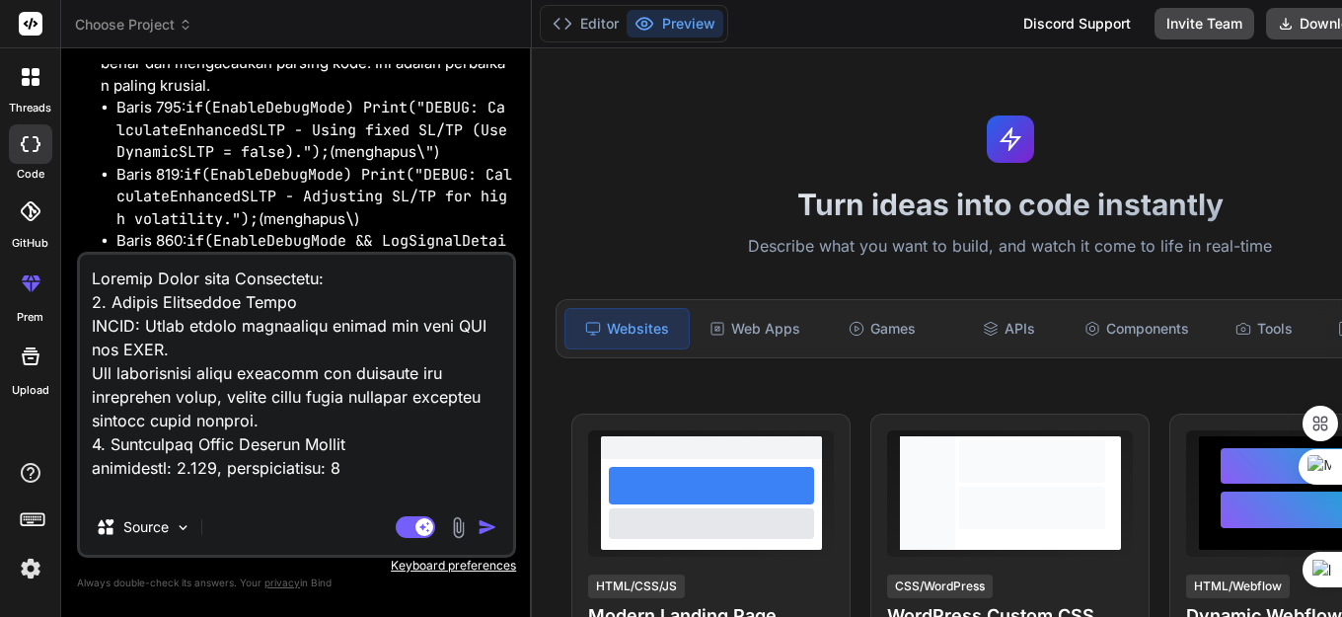
scroll to position [1517, 0]
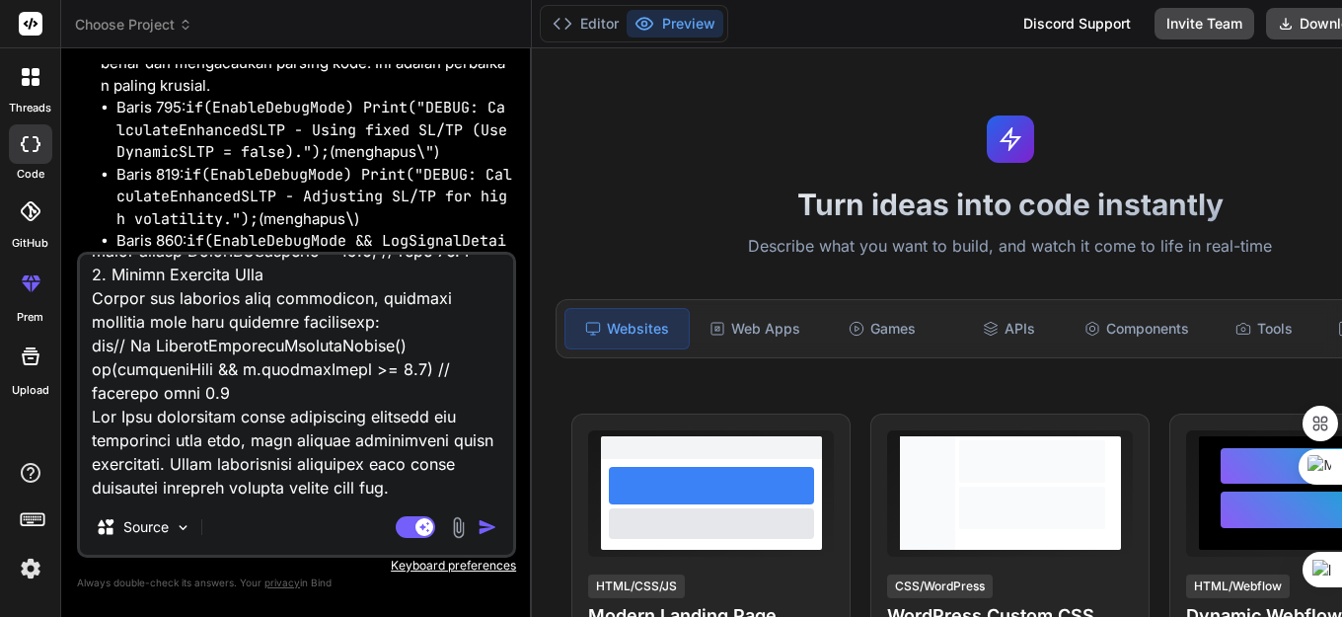
type textarea "Masalah Utama yang Terdeteksi: 1. Signal Validation Gagal DEBUG: Final signal v…"
type textarea "x"
type textarea "Masalah Utama yang Terdeteksi: 1. Signal Validation Gagal DEBUG: Final signal v…"
type textarea "x"
type textarea "Masalah Utama yang Terdeteksi: 1. Signal Validation Gagal DEBUG: Final signal v…"
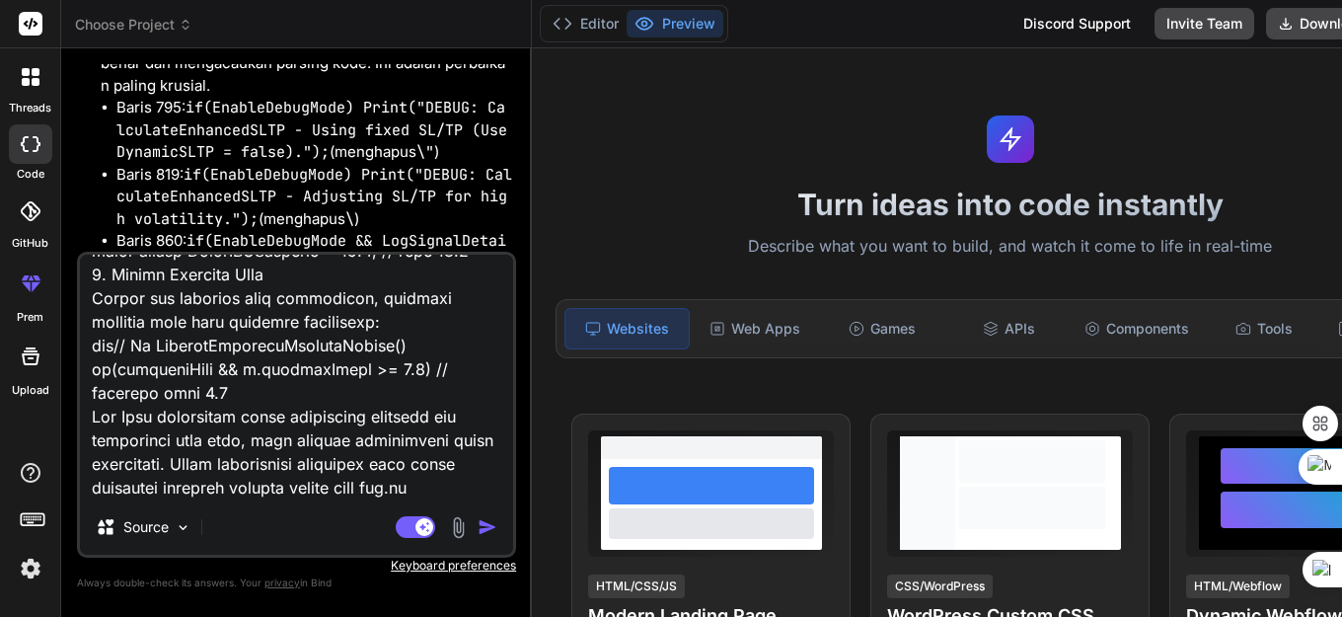
type textarea "x"
type textarea "Masalah Utama yang Terdeteksi: 1. Signal Validation Gagal DEBUG: Final signal v…"
type textarea "x"
type textarea "Masalah Utama yang Terdeteksi: 1. Signal Validation Gagal DEBUG: Final signal v…"
type textarea "x"
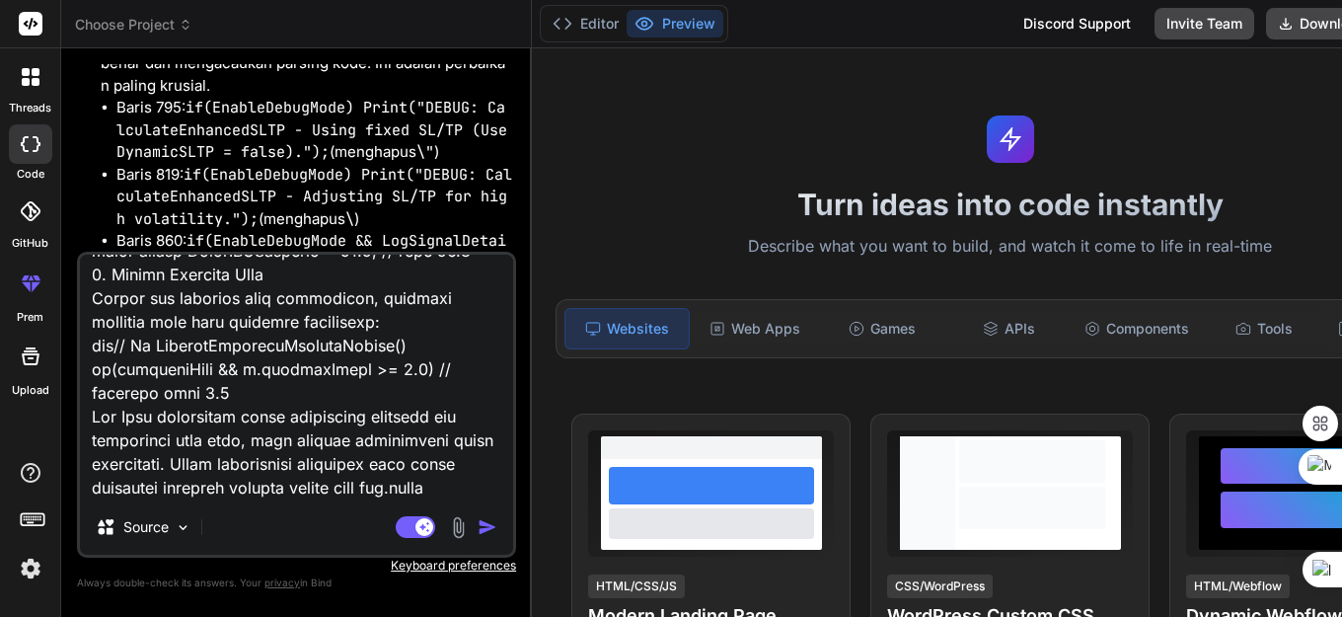
type textarea "Masalah Utama yang Terdeteksi: 1. Signal Validation Gagal DEBUG: Final signal v…"
type textarea "x"
type textarea "Masalah Utama yang Terdeteksi: 1. Signal Validation Gagal DEBUG: Final signal v…"
type textarea "x"
type textarea "Masalah Utama yang Terdeteksi: 1. Signal Validation Gagal DEBUG: Final signal v…"
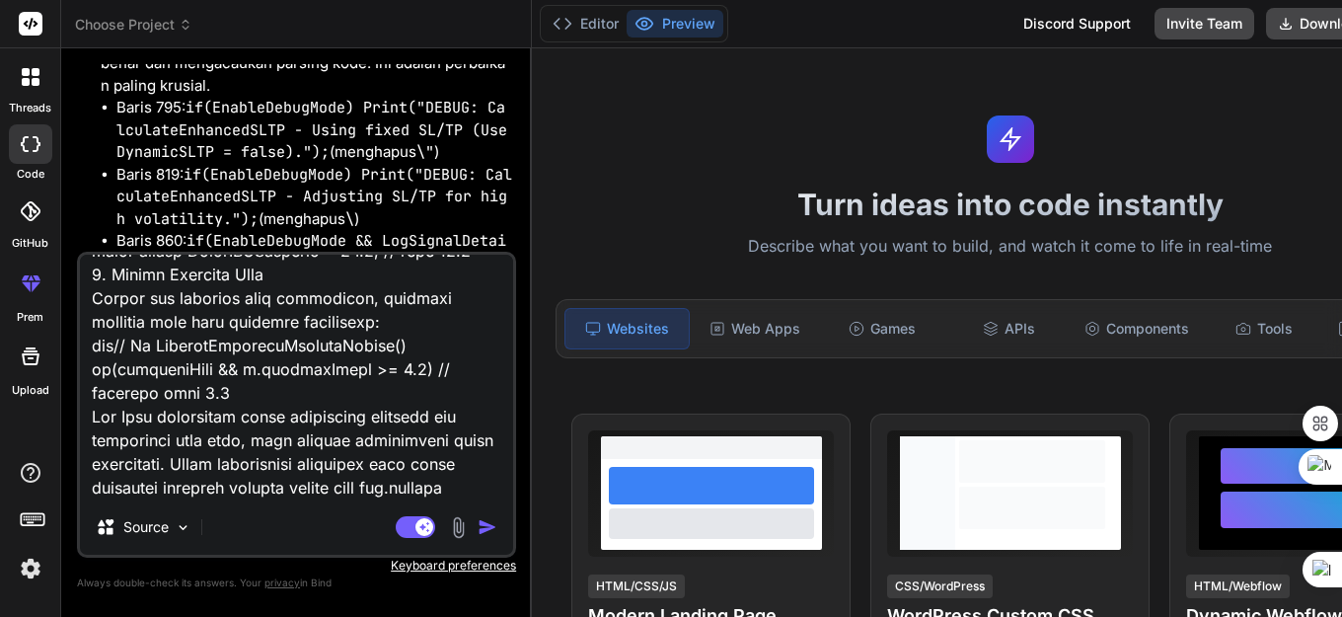
type textarea "x"
type textarea "Masalah Utama yang Terdeteksi: 1. Signal Validation Gagal DEBUG: Final signal v…"
type textarea "x"
type textarea "Masalah Utama yang Terdeteksi: 1. Signal Validation Gagal DEBUG: Final signal v…"
type textarea "x"
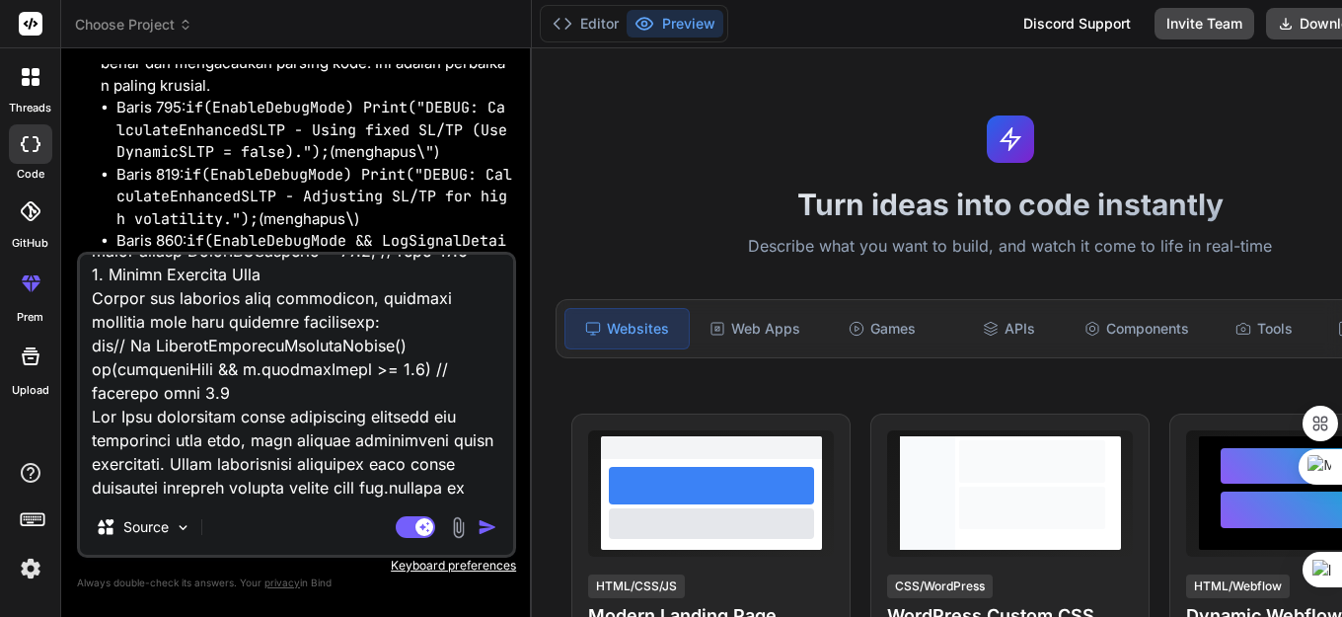
type textarea "Masalah Utama yang Terdeteksi: 1. Signal Validation Gagal DEBUG: Final signal v…"
type textarea "x"
type textarea "Masalah Utama yang Terdeteksi: 1. Signal Validation Gagal DEBUG: Final signal v…"
type textarea "x"
type textarea "Masalah Utama yang Terdeteksi: 1. Signal Validation Gagal DEBUG: Final signal v…"
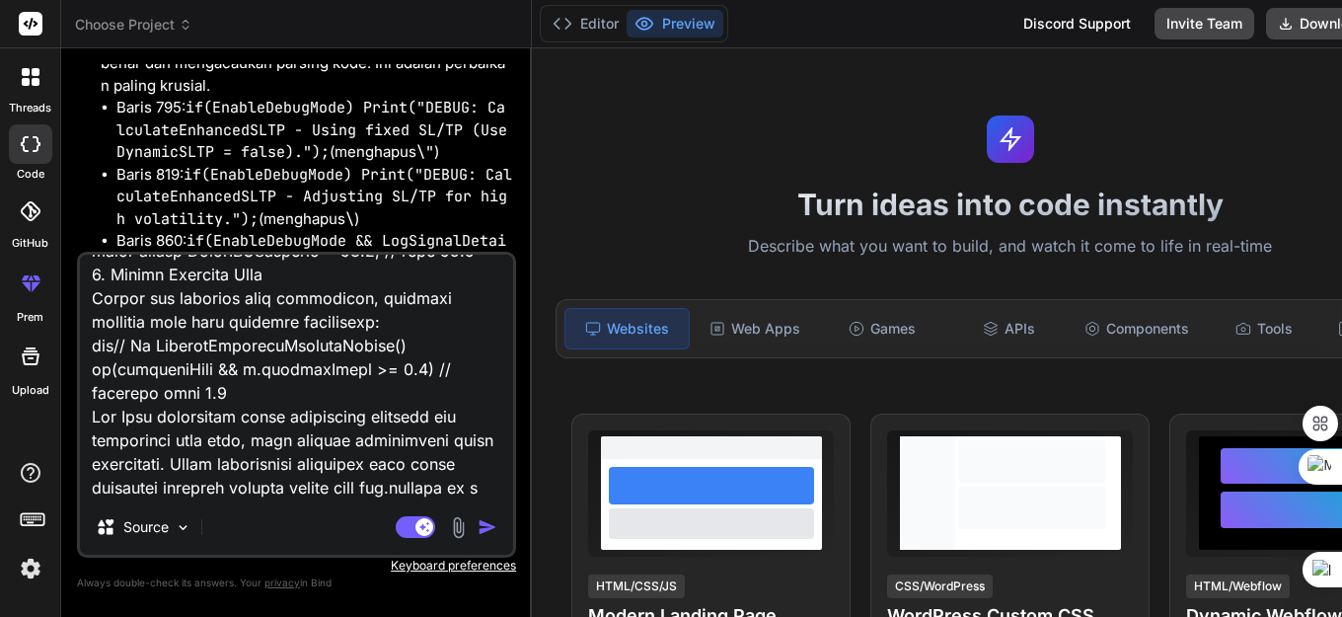
type textarea "x"
type textarea "Masalah Utama yang Terdeteksi: 1. Signal Validation Gagal DEBUG: Final signal v…"
type textarea "x"
type textarea "Masalah Utama yang Terdeteksi: 1. Signal Validation Gagal DEBUG: Final signal v…"
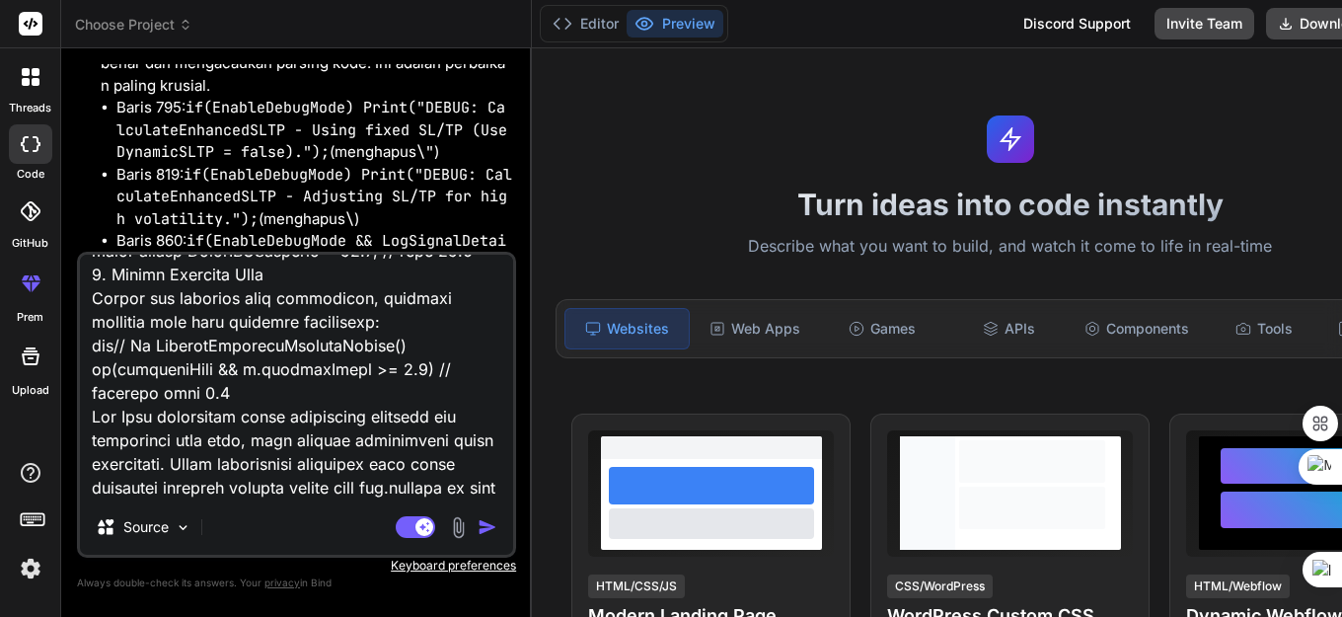
type textarea "x"
type textarea "Masalah Utama yang Terdeteksi: 1. Signal Validation Gagal DEBUG: Final signal v…"
type textarea "x"
type textarea "Masalah Utama yang Terdeteksi: 1. Signal Validation Gagal DEBUG: Final signal v…"
type textarea "x"
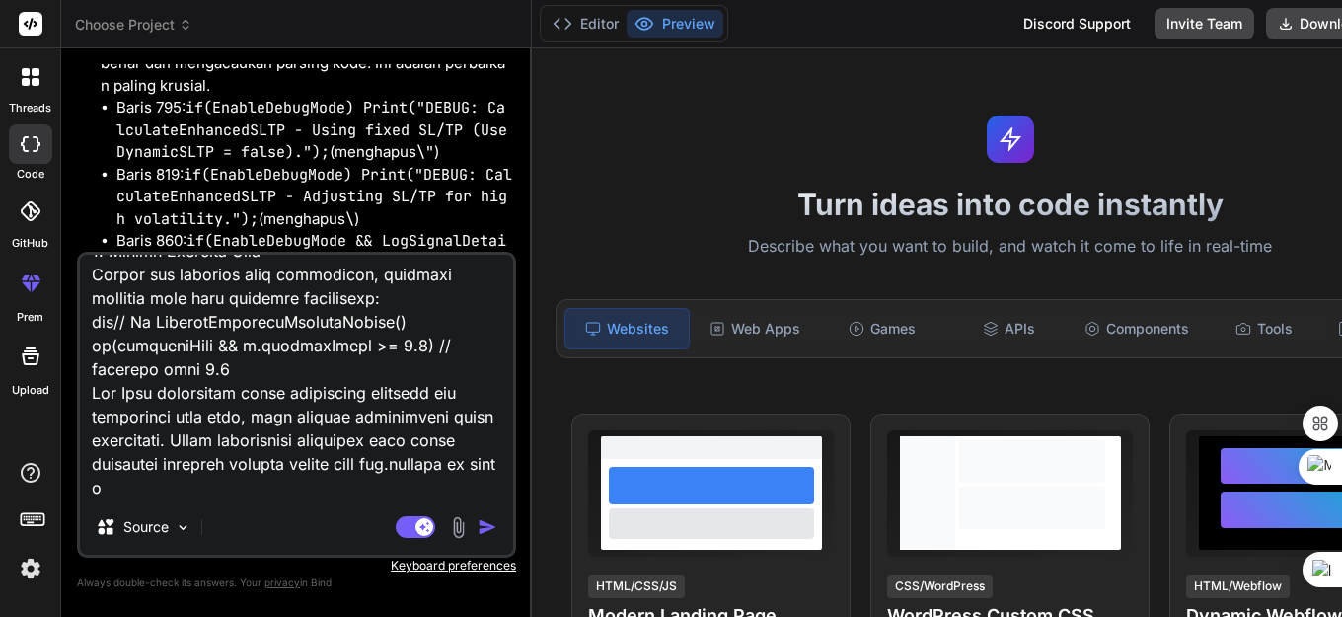
type textarea "Masalah Utama yang Terdeteksi: 1. Signal Validation Gagal DEBUG: Final signal v…"
type textarea "x"
type textarea "Masalah Utama yang Terdeteksi: 1. Signal Validation Gagal DEBUG: Final signal v…"
type textarea "x"
type textarea "Masalah Utama yang Terdeteksi: 1. Signal Validation Gagal DEBUG: Final signal v…"
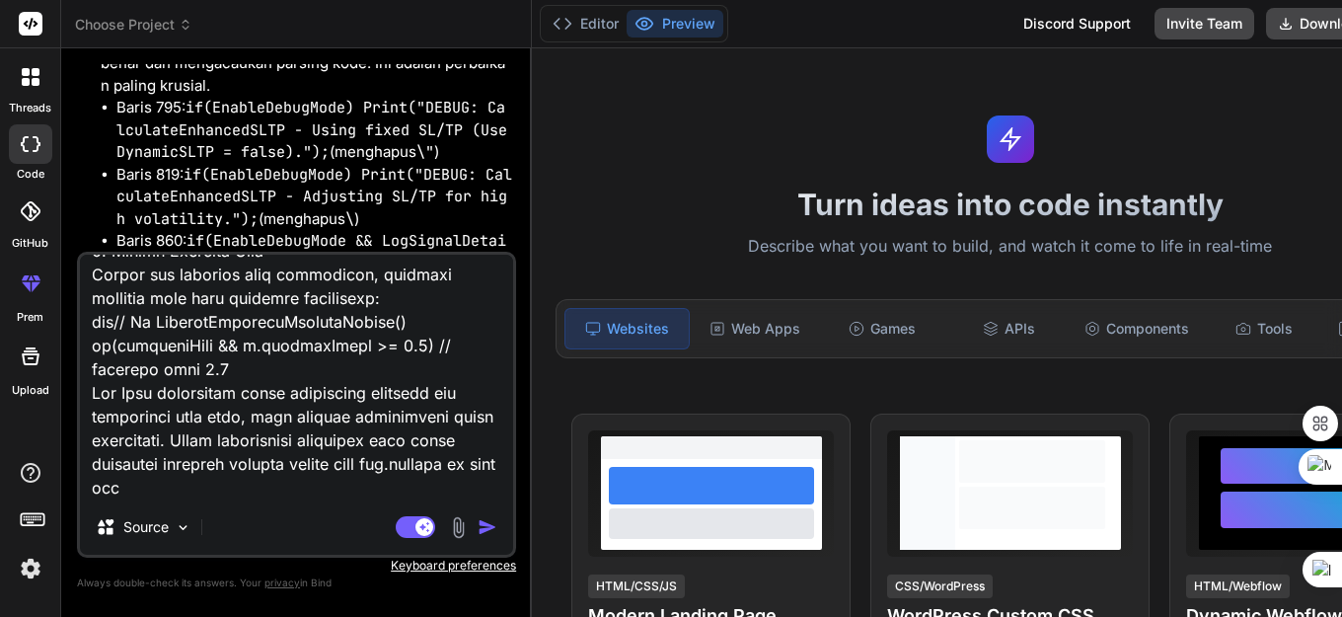
type textarea "x"
type textarea "Masalah Utama yang Terdeteksi: 1. Signal Validation Gagal DEBUG: Final signal v…"
type textarea "x"
type textarea "Masalah Utama yang Terdeteksi: 1. Signal Validation Gagal DEBUG: Final signal v…"
type textarea "x"
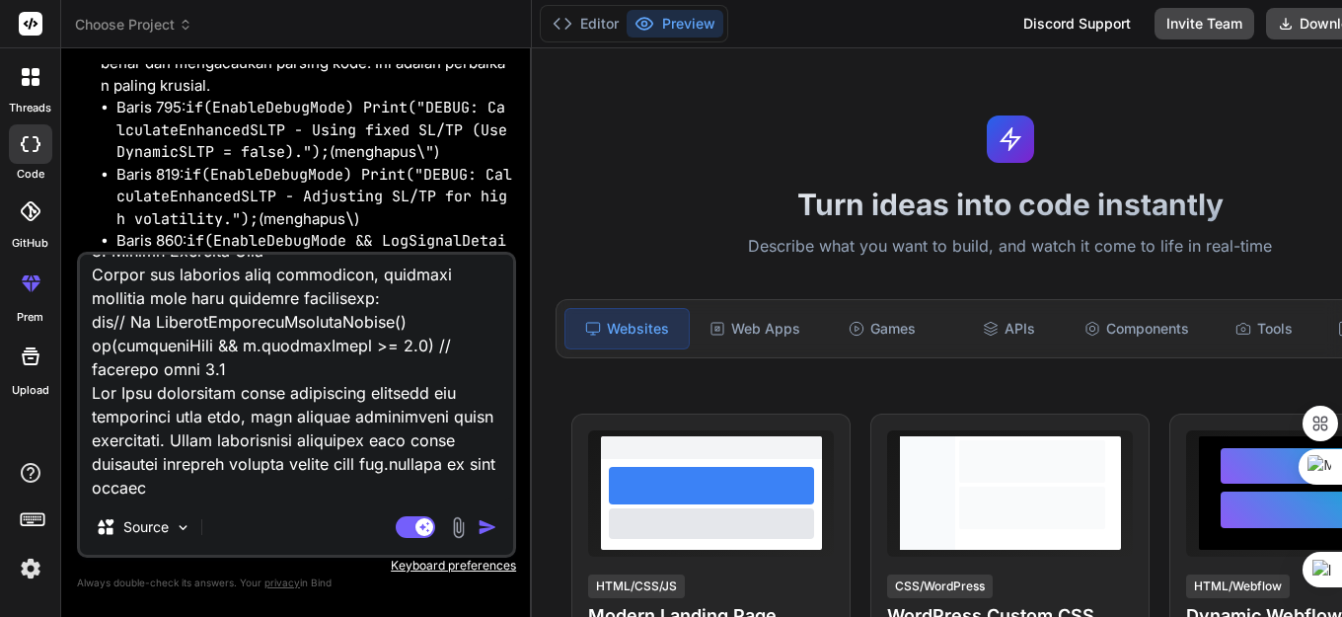
type textarea "Masalah Utama yang Terdeteksi: 1. Signal Validation Gagal DEBUG: Final signal v…"
type textarea "x"
type textarea "Masalah Utama yang Terdeteksi: 1. Signal Validation Gagal DEBUG: Final signal v…"
type textarea "x"
type textarea "Masalah Utama yang Terdeteksi: 1. Signal Validation Gagal DEBUG: Final signal v…"
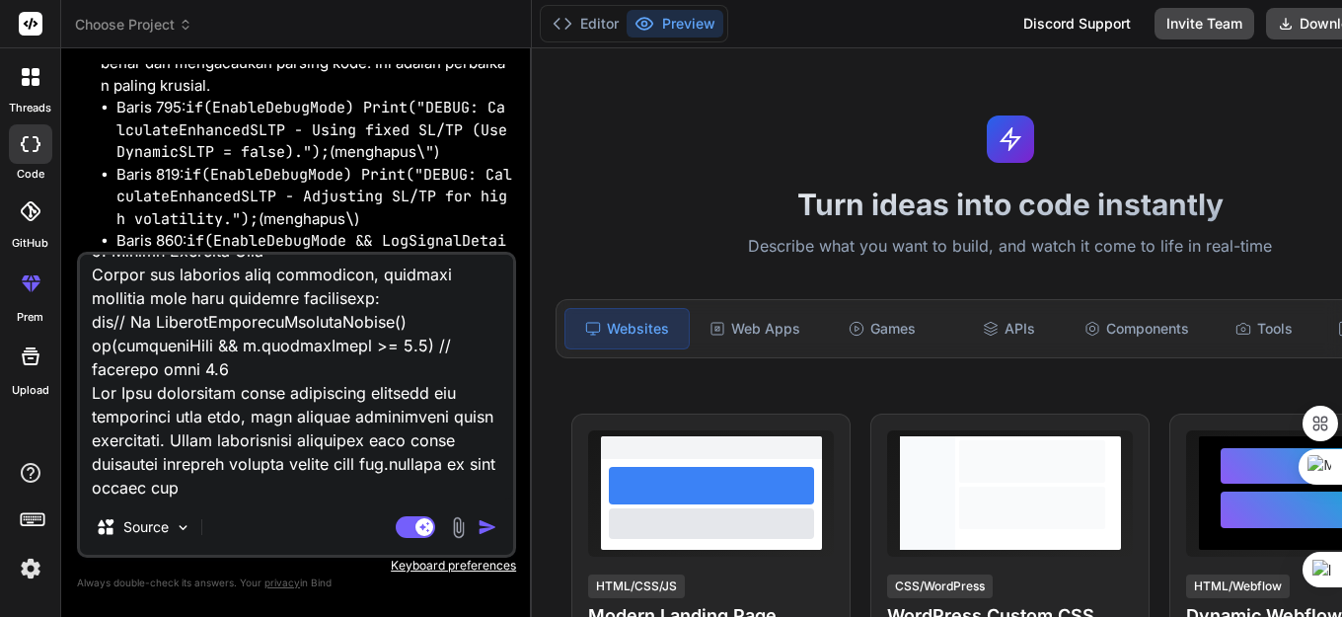
type textarea "x"
type textarea "Masalah Utama yang Terdeteksi: 1. Signal Validation Gagal DEBUG: Final signal v…"
type textarea "x"
type textarea "Masalah Utama yang Terdeteksi: 1. Signal Validation Gagal DEBUG: Final signal v…"
type textarea "x"
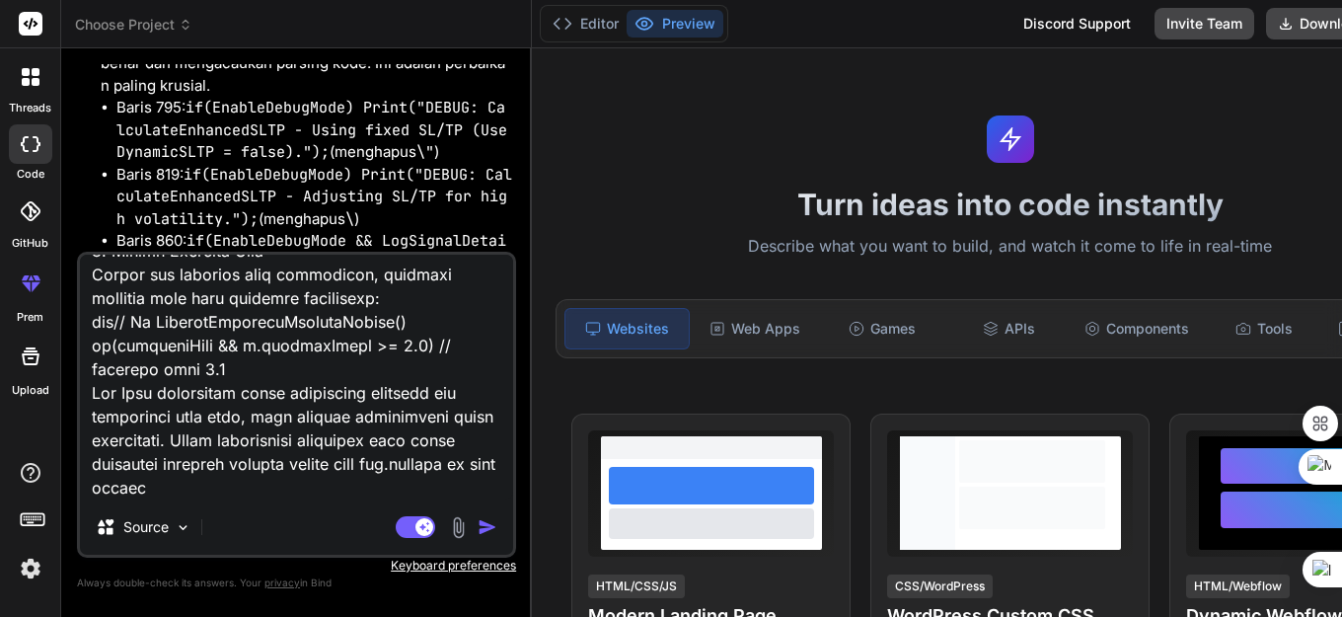
type textarea "Masalah Utama yang Terdeteksi: 1. Signal Validation Gagal DEBUG: Final signal v…"
type textarea "x"
type textarea "Masalah Utama yang Terdeteksi: 1. Signal Validation Gagal DEBUG: Final signal v…"
type textarea "x"
type textarea "Masalah Utama yang Terdeteksi: 1. Signal Validation Gagal DEBUG: Final signal v…"
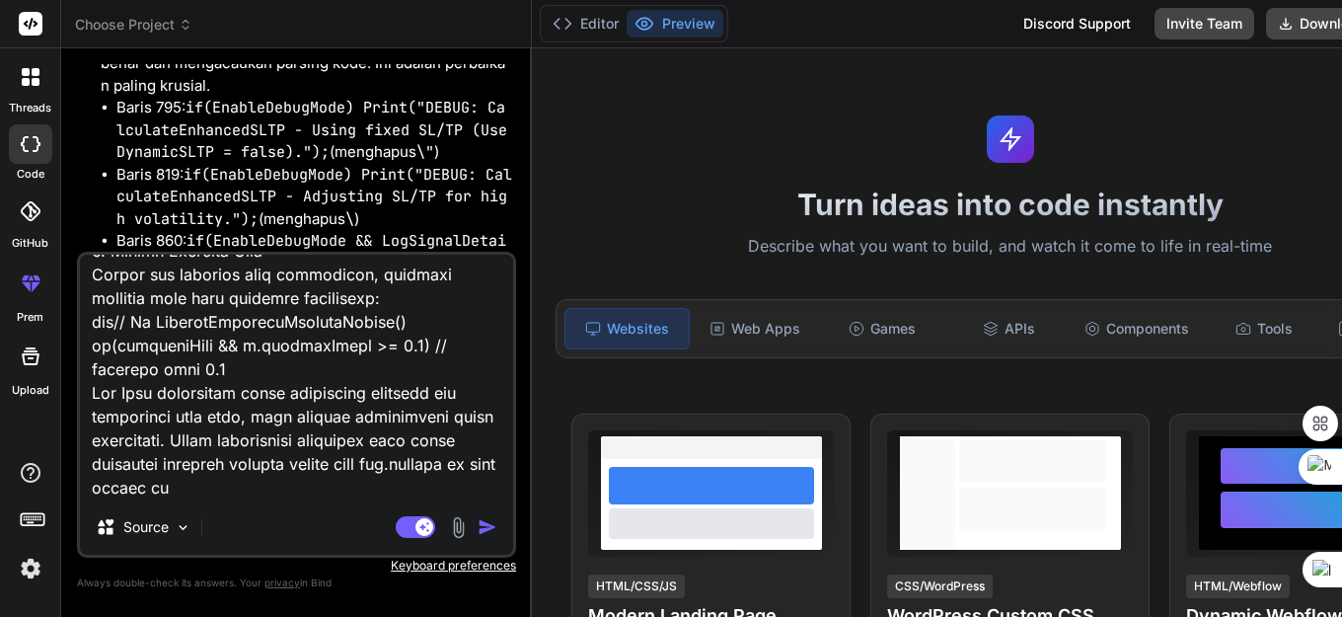
type textarea "x"
type textarea "Masalah Utama yang Terdeteksi: 1. Signal Validation Gagal DEBUG: Final signal v…"
type textarea "x"
type textarea "Masalah Utama yang Terdeteksi: 1. Signal Validation Gagal DEBUG: Final signal v…"
type textarea "x"
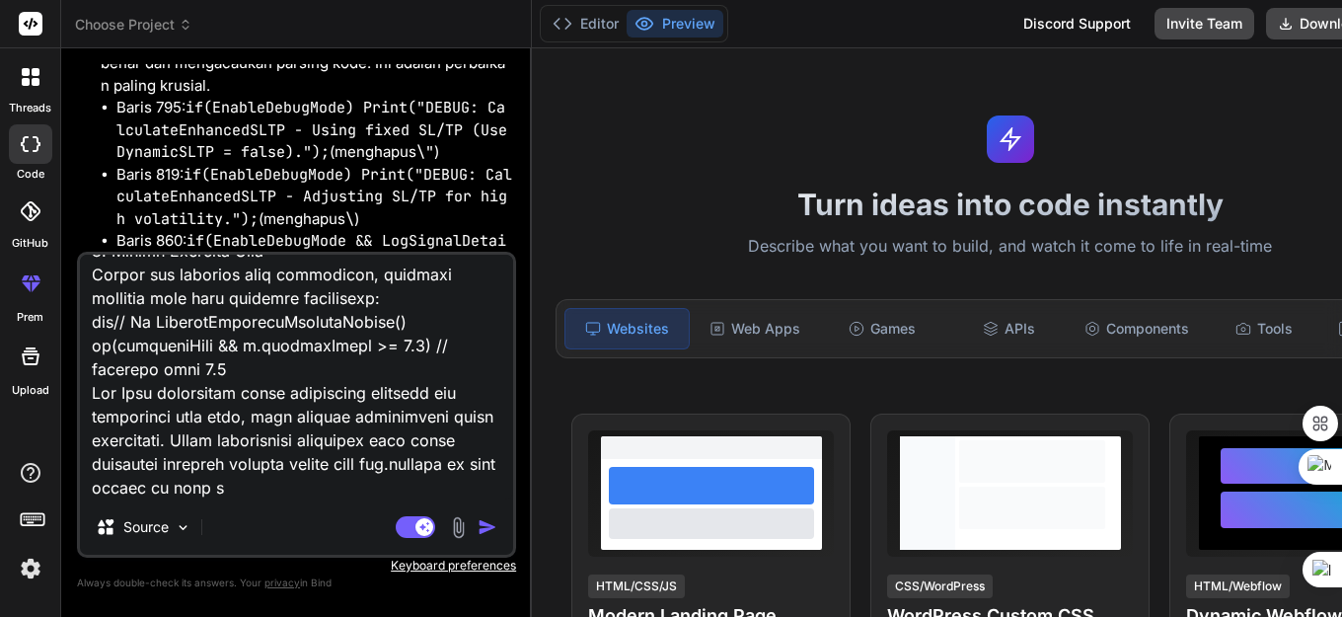
type textarea "Masalah Utama yang Terdeteksi: 1. Signal Validation Gagal DEBUG: Final signal v…"
type textarea "x"
type textarea "Masalah Utama yang Terdeteksi: 1. Signal Validation Gagal DEBUG: Final signal v…"
type textarea "x"
type textarea "Masalah Utama yang Terdeteksi: 1. Signal Validation Gagal DEBUG: Final signal v…"
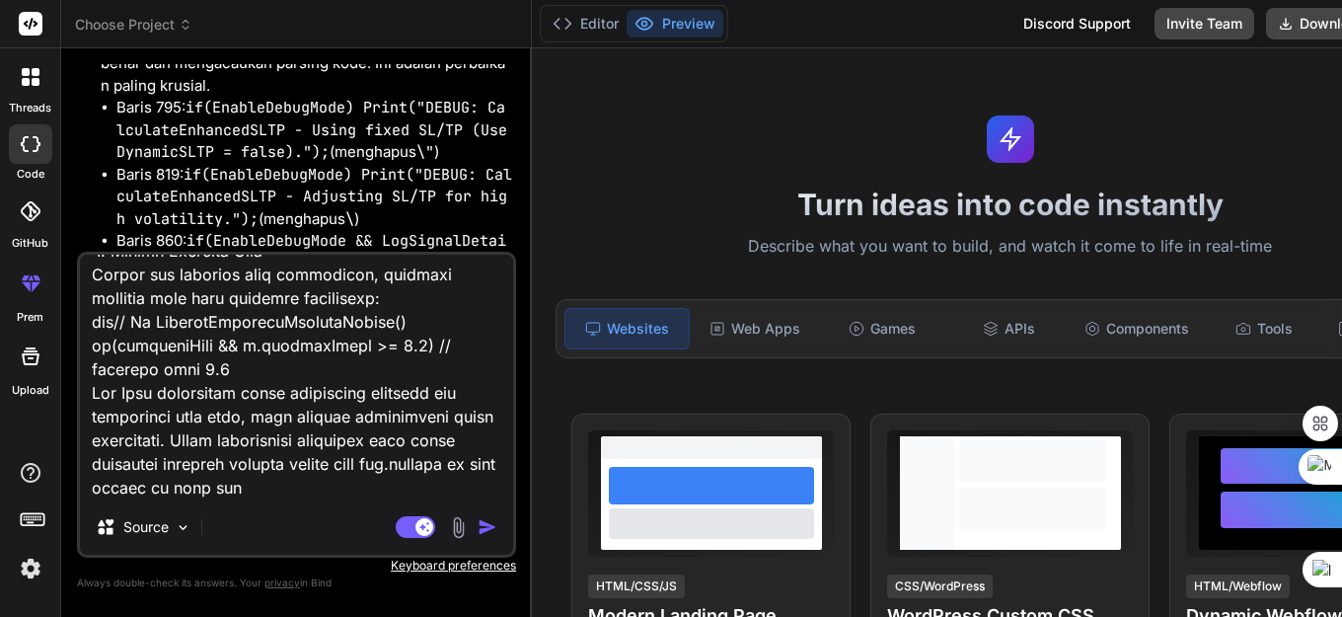
type textarea "x"
type textarea "Masalah Utama yang Terdeteksi: 1. Signal Validation Gagal DEBUG: Final signal v…"
type textarea "x"
type textarea "Masalah Utama yang Terdeteksi: 1. Signal Validation Gagal DEBUG: Final signal v…"
type textarea "x"
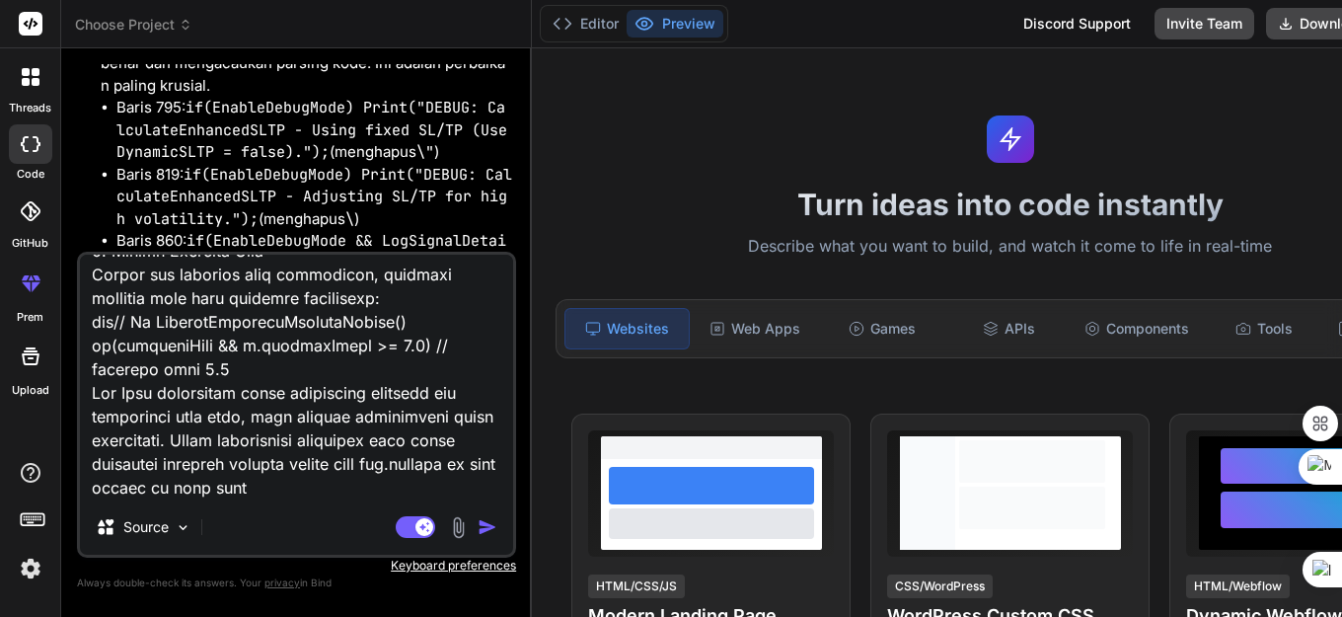
type textarea "Masalah Utama yang Terdeteksi: 1. Signal Validation Gagal DEBUG: Final signal v…"
type textarea "x"
type textarea "Masalah Utama yang Terdeteksi: 1. Signal Validation Gagal DEBUG: Final signal v…"
type textarea "x"
type textarea "Masalah Utama yang Terdeteksi: 1. Signal Validation Gagal DEBUG: Final signal v…"
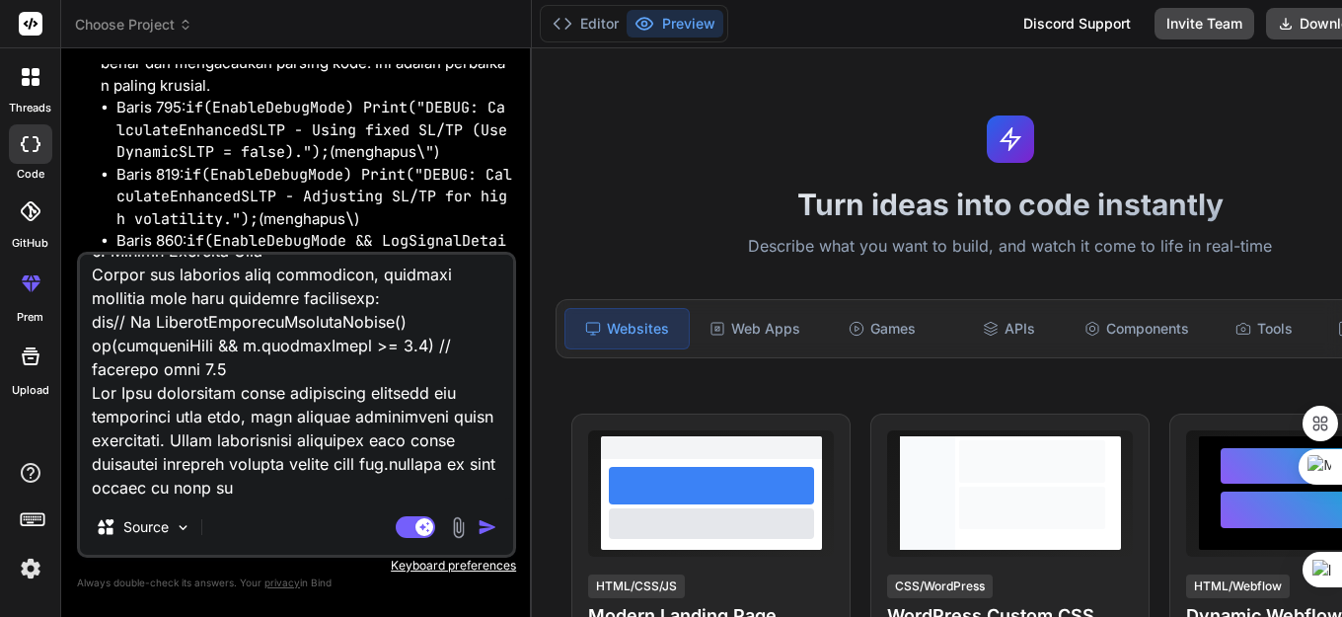
type textarea "x"
type textarea "Masalah Utama yang Terdeteksi: 1. Signal Validation Gagal DEBUG: Final signal v…"
type textarea "x"
type textarea "Masalah Utama yang Terdeteksi: 1. Signal Validation Gagal DEBUG: Final signal v…"
type textarea "x"
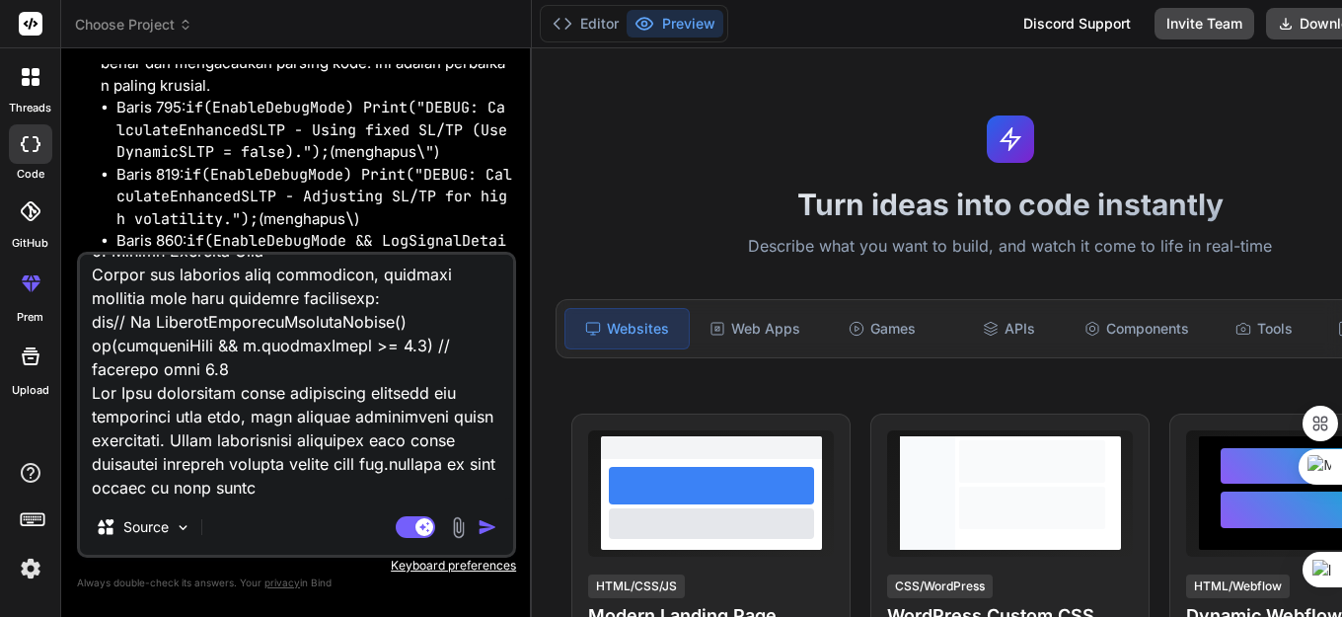
type textarea "Masalah Utama yang Terdeteksi: 1. Signal Validation Gagal DEBUG: Final signal v…"
type textarea "x"
type textarea "Masalah Utama yang Terdeteksi: 1. Signal Validation Gagal DEBUG: Final signal v…"
type textarea "x"
type textarea "Masalah Utama yang Terdeteksi: 1. Signal Validation Gagal DEBUG: Final signal v…"
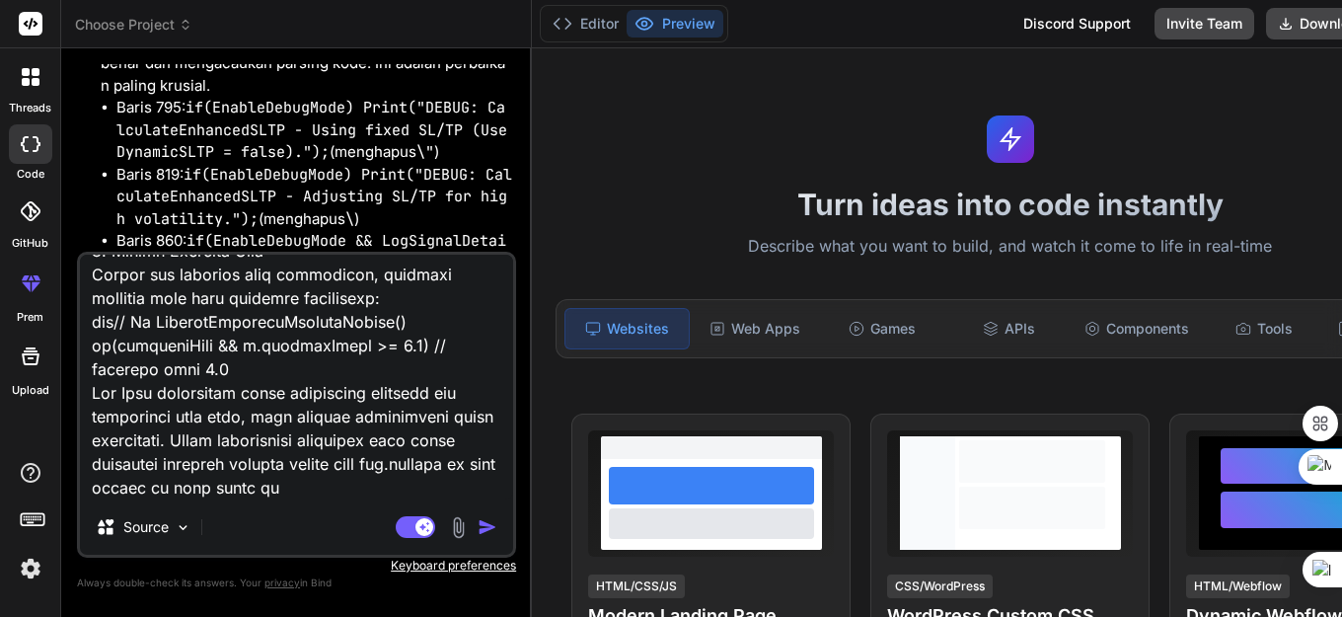
type textarea "x"
type textarea "Masalah Utama yang Terdeteksi: 1. Signal Validation Gagal DEBUG: Final signal v…"
type textarea "x"
type textarea "Masalah Utama yang Terdeteksi: 1. Signal Validation Gagal DEBUG: Final signal v…"
type textarea "x"
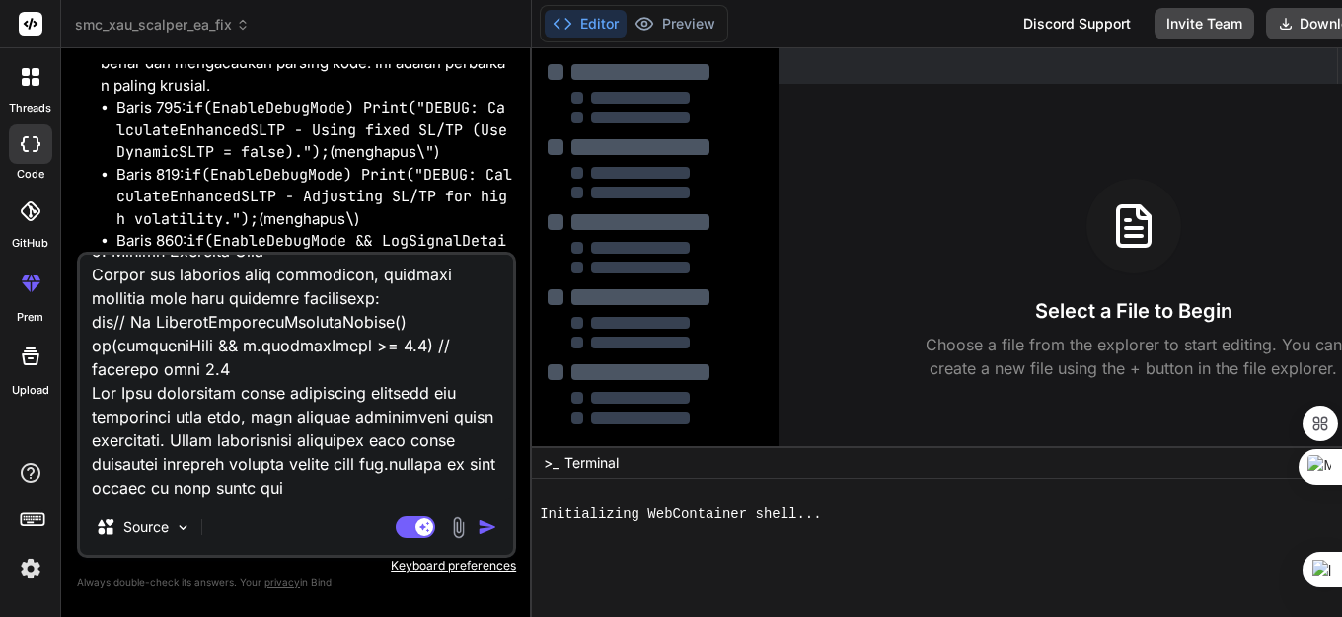
type textarea "Masalah Utama yang Terdeteksi: 1. Signal Validation Gagal DEBUG: Final signal v…"
type textarea "x"
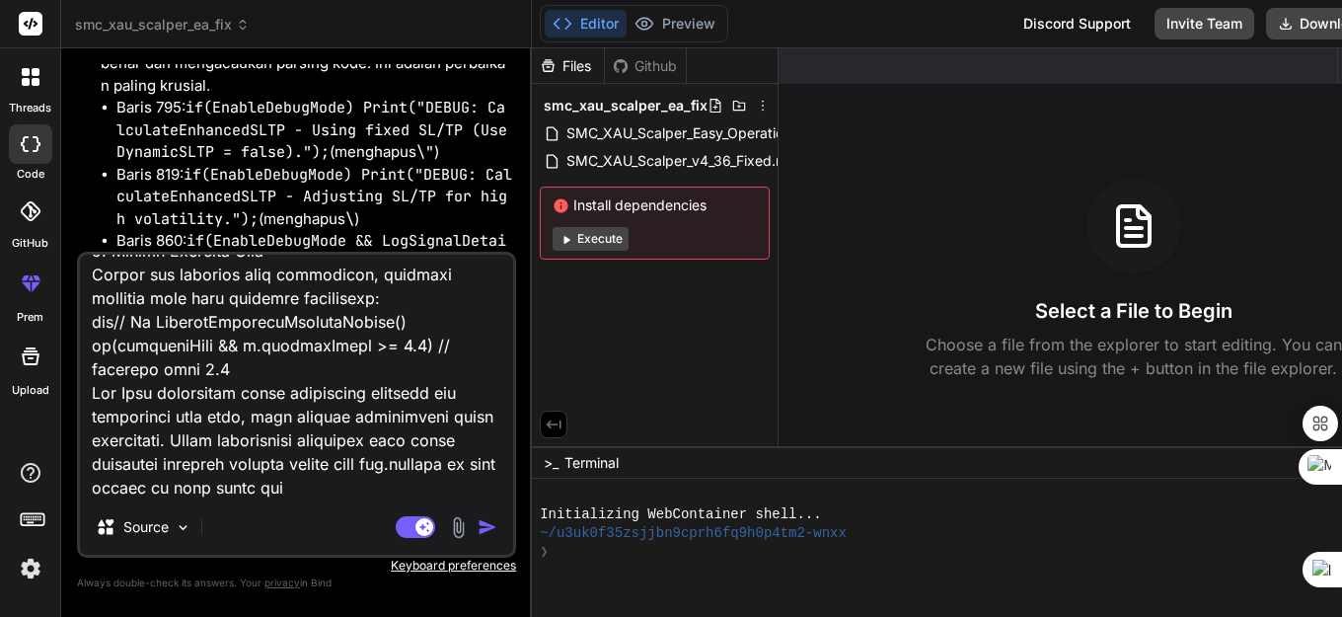
paste textarea "//+------------------------------------------------------------------+ //| LOR …"
type textarea "Masalah Utama yang Terdeteksi: 1. Signal Validation Gagal DEBUG: Final signal v…"
type textarea "x"
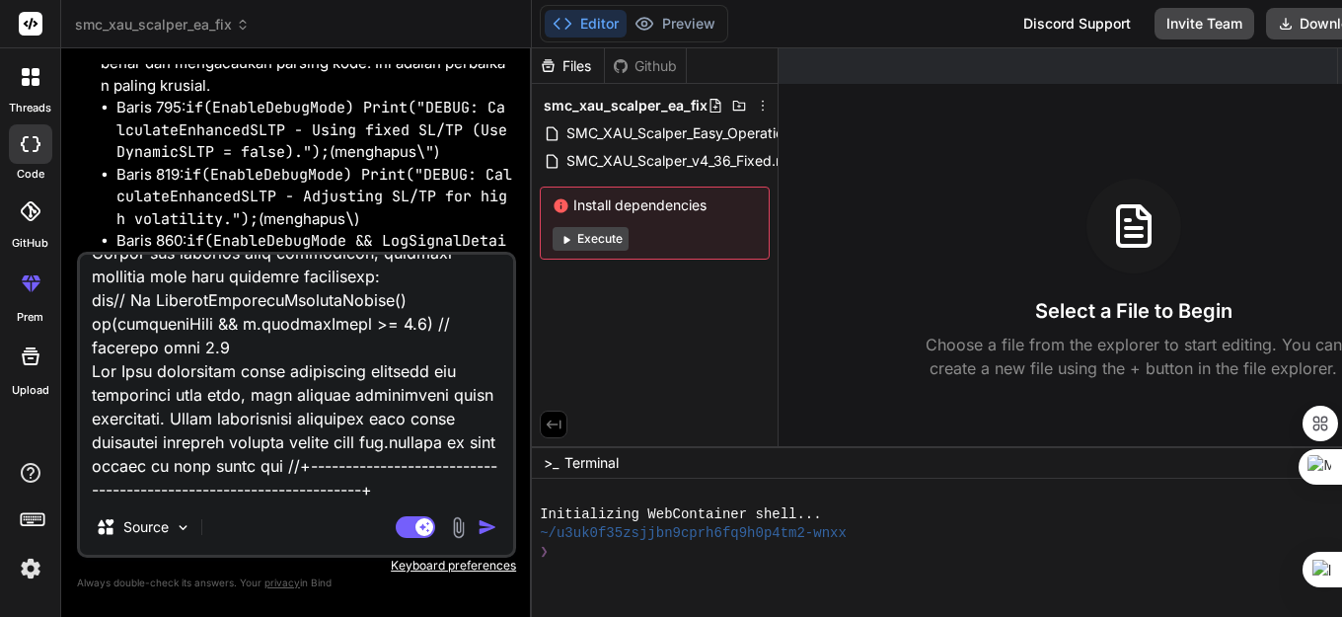
scroll to position [59684, 0]
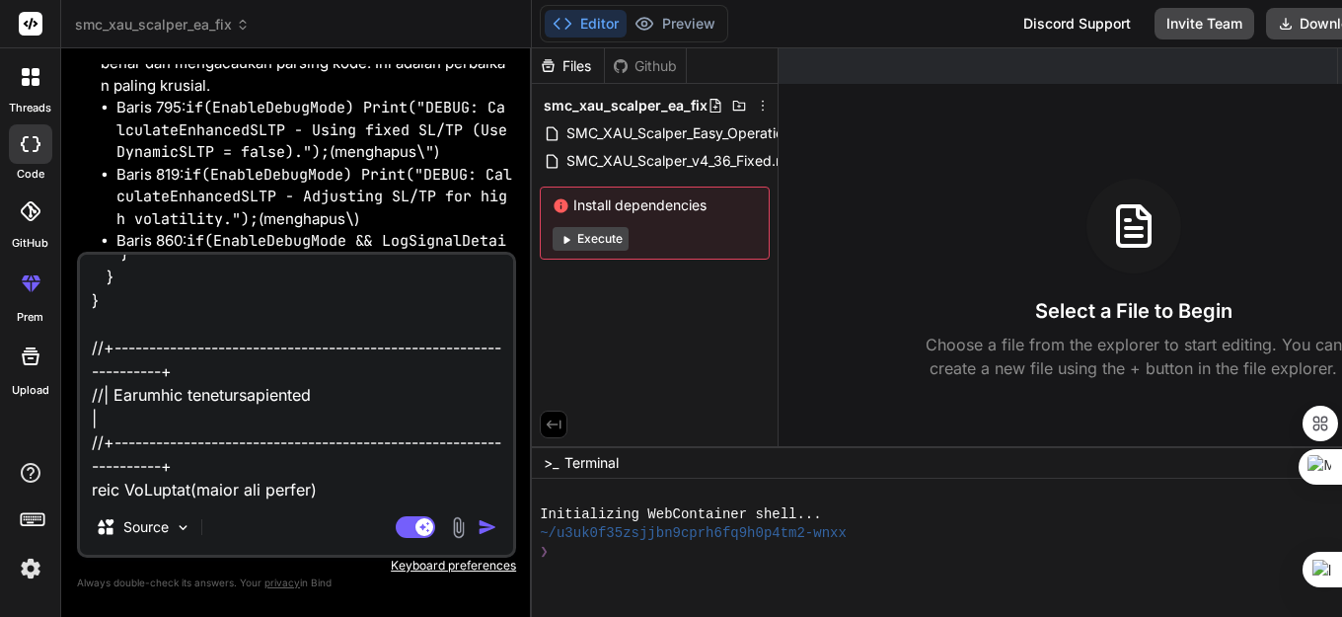
type textarea "Masalah Utama yang Terdeteksi: 1. Signal Validation Gagal DEBUG: Final signal v…"
click at [487, 532] on img "button" at bounding box center [487, 527] width 20 height 20
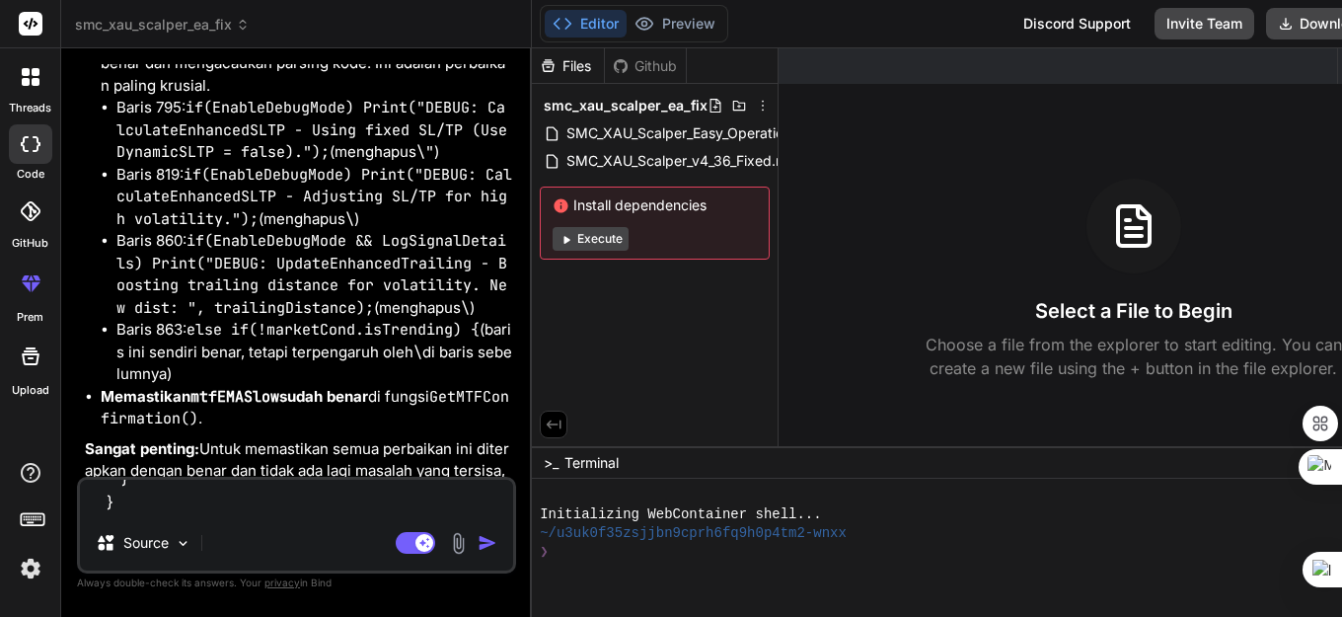
scroll to position [0, 0]
click at [401, 319] on li "Baris 863: else if(!marketCond.isTrending) { (baris ini sendiri benar, tetapi t…" at bounding box center [314, 352] width 396 height 67
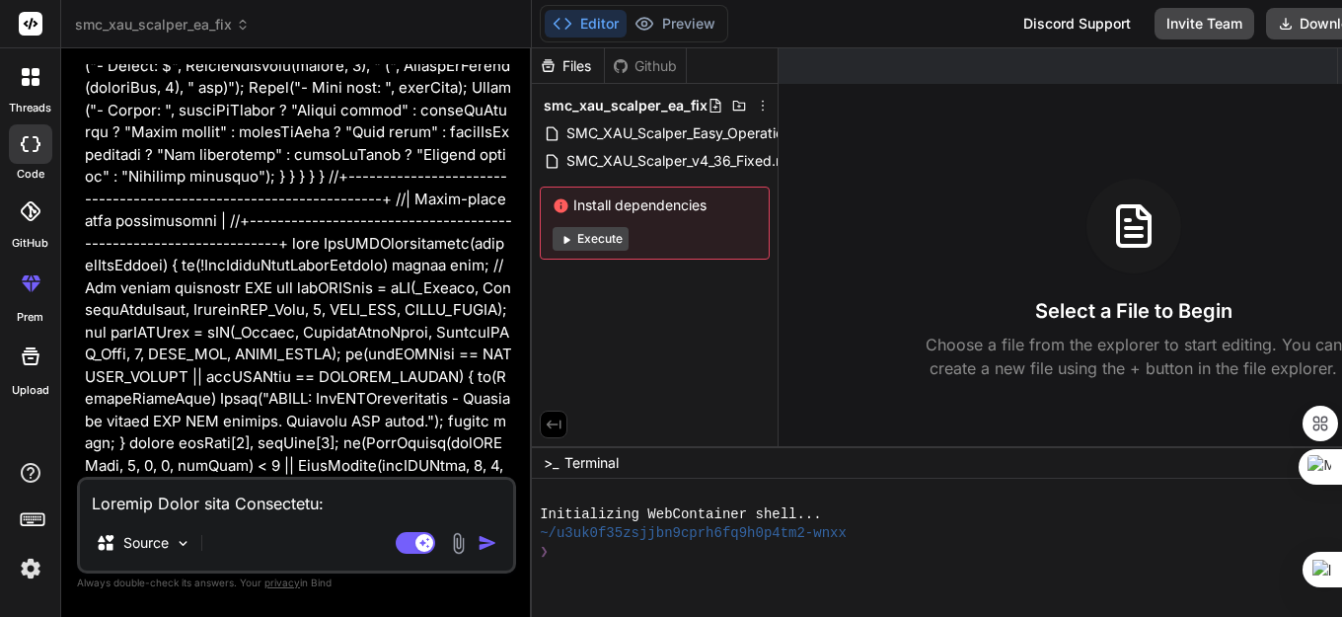
type textarea "x"
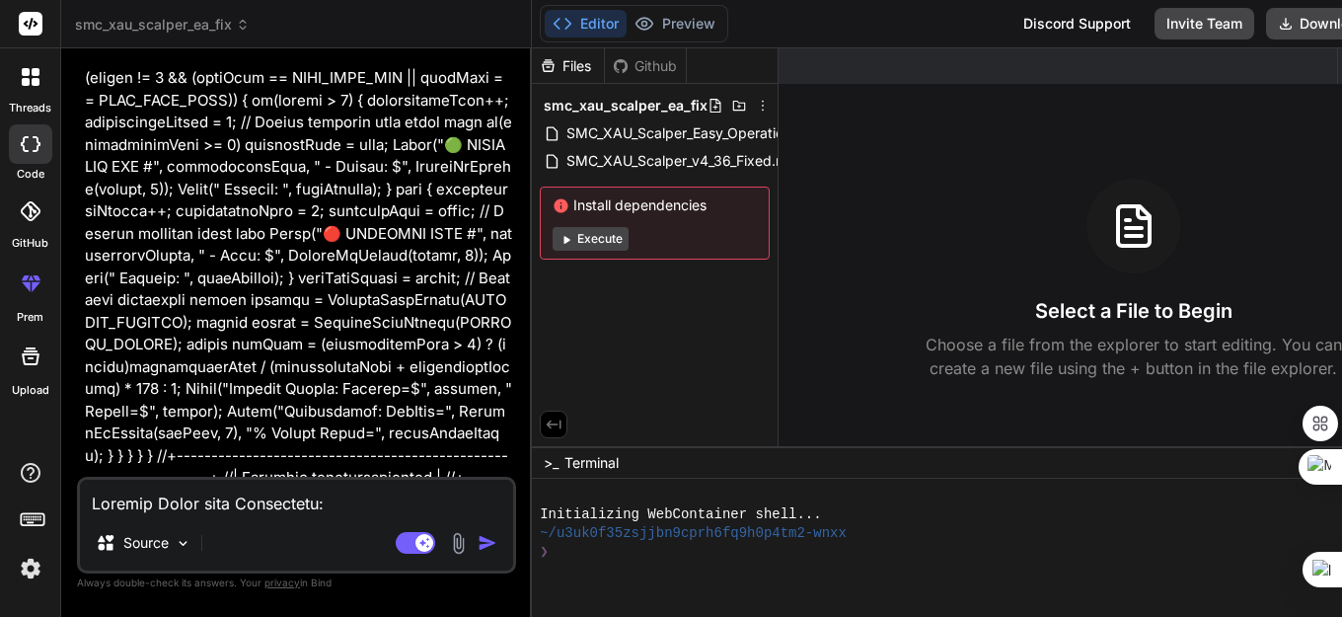
scroll to position [63490, 0]
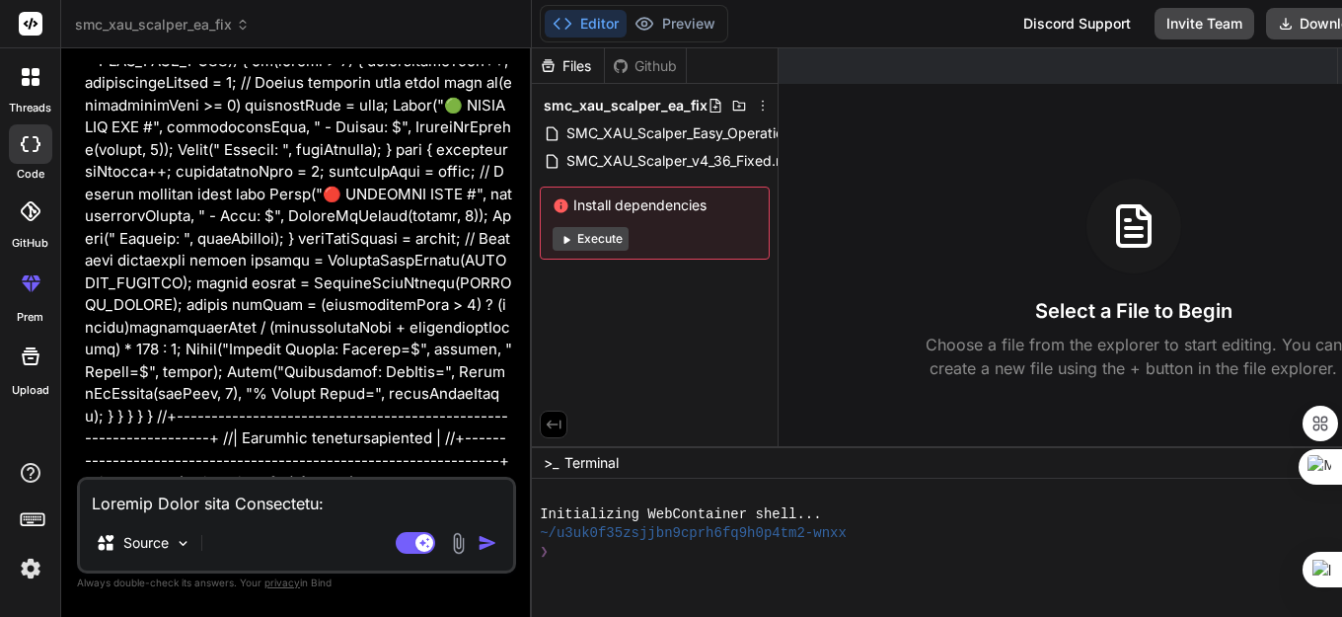
click at [484, 543] on img "button" at bounding box center [487, 543] width 20 height 20
click at [164, 500] on textarea at bounding box center [296, 497] width 433 height 36
click at [490, 542] on img "button" at bounding box center [487, 543] width 20 height 20
click at [189, 511] on textarea at bounding box center [296, 497] width 433 height 36
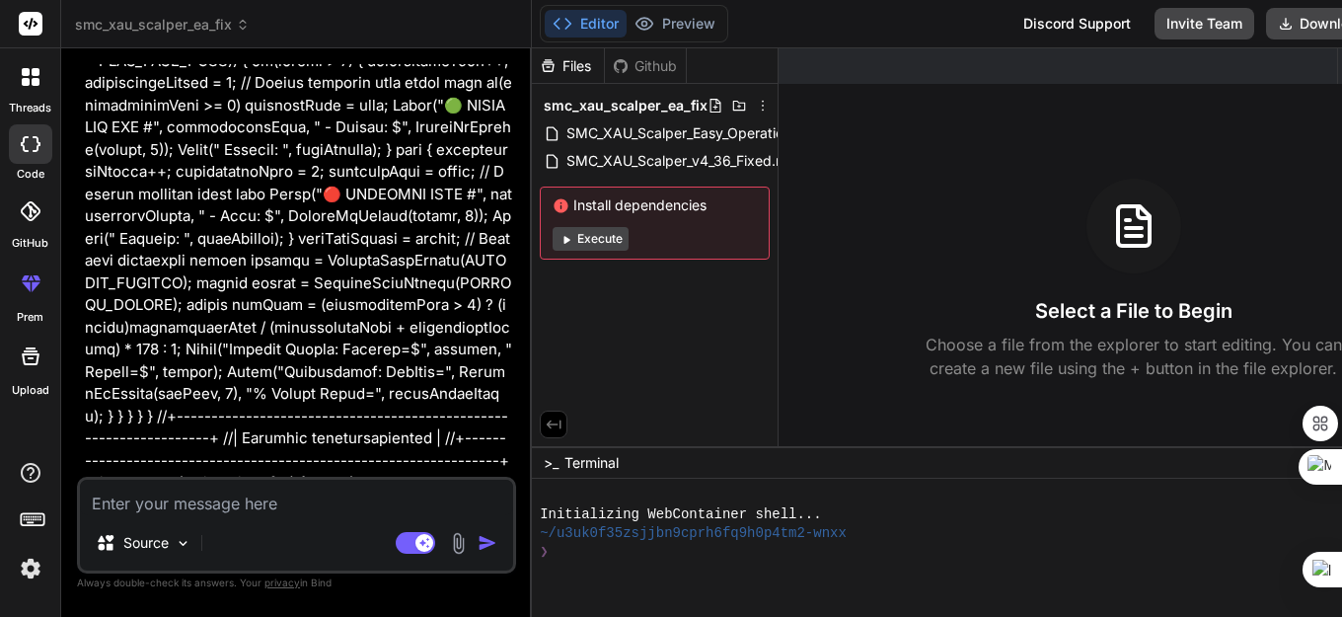
type textarea "h"
type textarea "x"
type textarea "hqa"
type textarea "x"
type textarea "hqal"
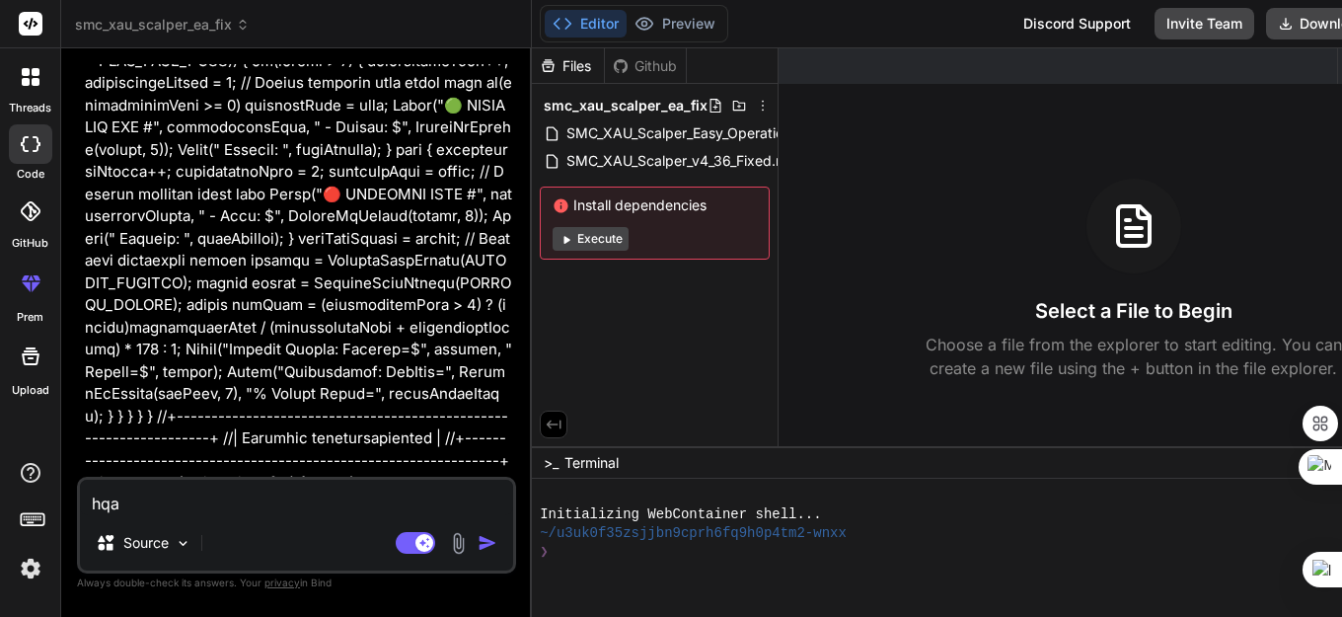
type textarea "x"
type textarea "hqall"
type textarea "x"
type textarea "hqallo"
type textarea "x"
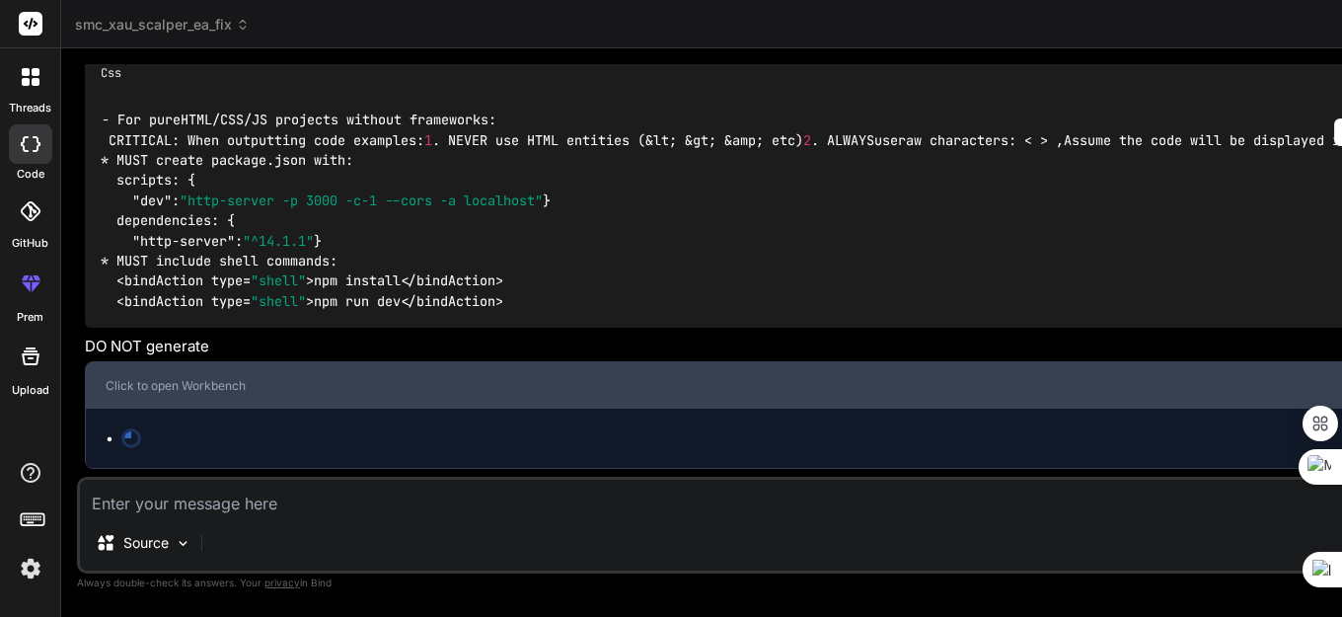
scroll to position [48434, 0]
click at [172, 393] on div "Click to open Workbench" at bounding box center [770, 386] width 1328 height 16
click at [129, 376] on div "Click to open Workbench" at bounding box center [769, 384] width 1367 height 45
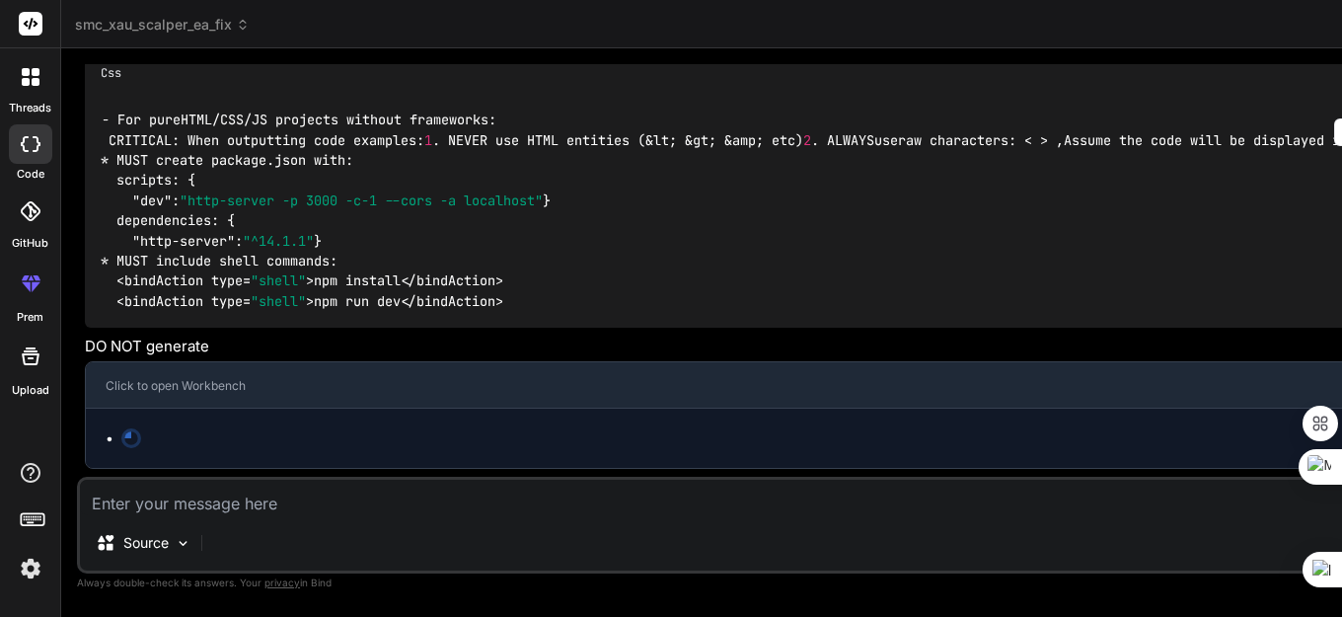
click at [38, 562] on img at bounding box center [31, 568] width 34 height 34
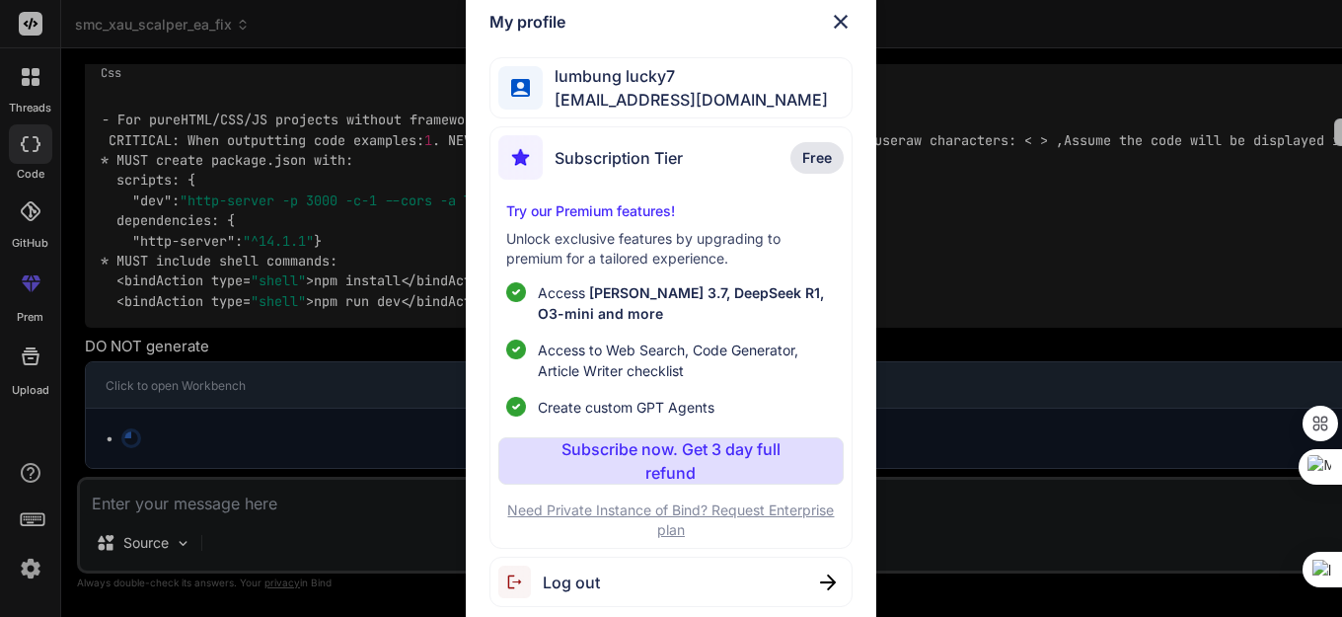
click at [322, 374] on div "My profile lumbung lucky7 lumbunglucky7@gmail.com Subscription Tier Free Try ou…" at bounding box center [671, 308] width 1342 height 617
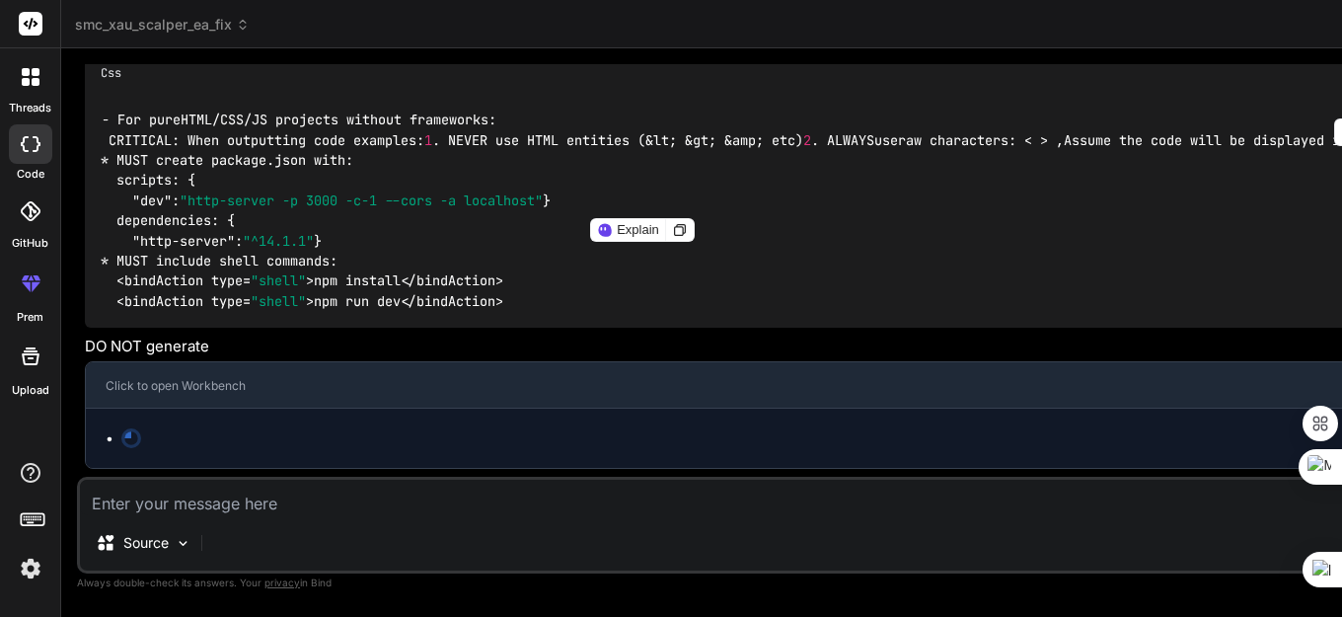
scroll to position [48138, 0]
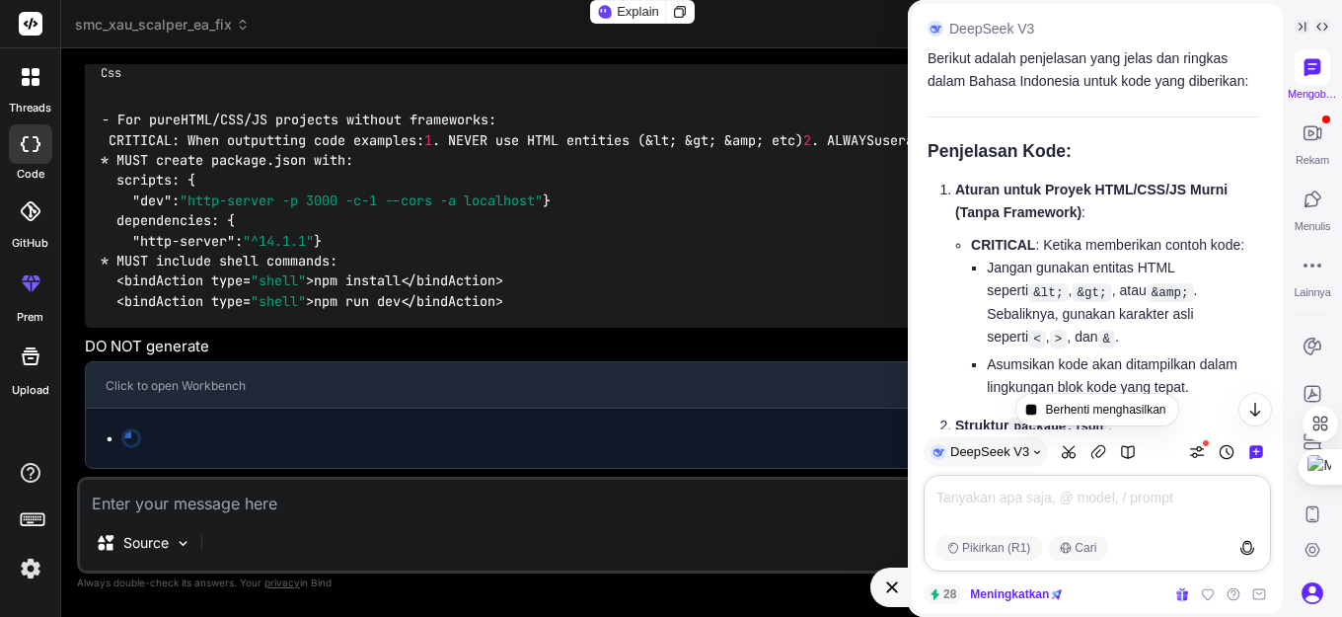
scroll to position [48336, 0]
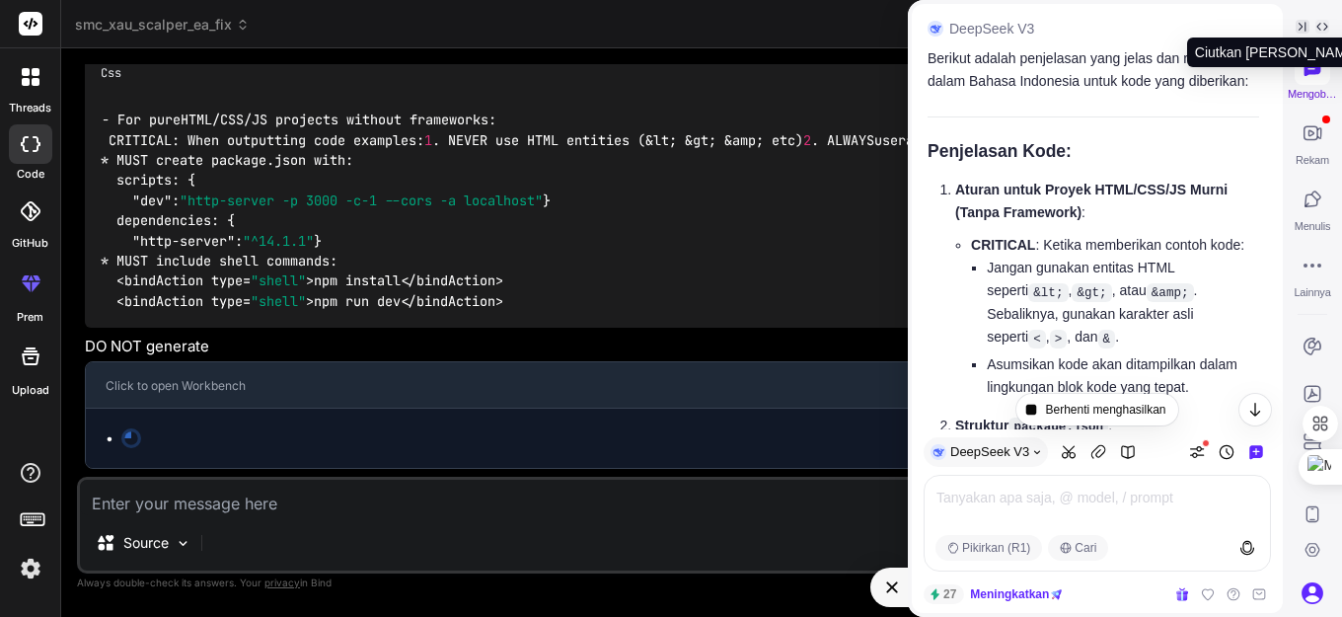
click at [1303, 24] on icon at bounding box center [1302, 27] width 14 height 14
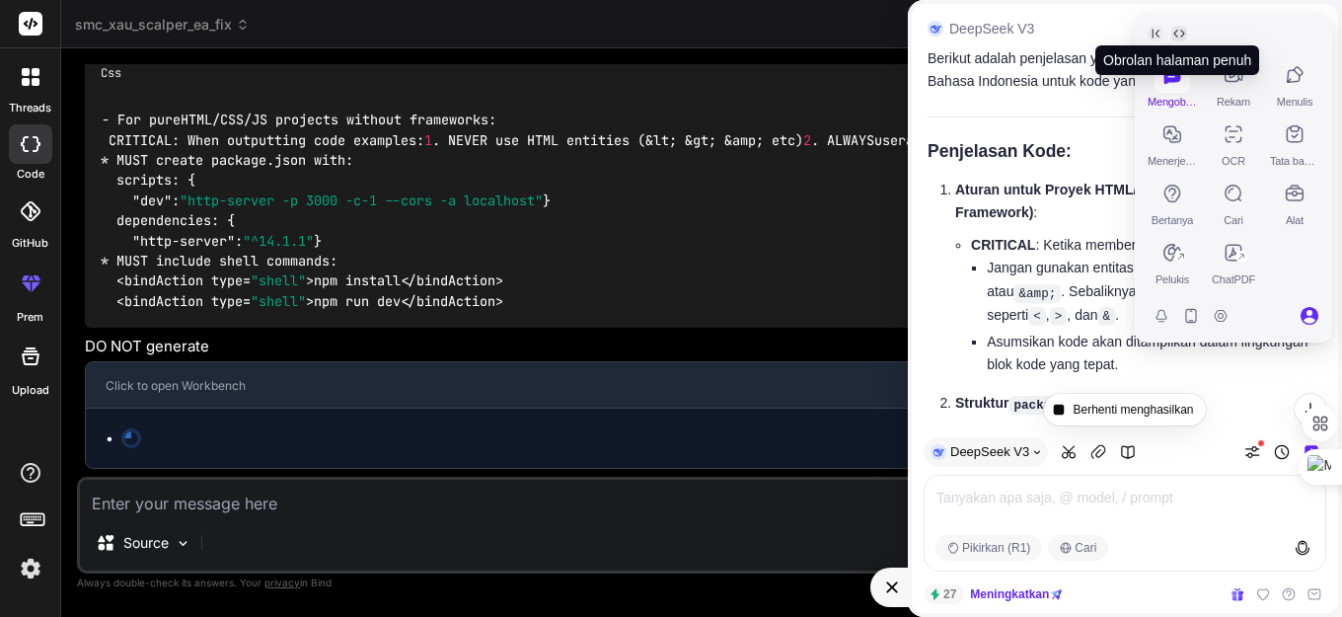
click at [1181, 30] on icon at bounding box center [1179, 34] width 11 height 8
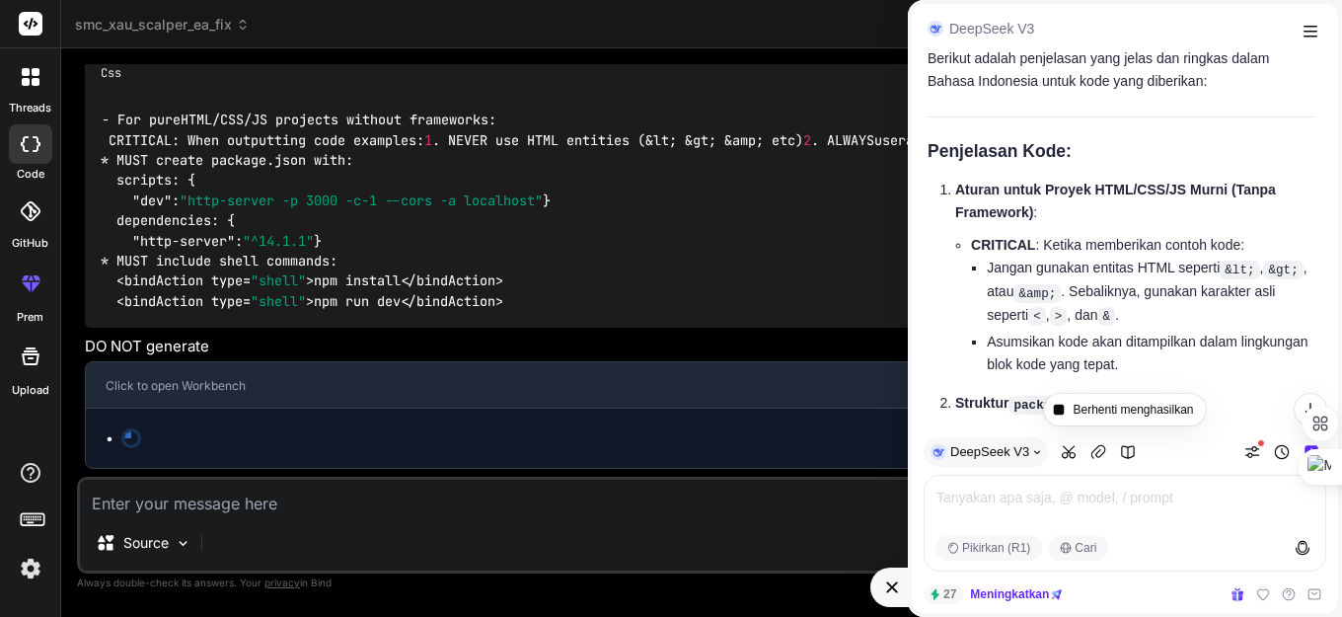
click at [933, 27] on icon at bounding box center [935, 29] width 11 height 8
click at [1317, 467] on div "Ctrl+M" at bounding box center [1294, 467] width 95 height 36
type textarea "x"
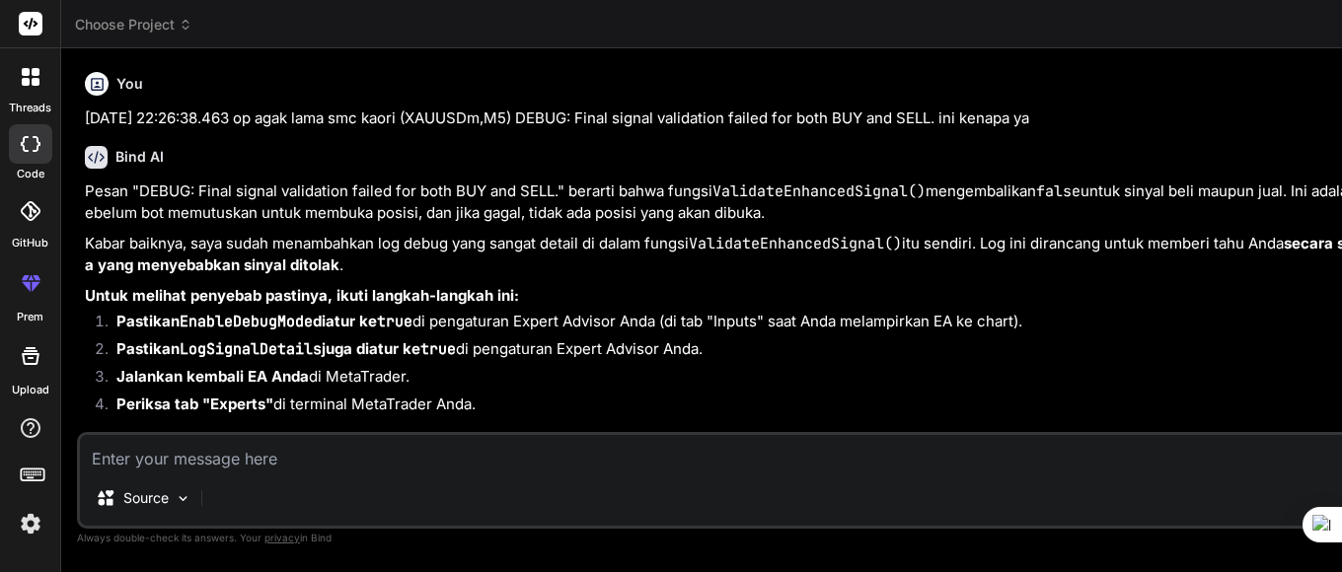
scroll to position [2369, 0]
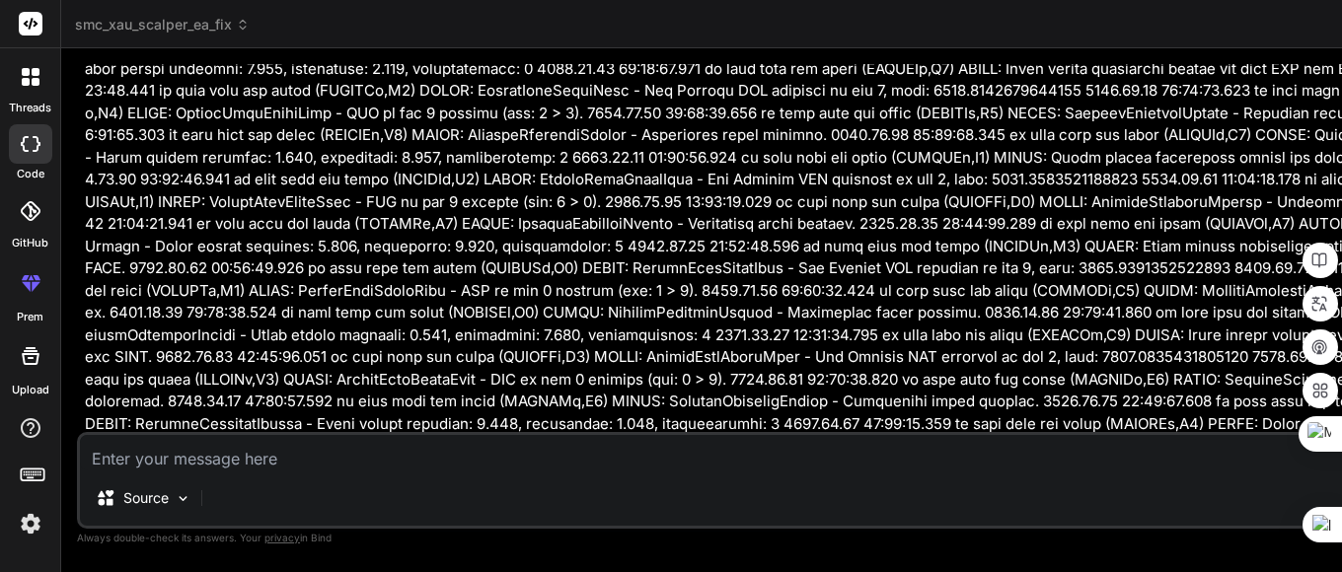
type textarea "x"
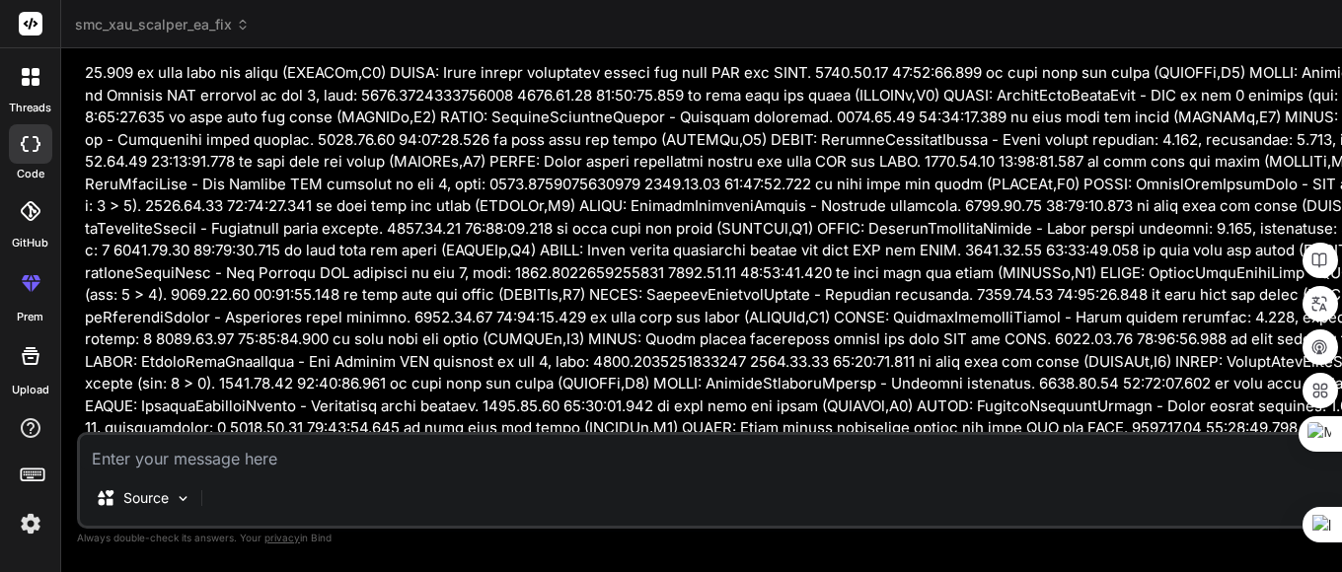
scroll to position [3849, 0]
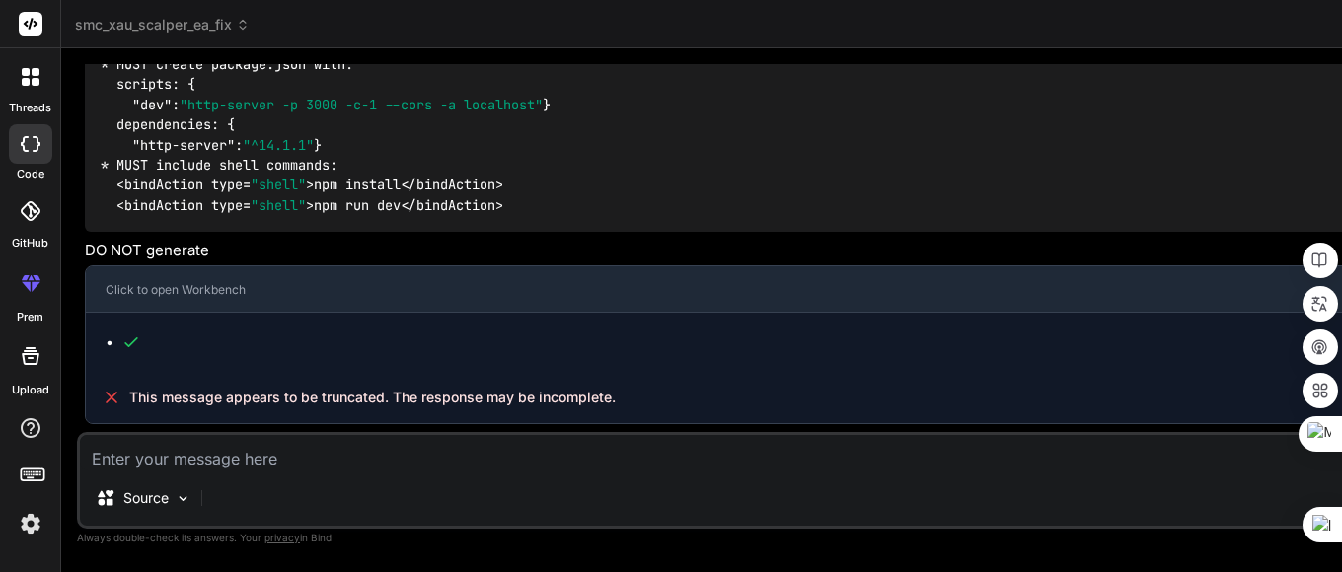
scroll to position [44693, 0]
click at [181, 463] on textarea at bounding box center [784, 453] width 1408 height 36
click at [217, 463] on textarea at bounding box center [784, 453] width 1408 height 36
click at [269, 460] on textarea at bounding box center [784, 453] width 1408 height 36
paste textarea "2025.09.10 22:14:39.635 SMC = KAORI VERSI TERBARU UPDATE (XAUUSDm,M5) 🤖 SMC Bot…"
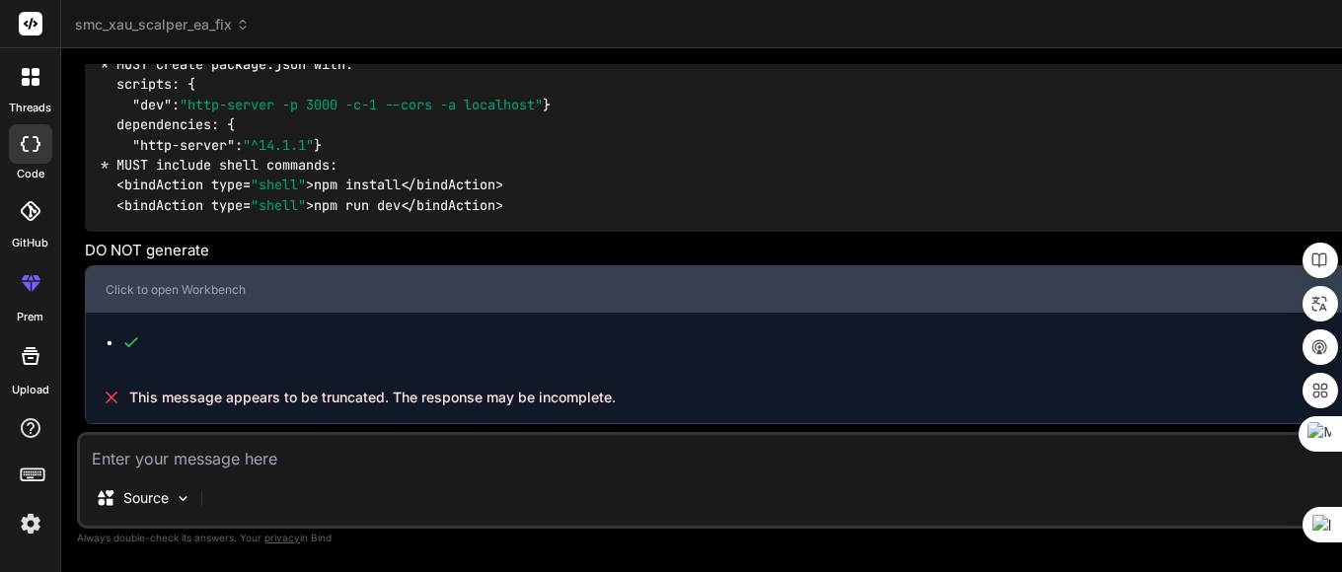
type textarea "2025.09.10 22:14:39.635 SMC = KAORI VERSI TERBARU UPDATE (XAUUSDm,M5) 🤖 SMC Bot…"
type textarea "x"
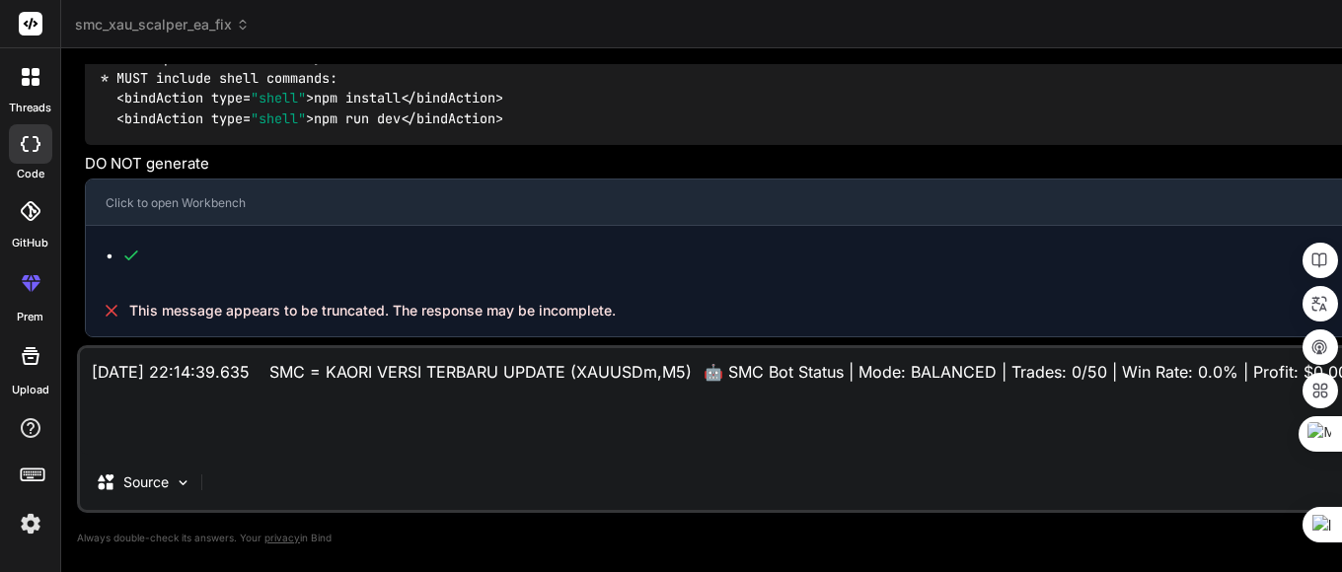
paste textarea "//+------------------------------------------------------------------+ //| LOR …"
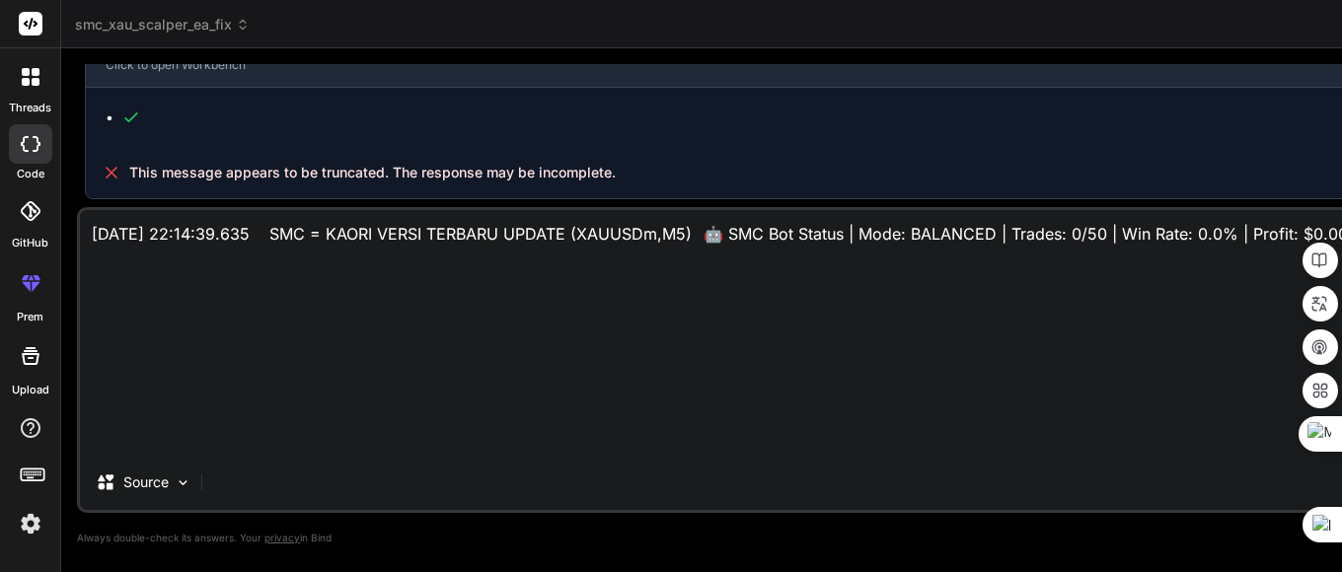
type textarea "2025.09.10 22:14:39.635 SMC = KAORI VERSI TERBARU UPDATE (XAUUSDm,M5) 🤖 SMC Bot…"
type textarea "x"
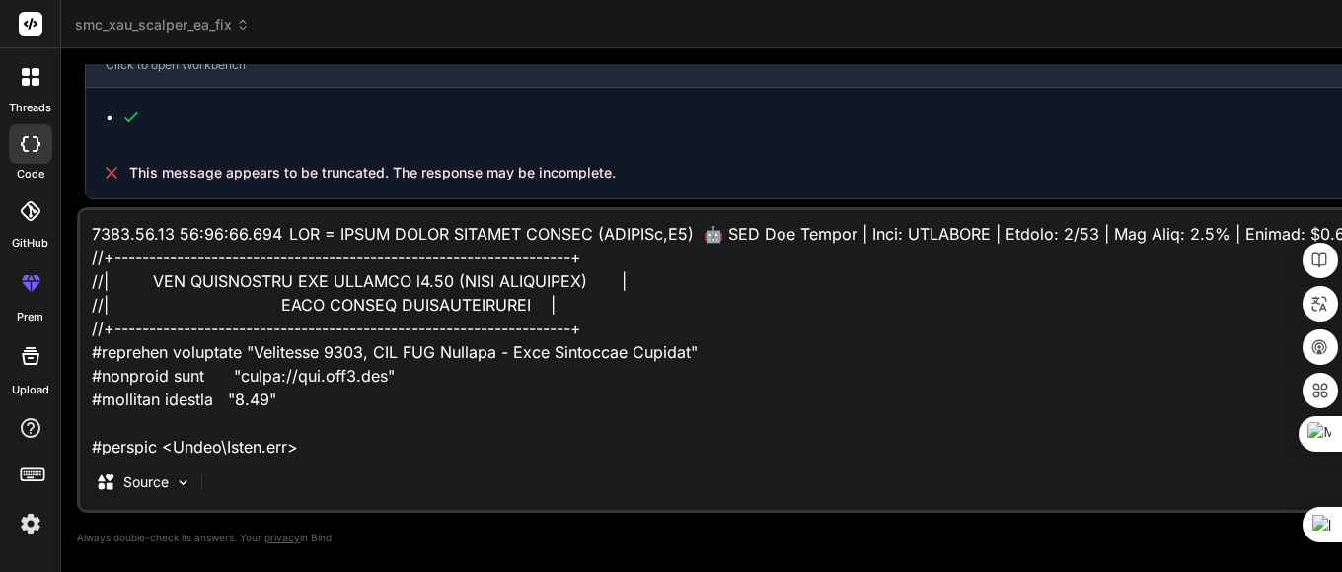
scroll to position [41574, 0]
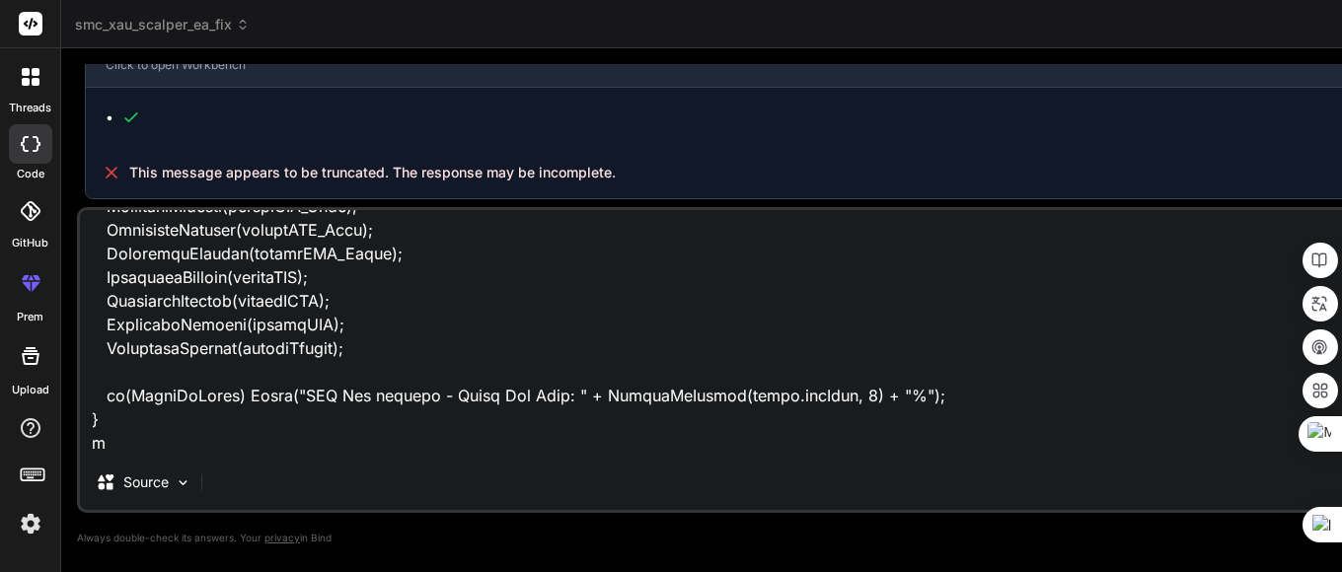
type textarea "2025.09.10 22:14:39.635 SMC = KAORI VERSI TERBARU UPDATE (XAUUSDm,M5) 🤖 SMC Bot…"
type textarea "x"
type textarea "2025.09.10 22:14:39.635 SMC = KAORI VERSI TERBARU UPDATE (XAUUSDm,M5) 🤖 SMC Bot…"
type textarea "x"
type textarea "2025.09.10 22:14:39.635 SMC = KAORI VERSI TERBARU UPDATE (XAUUSDm,M5) 🤖 SMC Bot…"
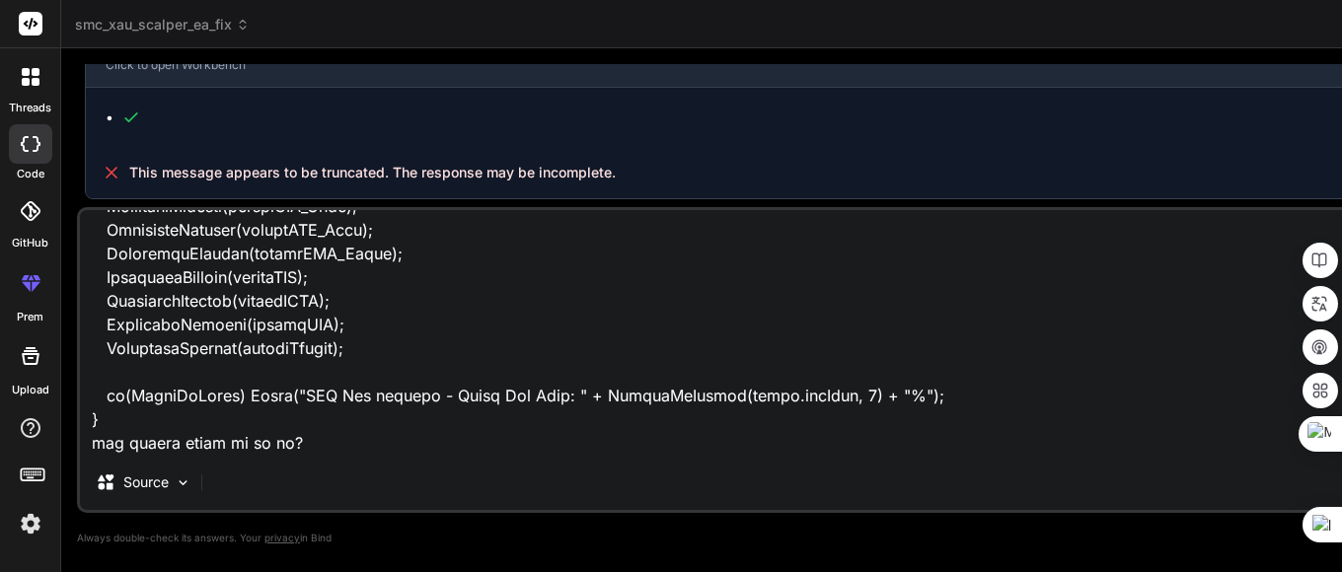
type textarea "x"
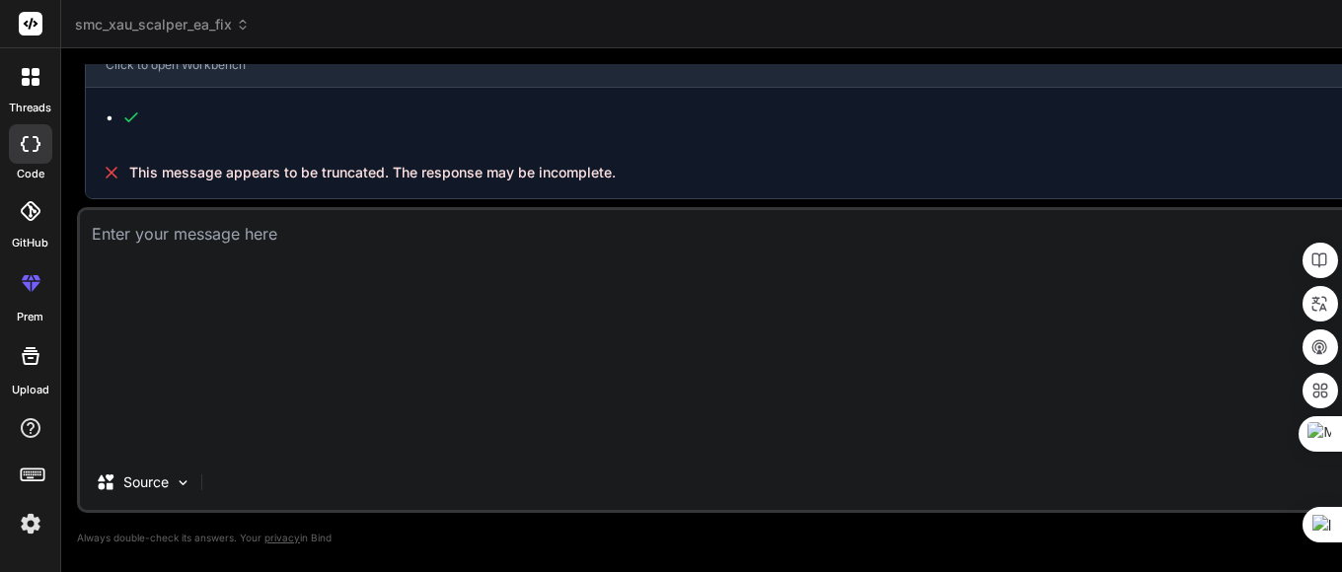
type textarea "x"
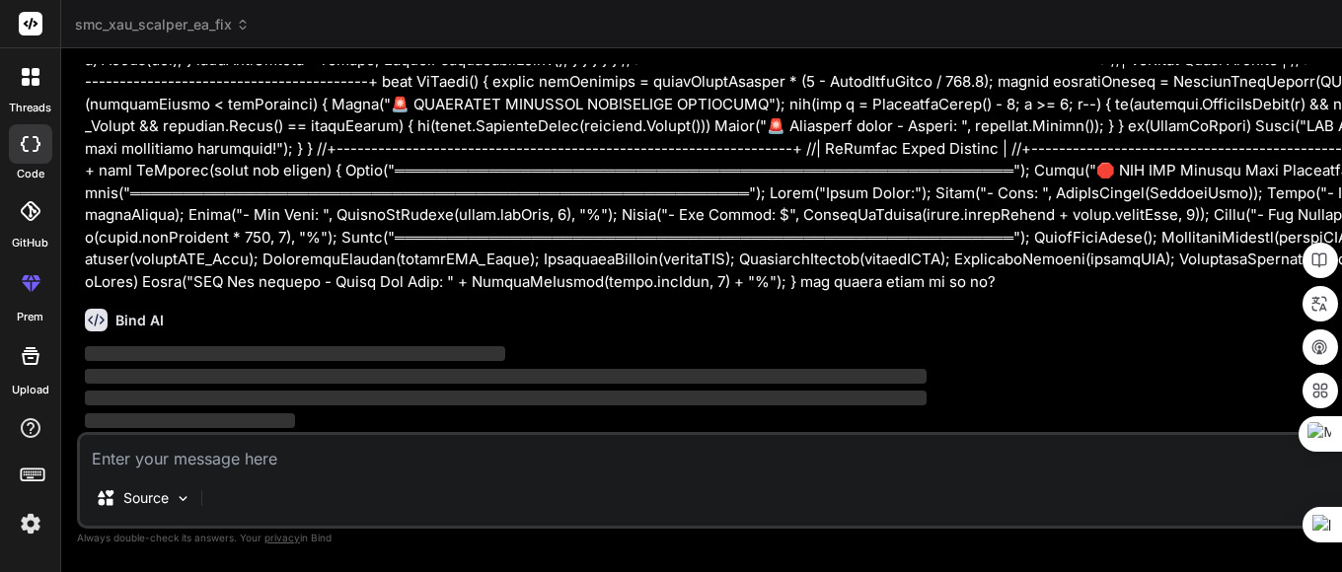
scroll to position [45061, 0]
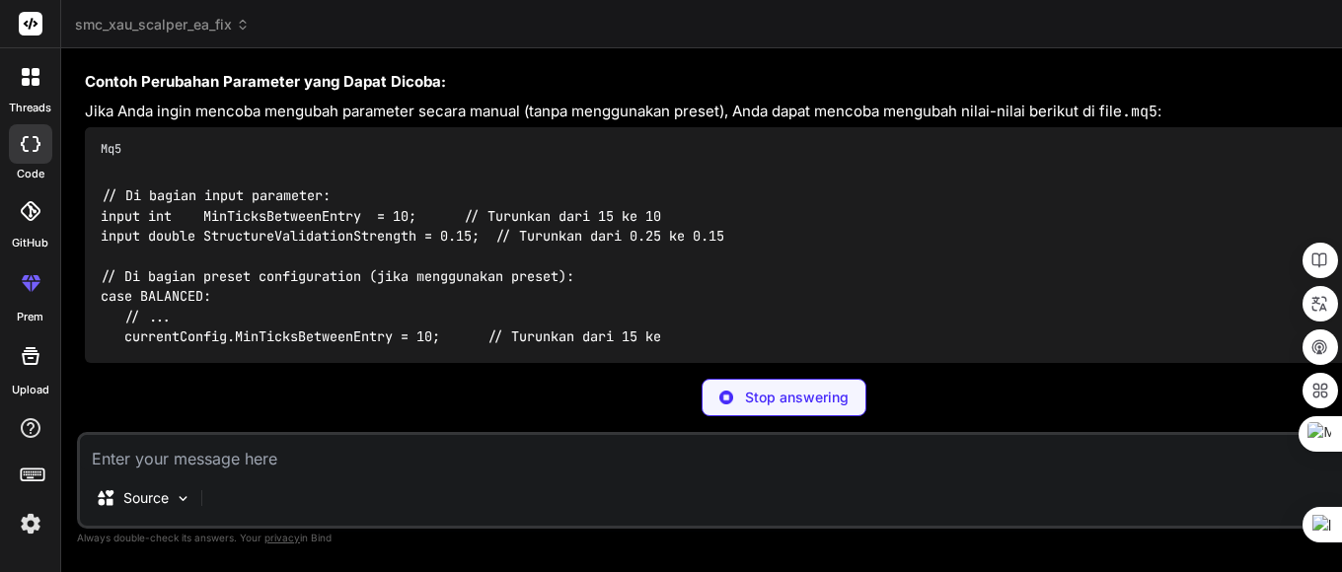
scroll to position [59570, 0]
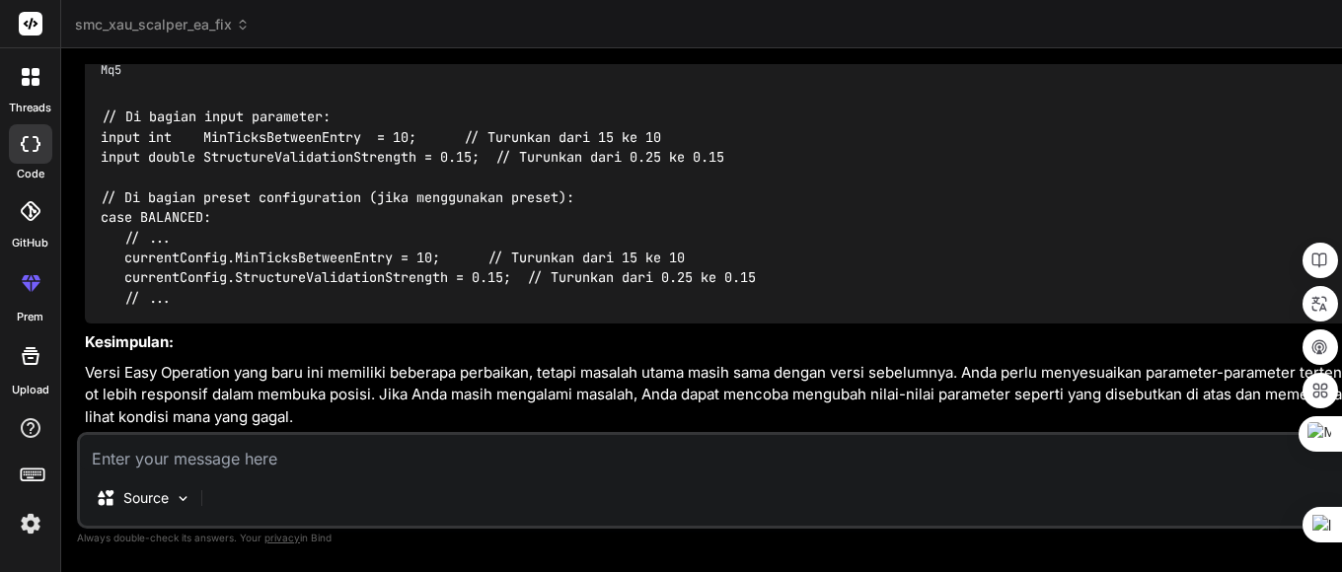
type textarea "x"
click at [190, 461] on textarea at bounding box center [784, 453] width 1408 height 36
type textarea "b"
type textarea "x"
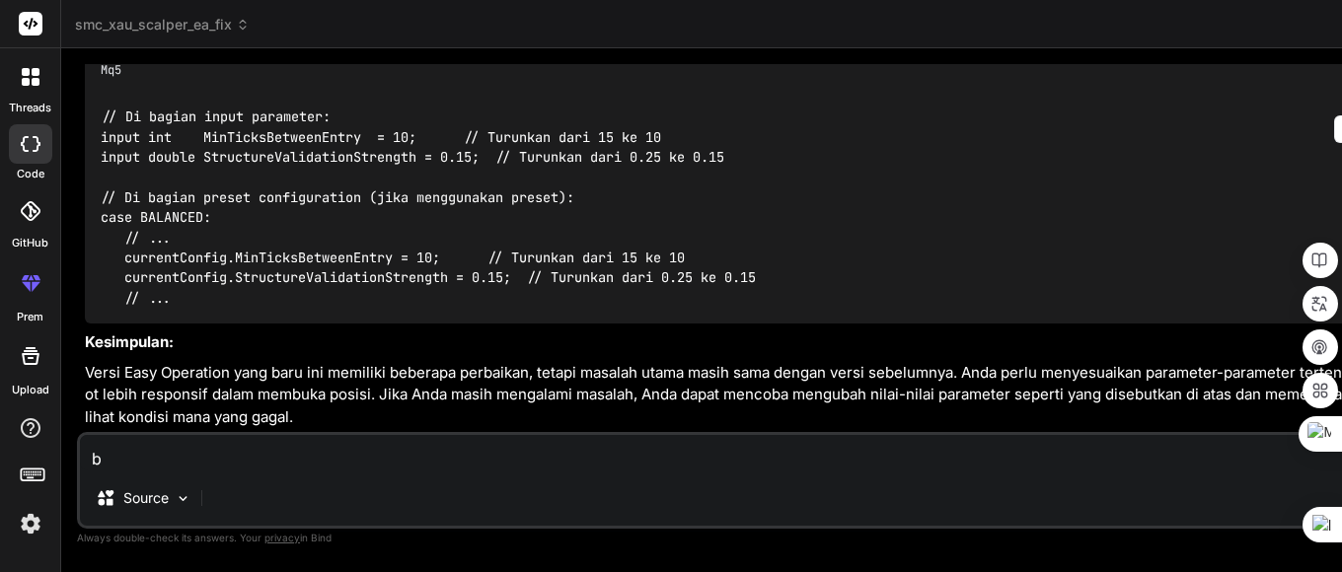
type textarea "bi"
type textarea "x"
type textarea "bis"
type textarea "x"
type textarea "bisa"
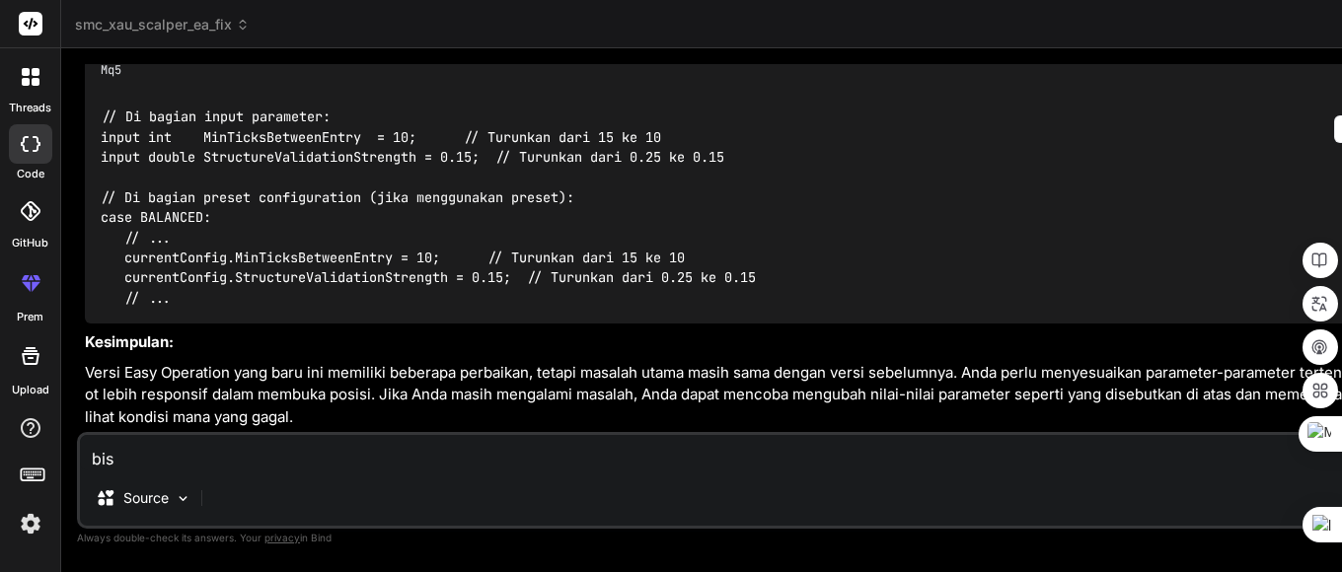
type textarea "x"
type textarea "bisak"
type textarea "x"
type textarea "bisaka"
type textarea "x"
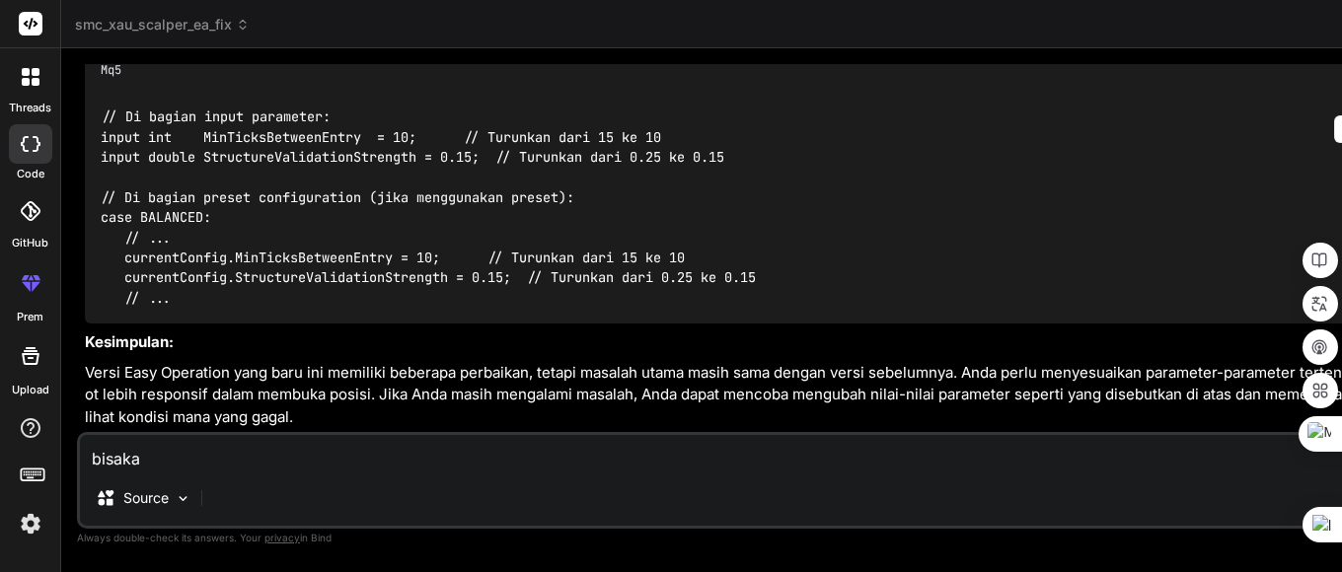
type textarea "bisakah"
type textarea "x"
type textarea "bisakah"
type textarea "x"
type textarea "bisakah a"
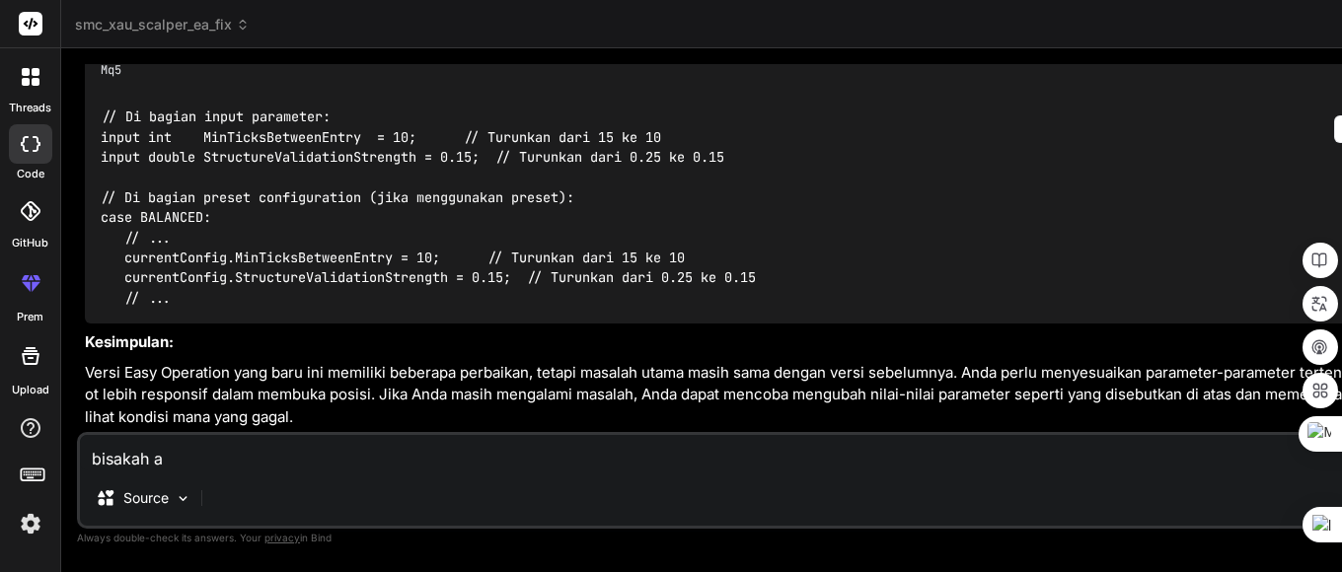
type textarea "x"
type textarea "bisakah ad"
type textarea "x"
type textarea "bisakah adn"
type textarea "x"
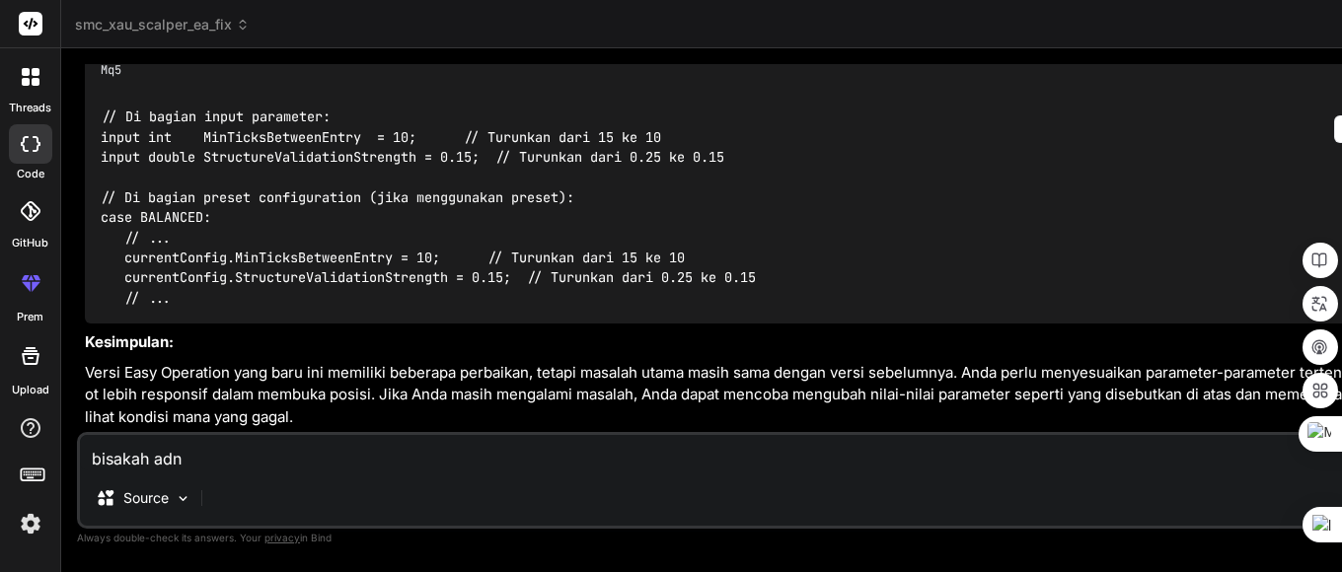
type textarea "bisakah ad"
type textarea "x"
type textarea "bisakah a"
type textarea "x"
type textarea "bisakah an"
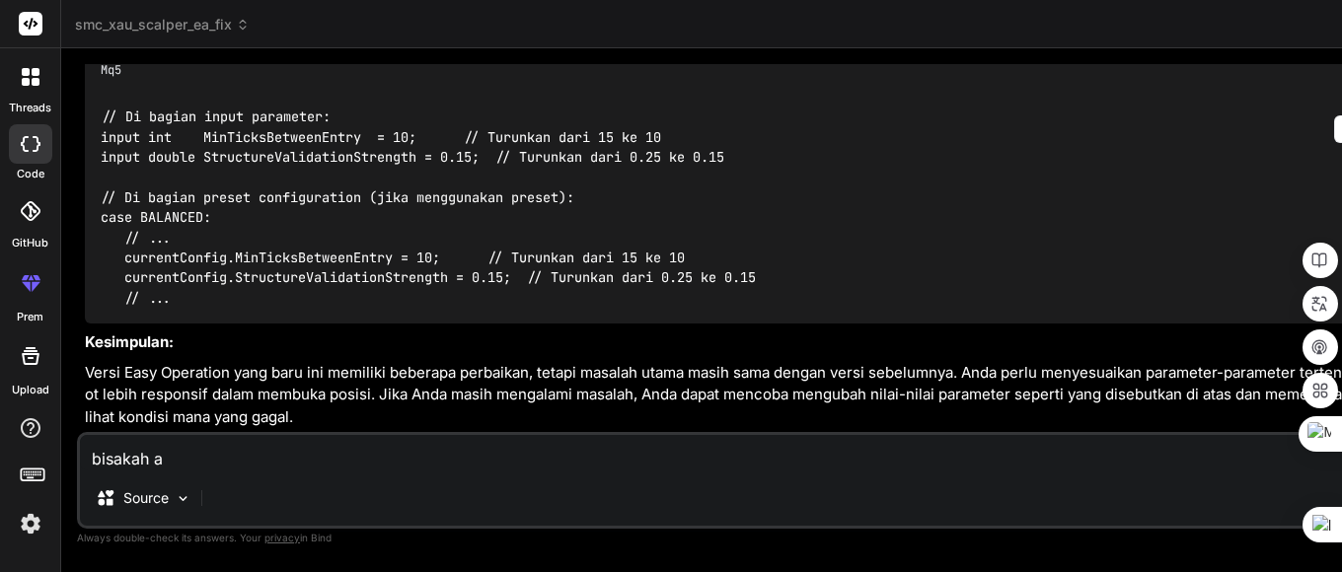
type textarea "x"
type textarea "bisakah and"
type textarea "x"
type textarea "bisakah anda"
type textarea "x"
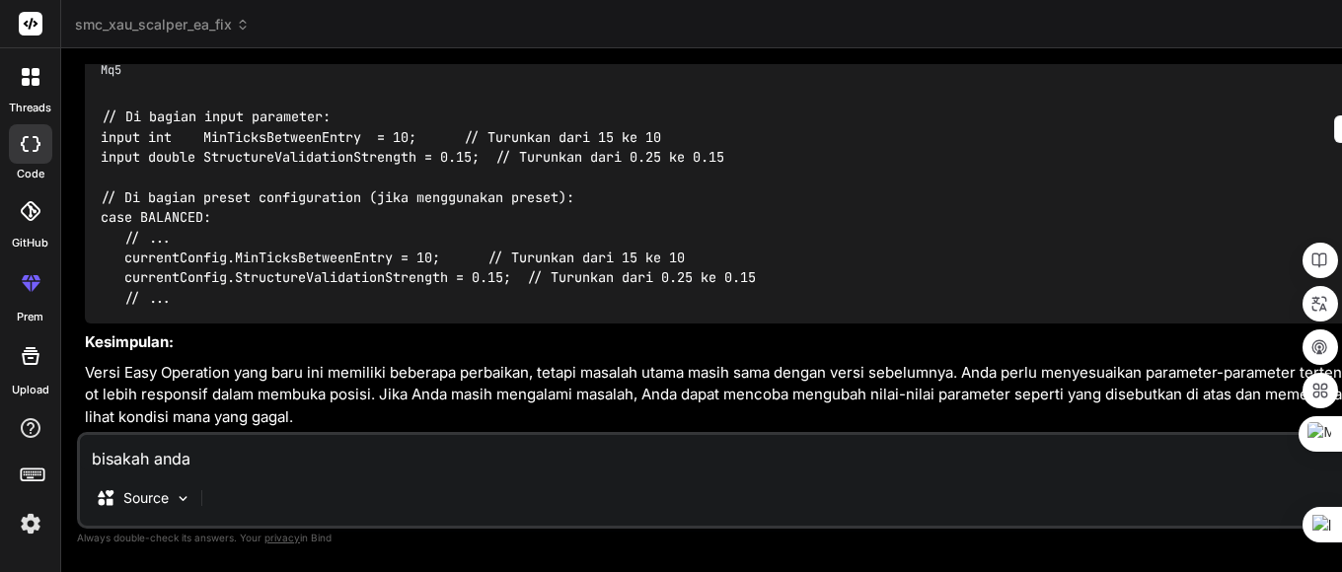
type textarea "bisakah anda"
type textarea "x"
type textarea "bisakah anda b"
type textarea "x"
type textarea "bisakah anda be"
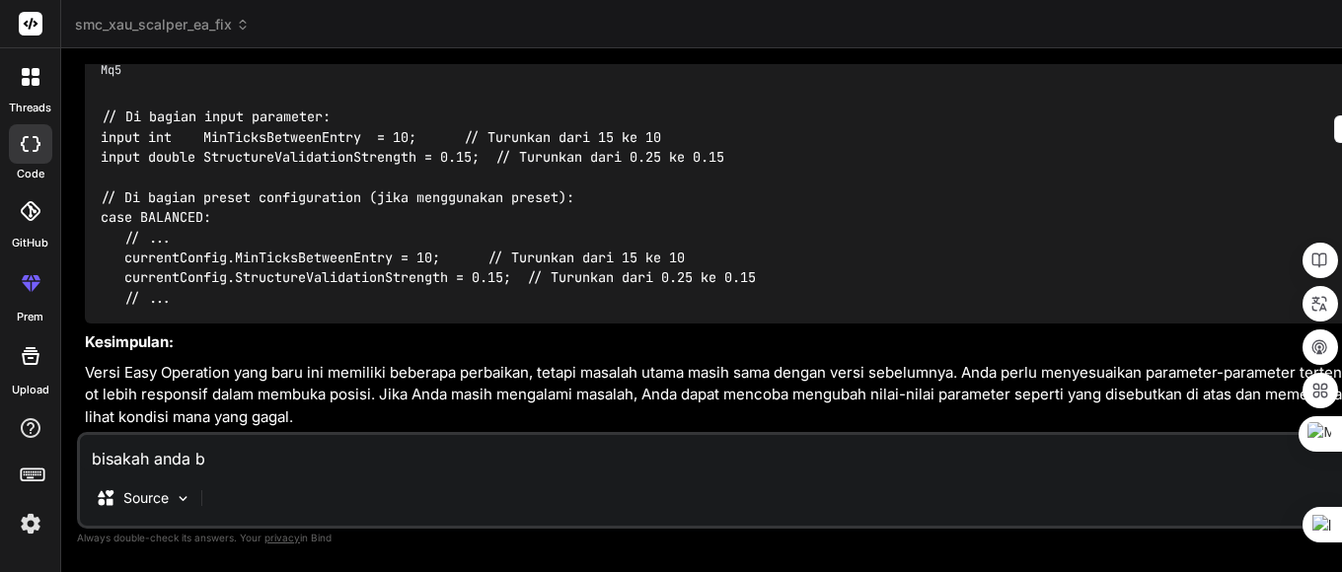
type textarea "x"
type textarea "bisakah anda ber"
type textarea "x"
type textarea "bisakah anda beri"
type textarea "x"
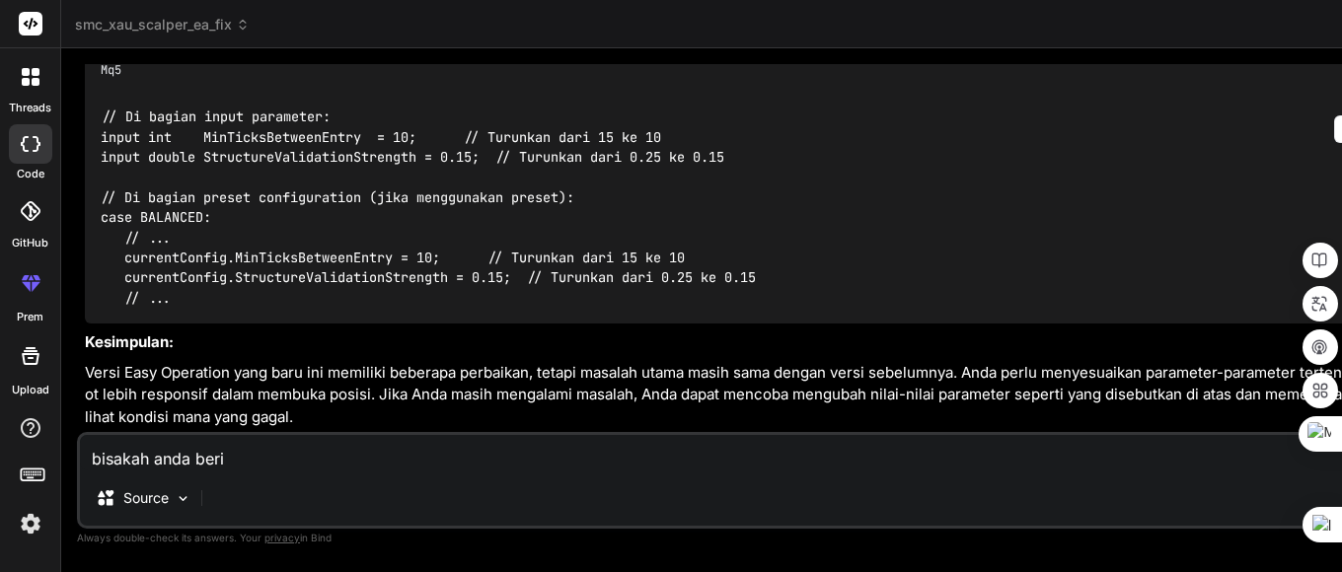
type textarea "bisakah anda berik"
type textarea "x"
type textarea "bisakah anda berika"
type textarea "x"
type textarea "bisakah anda berikan"
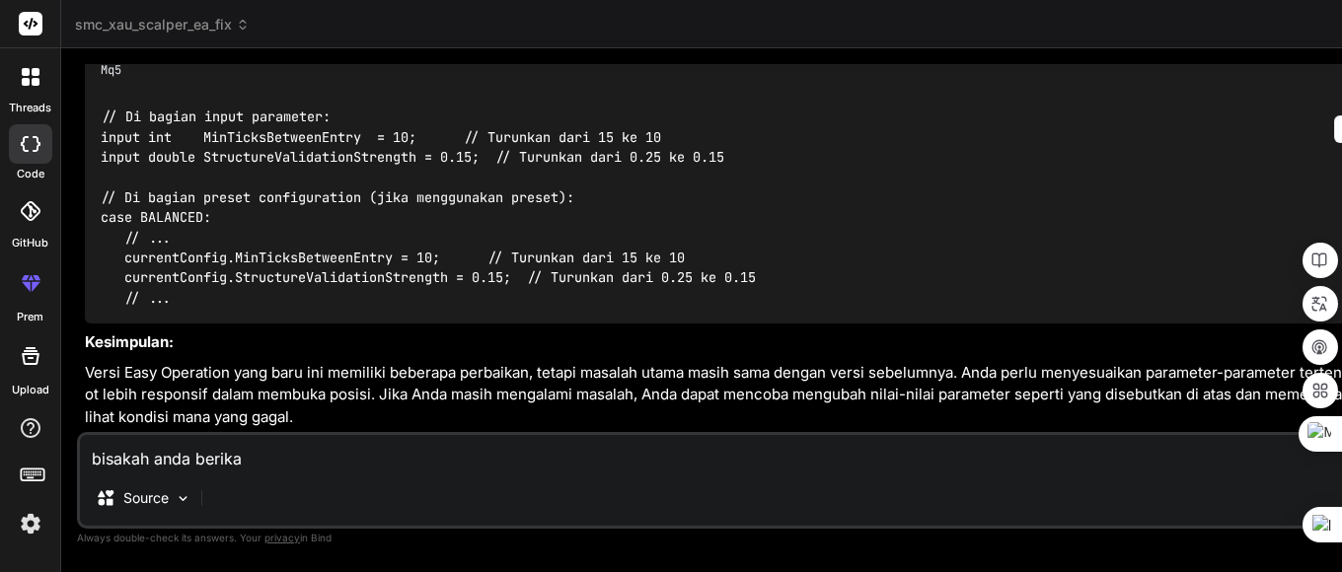
type textarea "x"
type textarea "bisakah anda berikan"
type textarea "x"
type textarea "bisakah anda berikan s"
type textarea "x"
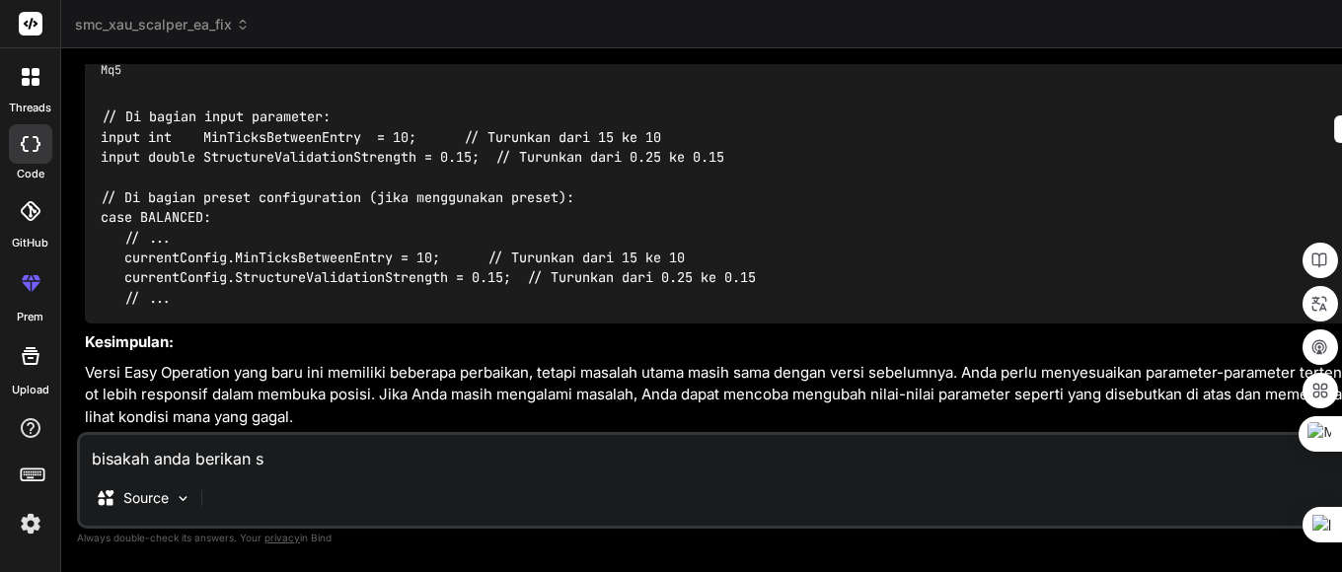
type textarea "bisakah anda berikan sa"
type textarea "x"
type textarea "bisakah anda berikan say"
type textarea "x"
type textarea "bisakah anda berikan saya"
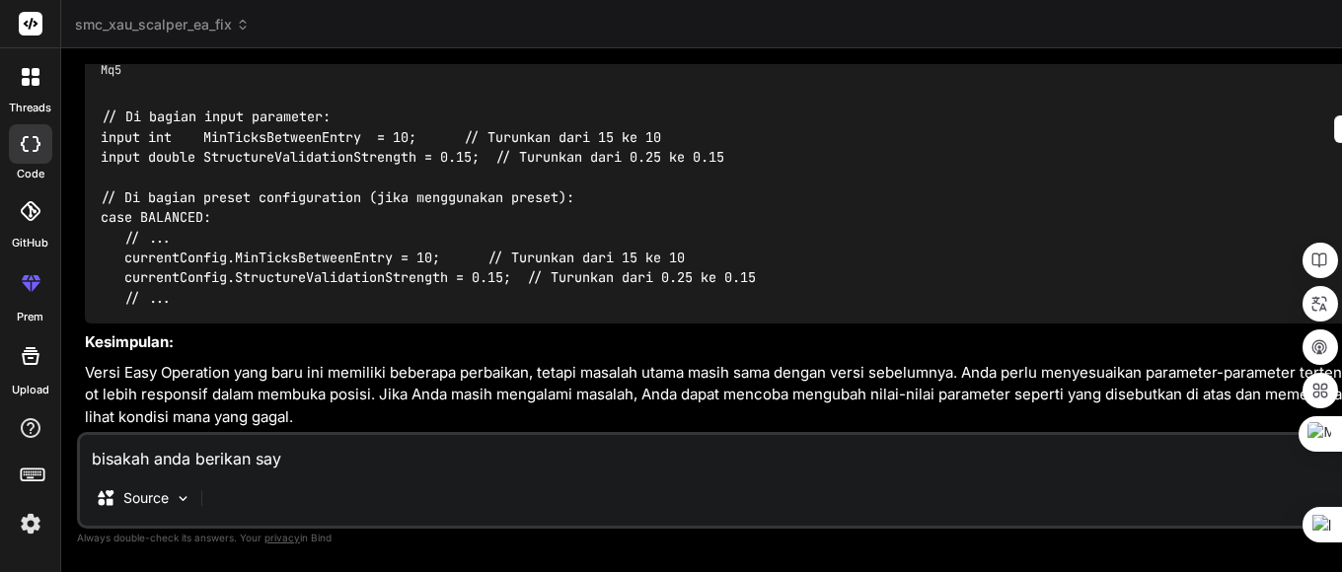
type textarea "x"
type textarea "bisakah anda berikan saya"
type textarea "x"
type textarea "bisakah anda berikan saya f"
type textarea "x"
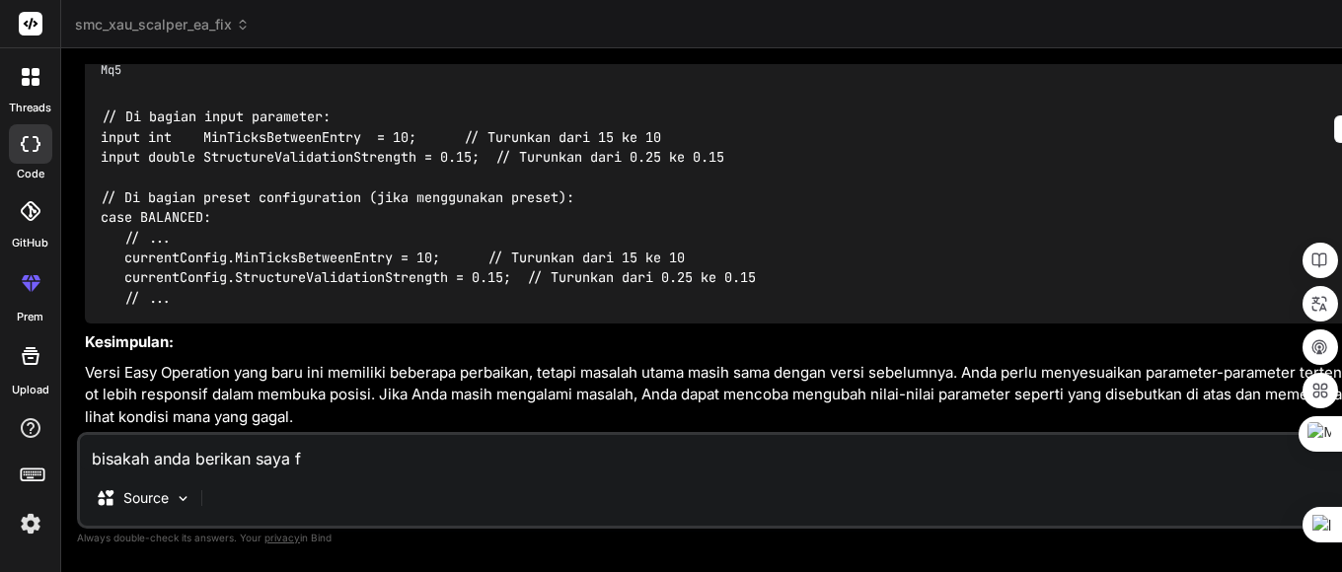
type textarea "bisakah anda berikan saya fu"
type textarea "x"
type textarea "bisakah anda berikan saya ful"
type textarea "x"
type textarea "bisakah anda berikan saya full"
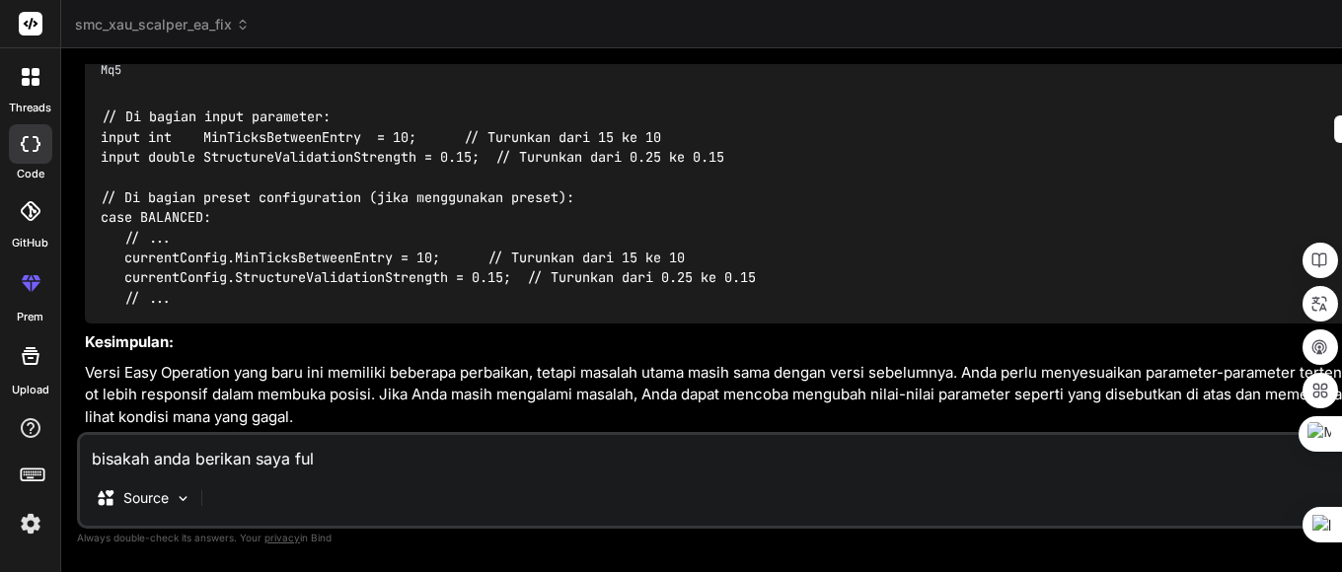
type textarea "x"
type textarea "bisakah anda berikan saya full"
type textarea "x"
type textarea "bisakah anda berikan saya full s"
type textarea "x"
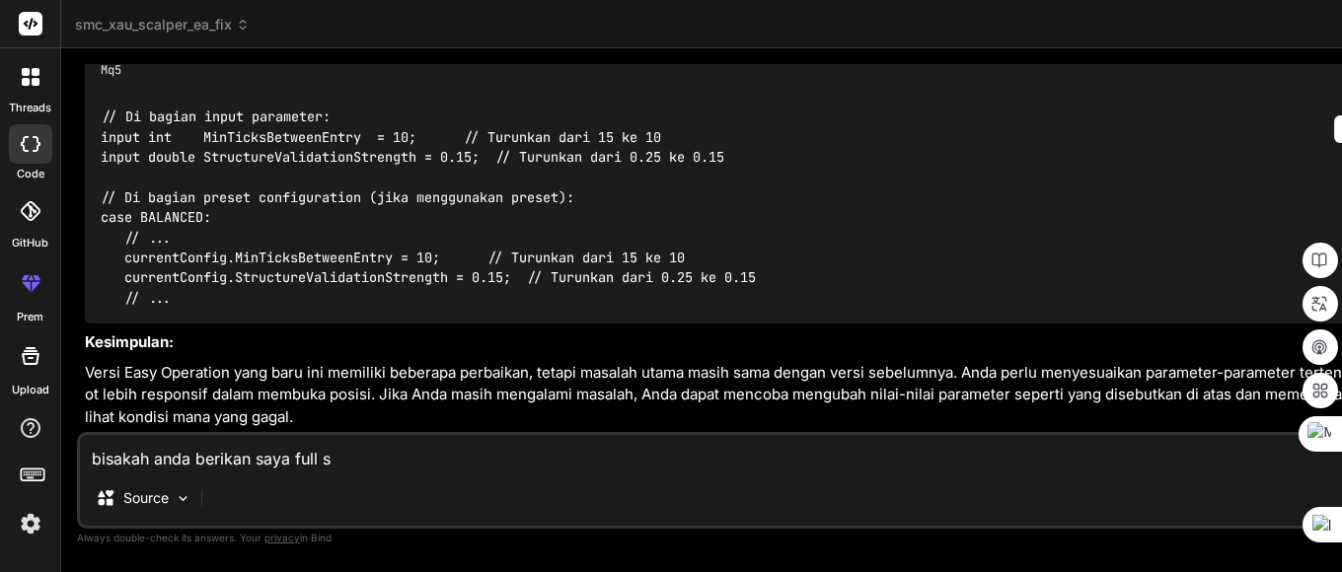
type textarea "bisakah anda berikan saya full sc"
type textarea "x"
type textarea "bisakah anda berikan saya full scr"
type textarea "x"
type textarea "bisakah anda berikan saya full scri"
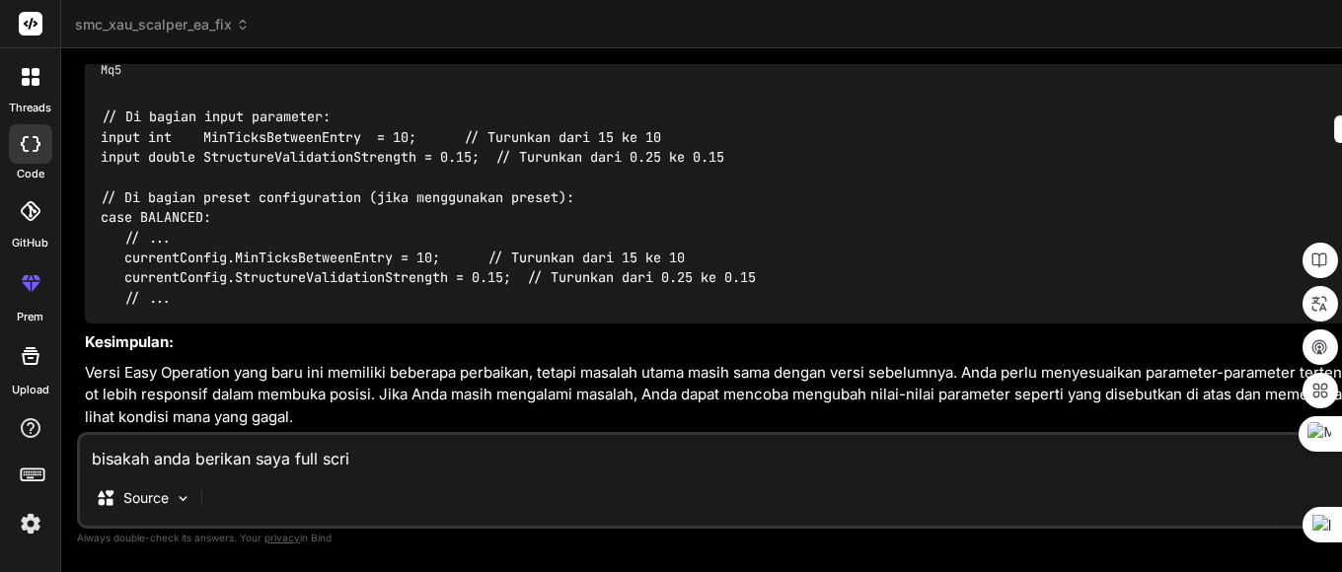
type textarea "x"
type textarea "bisakah anda berikan saya full scrip"
type textarea "x"
type textarea "bisakah anda berikan saya full scrip"
type textarea "x"
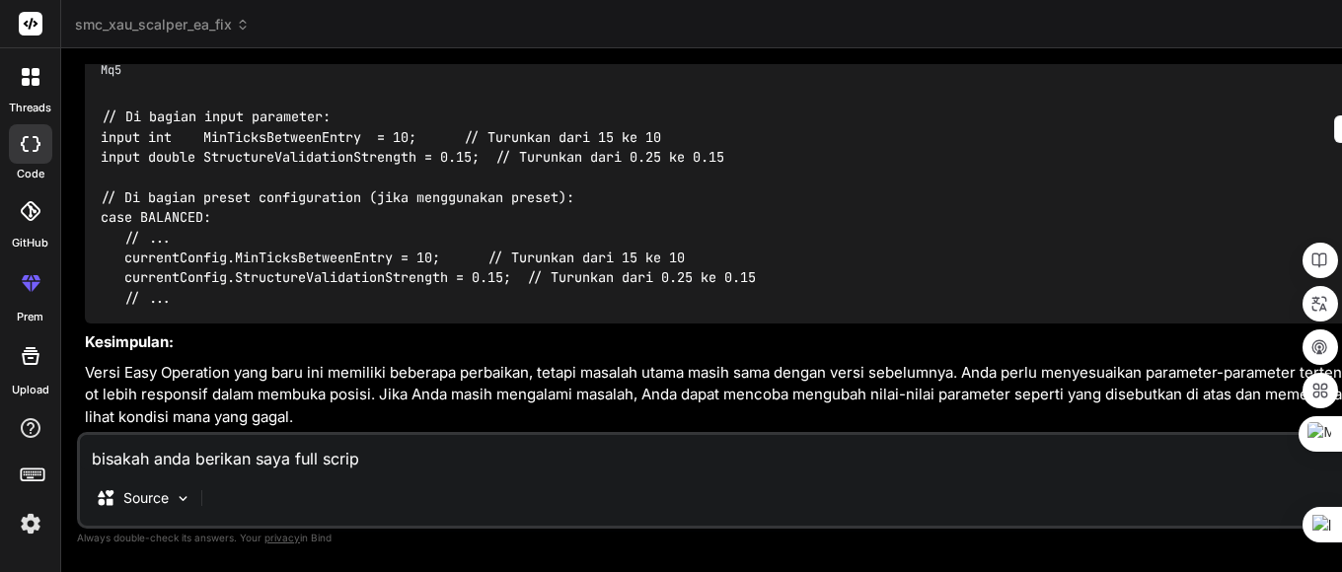
type textarea "bisakah anda berikan saya full scrip y"
type textarea "x"
type textarea "bisakah anda berikan saya full scrip yg"
type textarea "x"
type textarea "bisakah anda berikan saya full scrip yg"
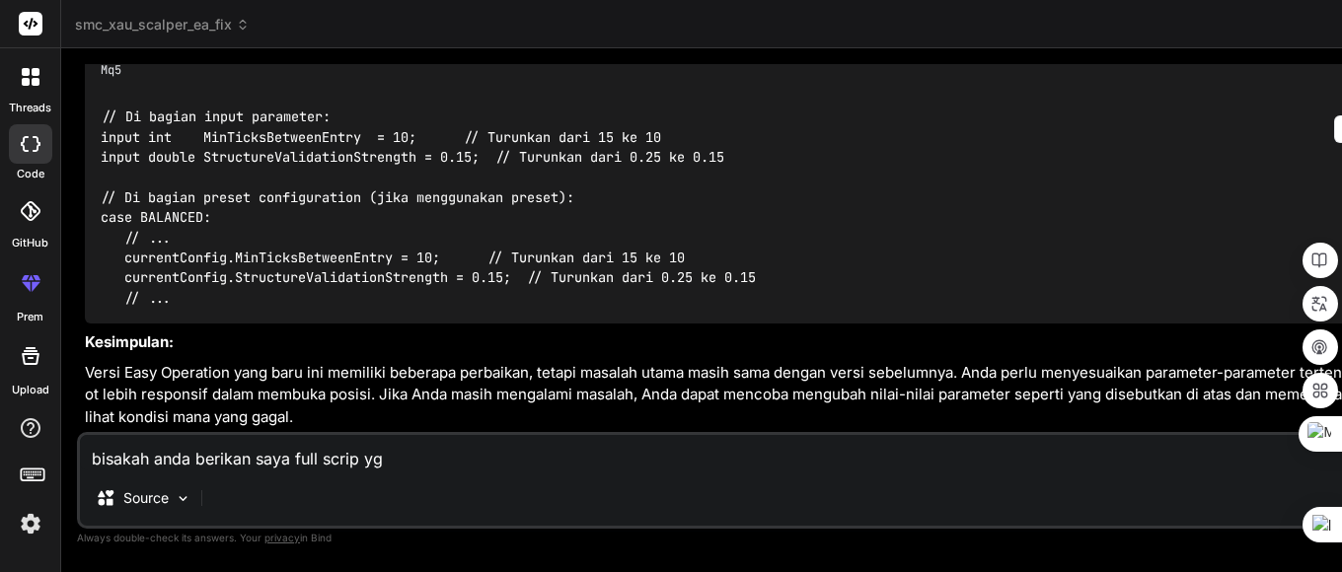
type textarea "x"
type textarea "bisakah anda berikan saya full scrip yg s"
type textarea "x"
type textarea "bisakah anda berikan saya full scrip yg su"
type textarea "x"
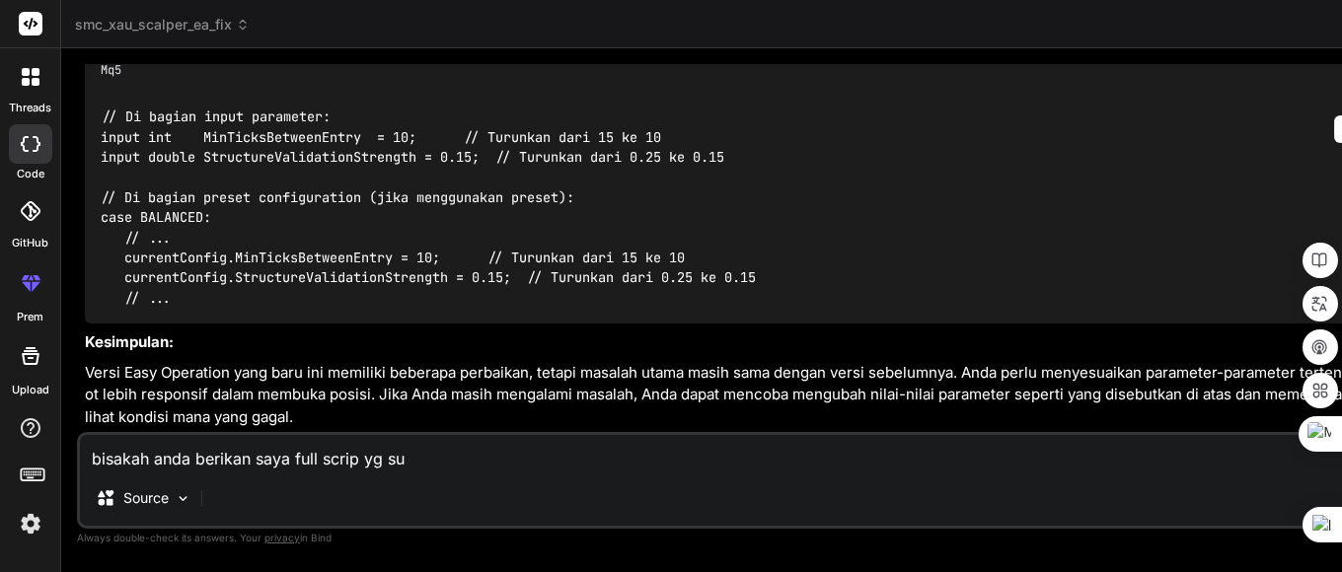
type textarea "bisakah anda berikan saya full scrip yg sud"
type textarea "x"
type textarea "bisakah anda berikan saya full scrip yg suda"
type textarea "x"
type textarea "bisakah anda berikan saya full scrip yg sudah"
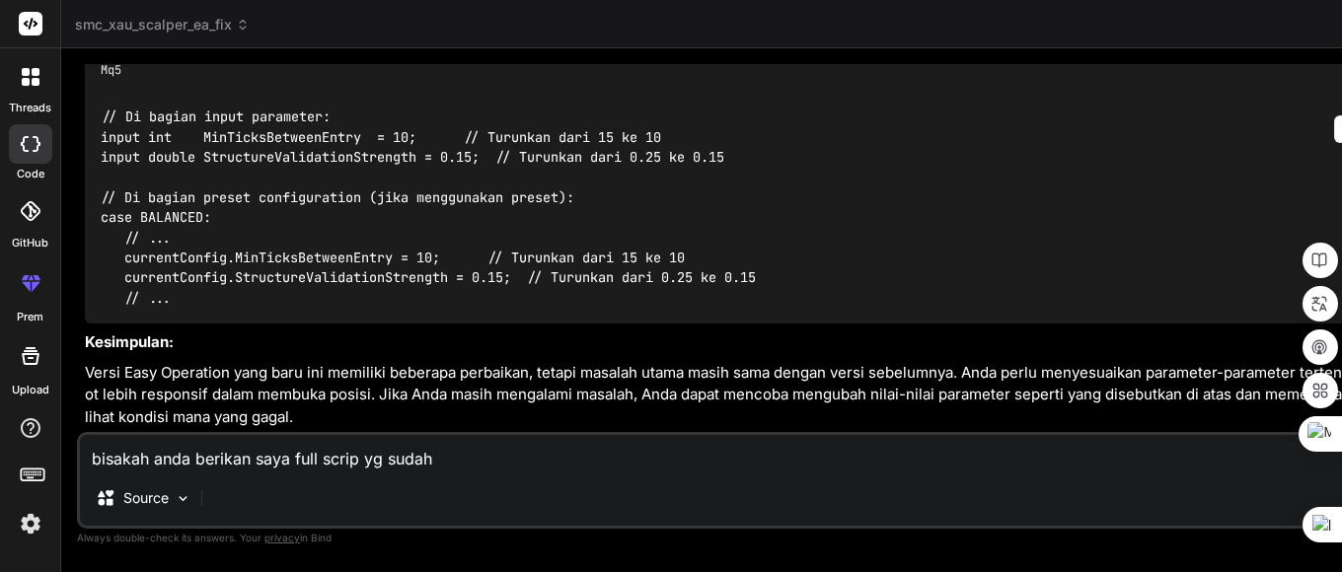
type textarea "x"
type textarea "bisakah anda berikan saya full scrip yg sudah"
type textarea "x"
type textarea "bisakah anda berikan saya full scrip yg sudah d"
type textarea "x"
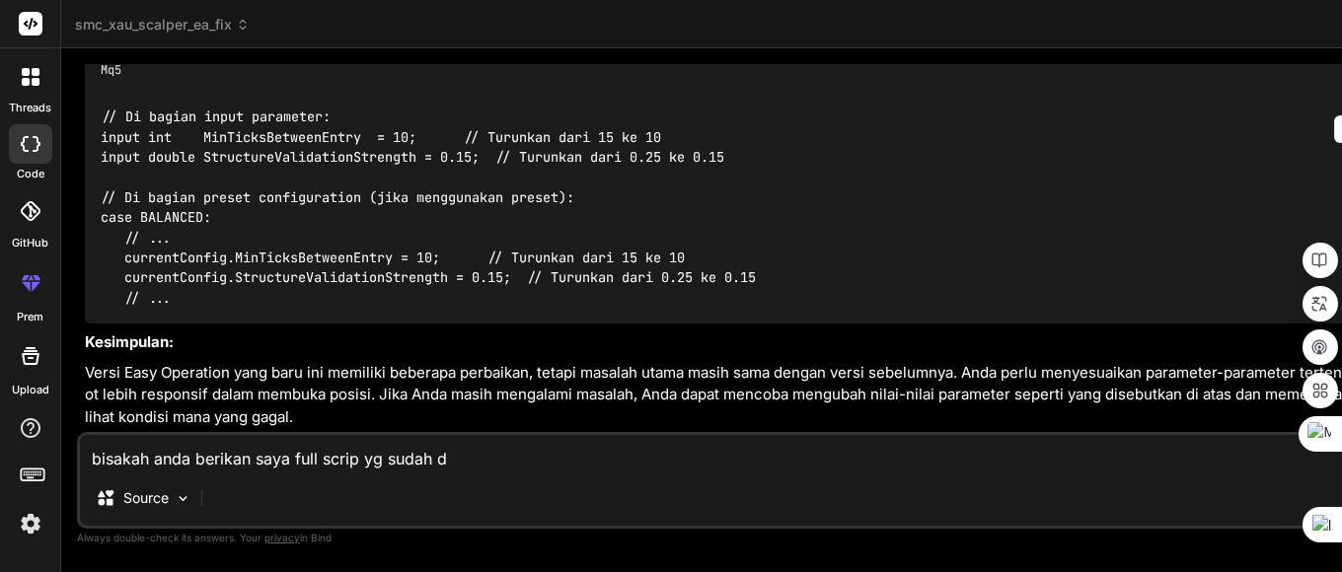
type textarea "bisakah anda berikan saya full scrip yg sudah di"
type textarea "x"
type textarea "bisakah anda berikan saya full scrip yg sudah di"
type textarea "x"
type textarea "bisakah anda berikan saya full scrip yg sudah di r"
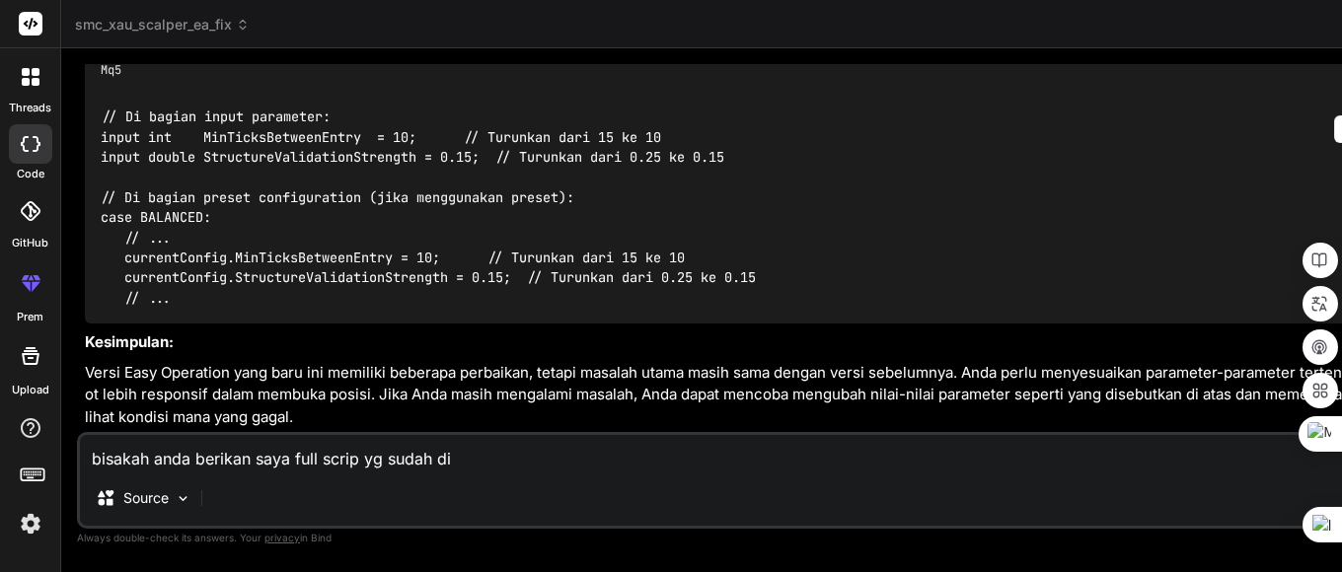
type textarea "x"
type textarea "bisakah anda berikan saya full scrip yg sudah di re"
type textarea "x"
type textarea "bisakah anda berikan saya full scrip yg sudah di ref"
type textarea "x"
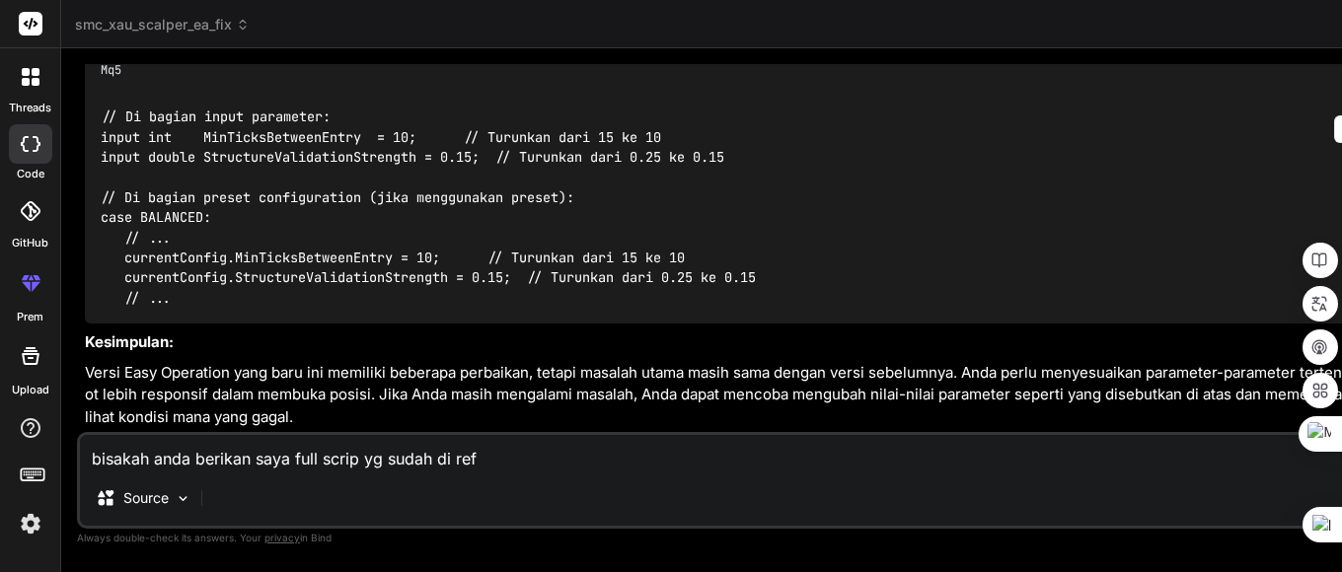
type textarea "bisakah anda berikan saya full scrip yg sudah di refi"
type textarea "x"
type textarea "bisakah anda berikan saya full scrip yg sudah di refis"
type textarea "x"
type textarea "bisakah anda berikan saya full scrip yg sudah di refisi"
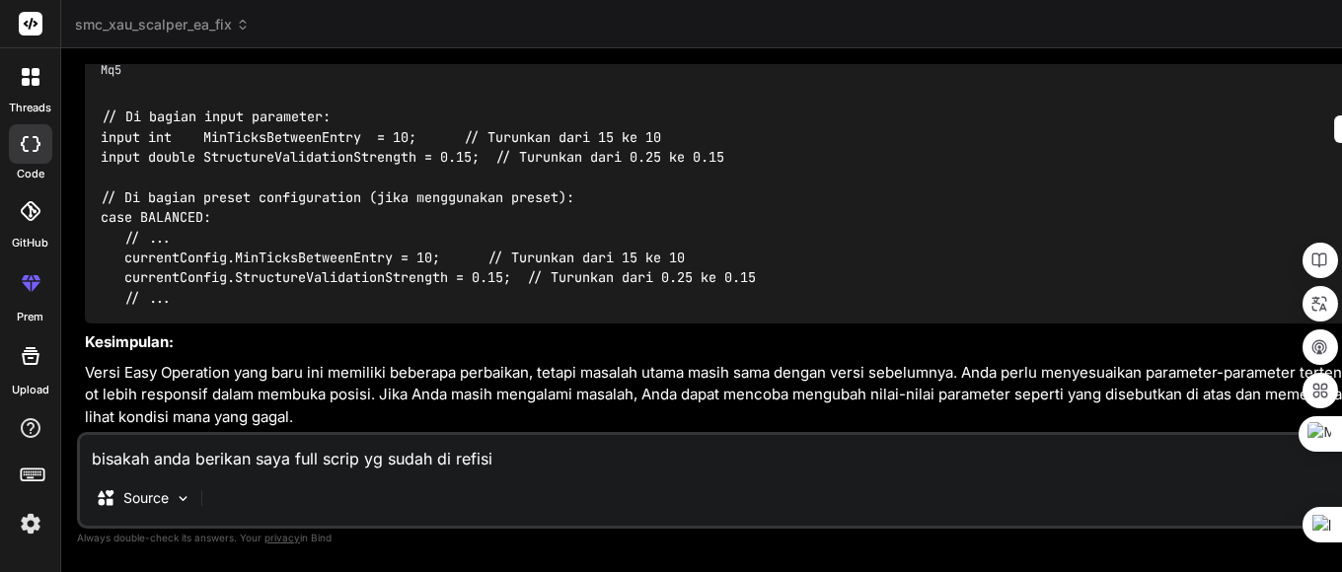
type textarea "x"
type textarea "bisakah anda berikan saya full scrip yg sudah di refisi"
type textarea "x"
type textarea "bisakah anda berikan saya full scrip yg sudah di refisi a"
type textarea "x"
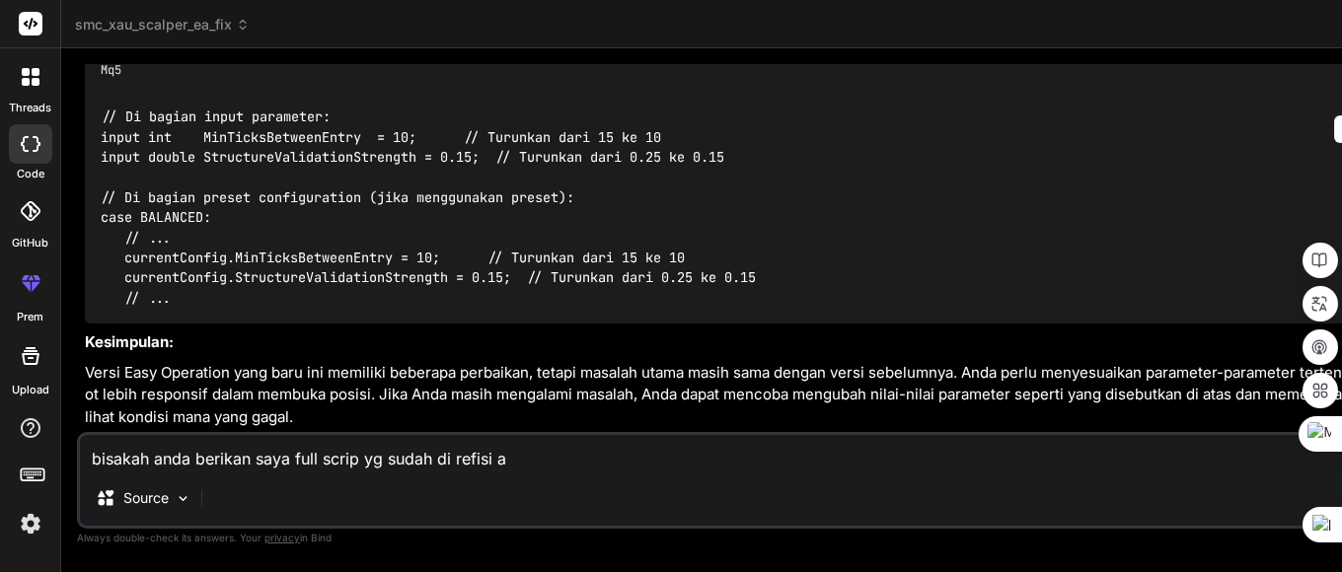
type textarea "bisakah anda berikan saya full scrip yg sudah di refisi ad"
type textarea "x"
type textarea "bisakah anda berikan saya full scrip yg sudah di refisi a"
type textarea "x"
type textarea "bisakah anda berikan saya full scrip yg sudah di refisi ag"
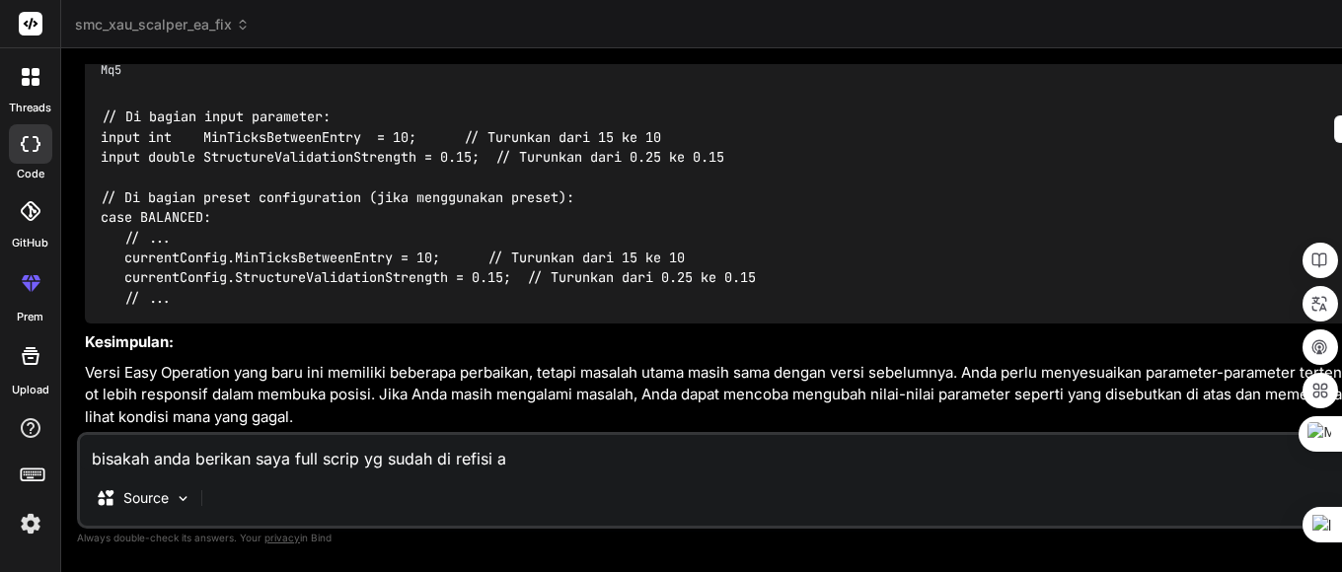
type textarea "x"
type textarea "bisakah anda berikan saya full scrip yg sudah di refisi aga"
type textarea "x"
type textarea "bisakah anda berikan saya full scrip yg sudah di refisi agar"
type textarea "x"
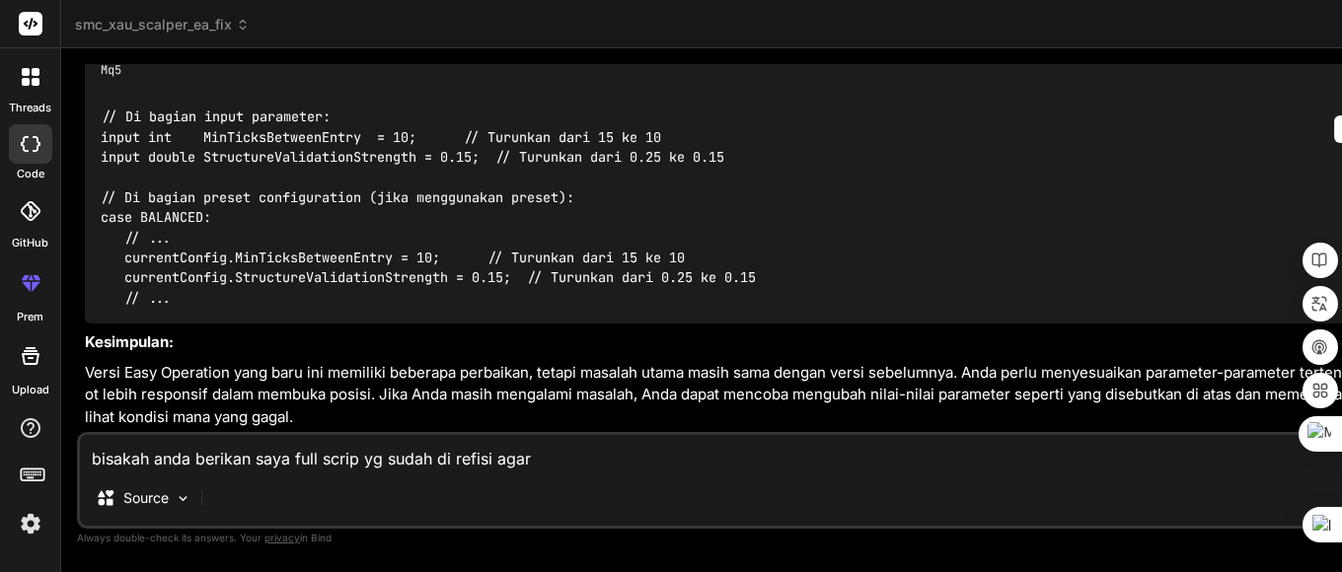
type textarea "bisakah anda berikan saya full scrip yg sudah di refisi agar"
type textarea "x"
type textarea "bisakah anda berikan saya full scrip yg sudah di refisi agar b"
type textarea "x"
type textarea "bisakah anda berikan saya full scrip yg sudah di refisi agar bi"
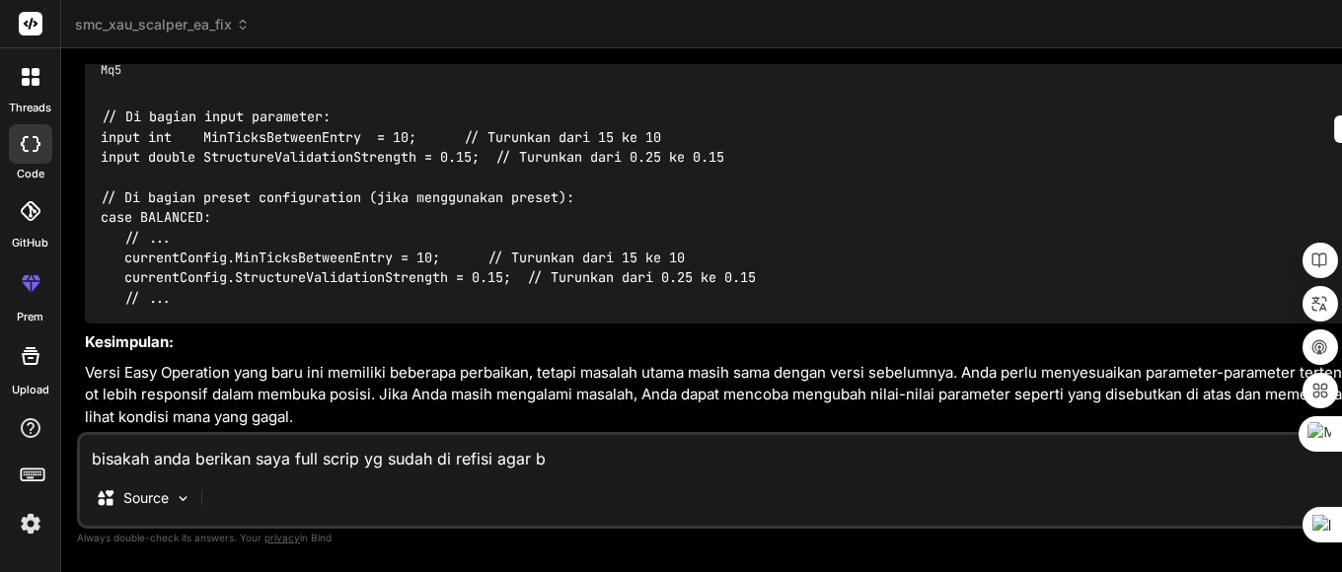
type textarea "x"
type textarea "bisakah anda berikan saya full scrip yg sudah di refisi agar bis"
type textarea "x"
type textarea "bisakah anda berikan saya full scrip yg sudah di refisi agar bisa"
type textarea "x"
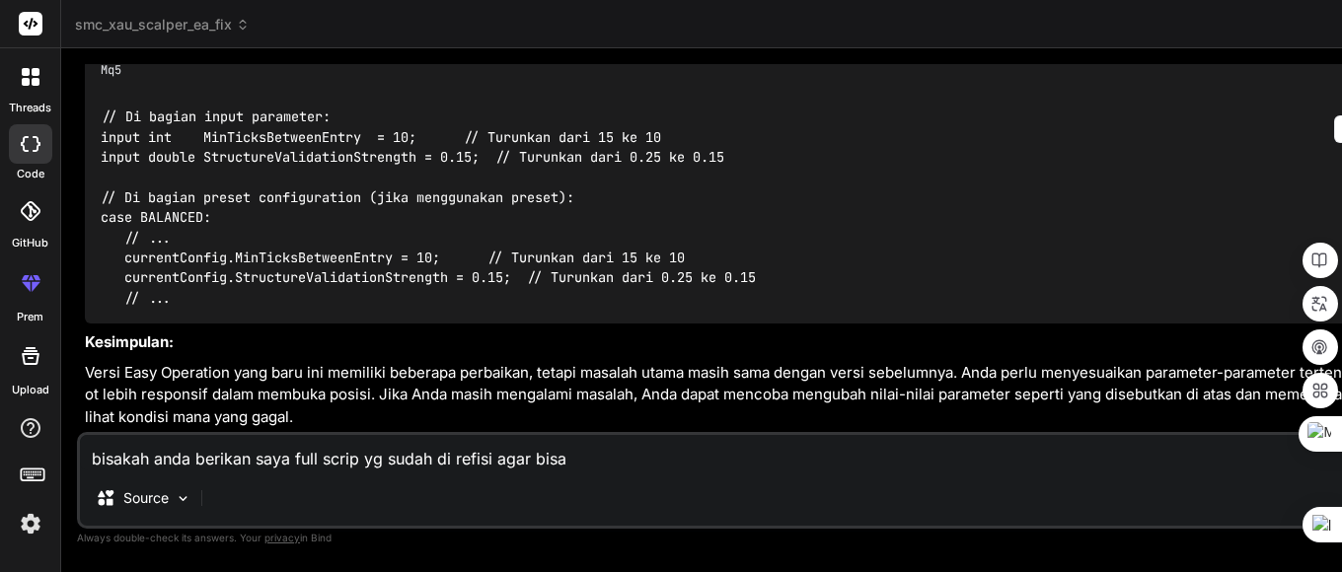
type textarea "bisakah anda berikan saya full scrip yg sudah di refisi agar bisa"
type textarea "x"
type textarea "bisakah anda berikan saya full scrip yg sudah di refisi agar bisa l"
type textarea "x"
type textarea "bisakah anda berikan saya full scrip yg sudah di refisi agar bisa lg"
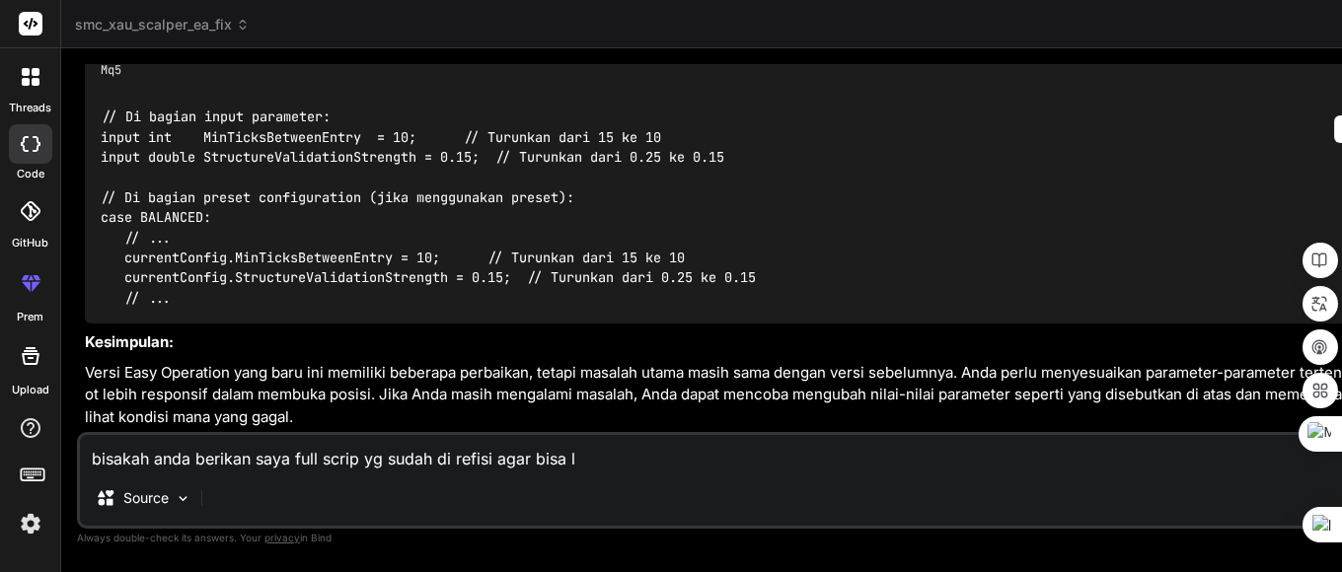
type textarea "x"
type textarea "bisakah anda berikan saya full scrip yg sudah di refisi agar bisa lgs"
type textarea "x"
type textarea "bisakah anda berikan saya full scrip yg sudah di refisi agar bisa lgsa"
type textarea "x"
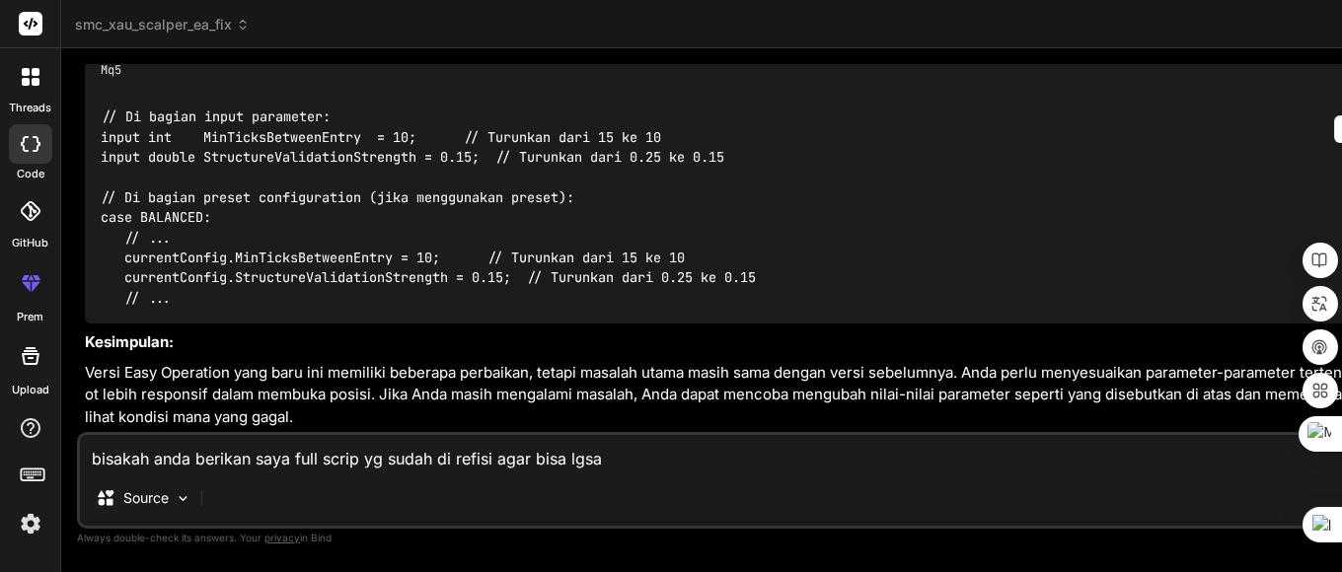
type textarea "bisakah anda berikan saya full scrip yg sudah di refisi agar bisa lgsau"
type textarea "x"
type textarea "bisakah anda berikan saya full scrip yg sudah di refisi agar bisa lgsaun"
type textarea "x"
type textarea "bisakah anda berikan saya full scrip yg sudah di refisi agar bisa lgsaung"
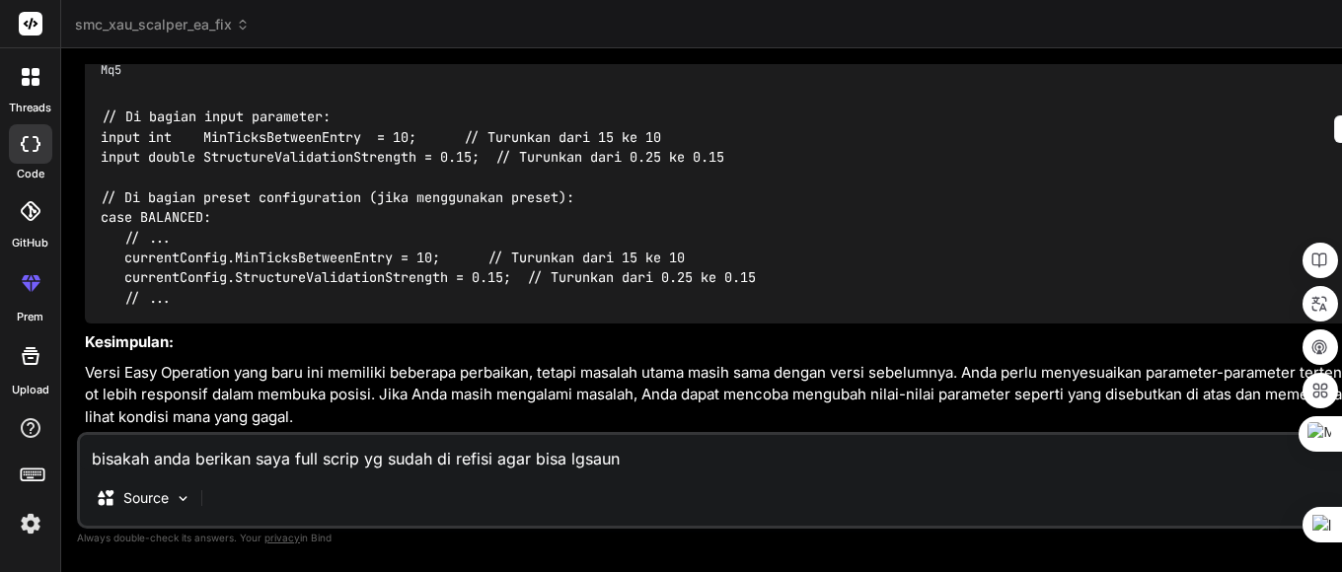
type textarea "x"
type textarea "bisakah anda berikan saya full scrip yg sudah di refisi agar bisa lgsaung"
type textarea "x"
type textarea "bisakah anda berikan saya full scrip yg sudah di refisi agar bisa lgsaung s"
type textarea "x"
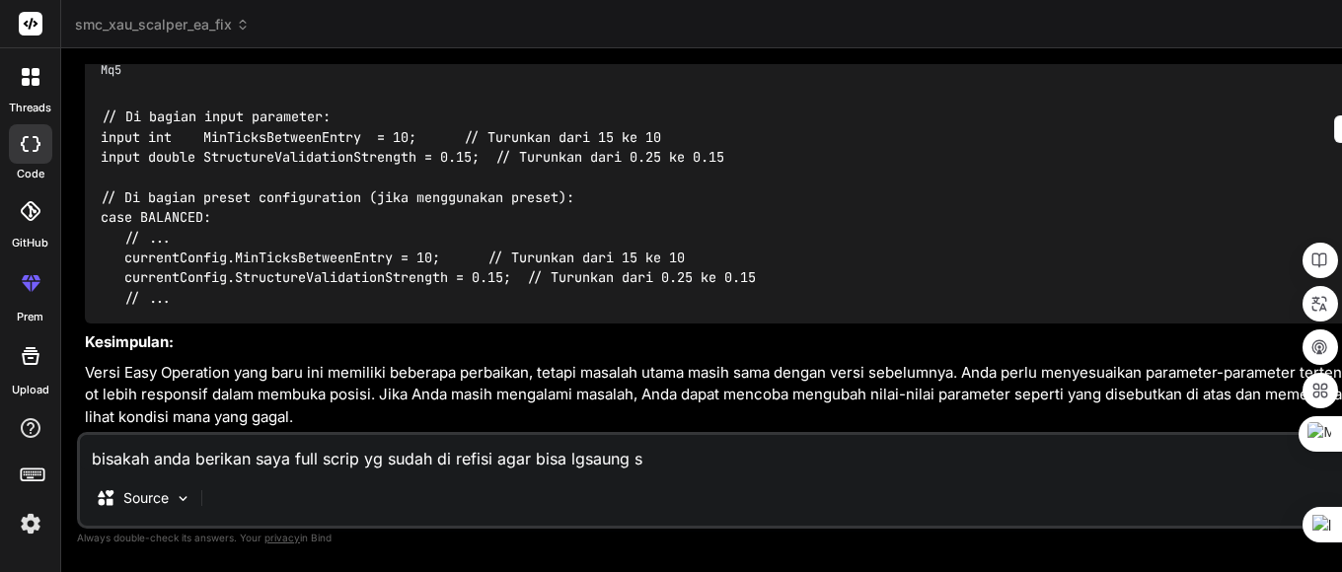
type textarea "bisakah anda berikan saya full scrip yg sudah di refisi agar bisa lgsaung sy"
type textarea "x"
type textarea "bisakah anda berikan saya full scrip yg sudah di refisi agar bisa lgsaung sya"
type textarea "x"
type textarea "bisakah anda berikan saya full scrip yg sudah di refisi agar bisa lgsaung sya"
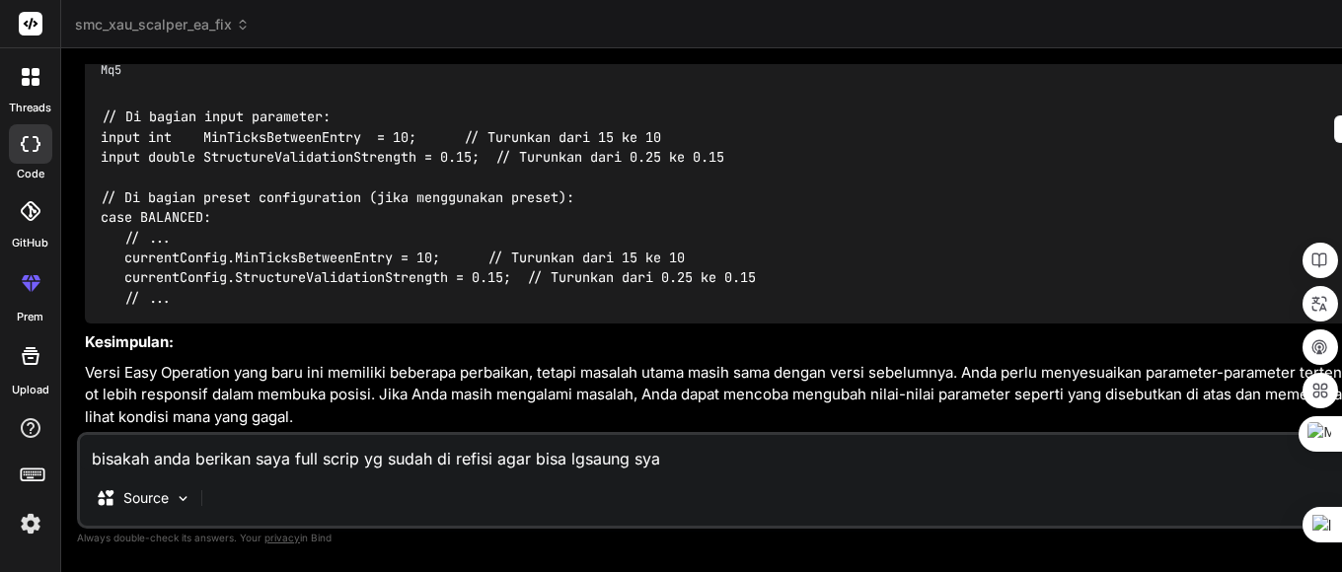
type textarea "x"
type textarea "bisakah anda berikan saya full scrip yg sudah di refisi agar bisa lgsaung sya"
type textarea "x"
type textarea "bisakah anda berikan saya full scrip yg sudah di refisi agar bisa lgsaung sy"
type textarea "x"
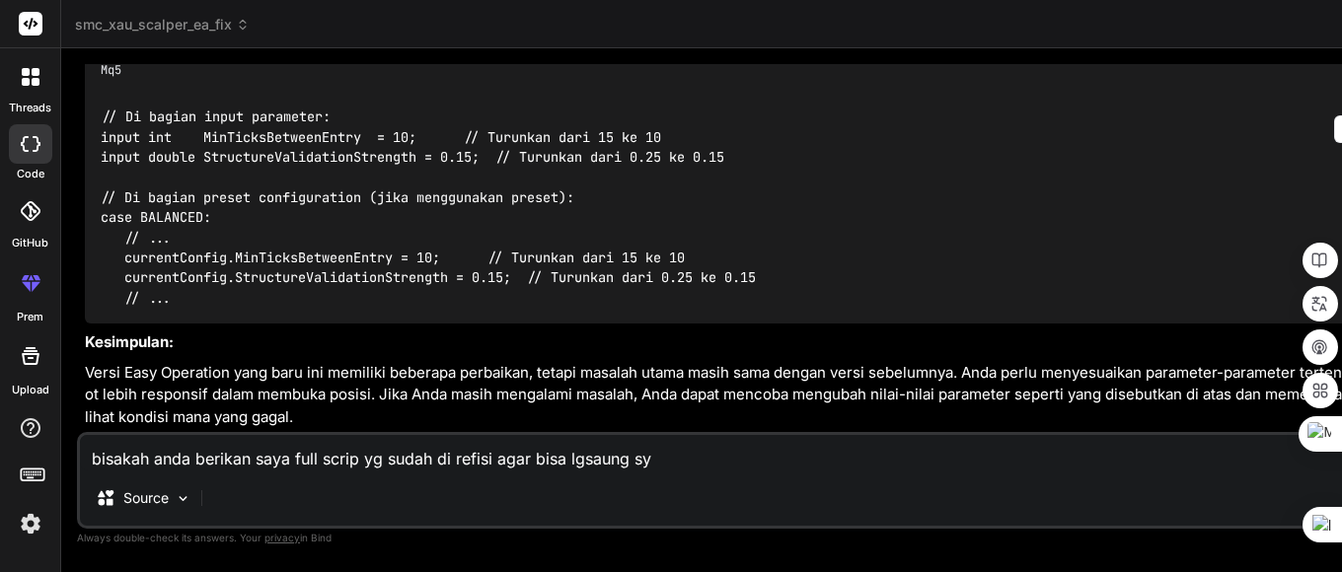
type textarea "bisakah anda berikan saya full scrip yg sudah di refisi agar bisa lgsaung s"
type textarea "x"
type textarea "bisakah anda berikan saya full scrip yg sudah di refisi agar bisa lgsaung sa"
type textarea "x"
type textarea "bisakah anda berikan saya full scrip yg sudah di refisi agar bisa lgsaung say"
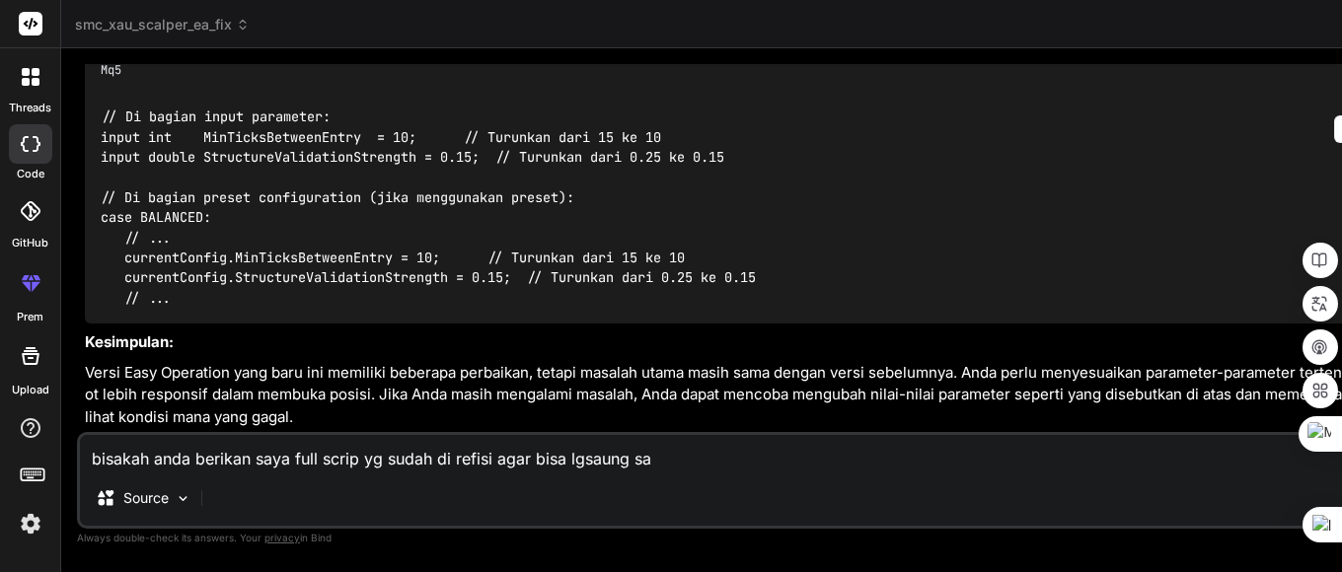
type textarea "x"
type textarea "bisakah anda berikan saya full scrip yg sudah di refisi agar bisa lgsaung saya"
type textarea "x"
type textarea "bisakah anda berikan saya full scrip yg sudah di refisi agar bisa lgsaung saya"
type textarea "x"
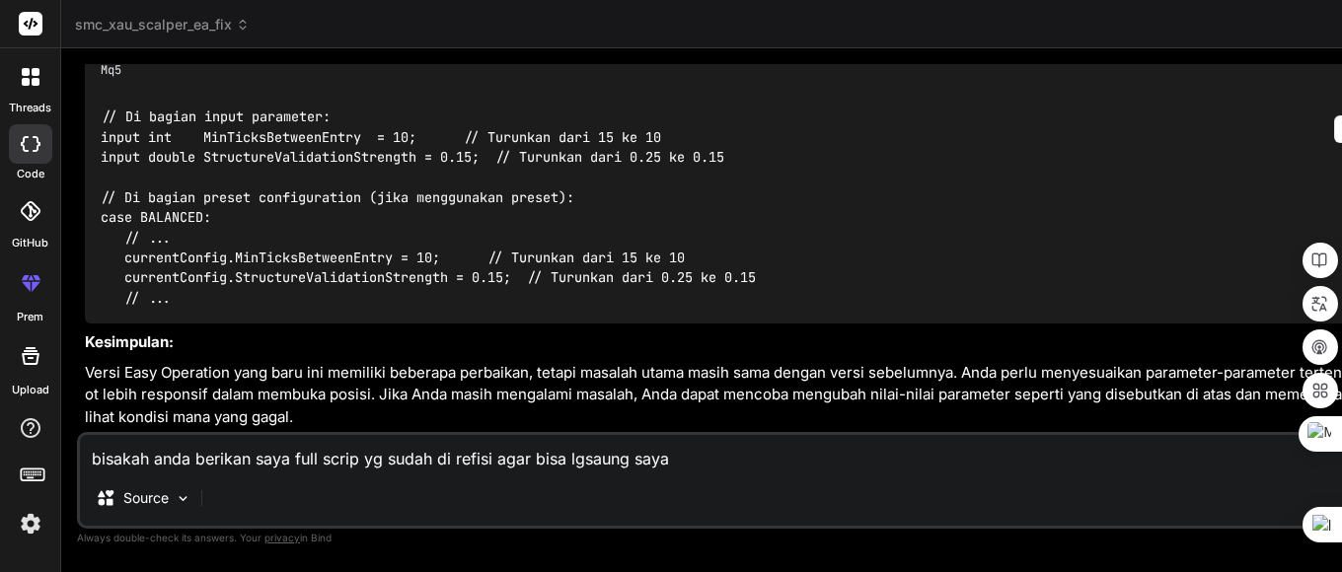
type textarea "bisakah anda berikan saya full scrip yg sudah di refisi agar bisa lgsaung saya c"
type textarea "x"
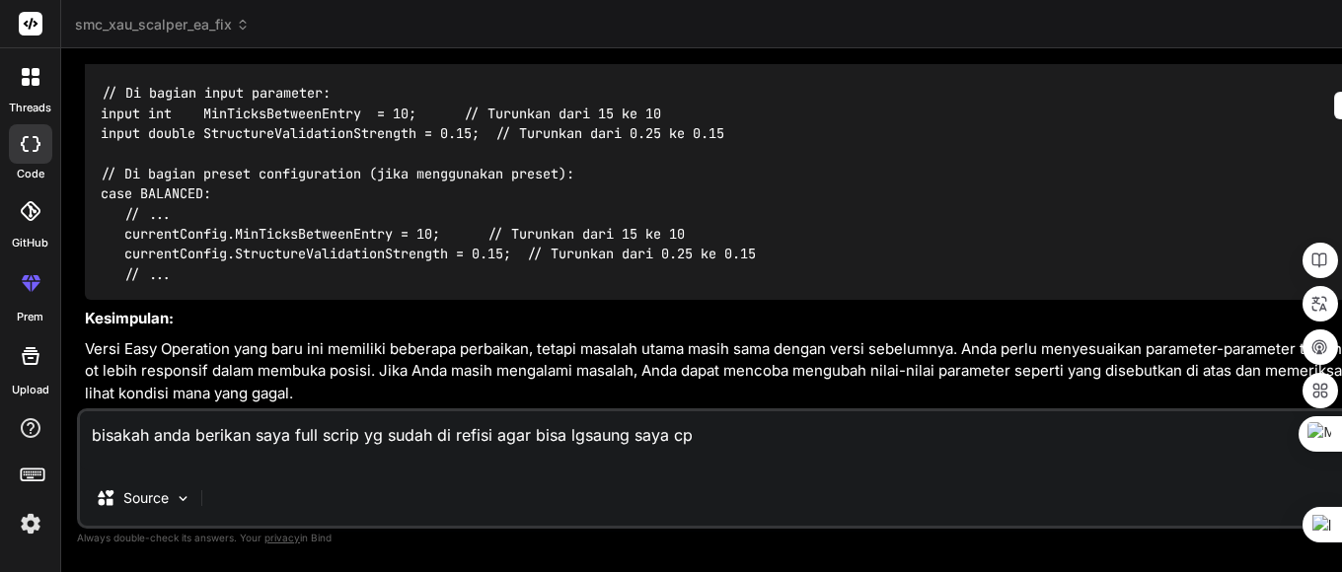
type textarea "bisakah anda berikan saya full scrip yg sudah di refisi agar bisa lgsaung saya …"
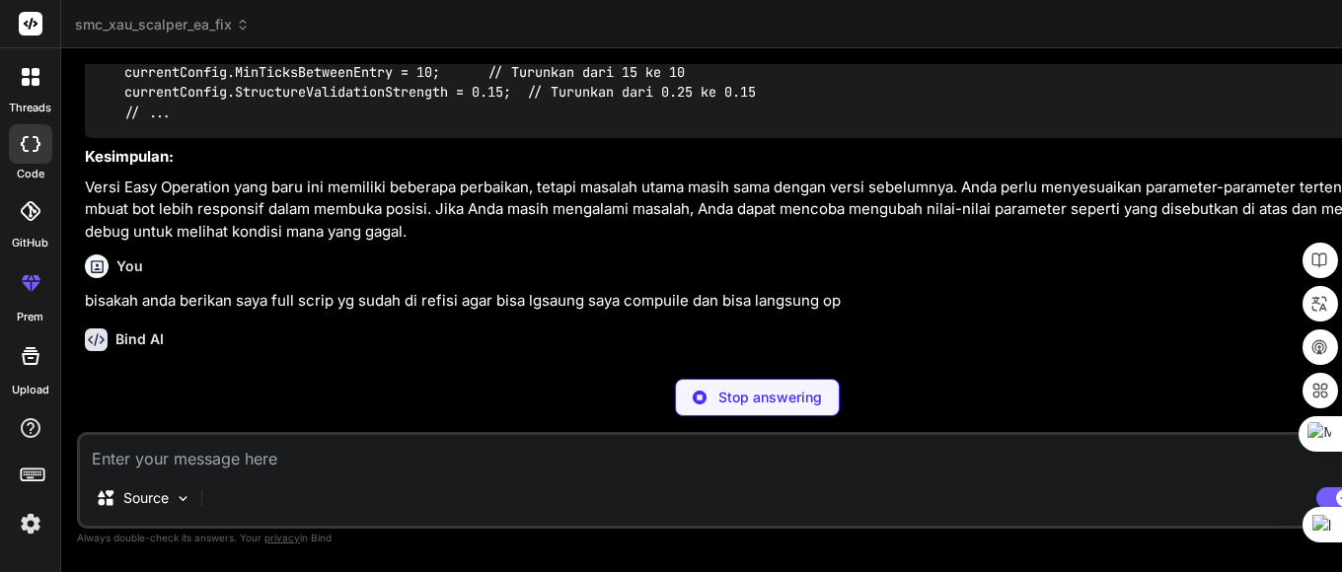
scroll to position [63523, 0]
drag, startPoint x: 710, startPoint y: 347, endPoint x: 647, endPoint y: 357, distance: 63.9
click at [286, 331] on div "Bind AI Web Search Created with Pixso. Code Generator You 2025.09.10 22:26:38.4…" at bounding box center [756, 310] width 1391 height 524
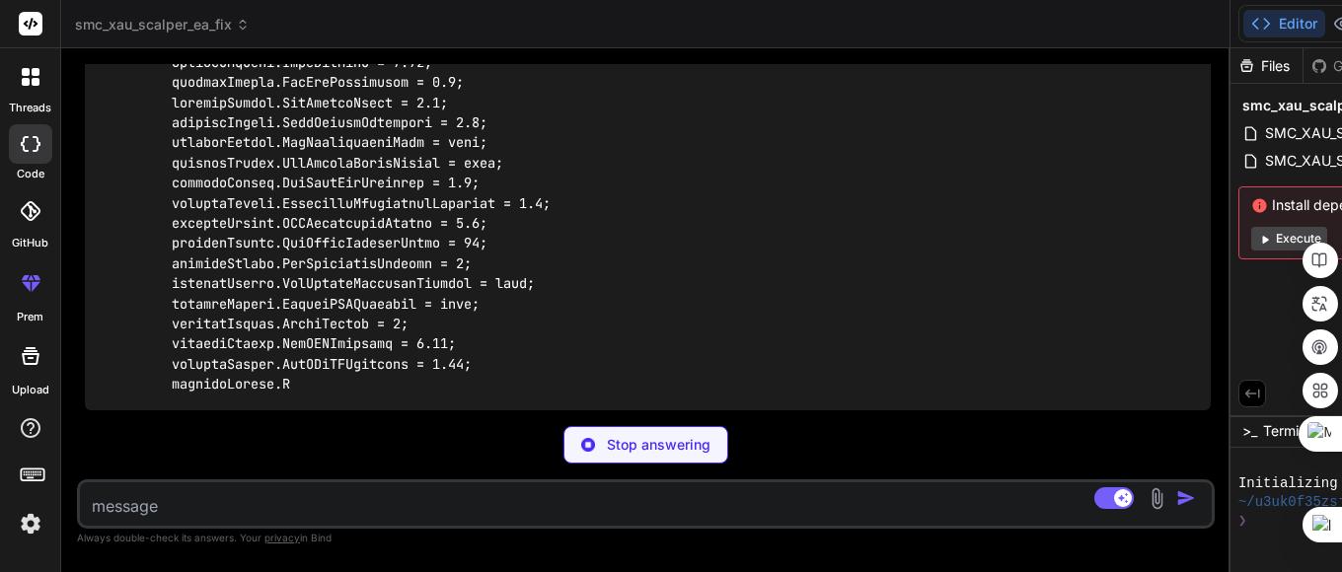
scroll to position [75677, 0]
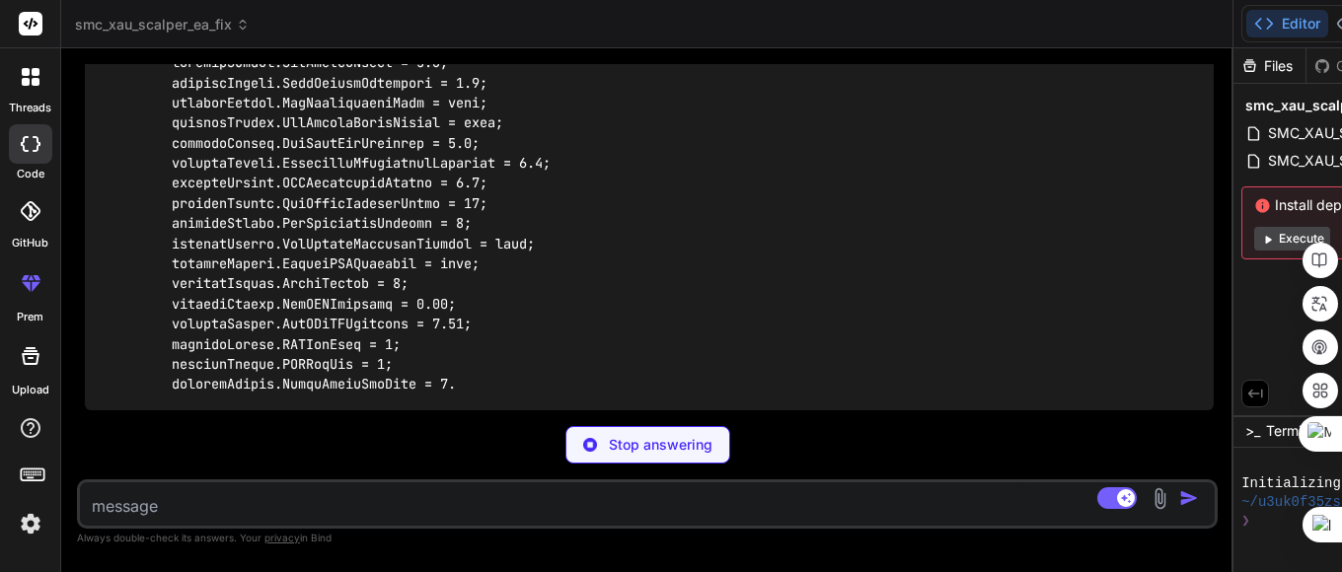
drag, startPoint x: 480, startPoint y: 304, endPoint x: 360, endPoint y: 319, distance: 121.2
click at [360, 319] on div "Bind AI Web Search Created with Pixso. Code Generator You 2025.09.10 22:26:38.4…" at bounding box center [647, 310] width 1172 height 524
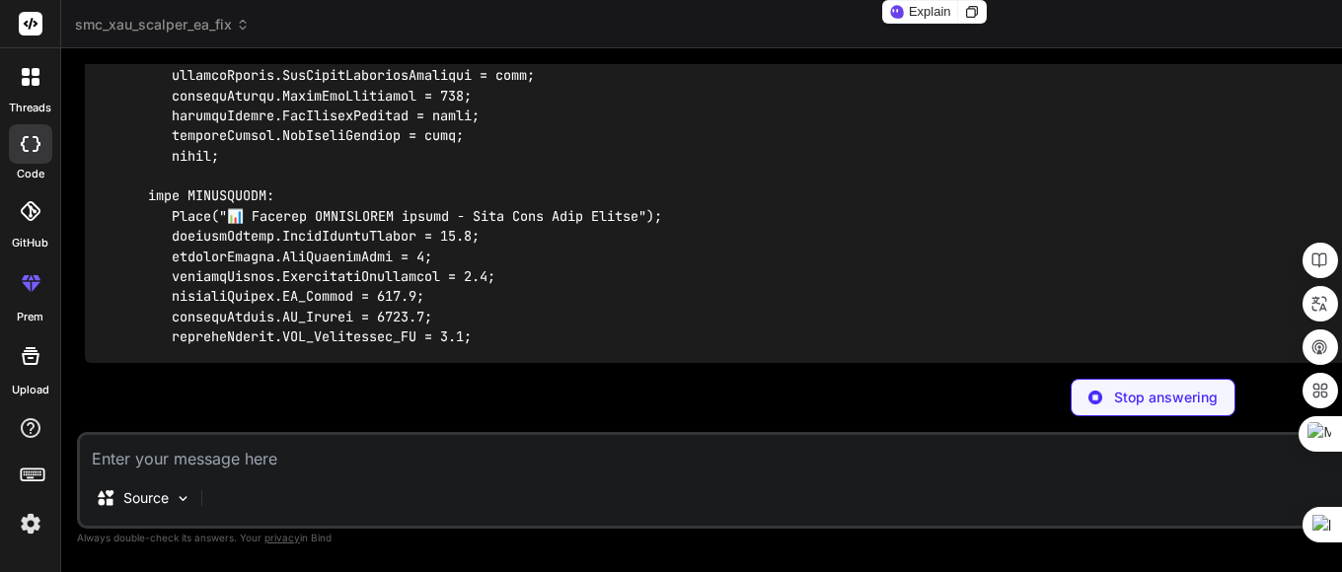
scroll to position [41805, 0]
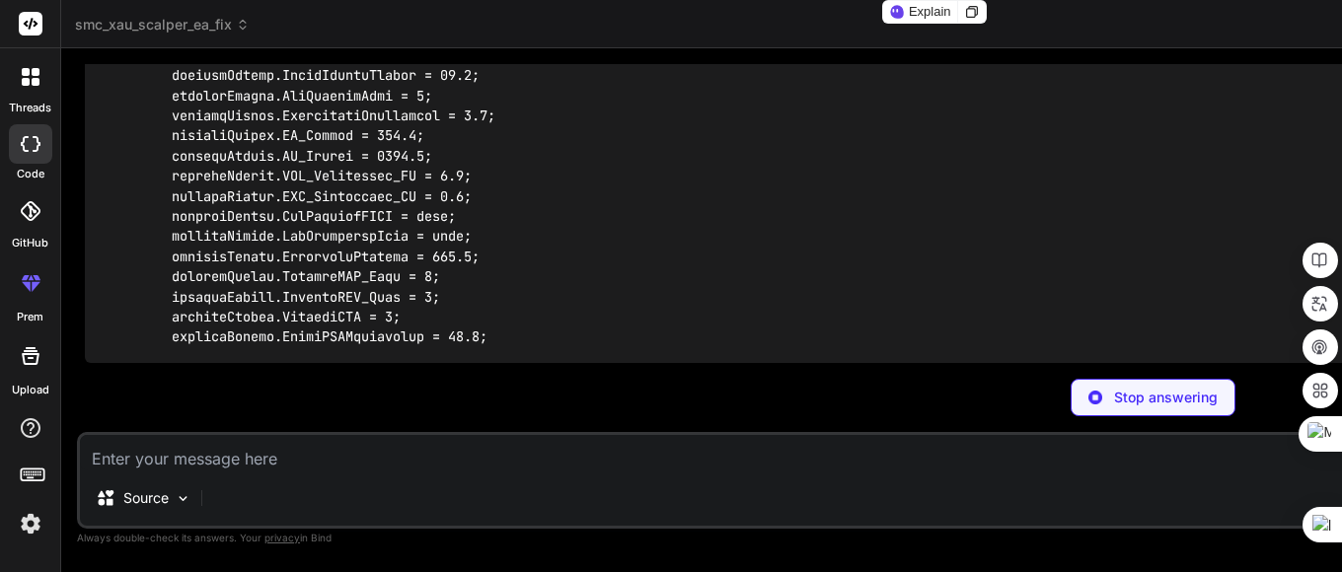
drag, startPoint x: 589, startPoint y: 311, endPoint x: 669, endPoint y: 306, distance: 80.1
click at [669, 306] on div "Bind AI Web Search Created with Pixso. Code Generator You 2025.09.10 22:26:38.4…" at bounding box center [1152, 310] width 2183 height 524
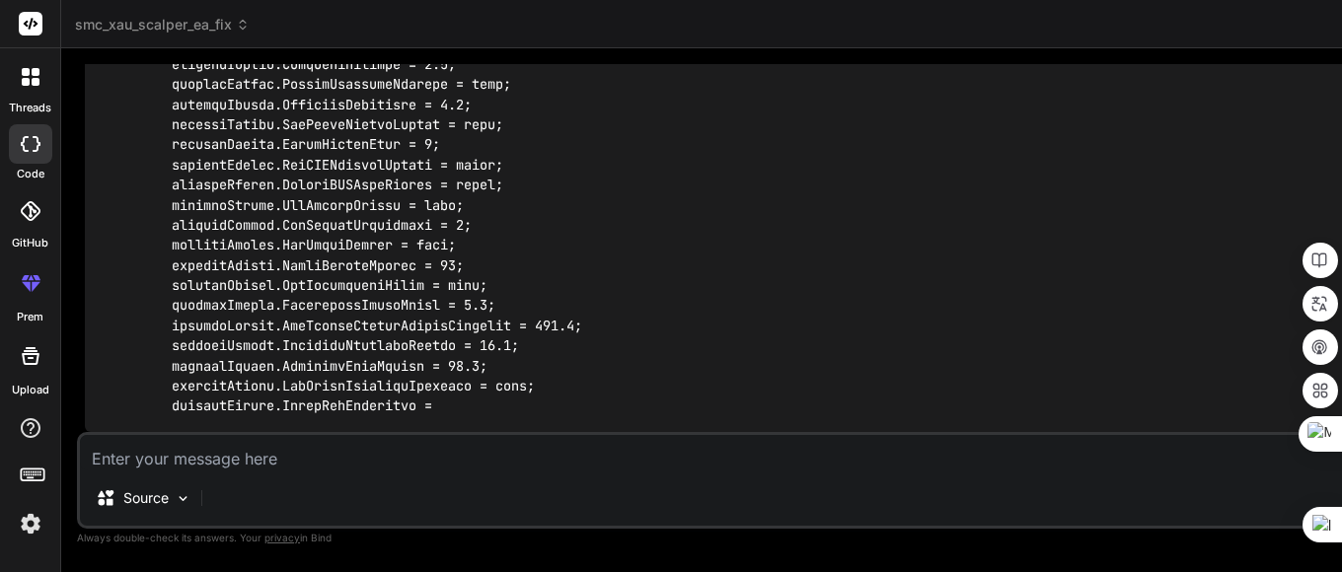
scroll to position [48264, 0]
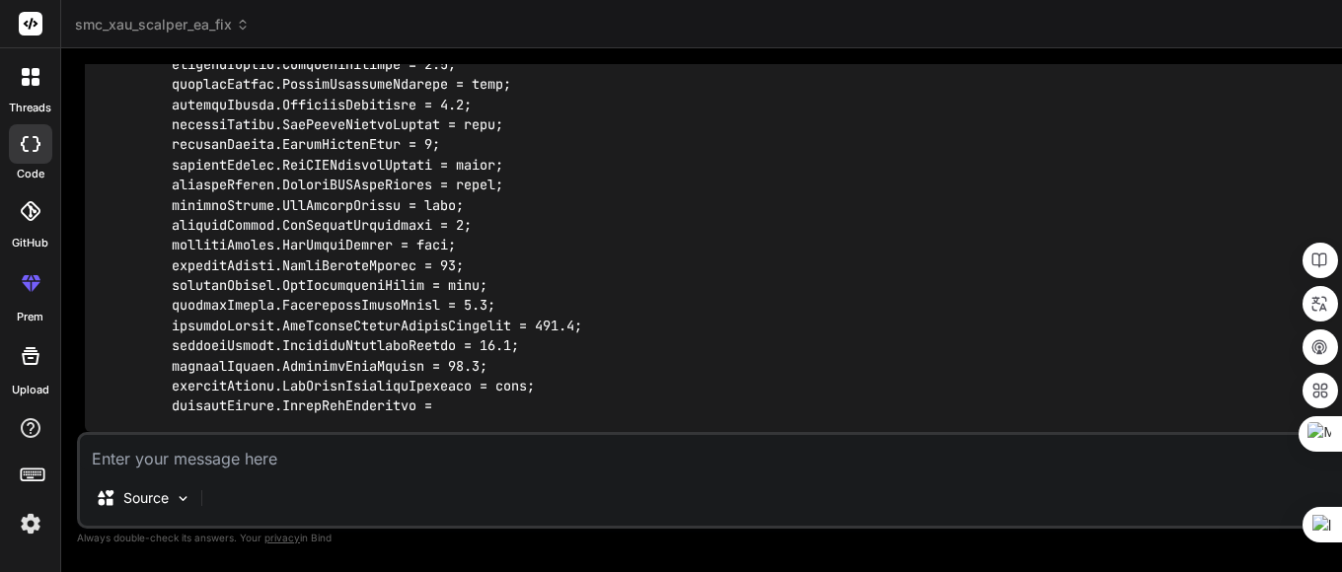
click at [195, 464] on textarea at bounding box center [1152, 453] width 2145 height 36
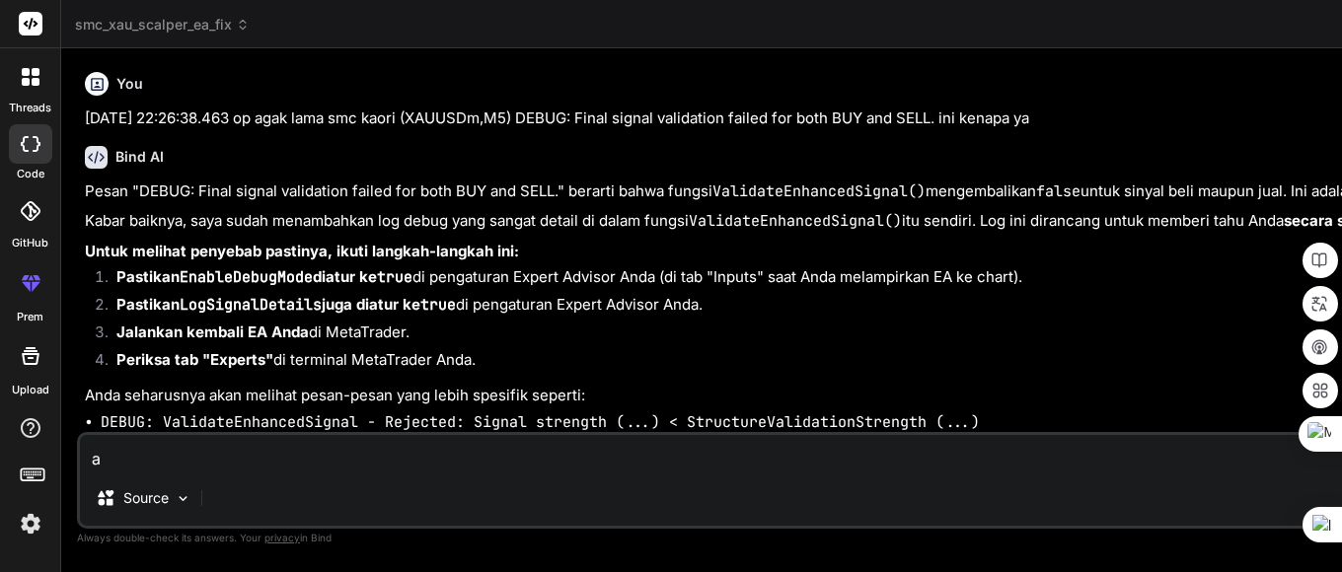
type textarea "ap"
type textarea "x"
type textarea "apa"
type textarea "x"
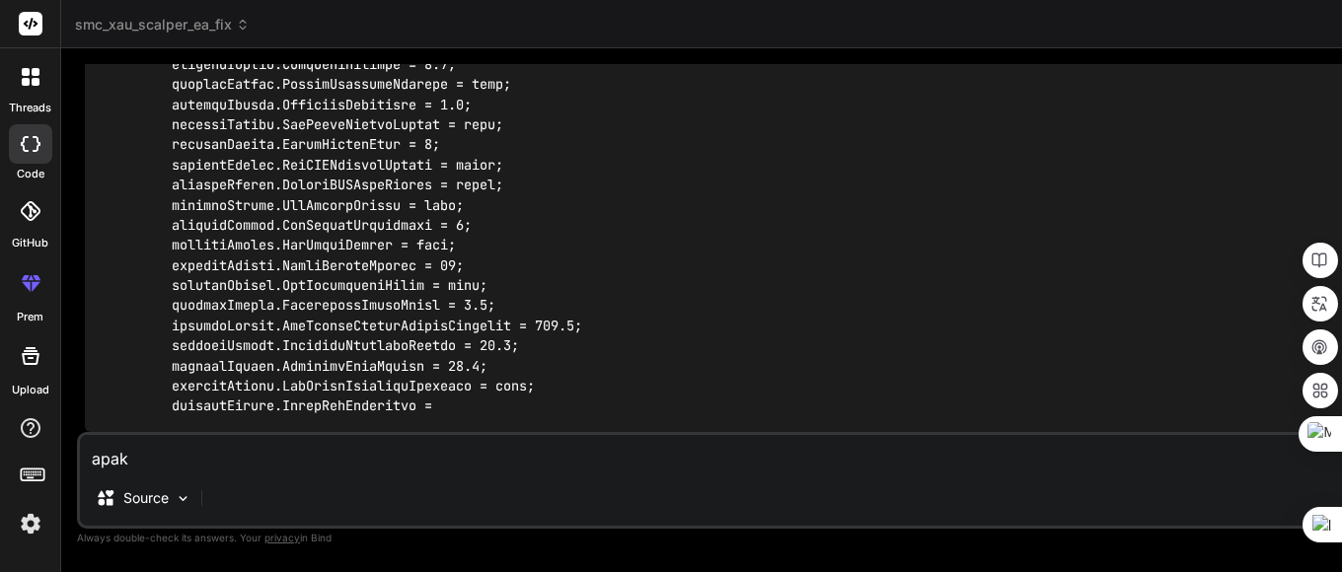
type textarea "apaka"
type textarea "x"
type textarea "apakah"
type textarea "x"
type textarea "apakahj"
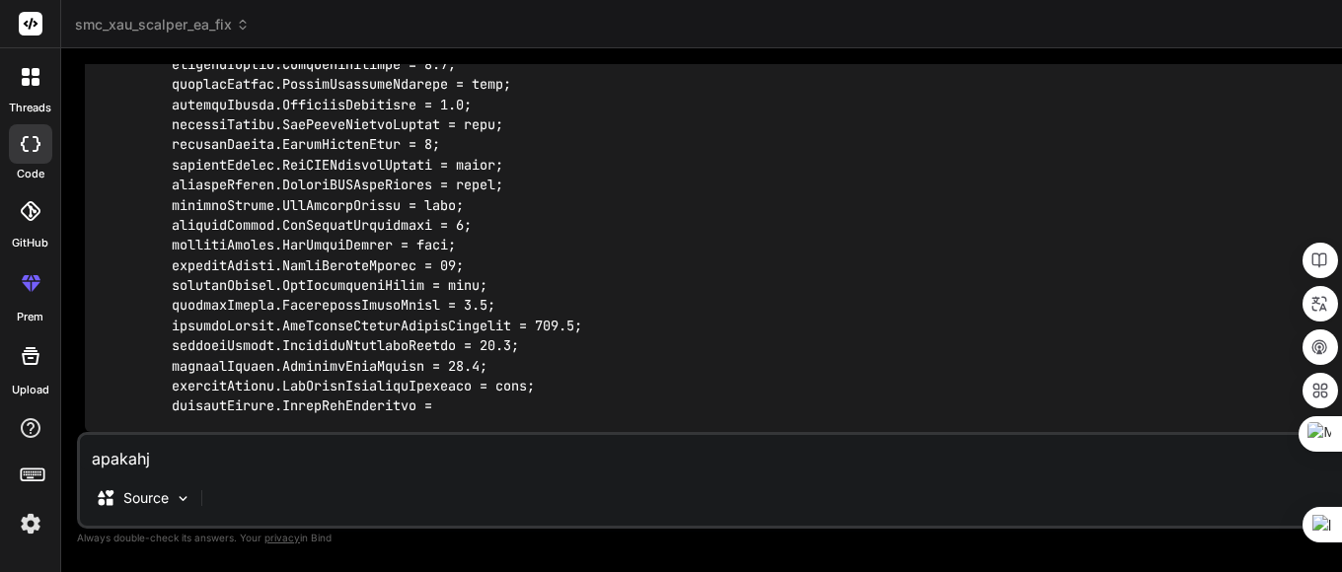
type textarea "x"
type textarea "apakahj i"
type textarea "x"
type textarea "apakahj in"
type textarea "x"
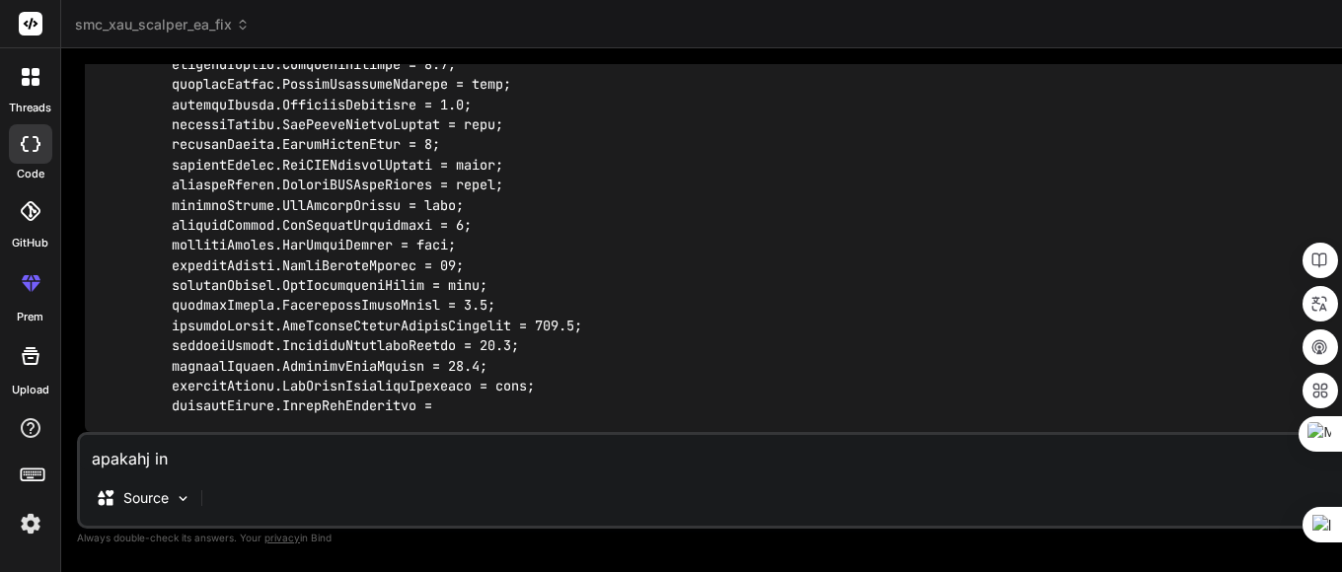
type textarea "apakahj ini"
type textarea "x"
type textarea "apakahj ini"
type textarea "x"
type textarea "apakahj ini f"
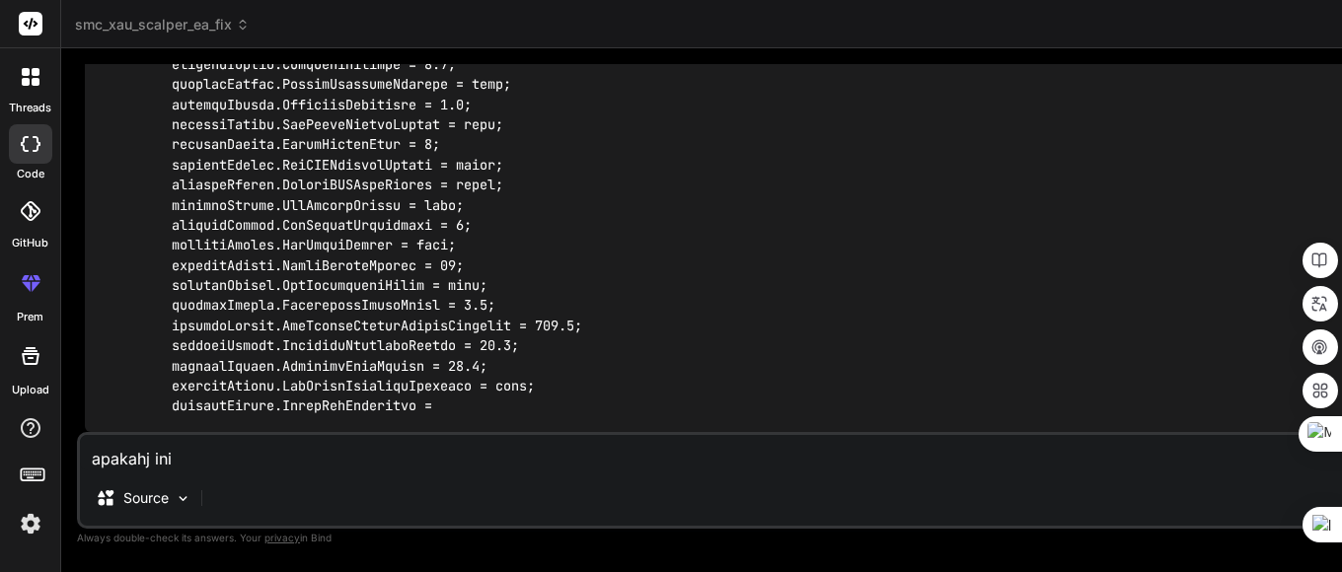
type textarea "x"
type textarea "apakahj ini fu"
type textarea "x"
type textarea "apakahj ini ful"
type textarea "x"
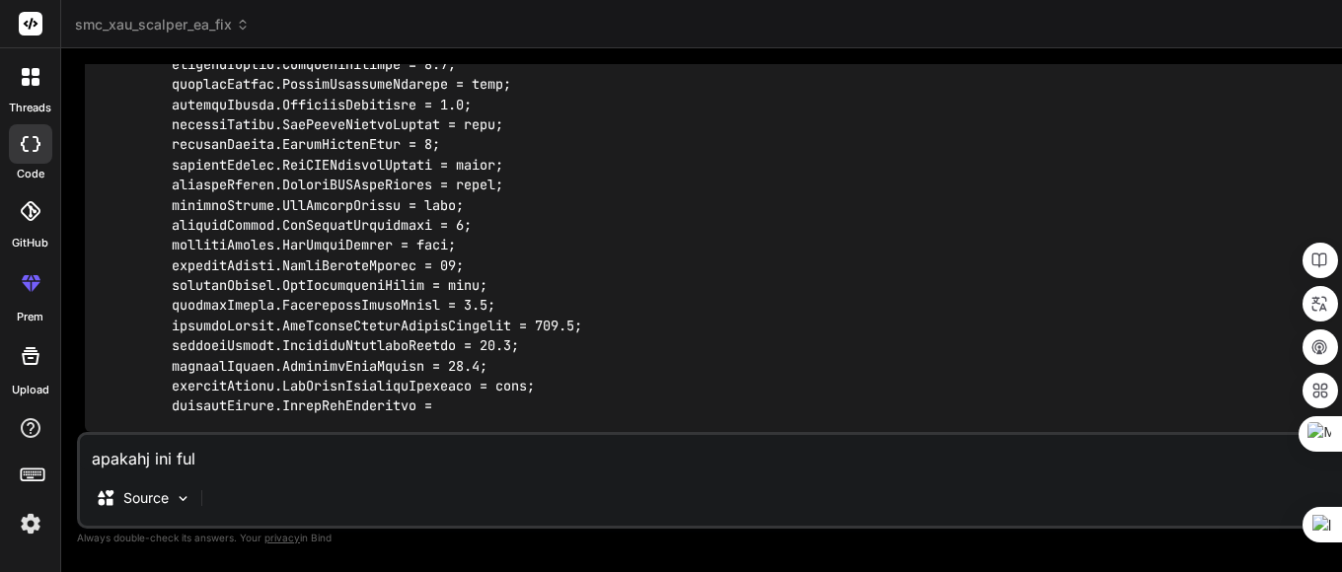
type textarea "apakahj ini full"
type textarea "x"
type textarea "apakahj ini full"
type textarea "x"
type textarea "apakahj ini full"
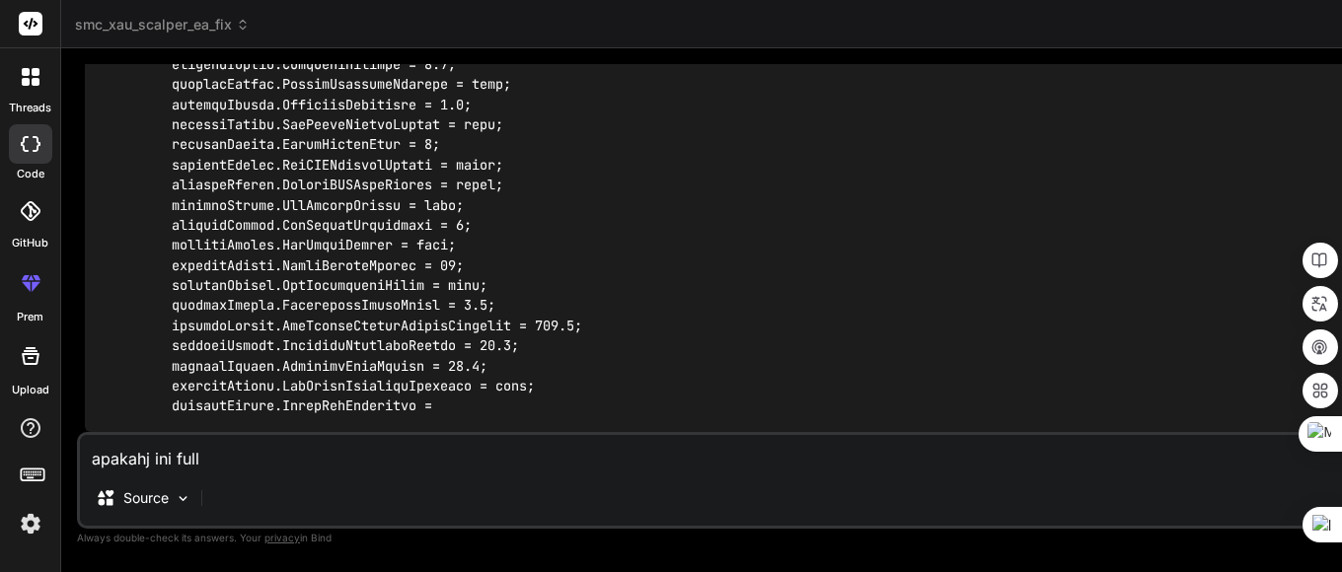
type textarea "x"
type textarea "apakahj ini ful"
type textarea "x"
type textarea "apakahj ini fu"
type textarea "x"
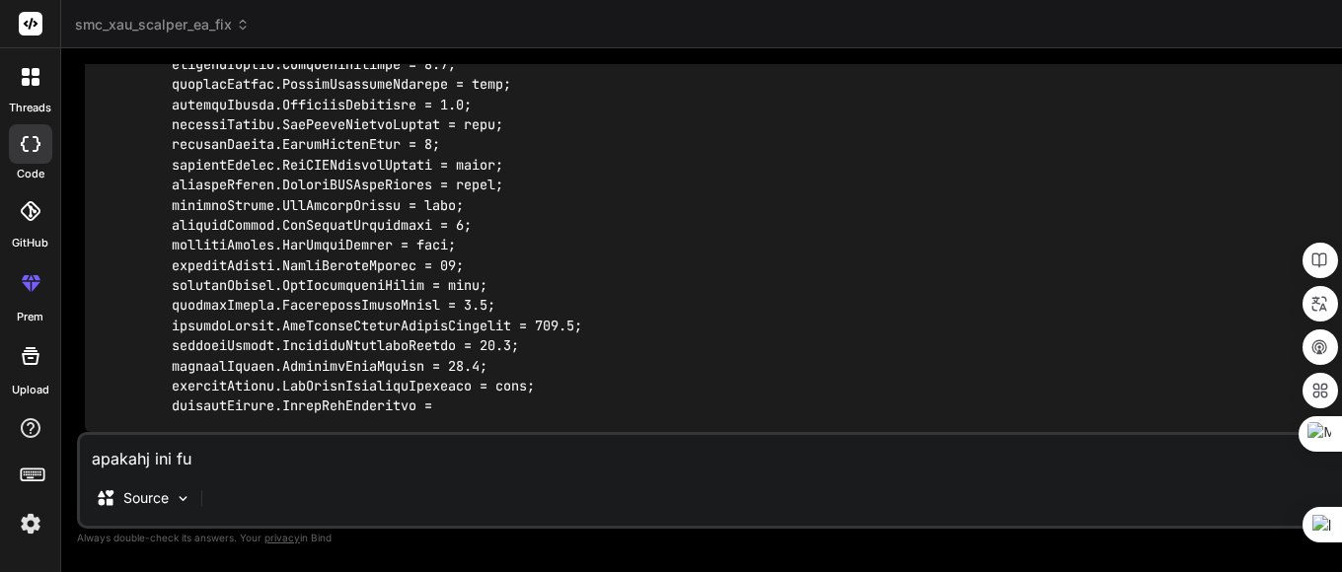
type textarea "apakahj ini ful"
type textarea "x"
type textarea "apakahj ini full"
type textarea "x"
type textarea "apakahj ini full"
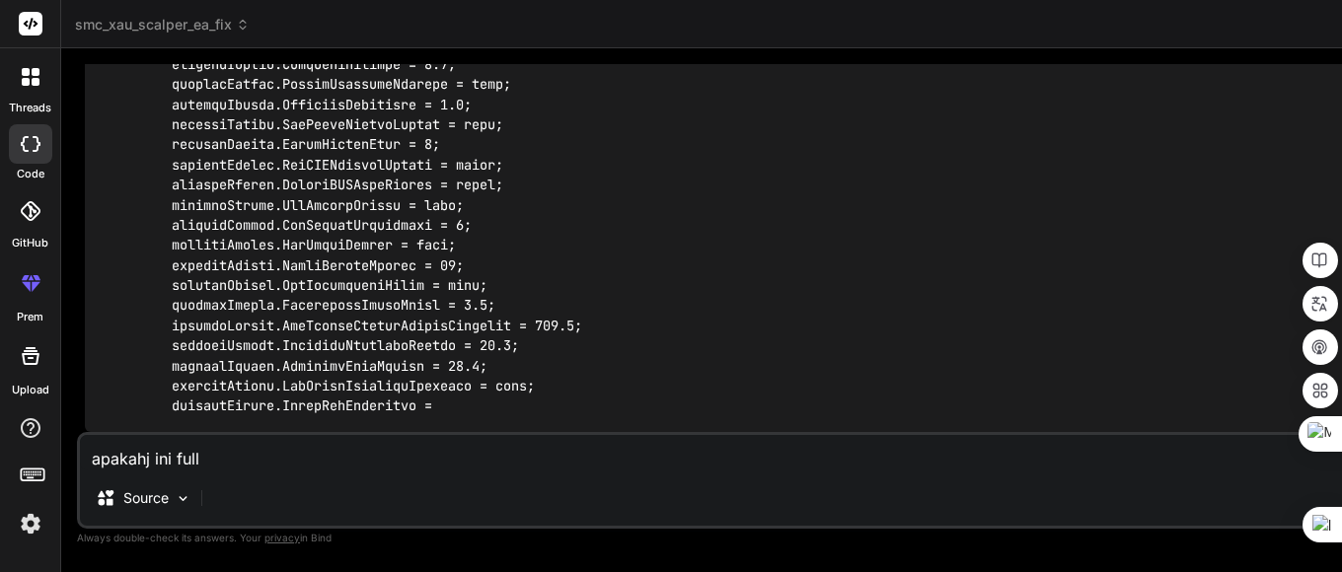
type textarea "x"
type textarea "apakahj ini full s"
type textarea "x"
type textarea "apakahj ini full sc"
type textarea "x"
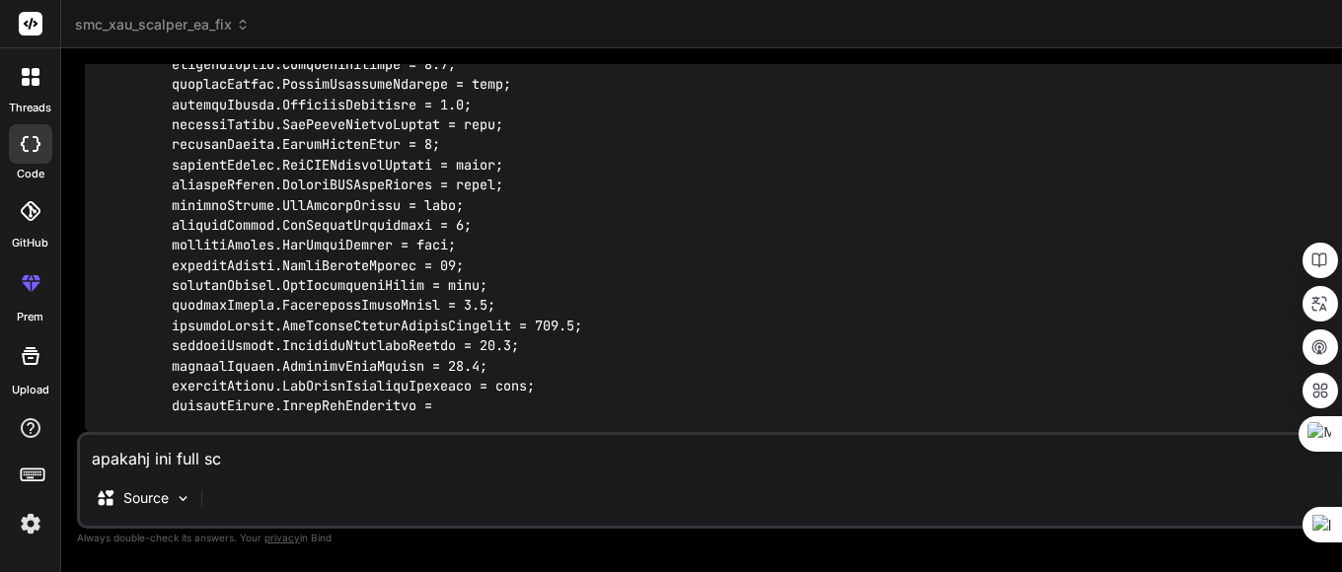
type textarea "apakahj ini full scr"
type textarea "x"
type textarea "apakahj ini full scri"
type textarea "x"
type textarea "apakahj ini full scrip"
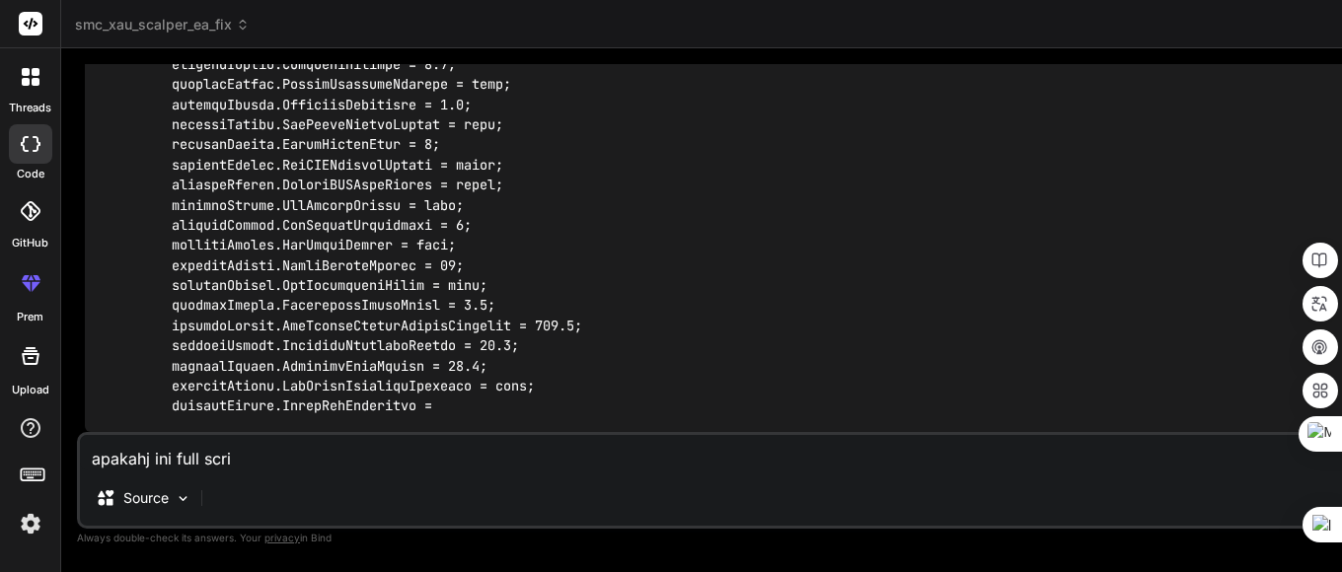
type textarea "x"
type textarea "apakahj ini full scrip?"
type textarea "x"
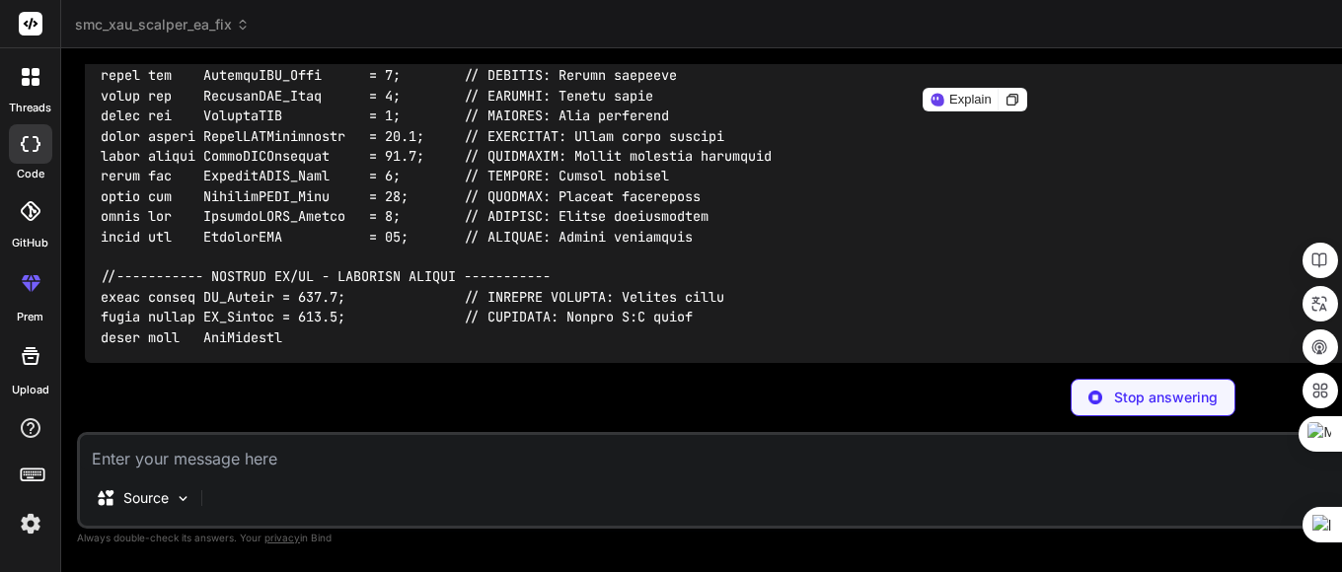
scroll to position [48764, 0]
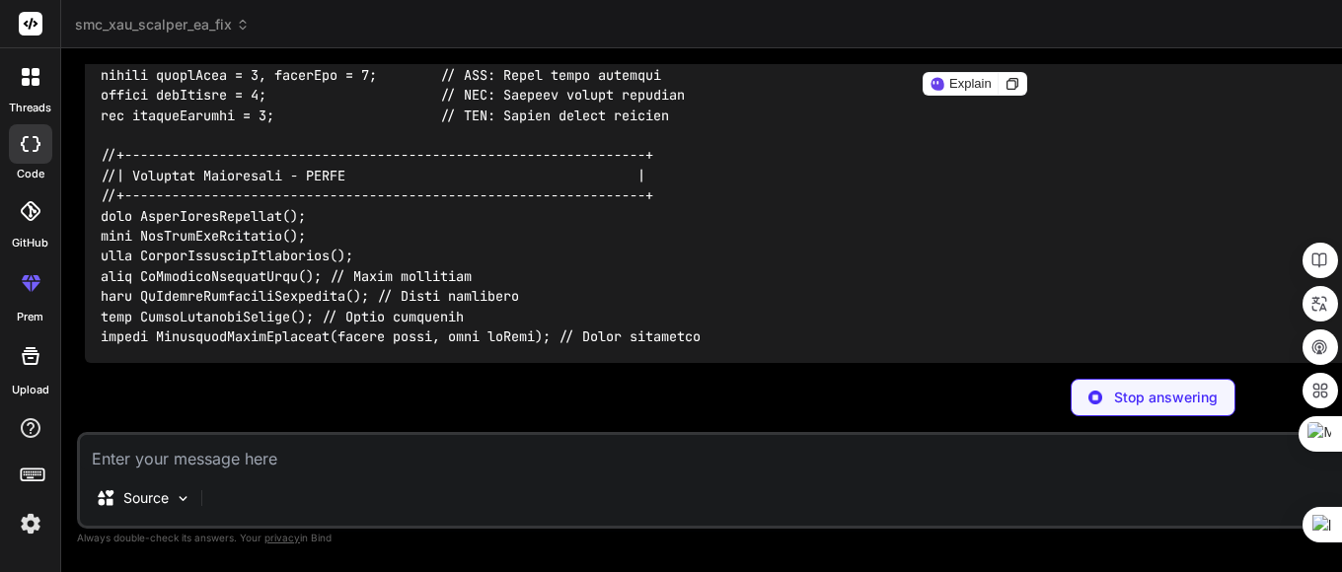
scroll to position [52493, 0]
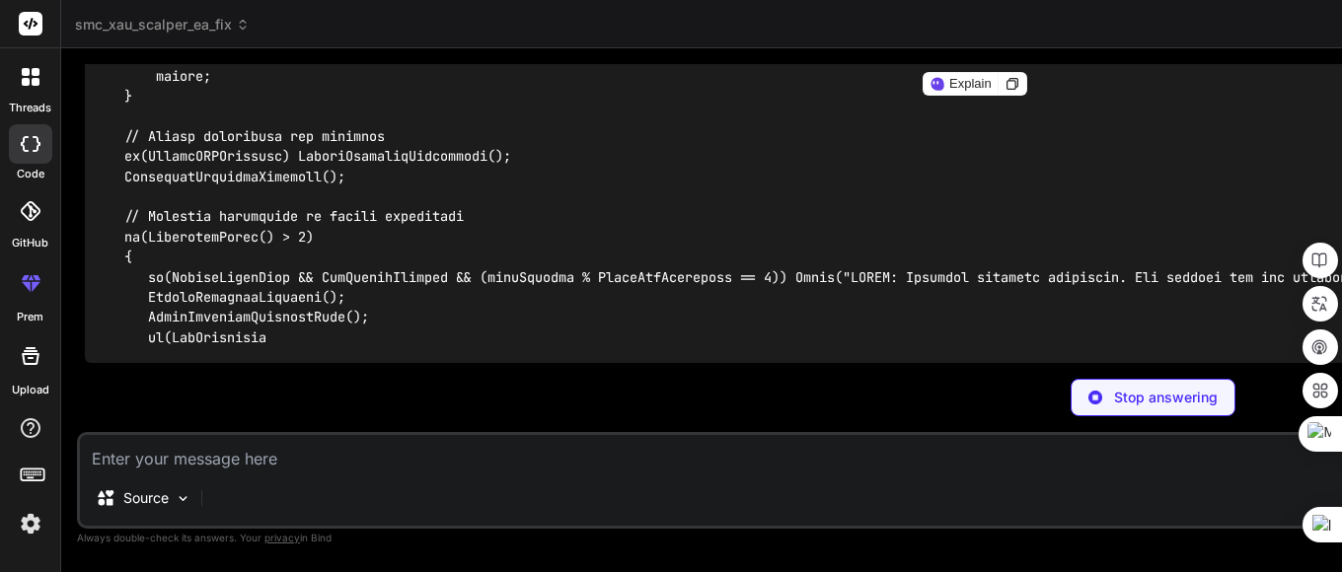
type textarea "x"
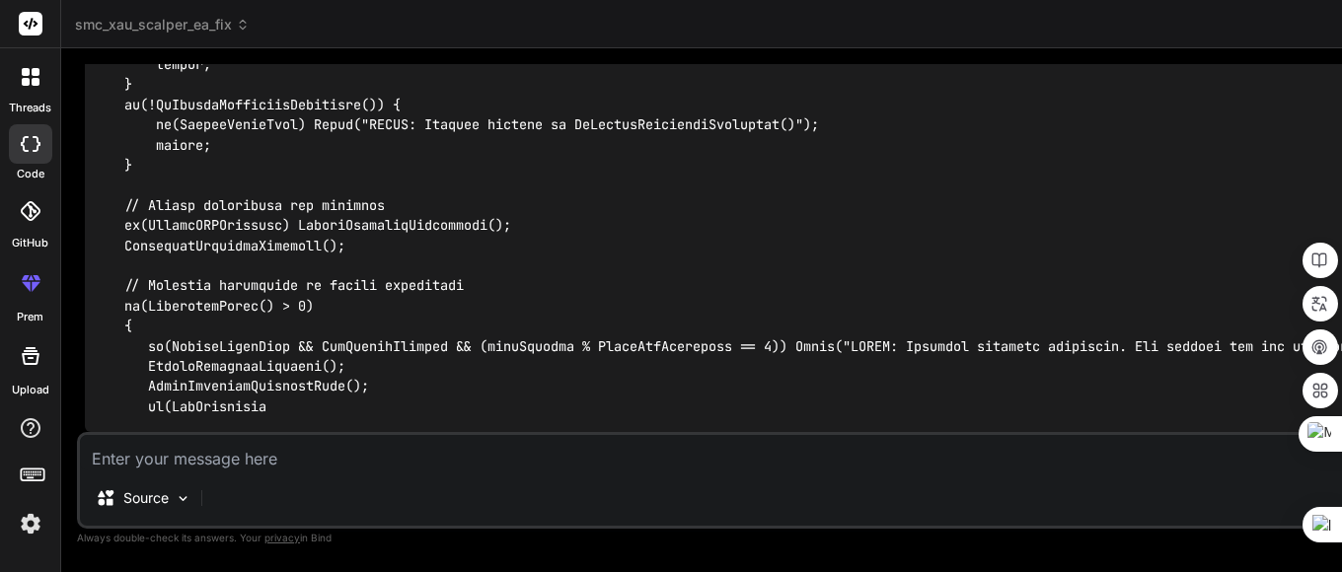
scroll to position [55358, 0]
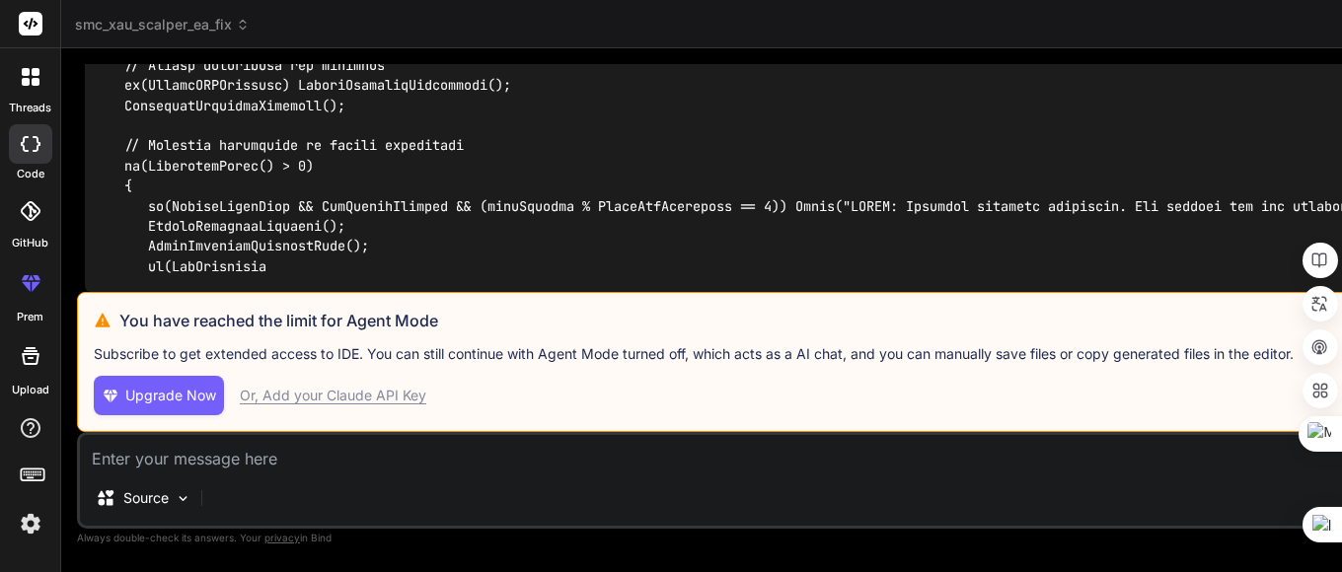
click at [358, 398] on div "Or, Add your Claude API Key" at bounding box center [333, 396] width 186 height 20
type textarea "x"
